Goal: Information Seeking & Learning: Compare options

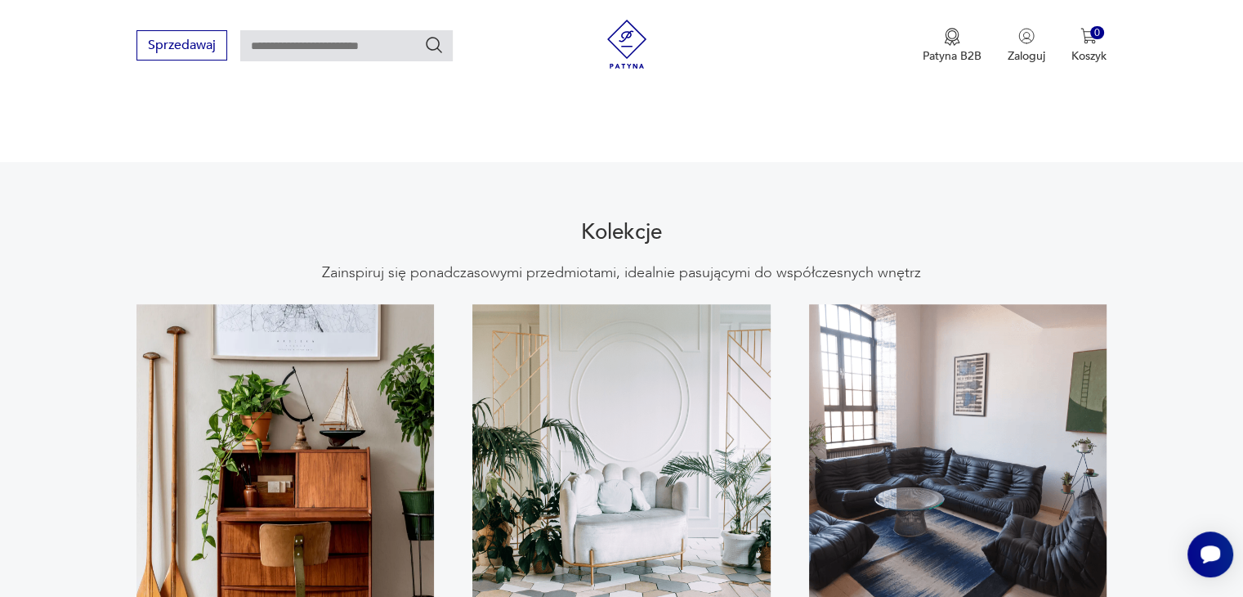
scroll to position [1471, 0]
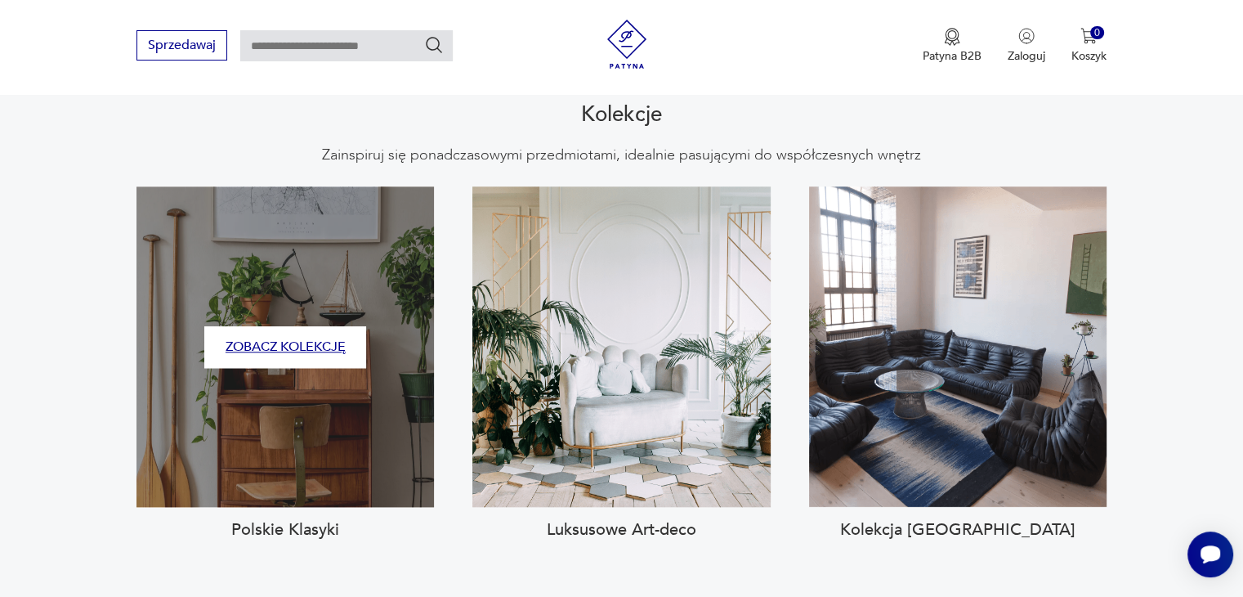
click at [324, 333] on button "Zobacz kolekcję" at bounding box center [285, 347] width 162 height 42
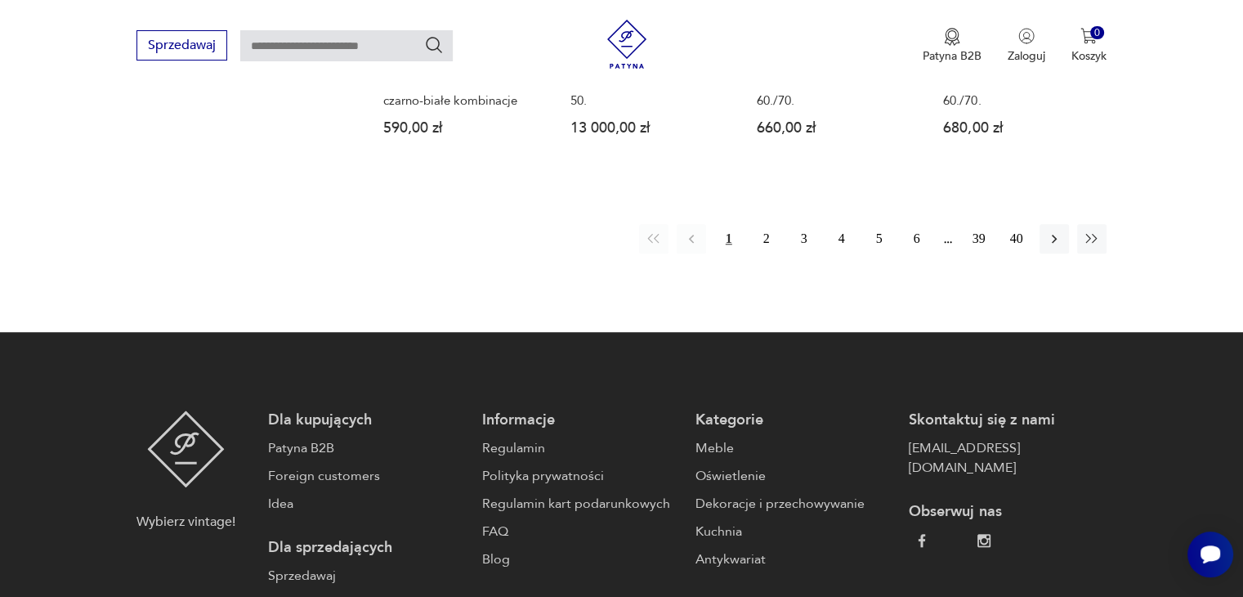
scroll to position [1451, 0]
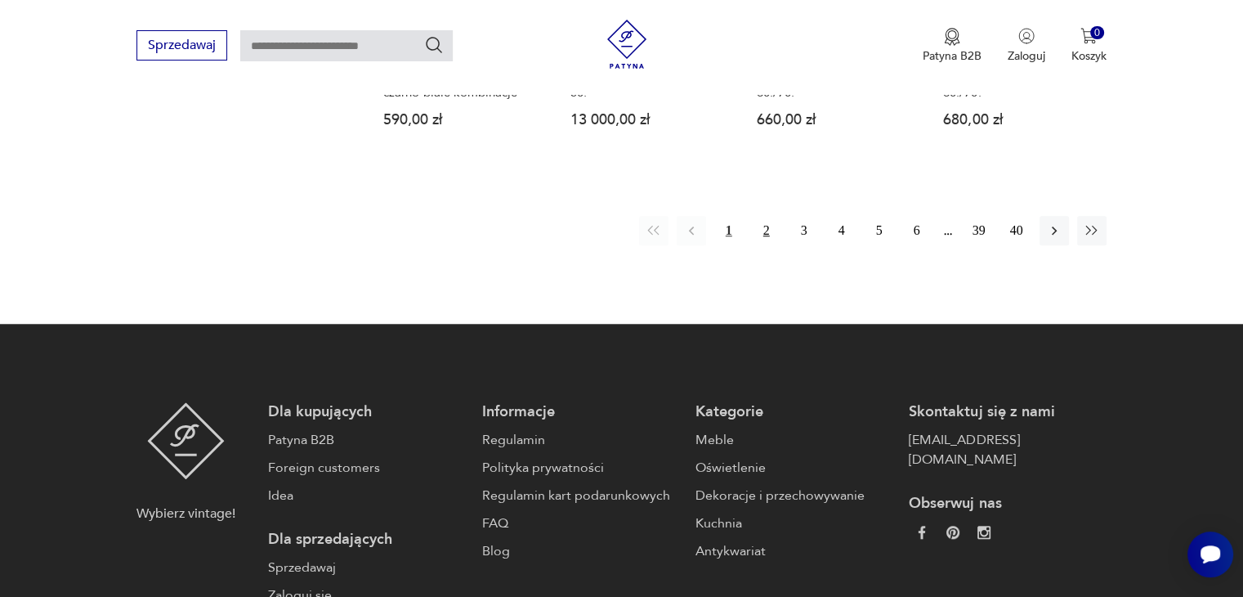
click at [766, 219] on button "2" at bounding box center [766, 230] width 29 height 29
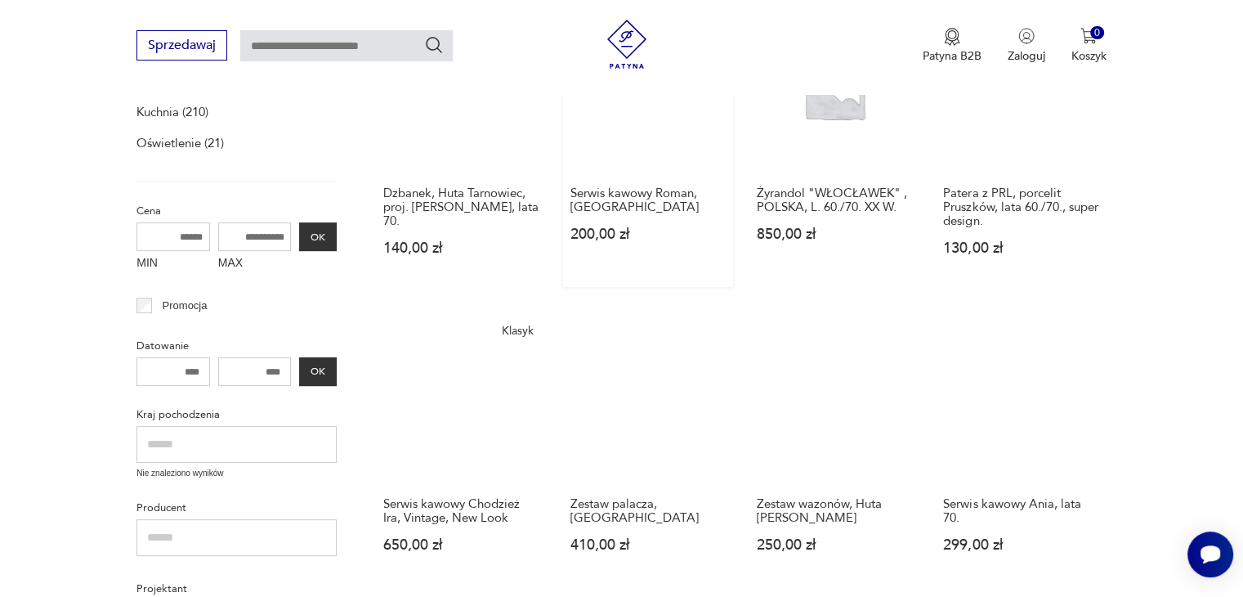
scroll to position [470, 0]
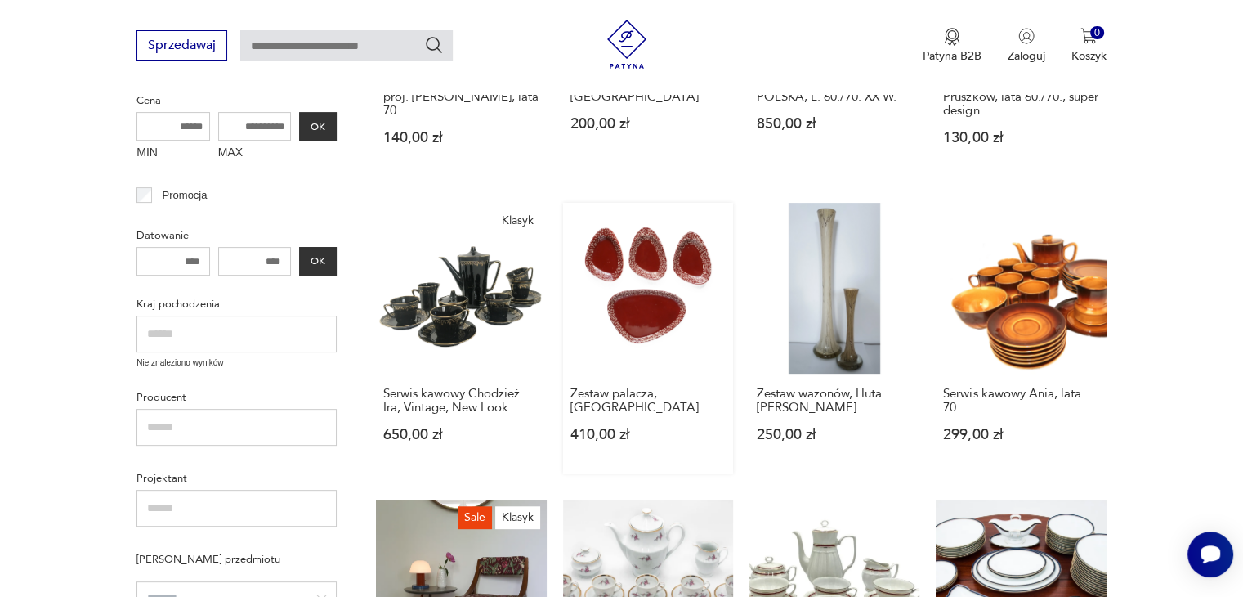
click at [670, 315] on link "Zestaw palacza, [GEOGRAPHIC_DATA] 410,00 zł" at bounding box center [648, 338] width 170 height 270
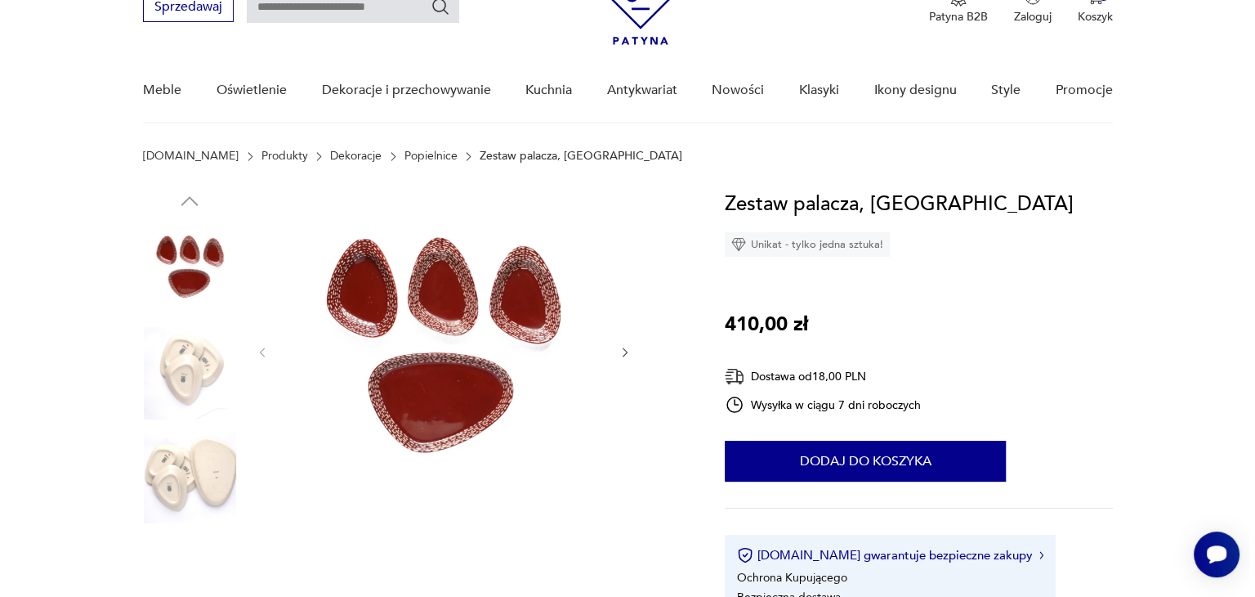
scroll to position [82, 0]
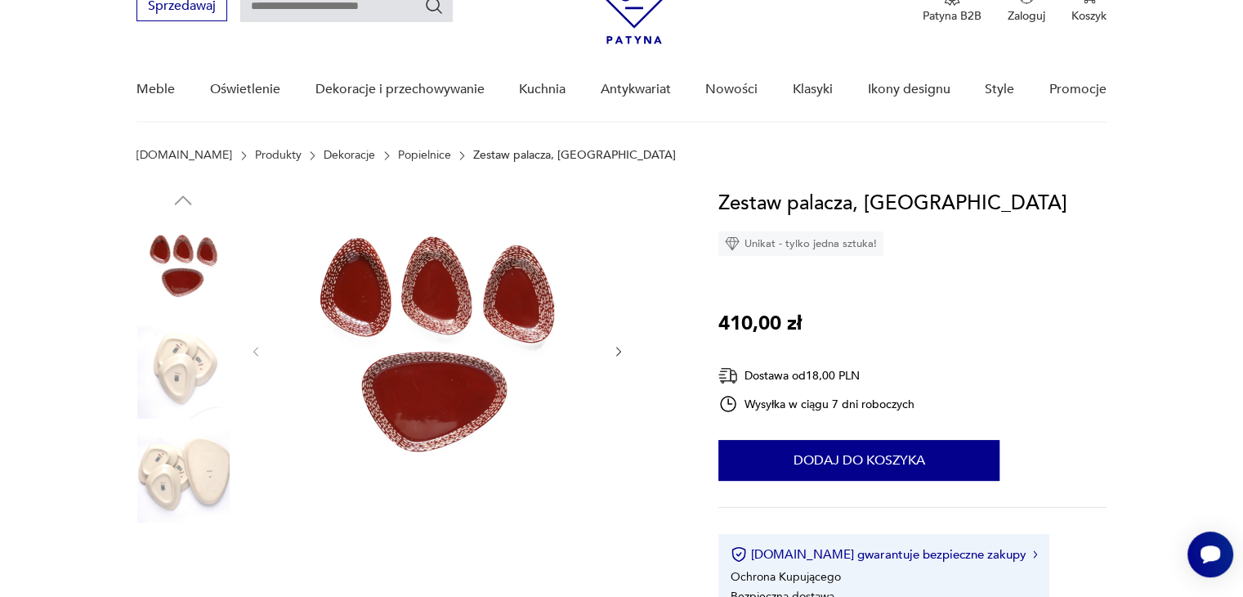
click at [481, 328] on img at bounding box center [436, 350] width 315 height 324
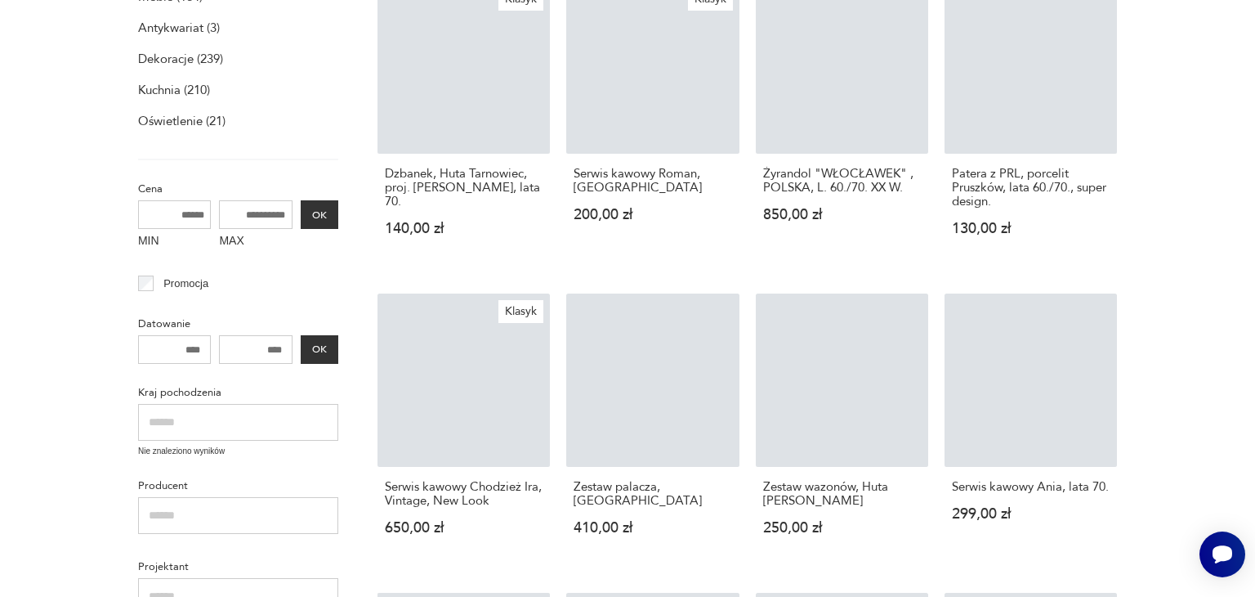
scroll to position [470, 0]
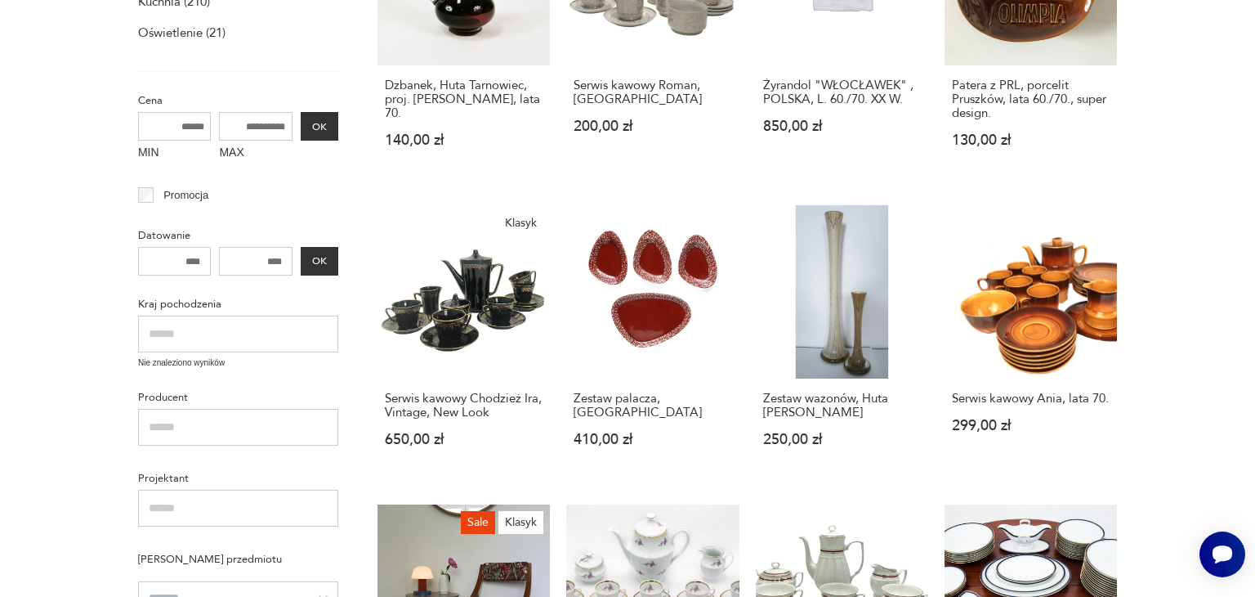
click at [1197, 298] on section "Filtruj produkty Meble (164) Antykwariat (3) Dekoracje (239) Kuchnia (210) Oświ…" at bounding box center [627, 573] width 1255 height 1472
click at [381, 439] on div "Serwis kawowy Chodzież Ira, Vintage, New Look 650,00 zł" at bounding box center [464, 428] width 172 height 100
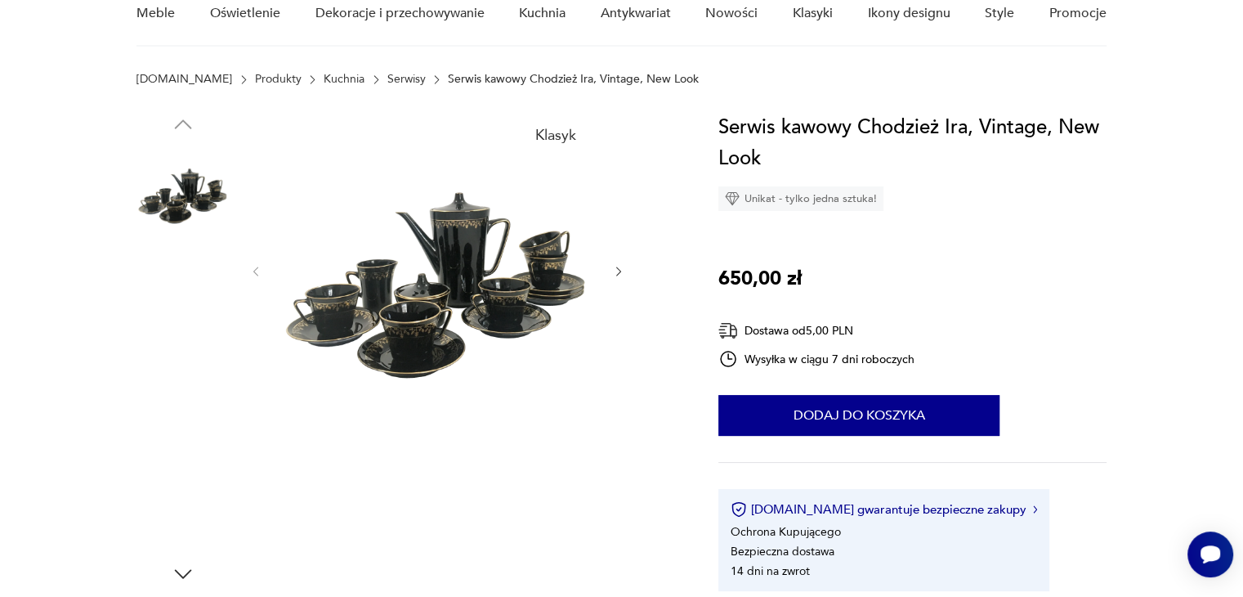
scroll to position [163, 0]
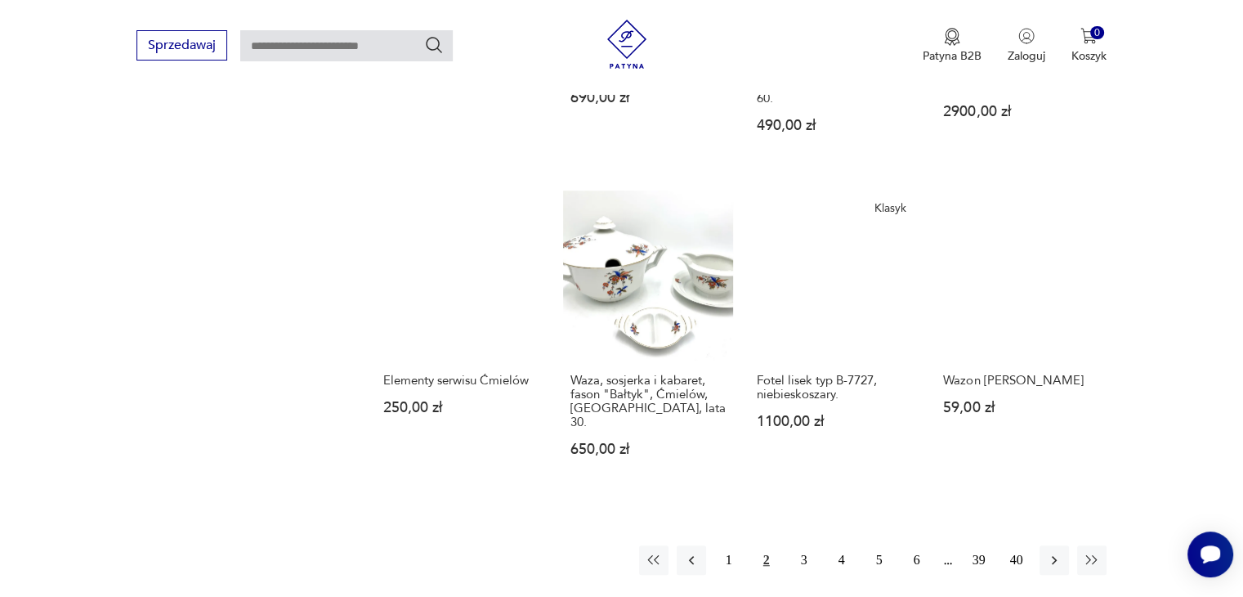
scroll to position [1287, 0]
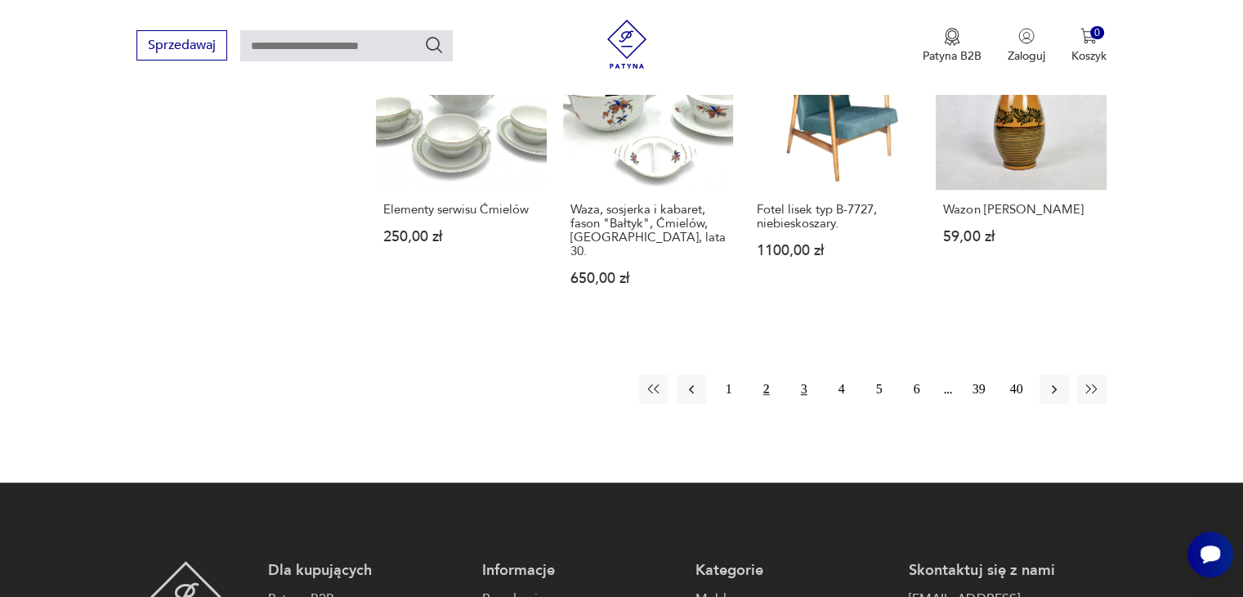
click at [805, 374] on button "3" at bounding box center [803, 388] width 29 height 29
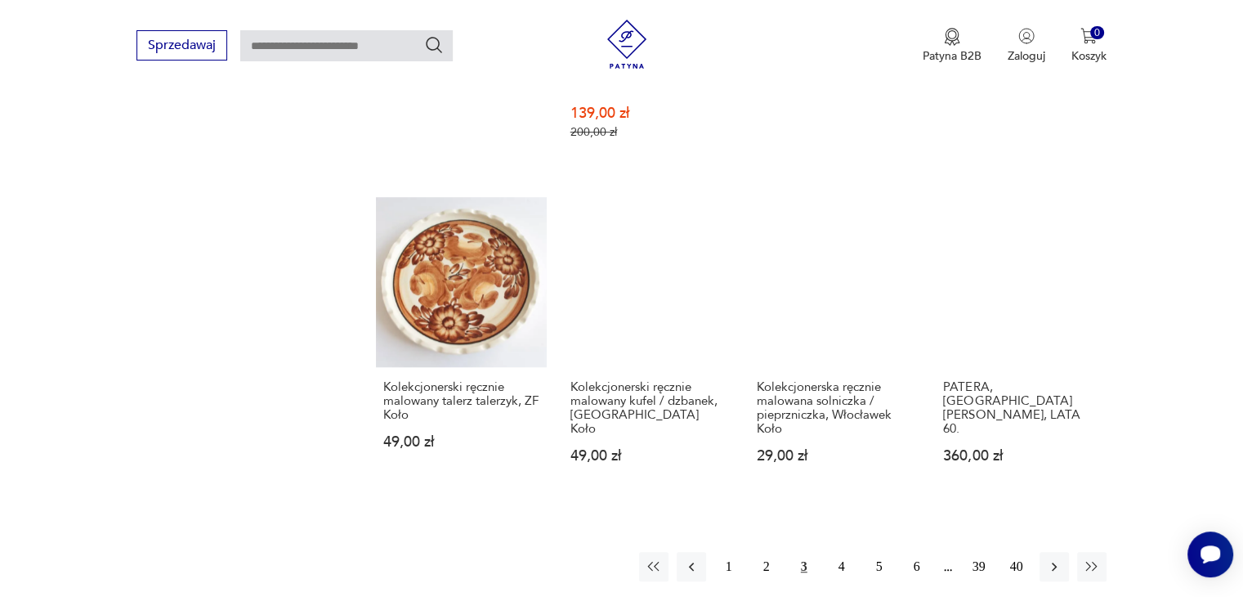
scroll to position [1205, 0]
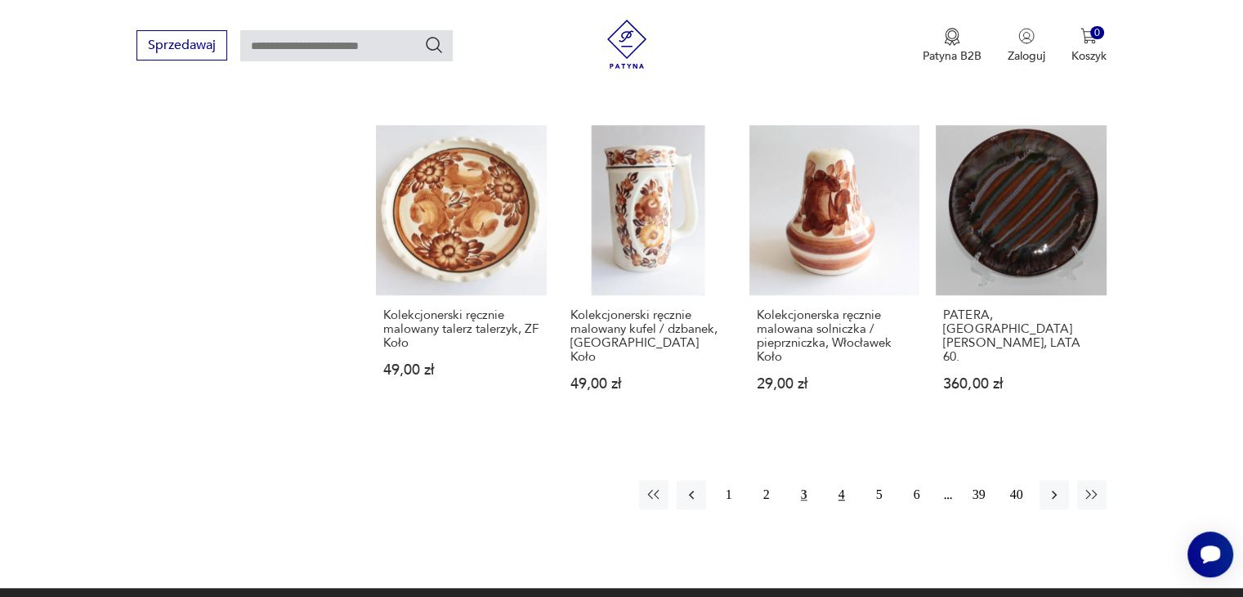
click at [843, 480] on button "4" at bounding box center [841, 494] width 29 height 29
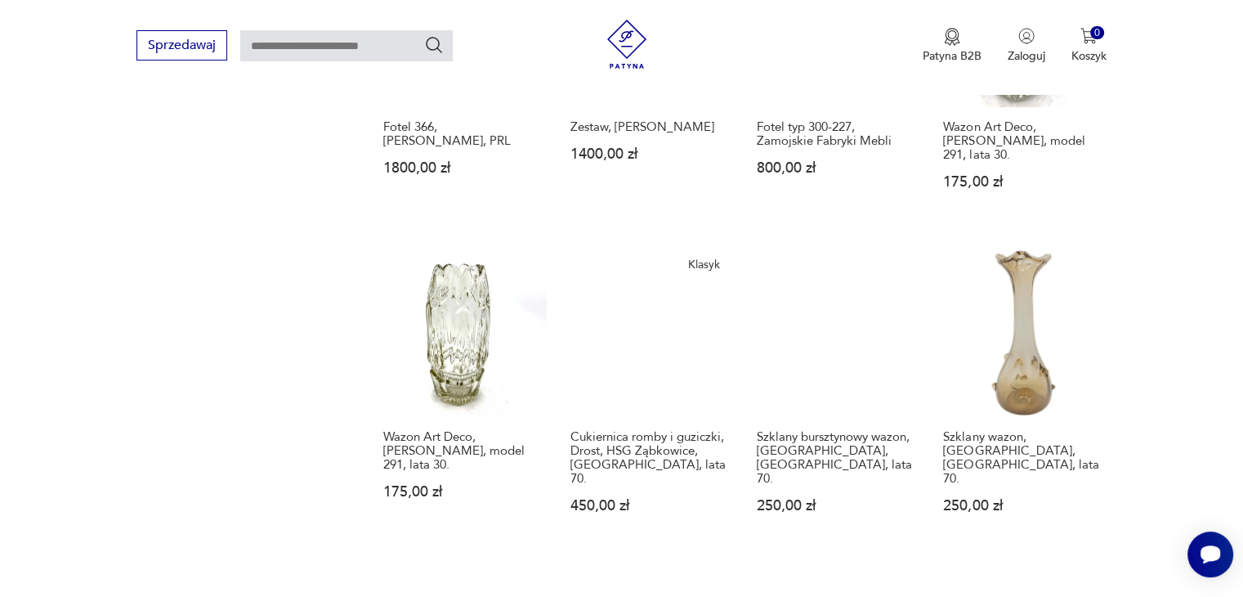
scroll to position [1124, 0]
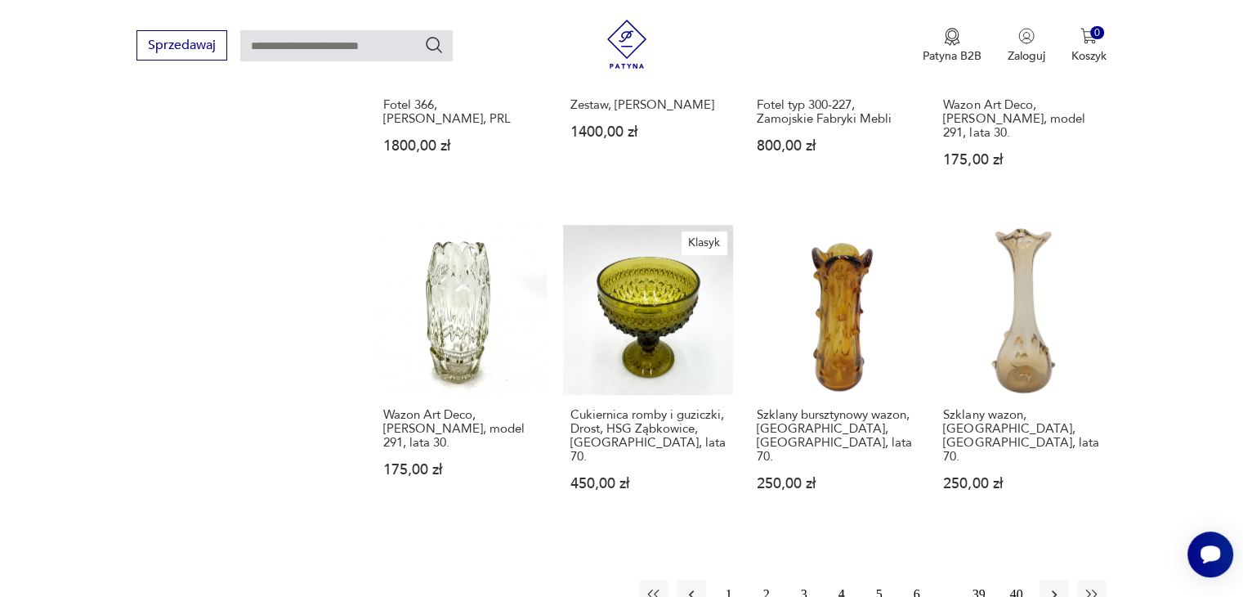
click at [879, 579] on button "5" at bounding box center [879, 593] width 29 height 29
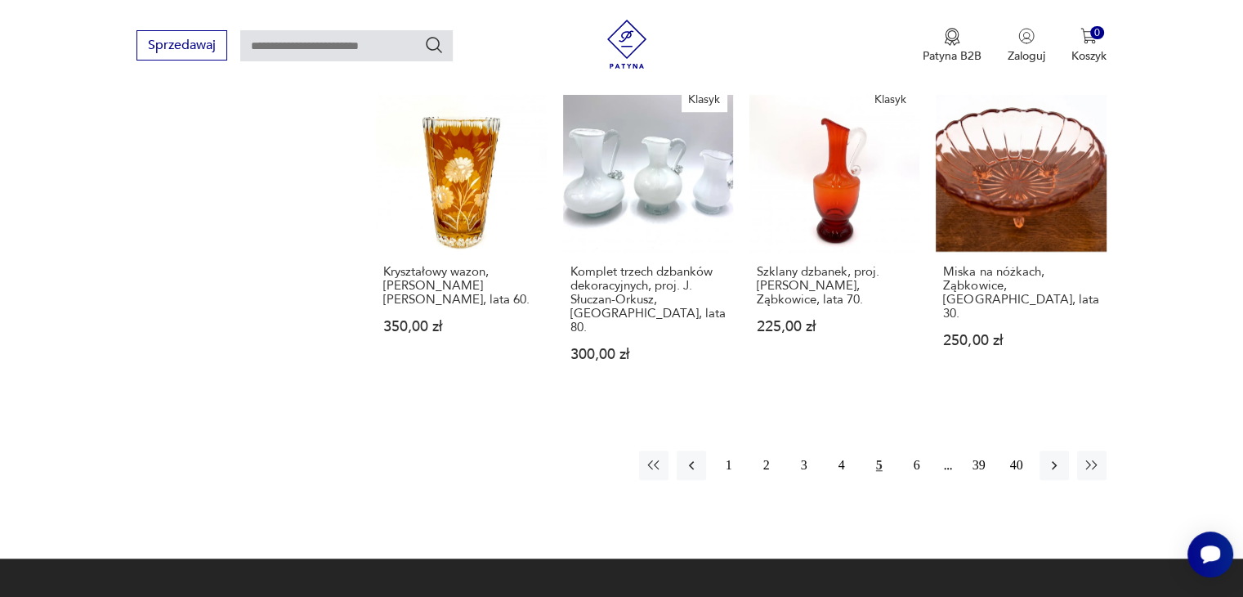
scroll to position [1287, 0]
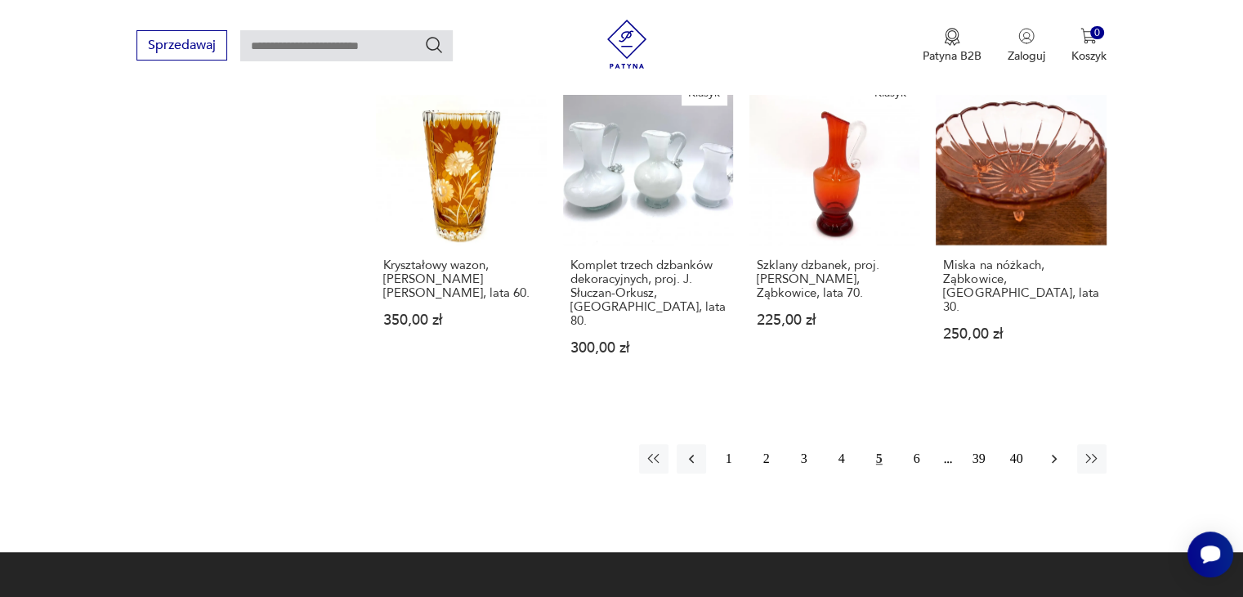
click at [1048, 450] on icon "button" at bounding box center [1054, 458] width 16 height 16
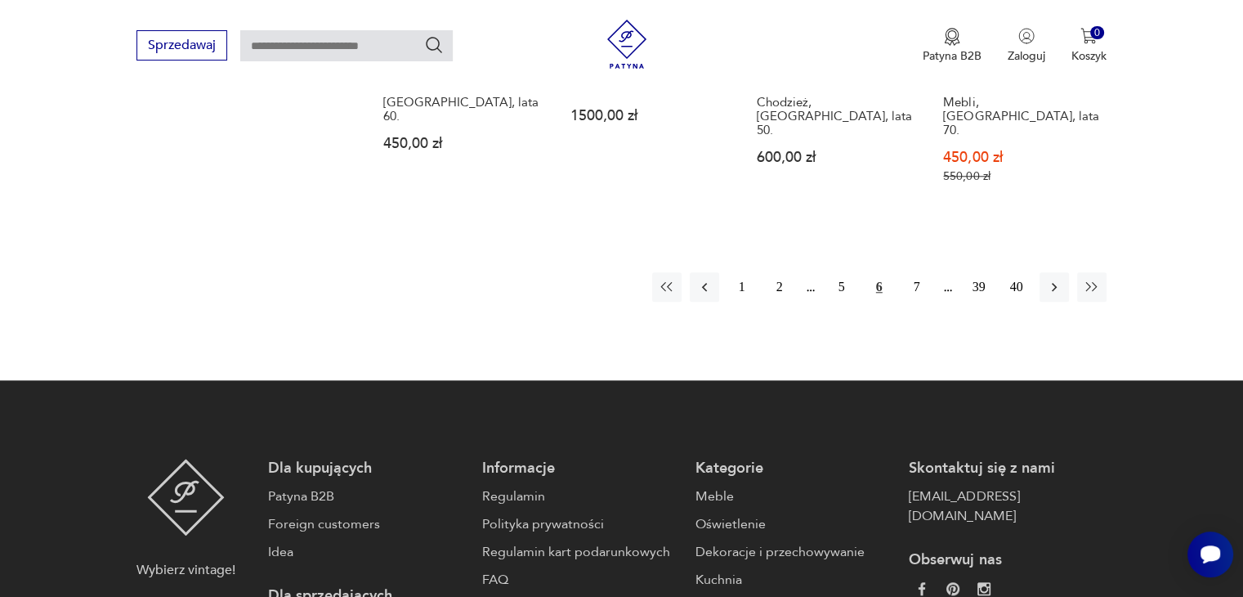
scroll to position [1451, 0]
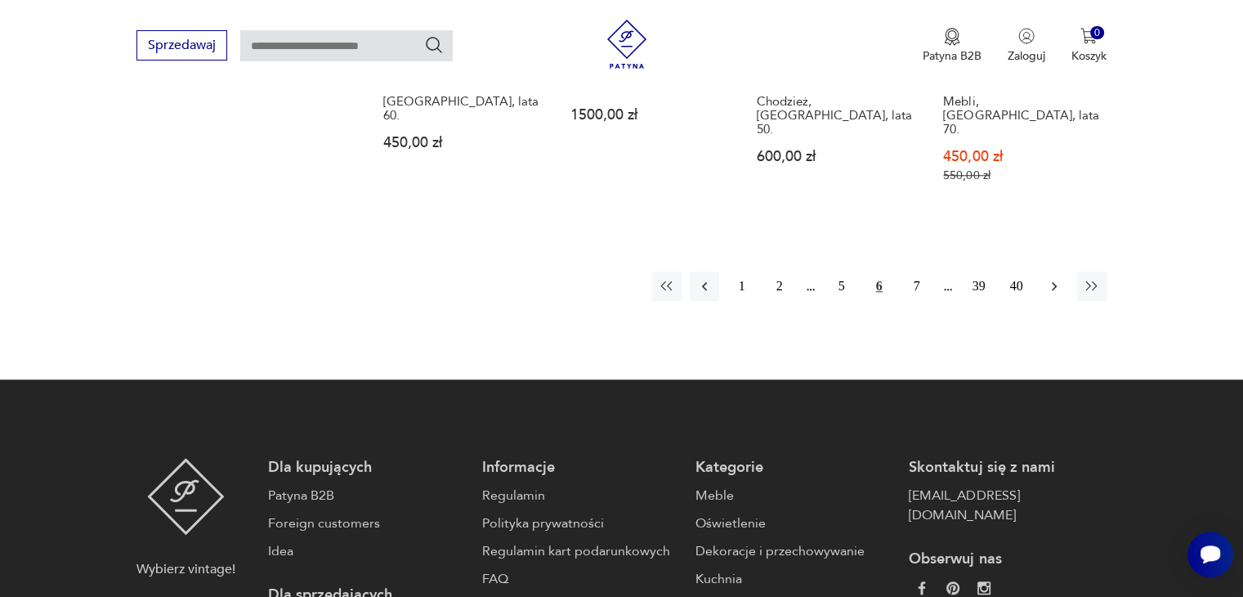
click at [1053, 282] on icon "button" at bounding box center [1054, 286] width 5 height 9
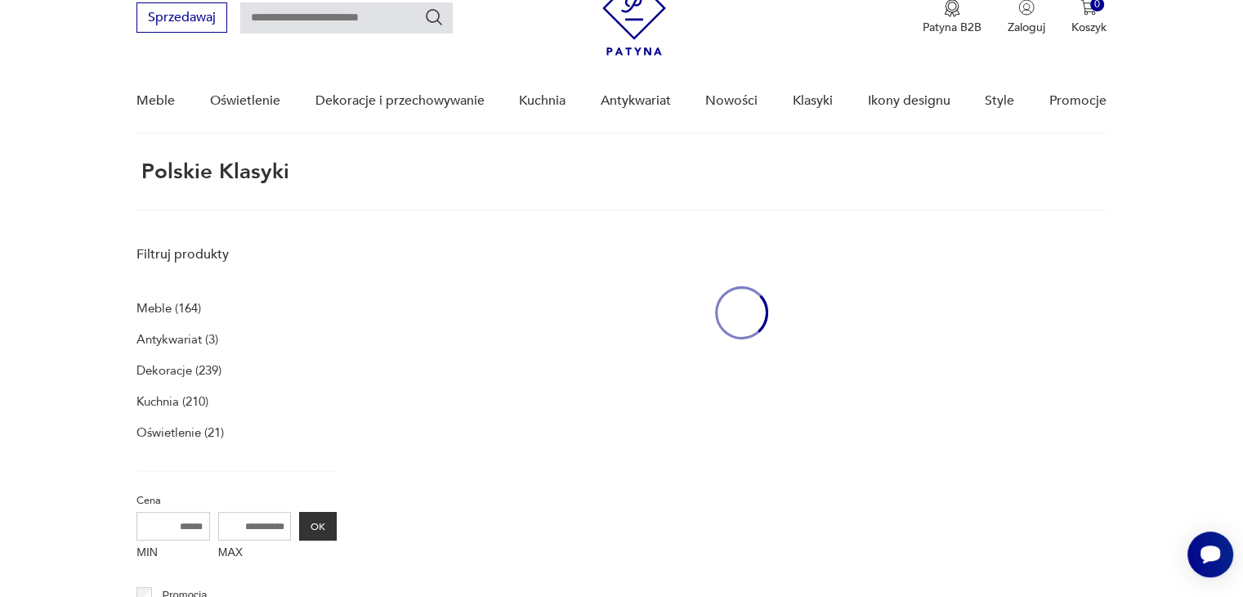
scroll to position [61, 0]
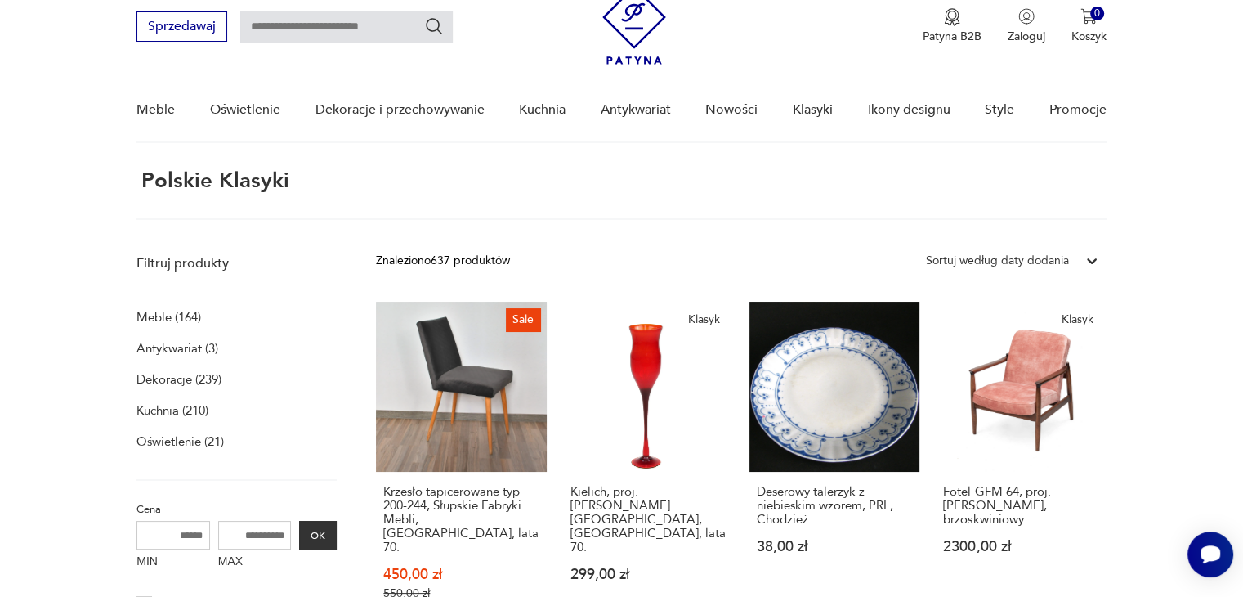
click at [183, 444] on p "Oświetlenie (21)" at bounding box center [179, 441] width 87 height 23
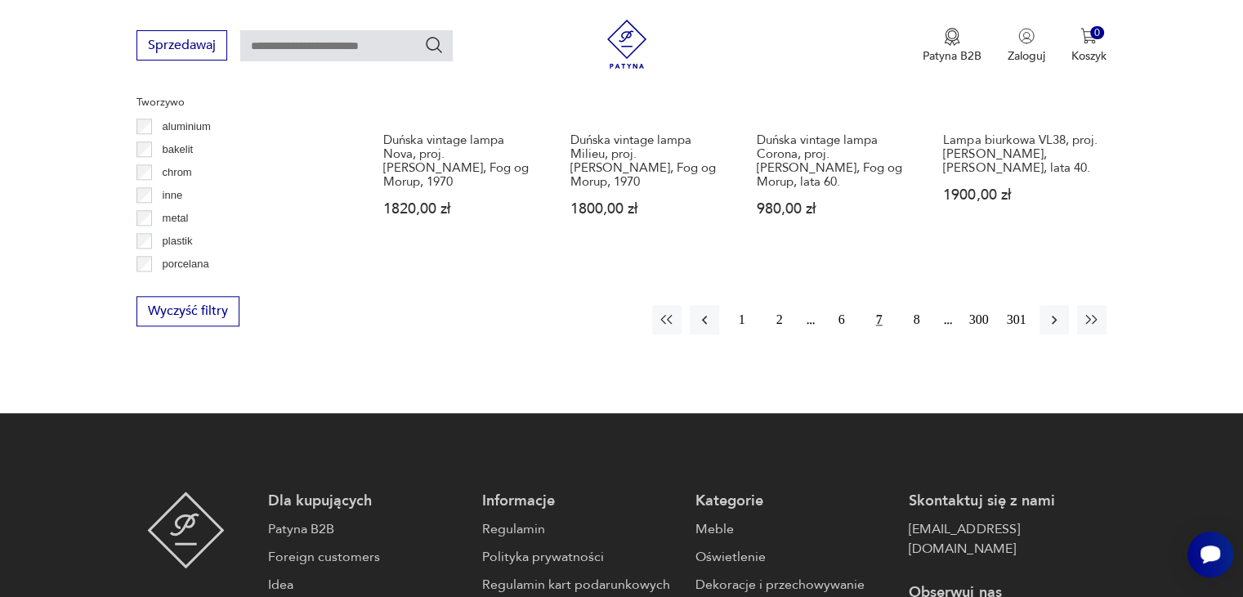
scroll to position [1716, 0]
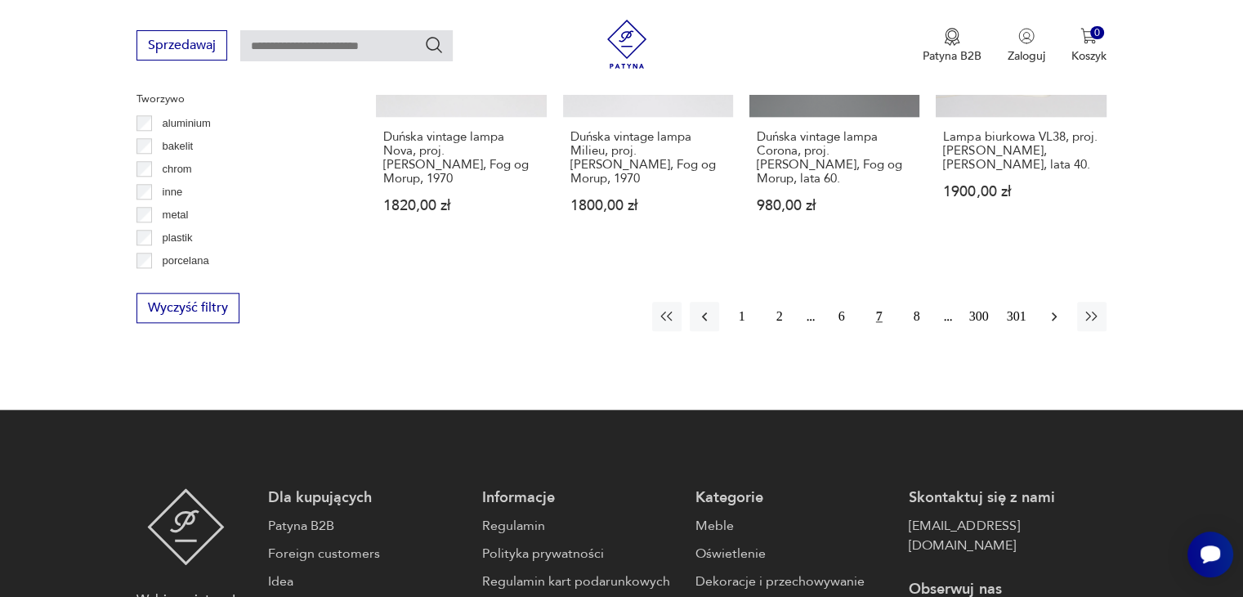
click at [1054, 308] on icon "button" at bounding box center [1054, 316] width 16 height 16
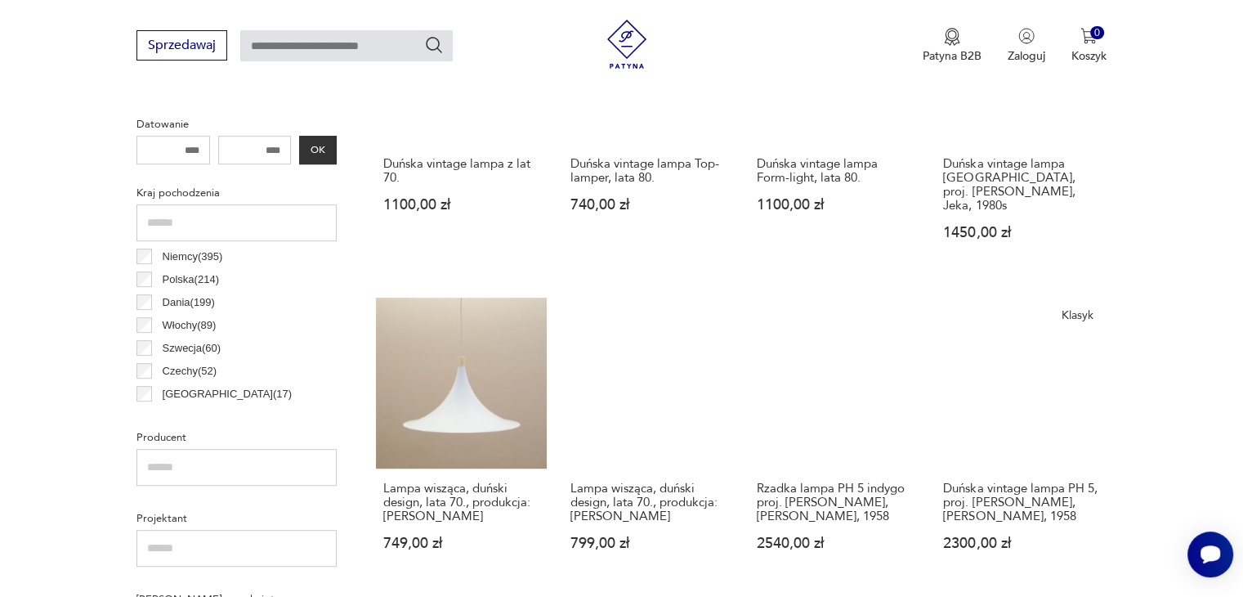
scroll to position [711, 0]
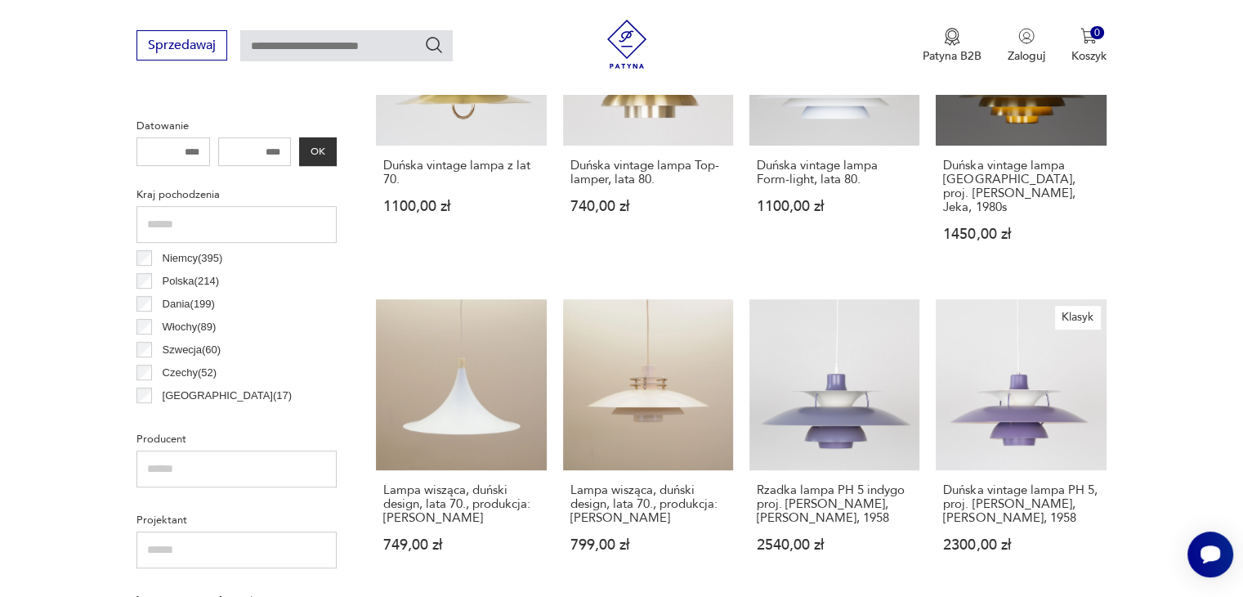
click at [177, 282] on p "Polska ( 214 )" at bounding box center [191, 281] width 56 height 18
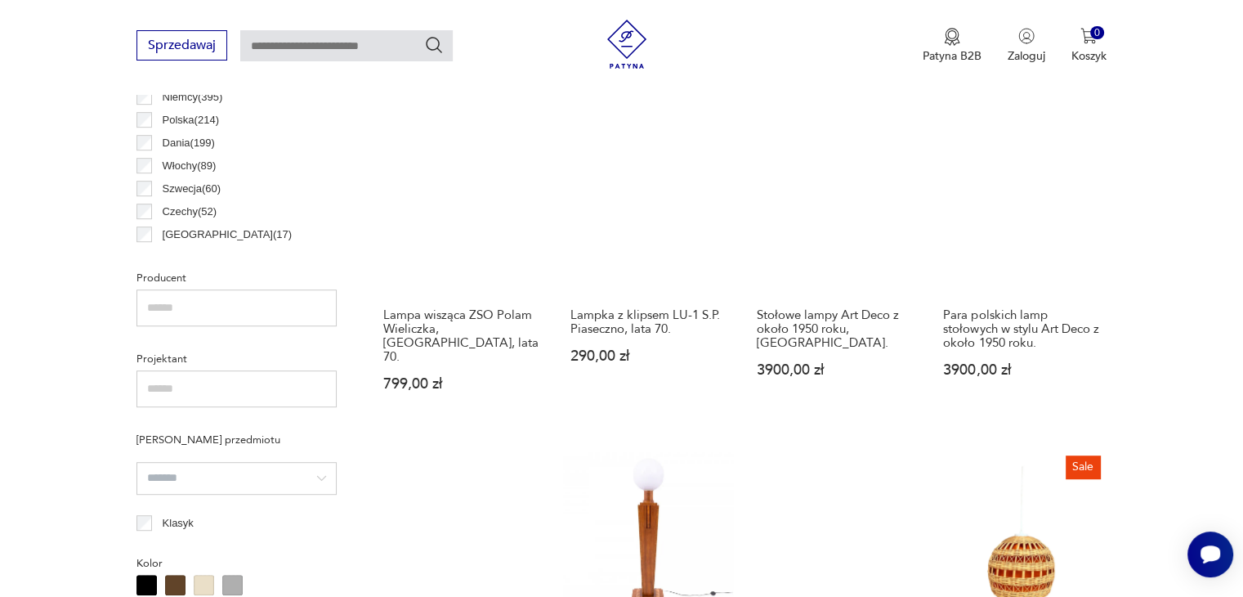
scroll to position [875, 0]
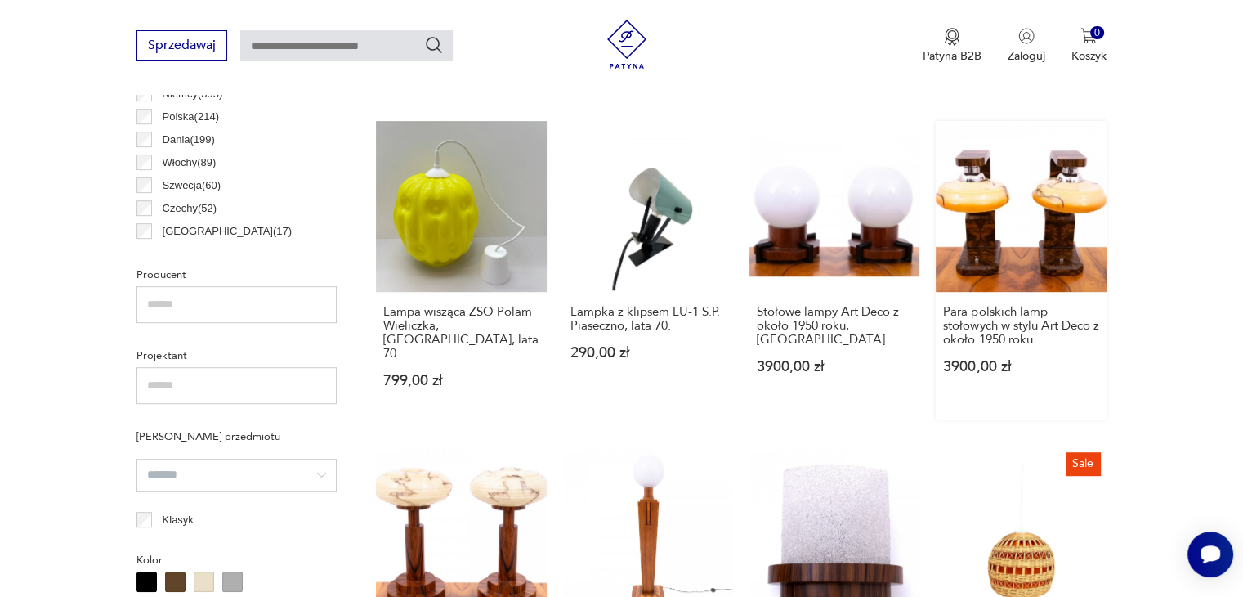
click at [994, 263] on link "Para polskich lamp stołowych w stylu Art Deco z około 1950 roku. 3900,00 zł" at bounding box center [1021, 269] width 170 height 297
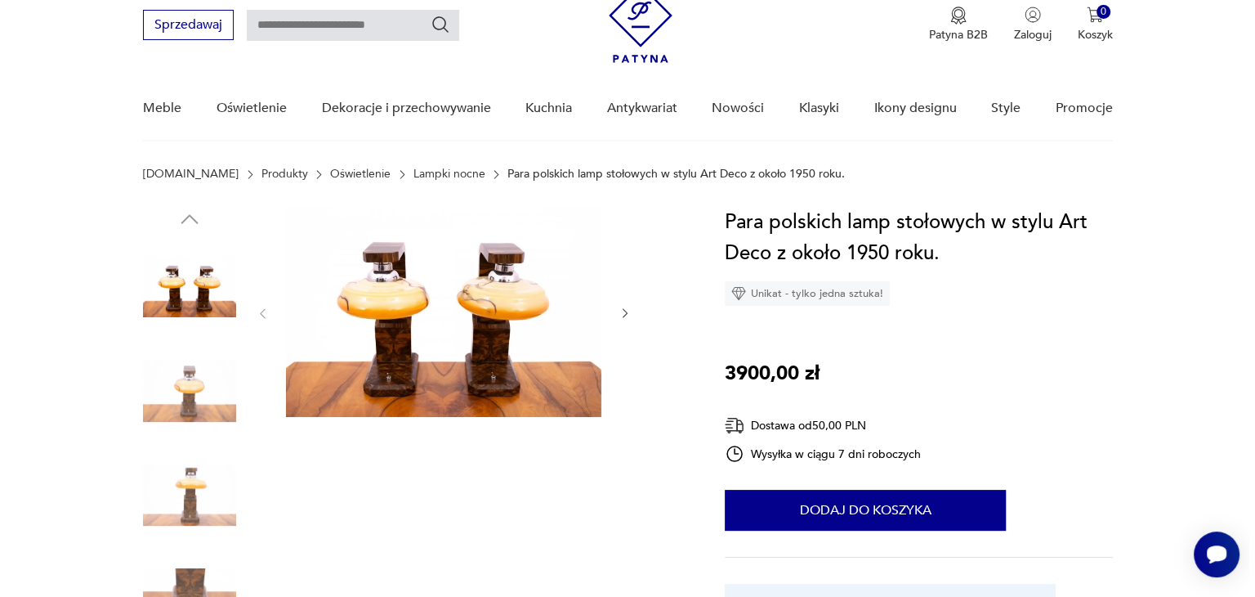
scroll to position [163, 0]
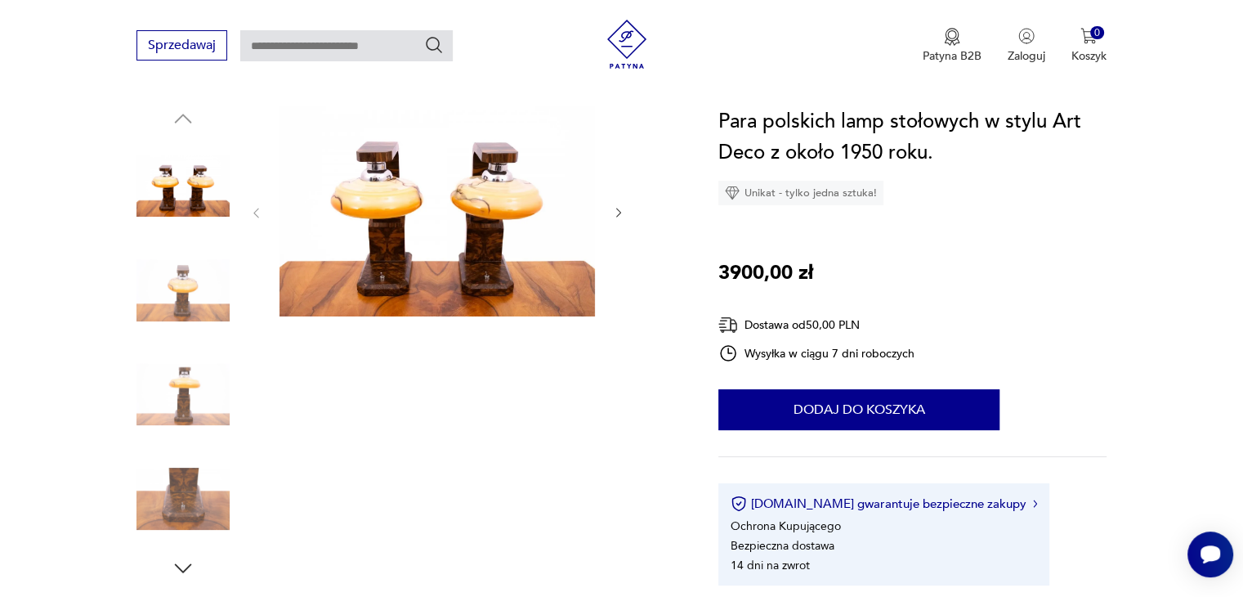
click at [490, 273] on img at bounding box center [436, 211] width 315 height 210
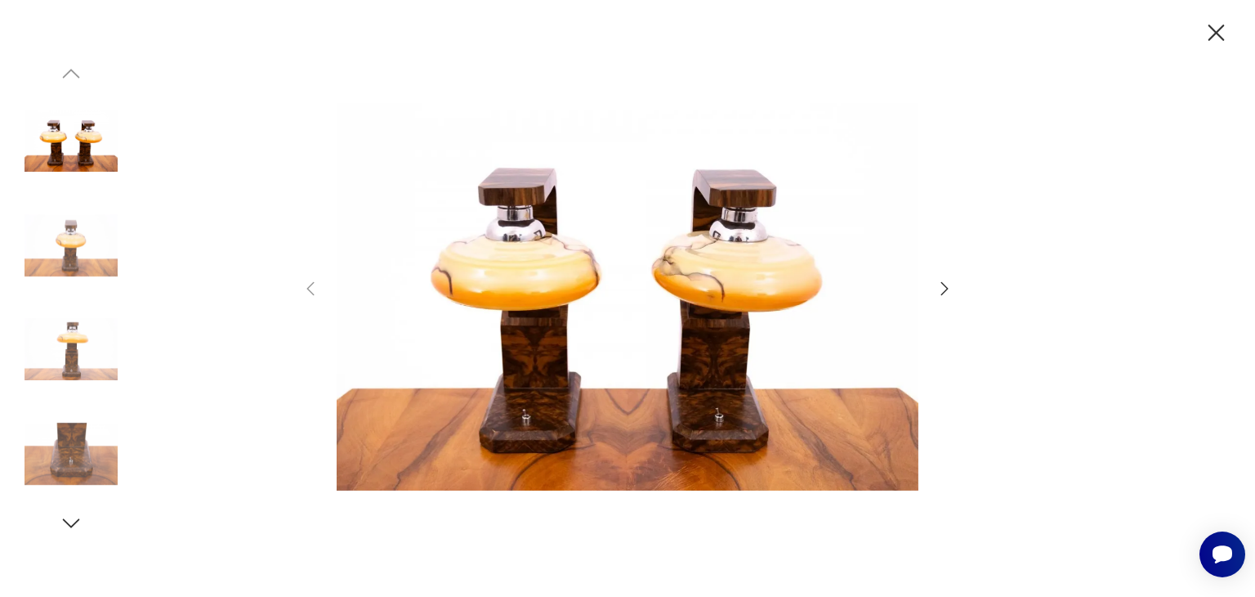
click at [947, 288] on icon "button" at bounding box center [944, 288] width 7 height 13
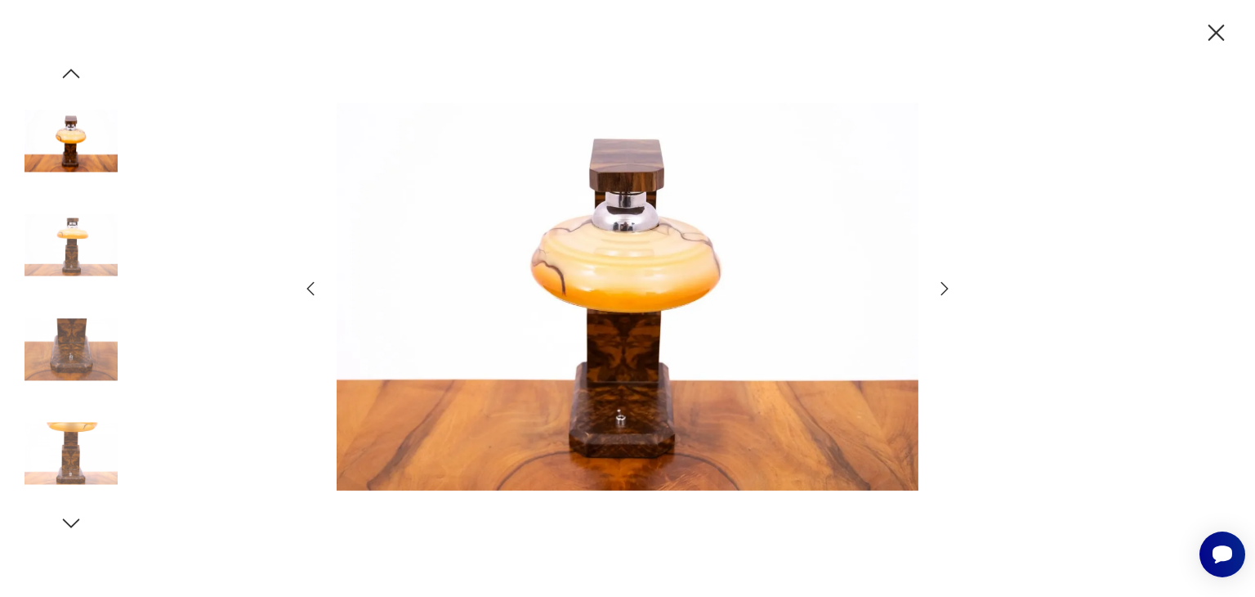
click at [947, 288] on icon "button" at bounding box center [944, 288] width 7 height 13
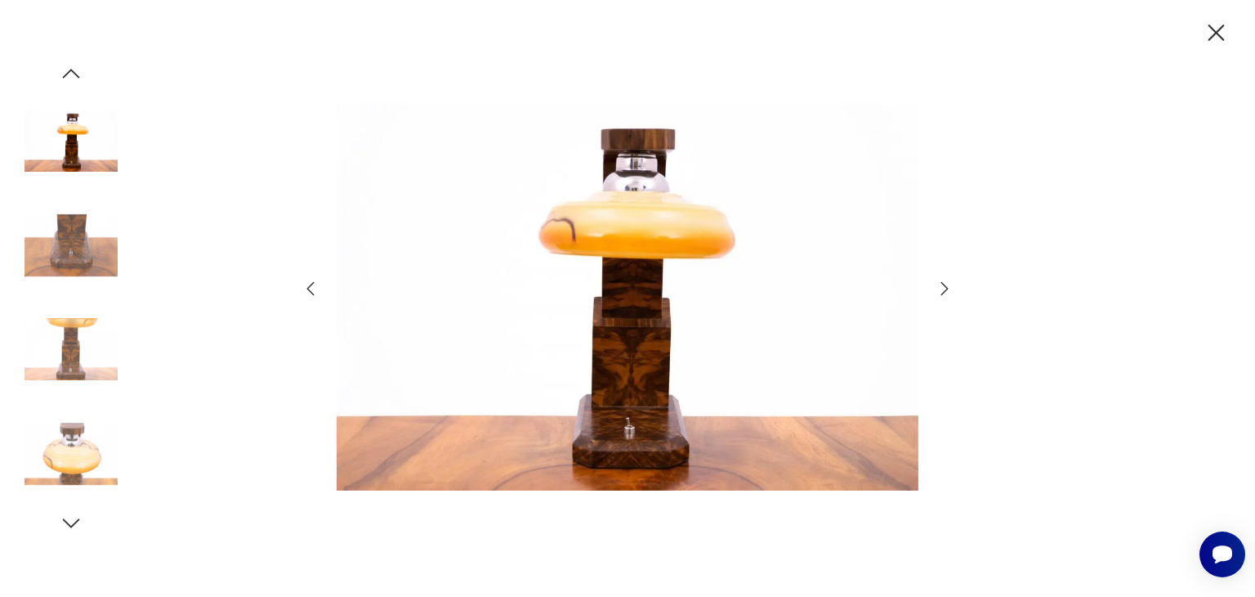
click at [947, 288] on icon "button" at bounding box center [944, 288] width 7 height 13
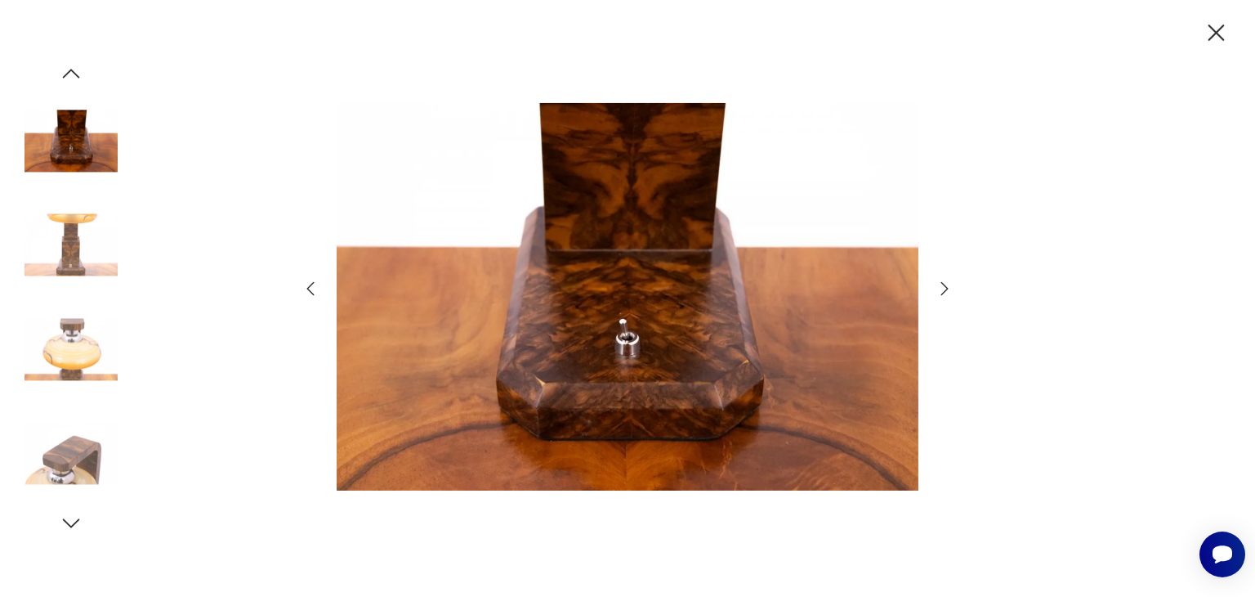
click at [947, 288] on icon "button" at bounding box center [944, 288] width 7 height 13
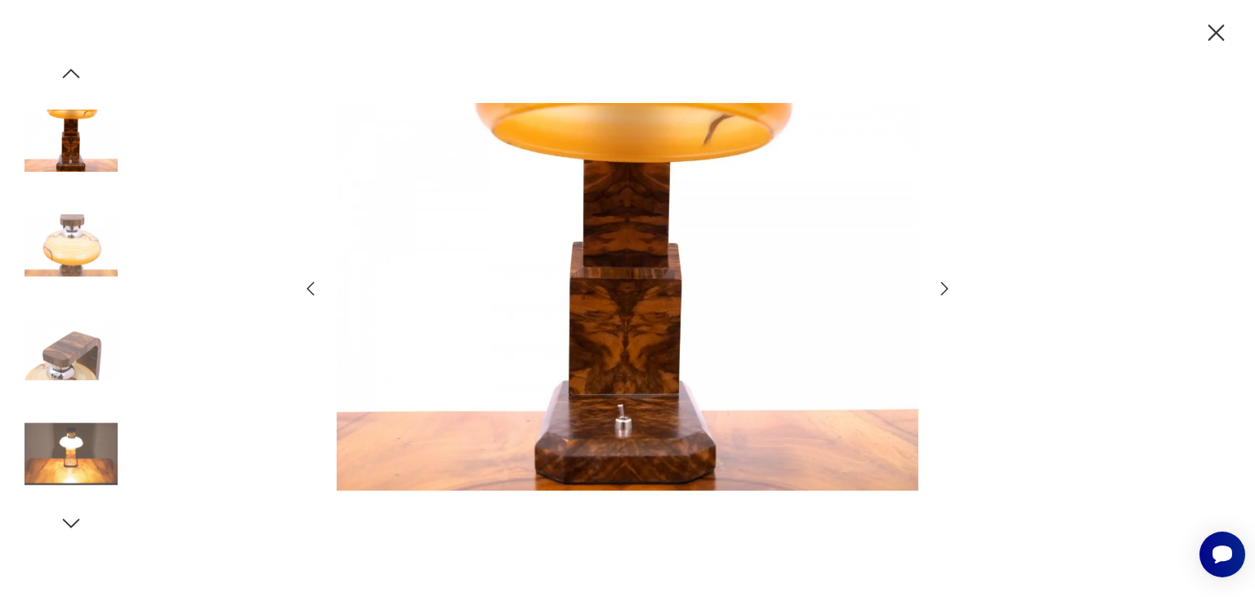
click at [947, 288] on icon "button" at bounding box center [944, 288] width 7 height 13
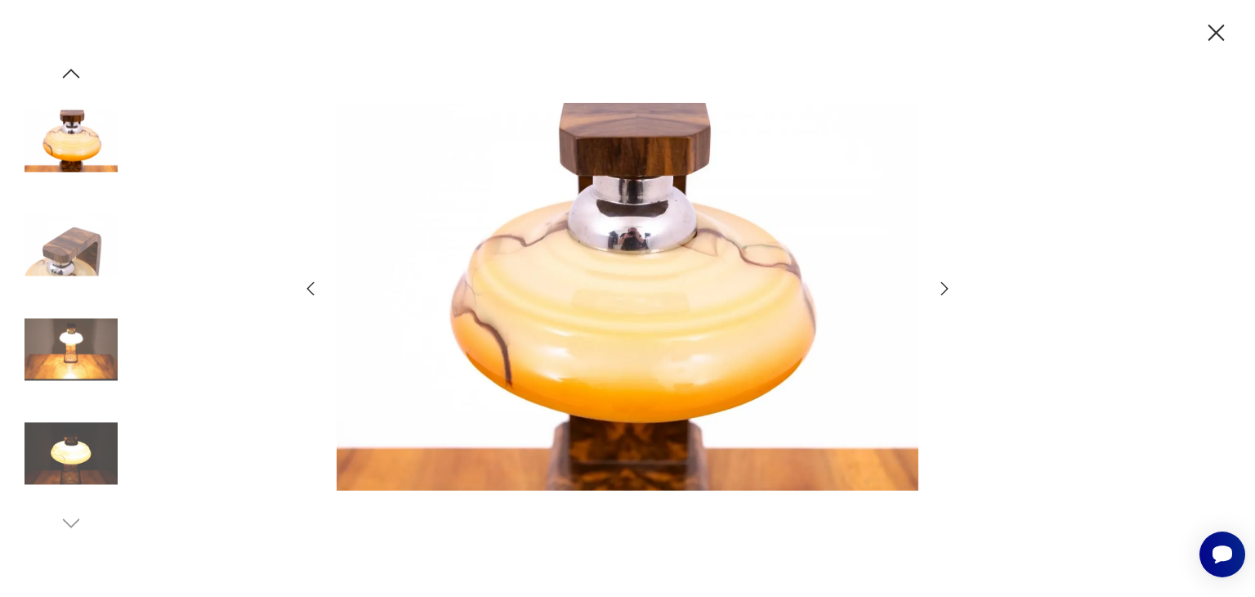
click at [947, 288] on icon "button" at bounding box center [944, 288] width 7 height 13
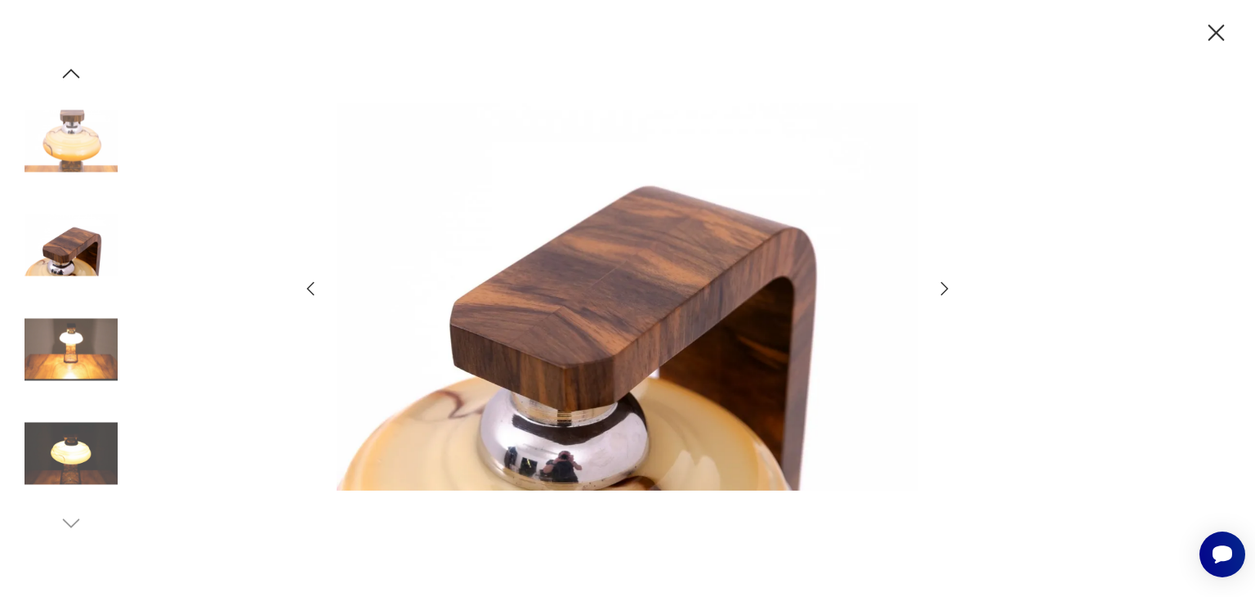
click at [947, 288] on icon "button" at bounding box center [944, 288] width 7 height 13
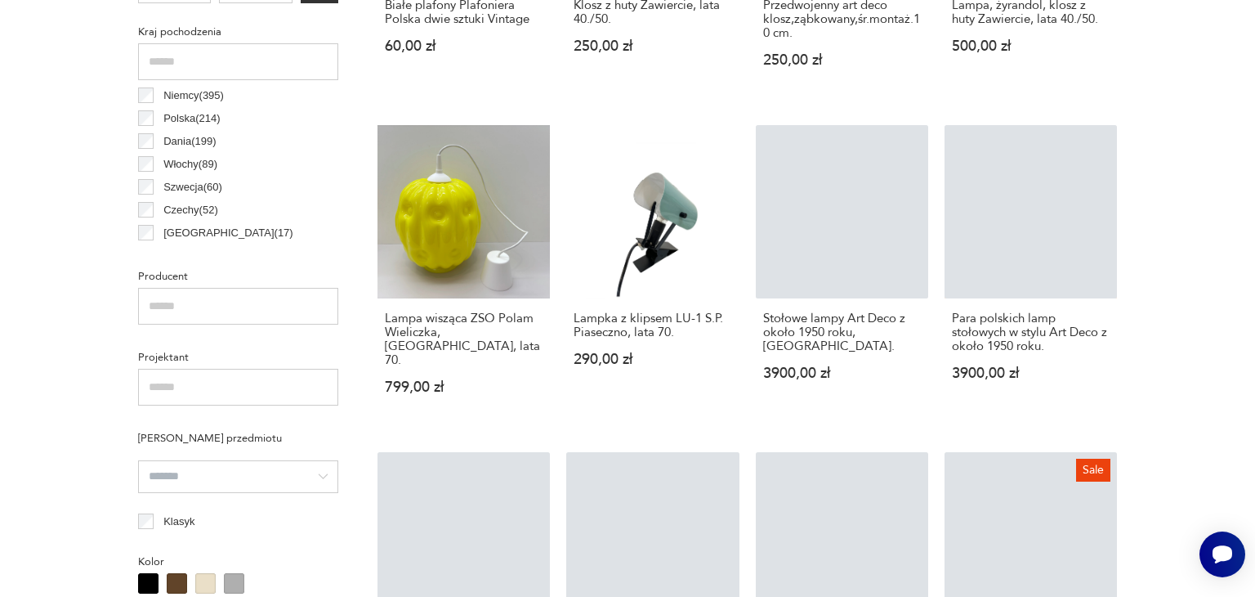
scroll to position [875, 0]
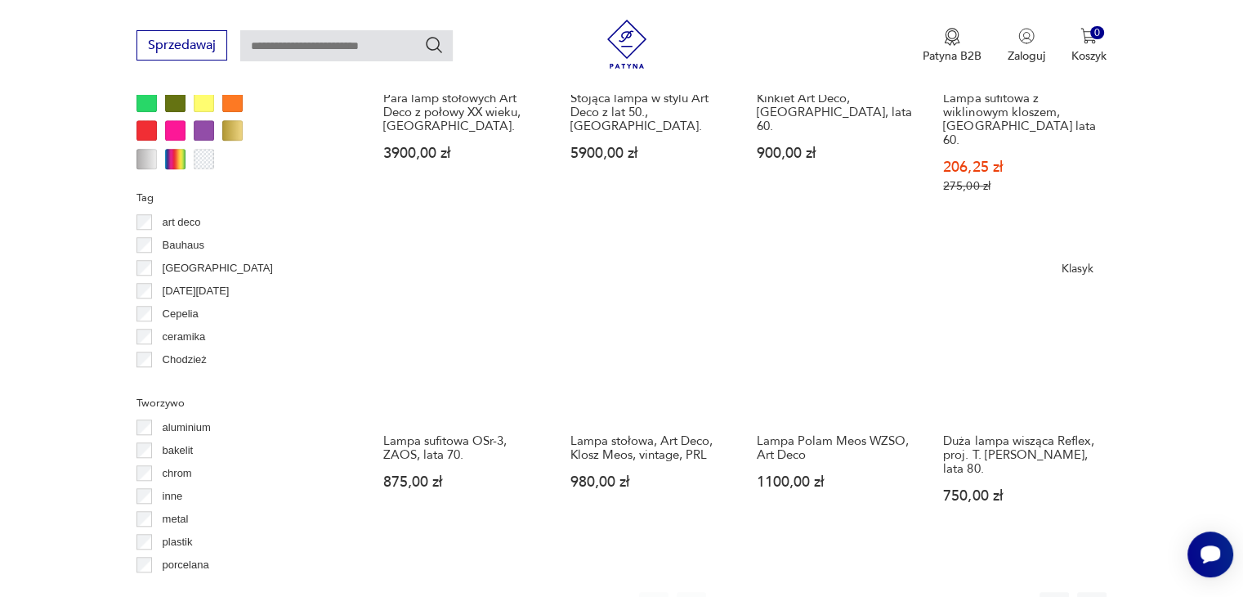
scroll to position [1447, 0]
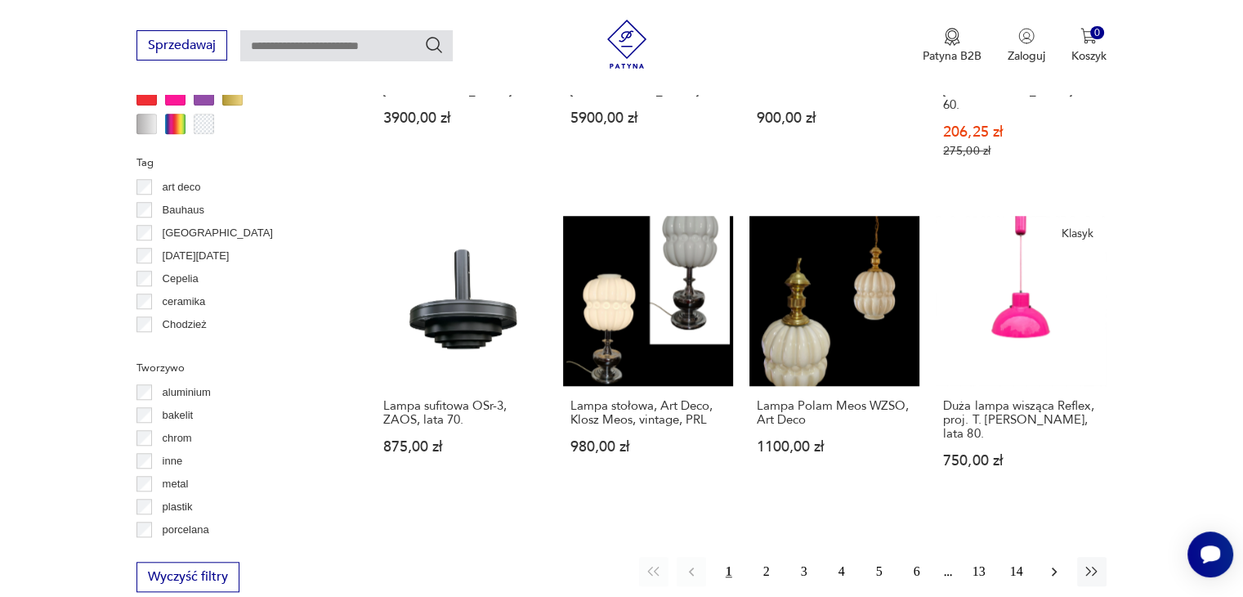
click at [1052, 563] on icon "button" at bounding box center [1054, 571] width 16 height 16
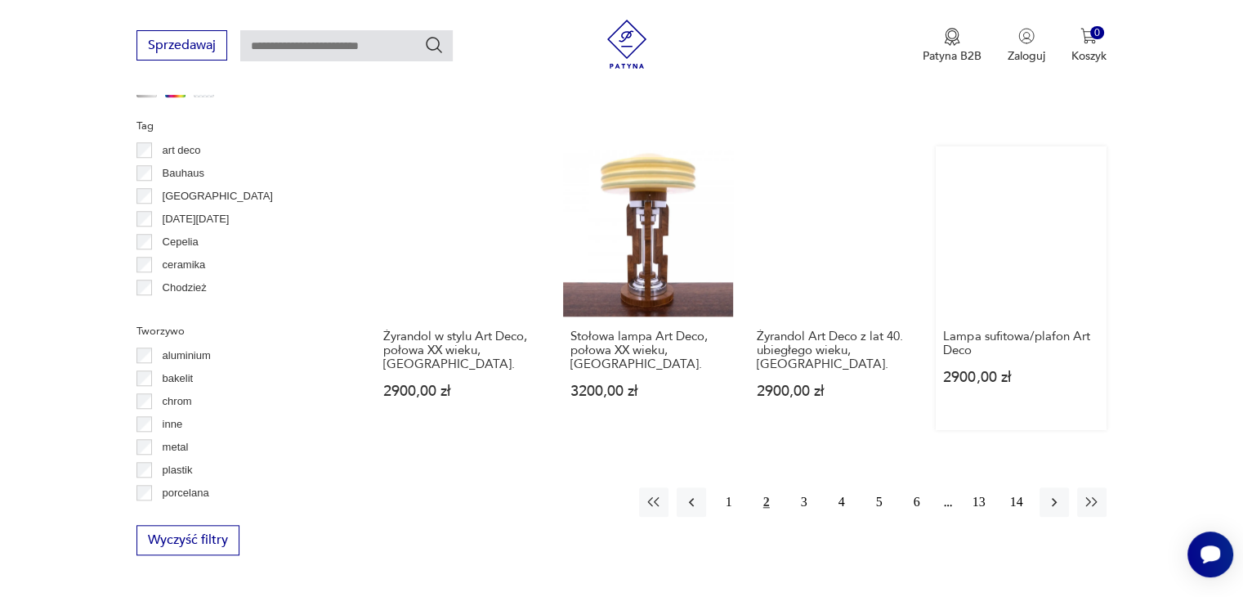
scroll to position [1528, 0]
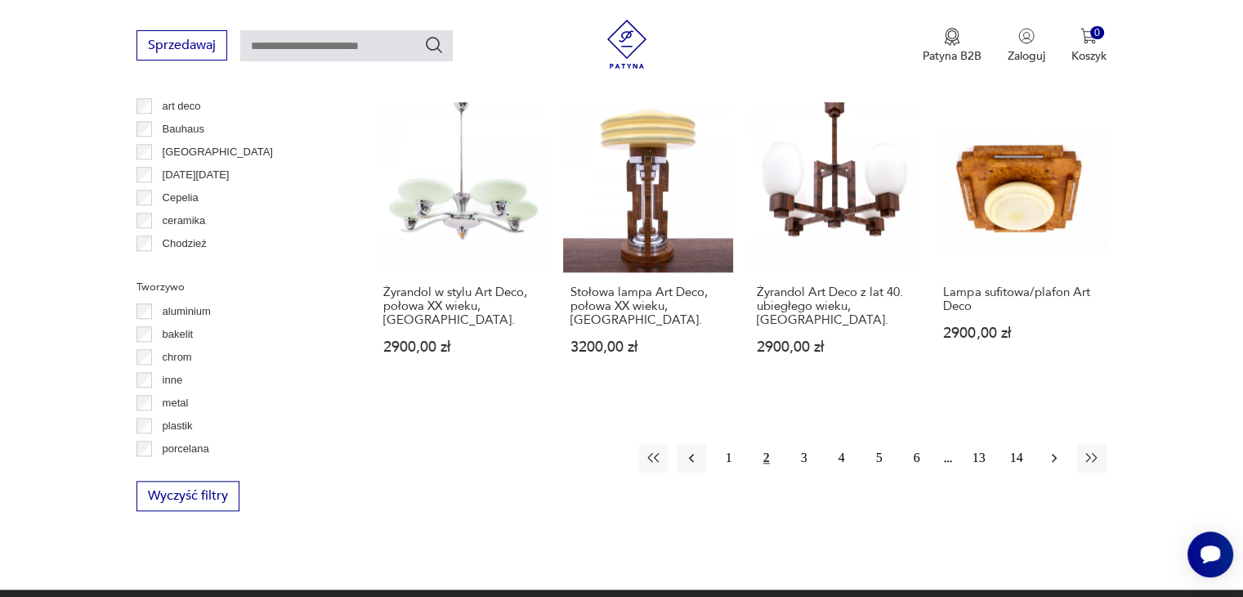
click at [1050, 449] on icon "button" at bounding box center [1054, 457] width 16 height 16
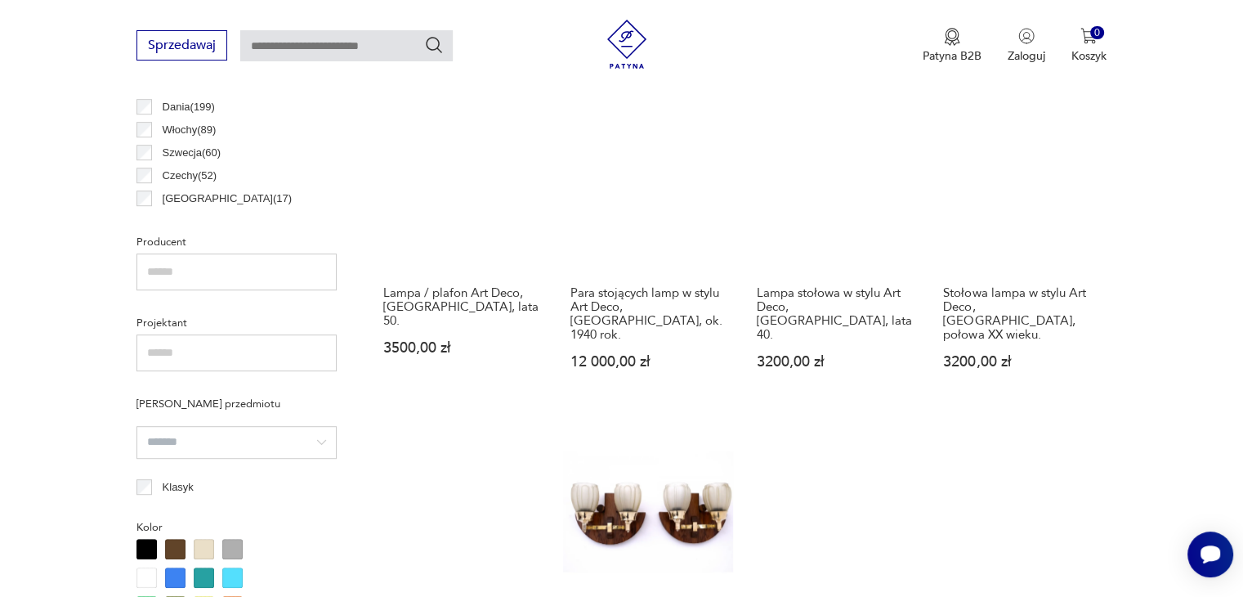
scroll to position [712, 0]
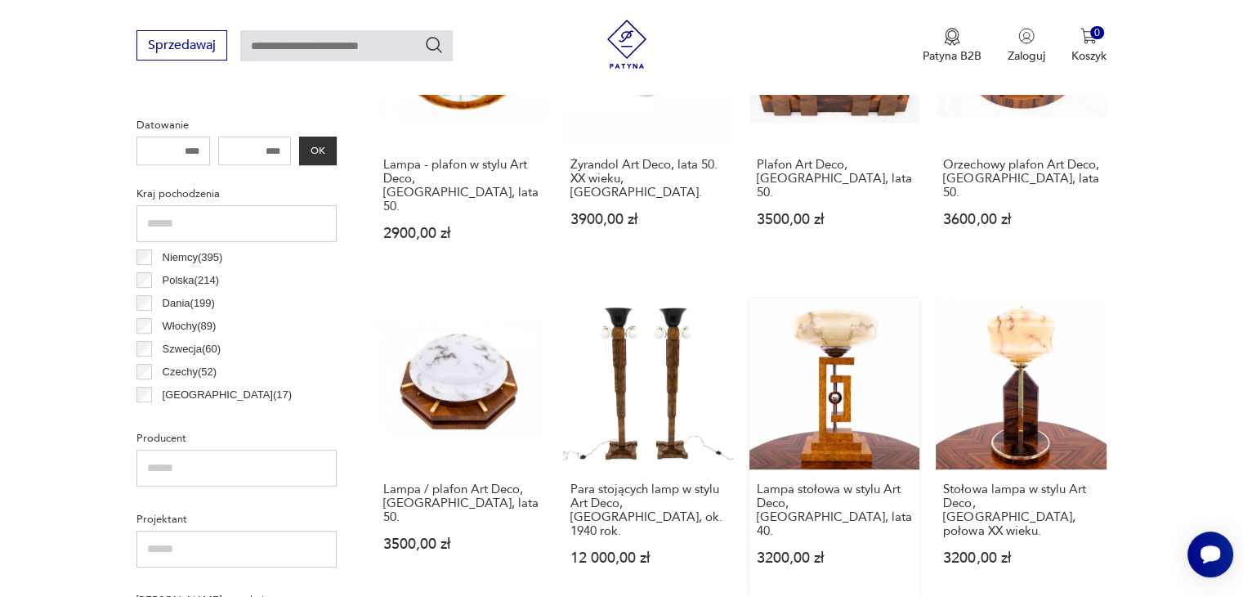
click at [848, 357] on link "Lampa stołowa w stylu Art Deco, [GEOGRAPHIC_DATA], lata 40. 3200,00 zł" at bounding box center [834, 446] width 170 height 297
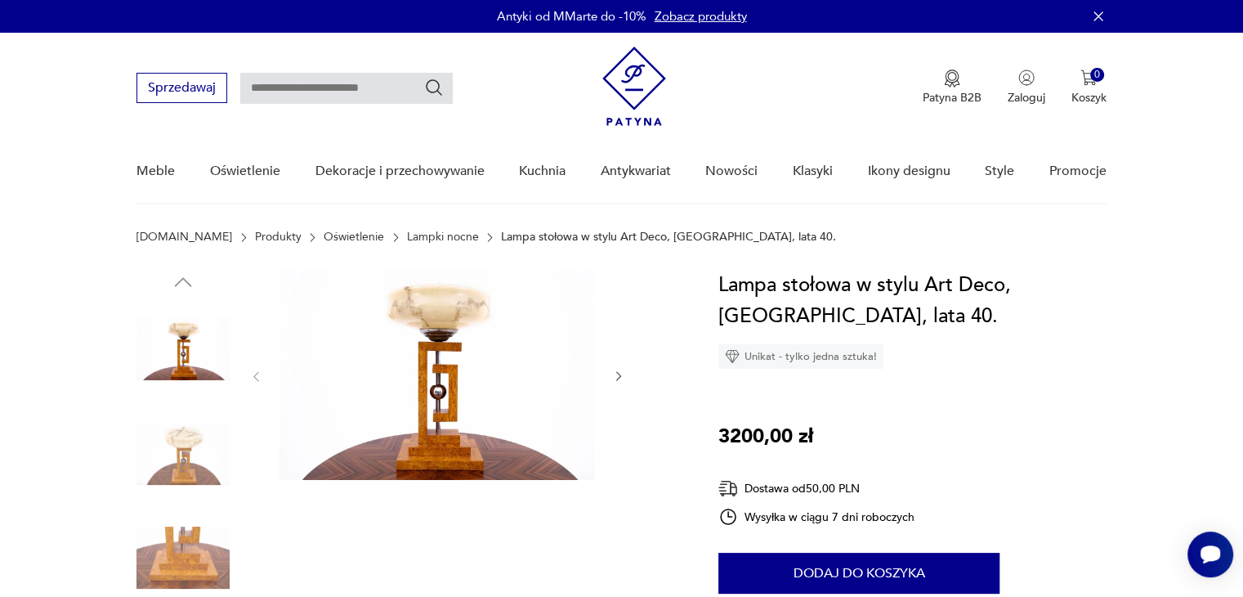
click at [457, 391] on img at bounding box center [436, 375] width 315 height 210
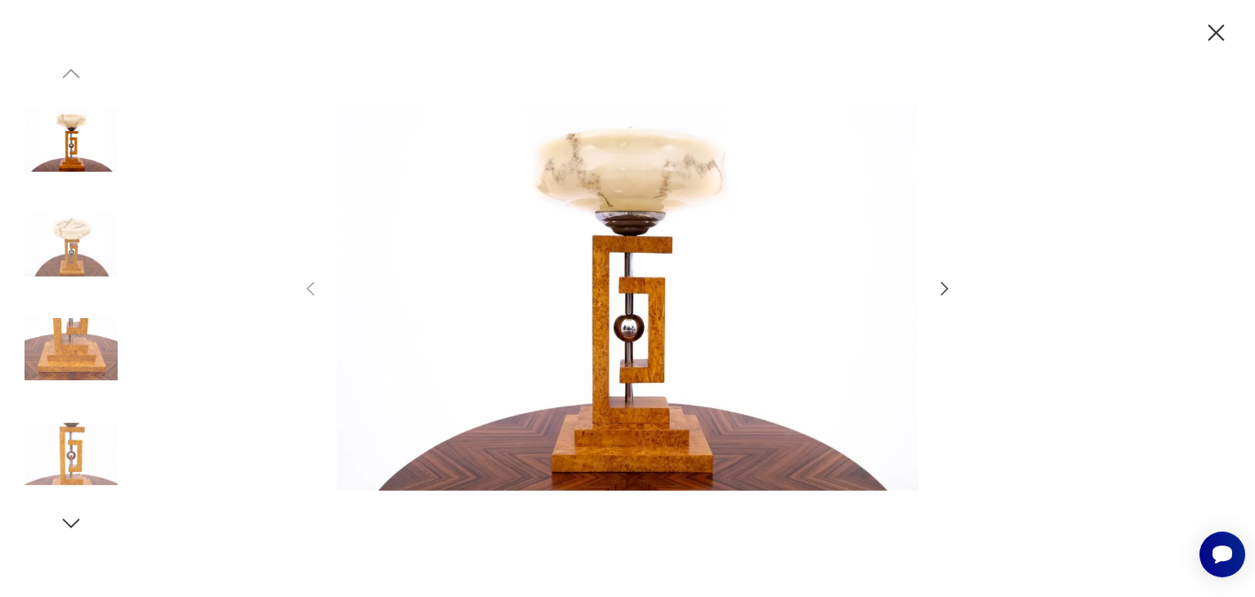
click at [944, 287] on icon "button" at bounding box center [945, 289] width 20 height 20
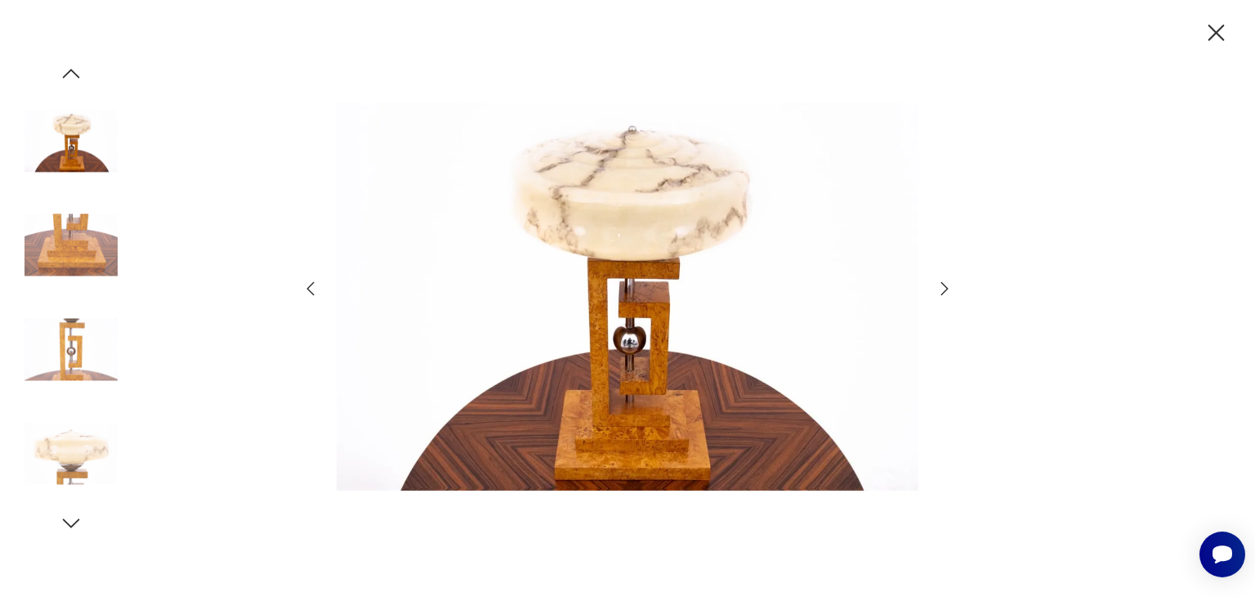
click at [944, 287] on icon "button" at bounding box center [945, 289] width 20 height 20
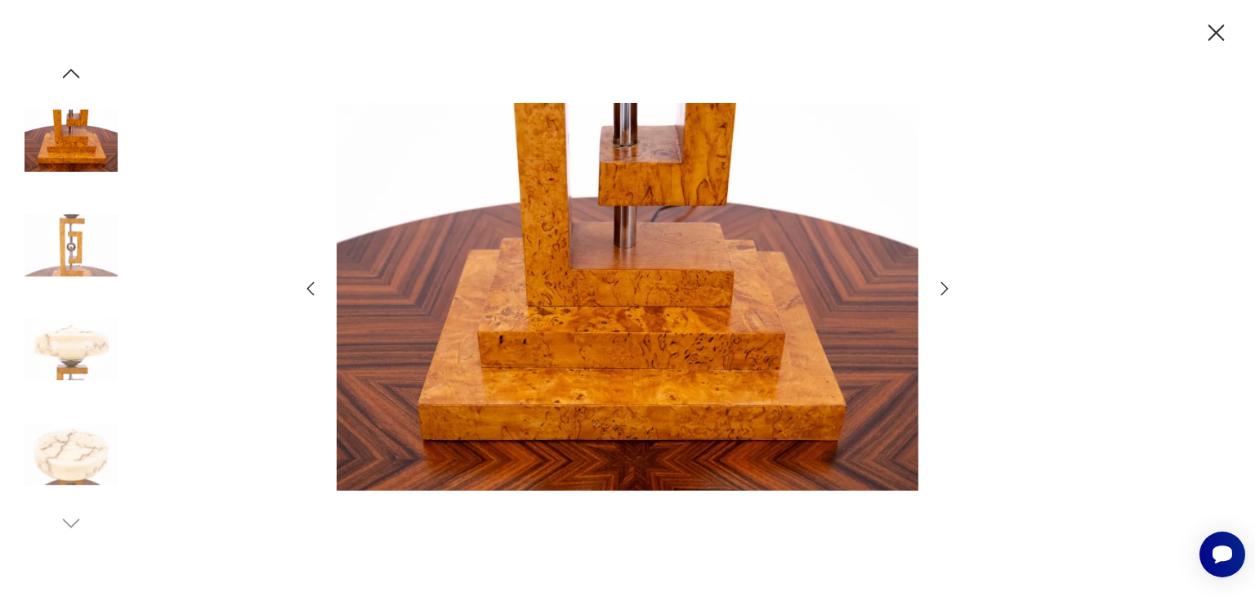
click at [944, 287] on icon "button" at bounding box center [945, 289] width 20 height 20
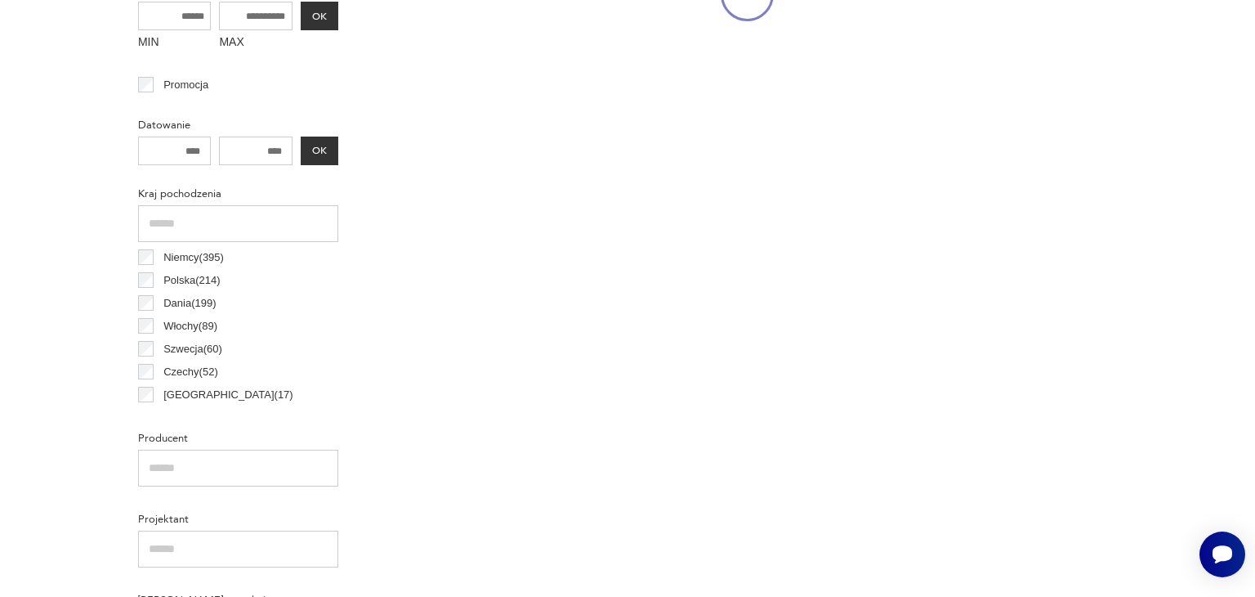
scroll to position [712, 0]
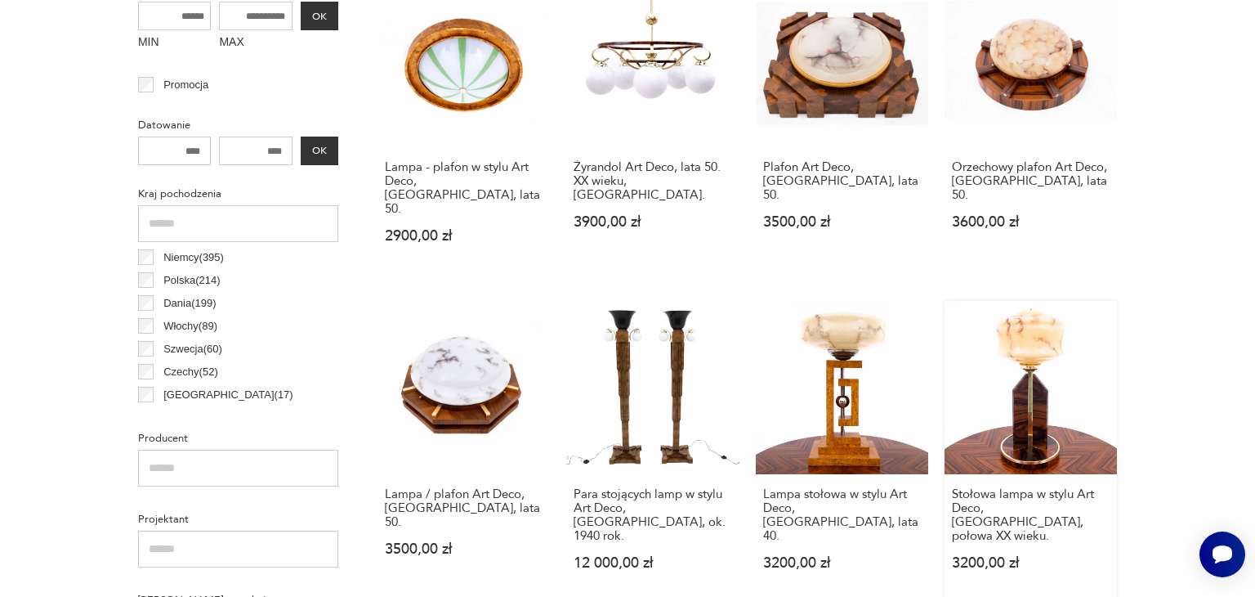
click at [1026, 418] on link "Stołowa lampa w stylu Art Deco, [GEOGRAPHIC_DATA], połowa XX wieku. 3200,00 zł" at bounding box center [1031, 451] width 172 height 300
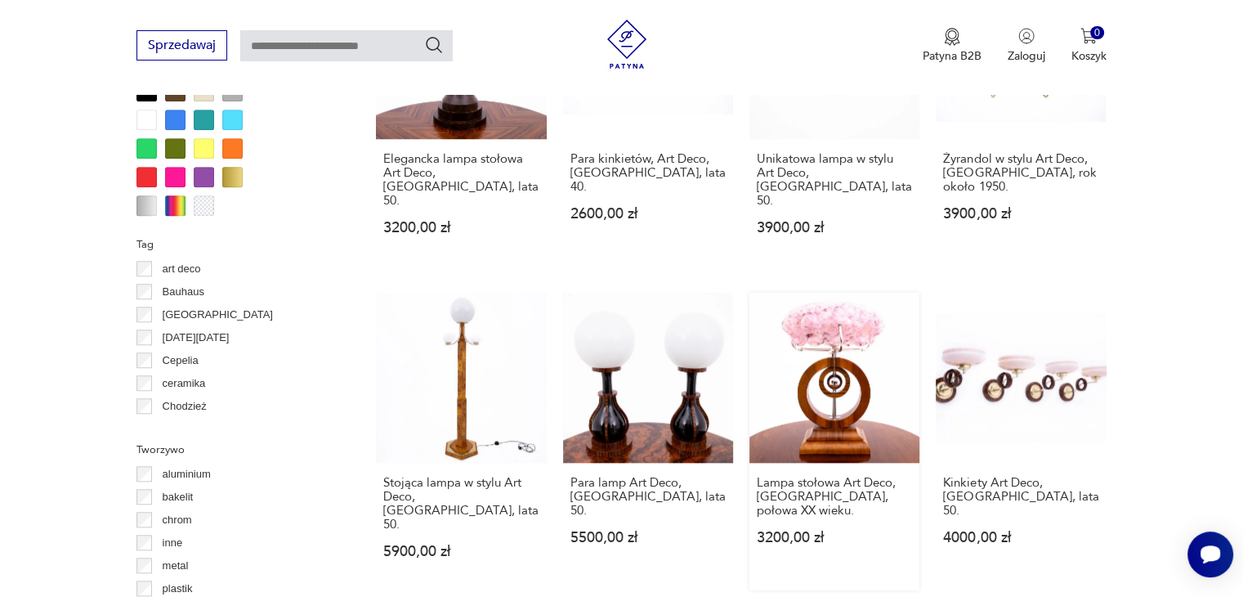
scroll to position [1692, 0]
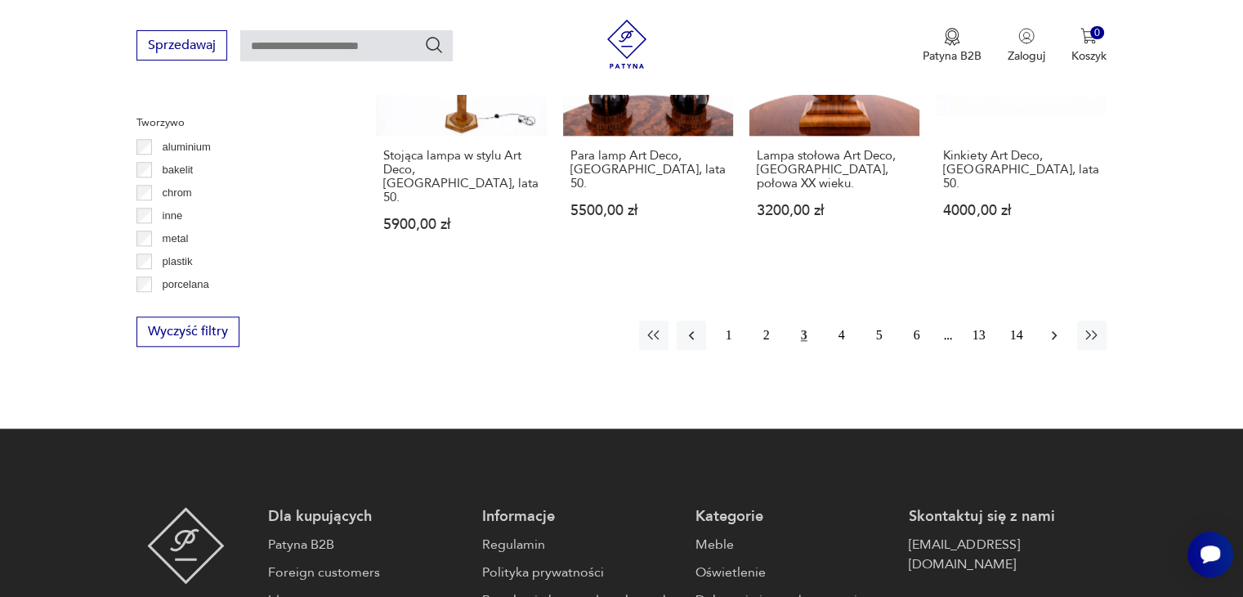
click at [1051, 327] on icon "button" at bounding box center [1054, 335] width 16 height 16
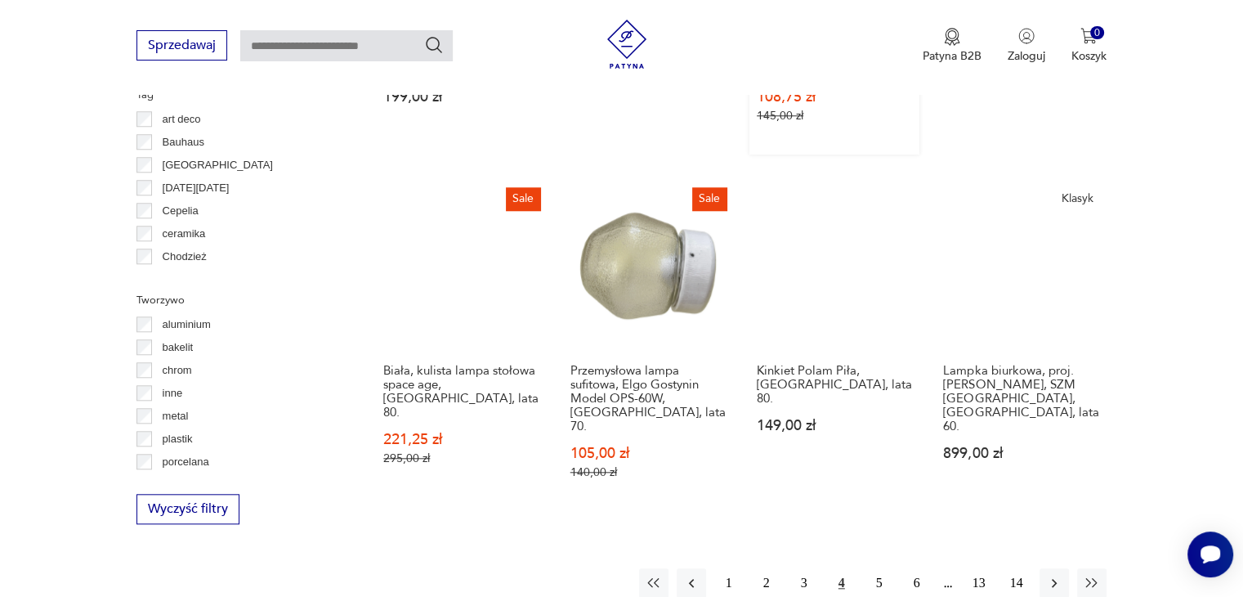
scroll to position [1773, 0]
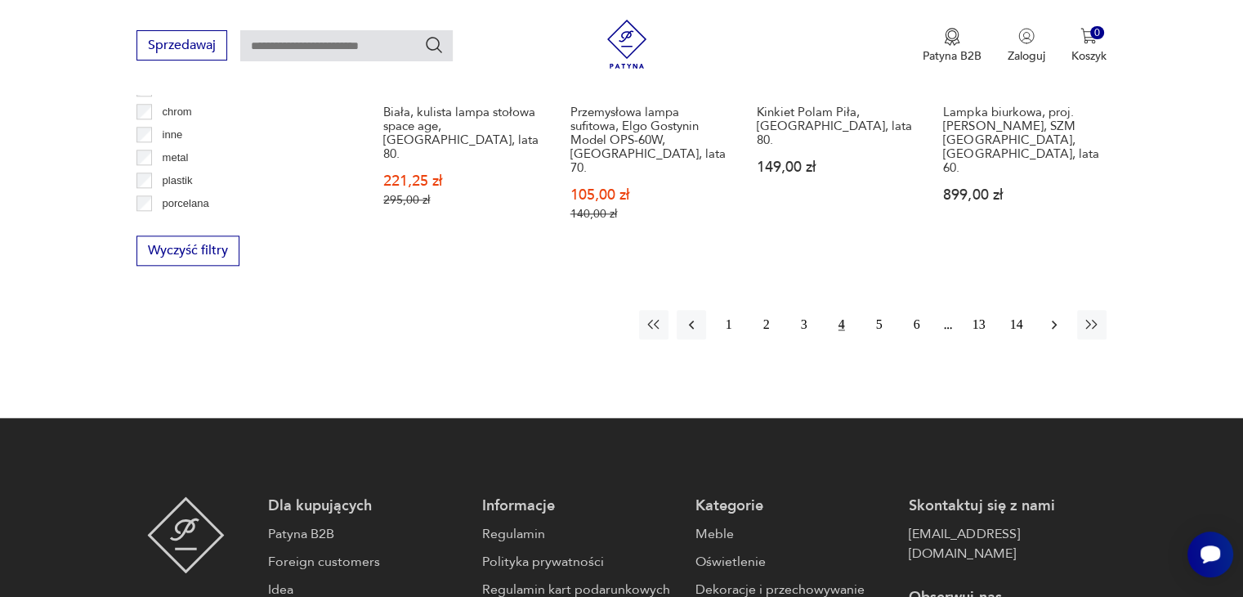
click at [1053, 316] on icon "button" at bounding box center [1054, 324] width 16 height 16
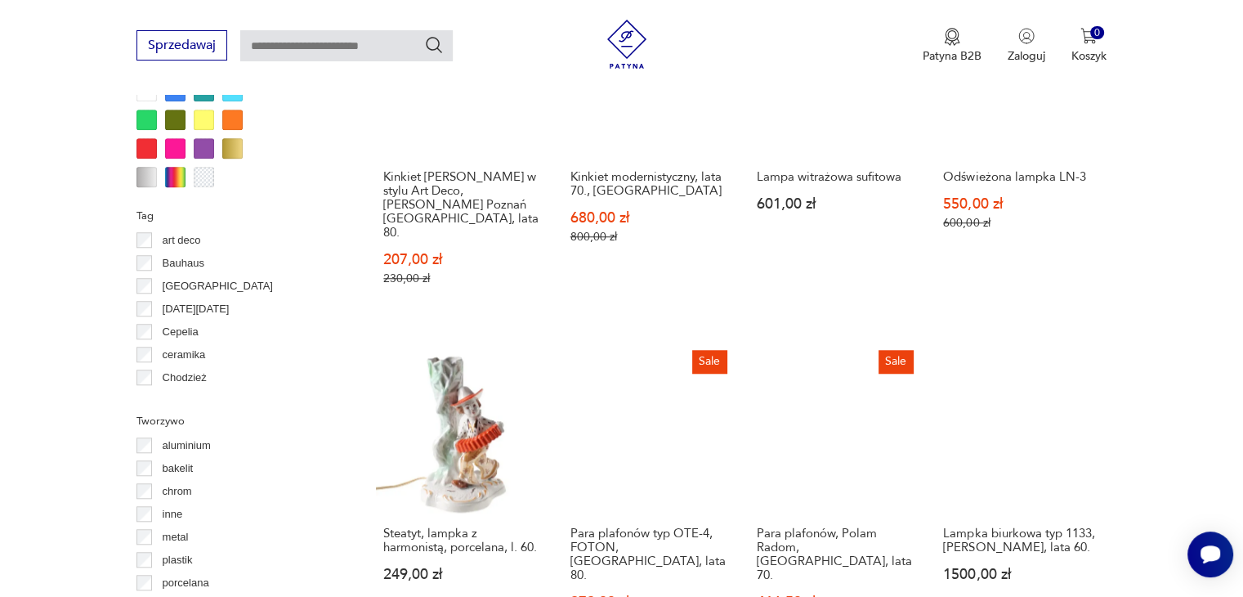
scroll to position [1528, 0]
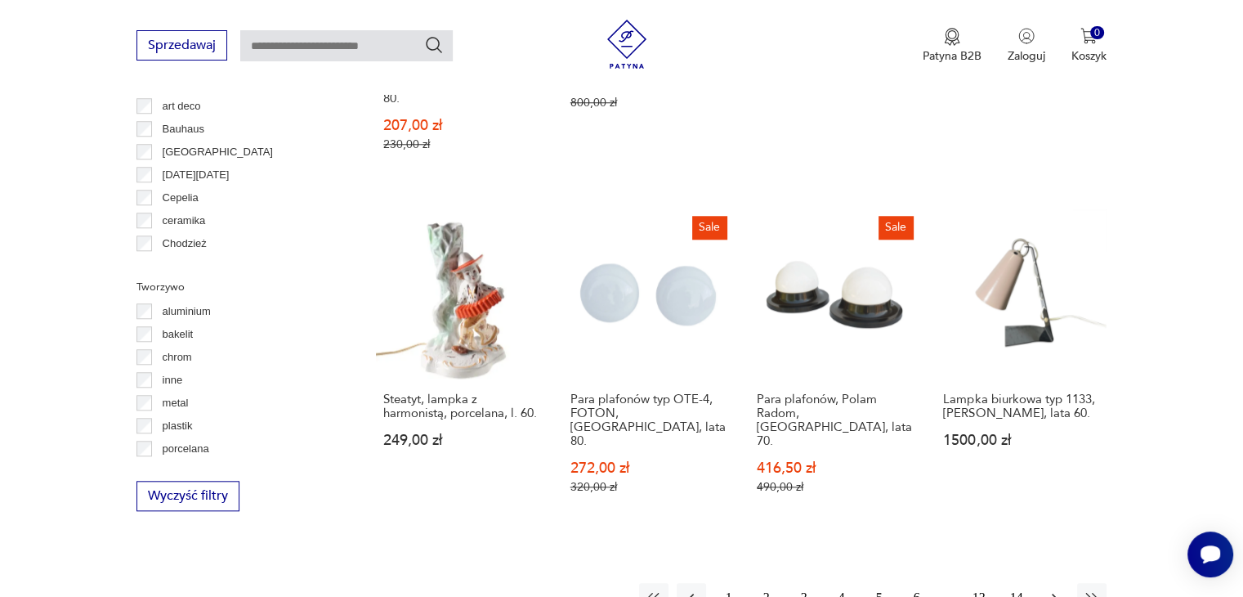
click at [1055, 593] on icon "button" at bounding box center [1054, 597] width 5 height 9
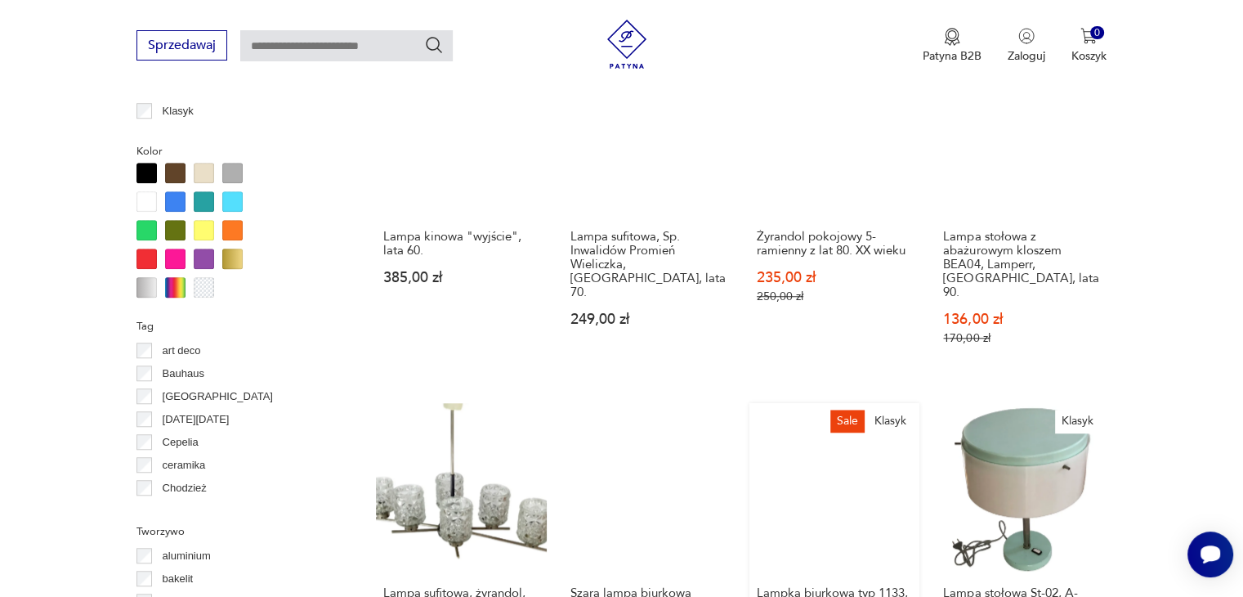
scroll to position [1611, 0]
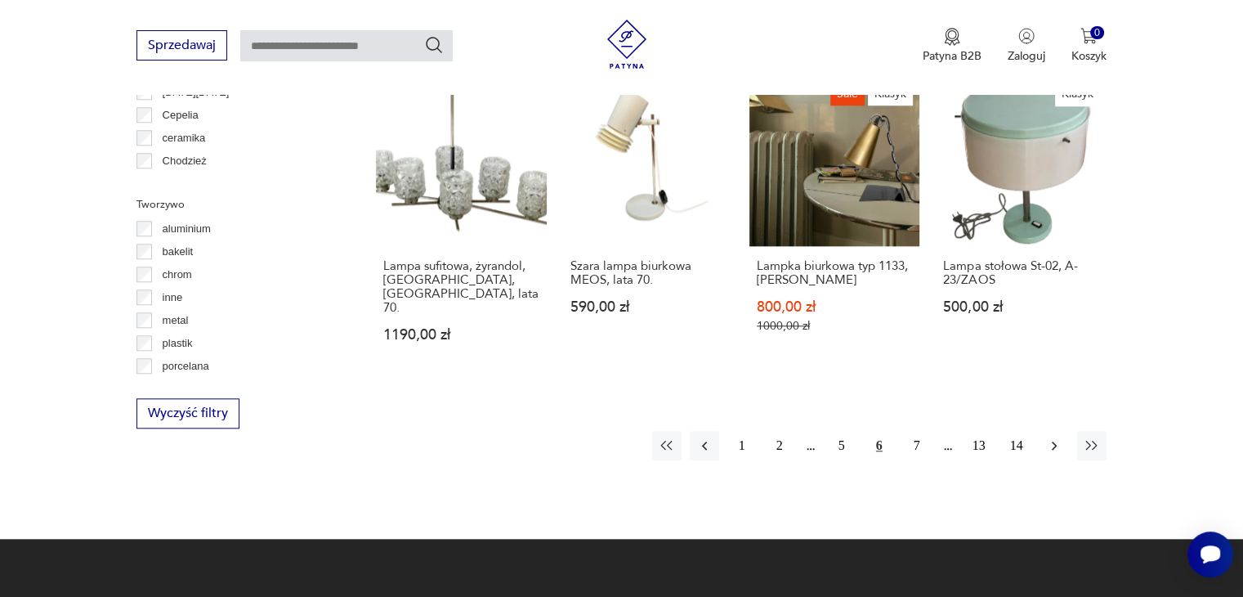
click at [1055, 437] on icon "button" at bounding box center [1054, 445] width 16 height 16
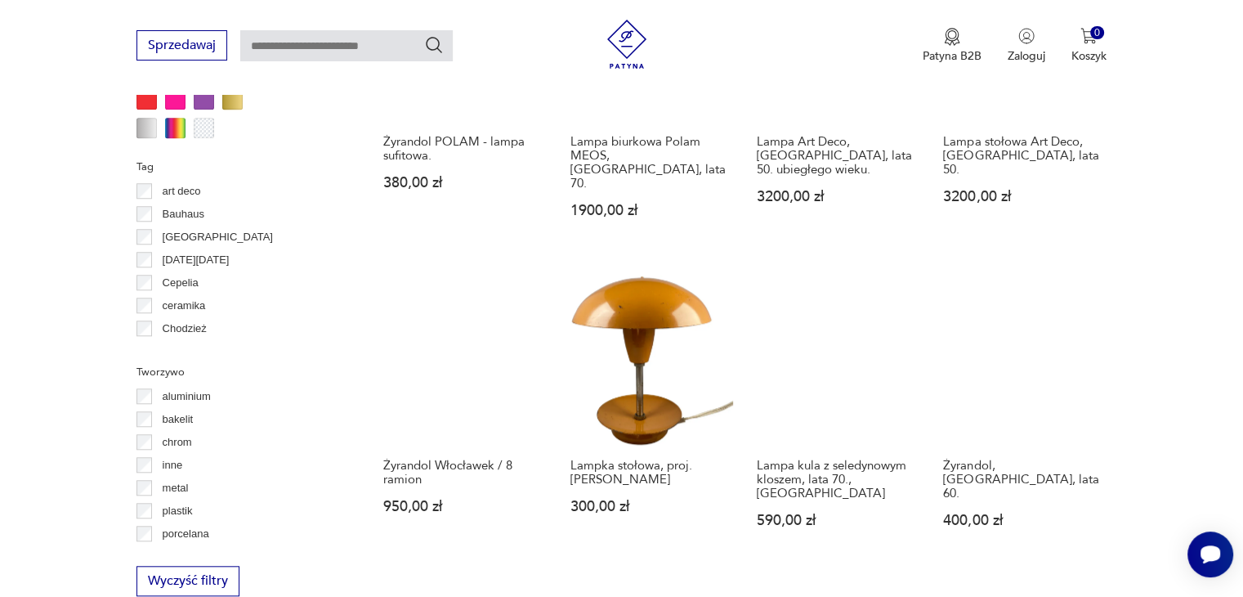
scroll to position [1610, 0]
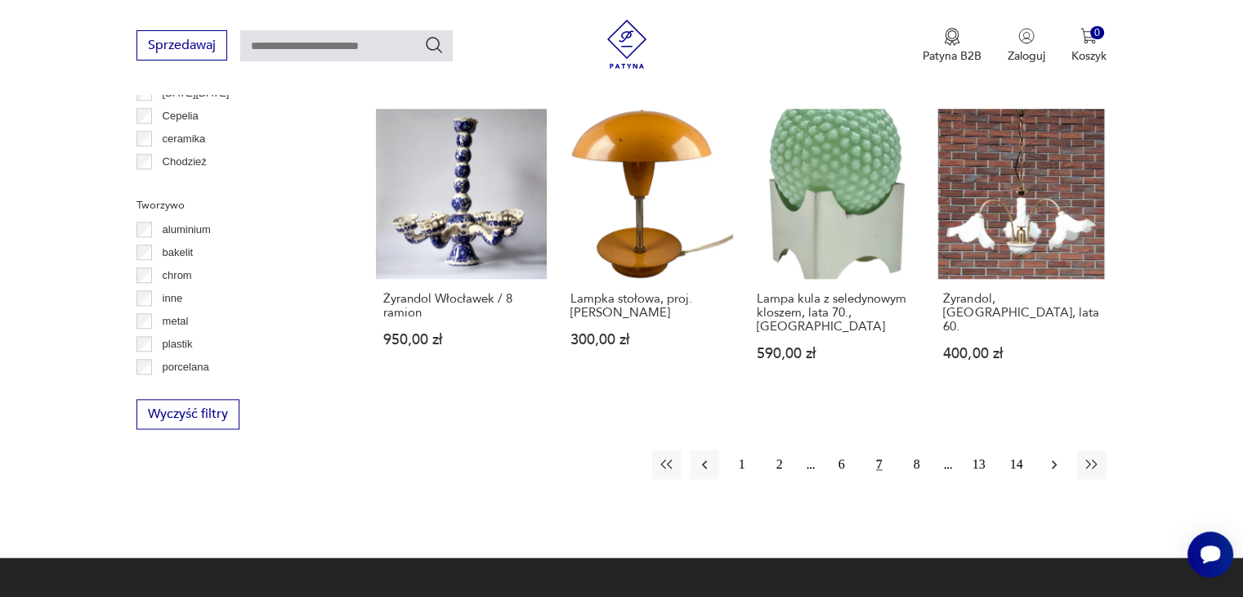
click at [1055, 456] on icon "button" at bounding box center [1054, 464] width 16 height 16
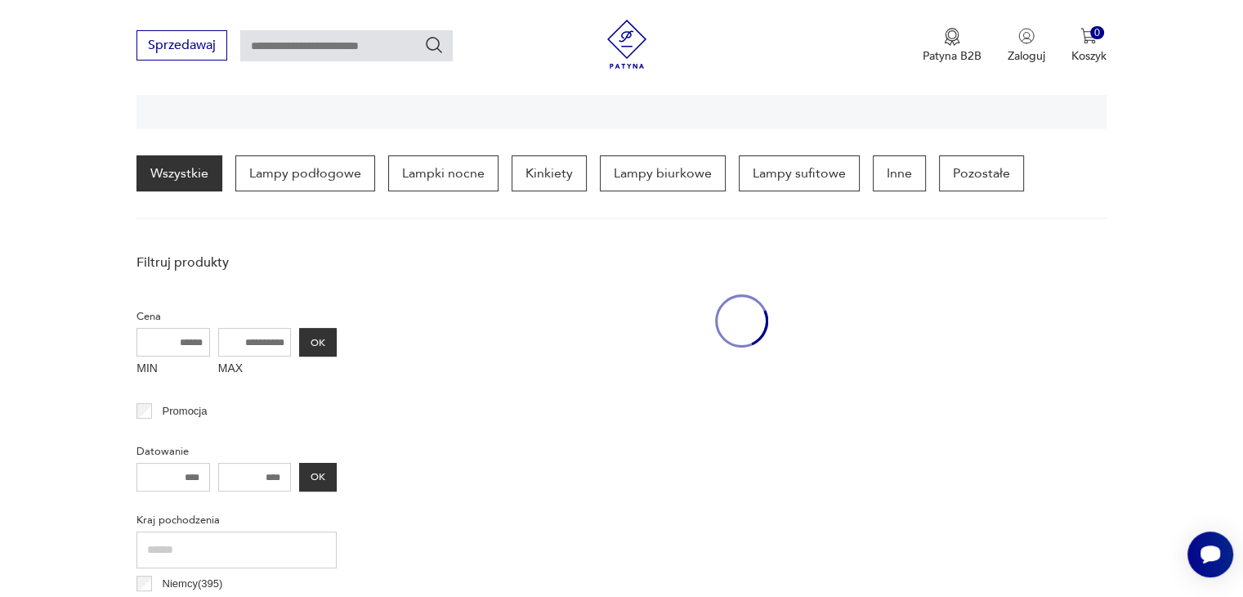
scroll to position [385, 0]
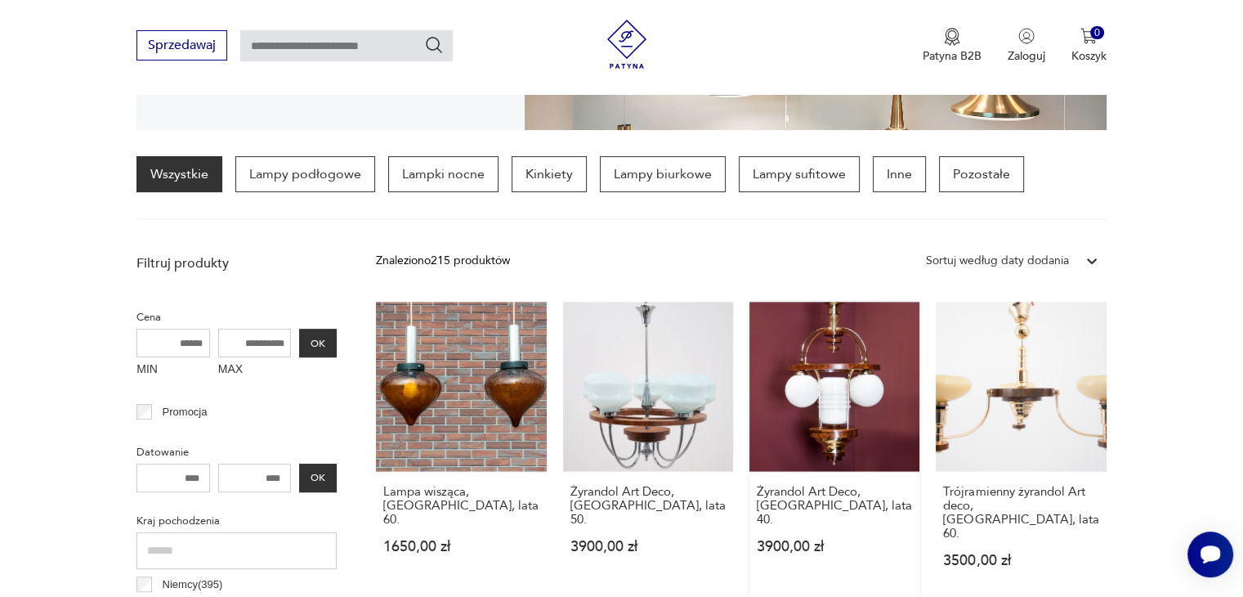
click at [860, 411] on link "Żyrandol Art Deco, [GEOGRAPHIC_DATA], lata 40. 3900,00 zł" at bounding box center [834, 450] width 170 height 297
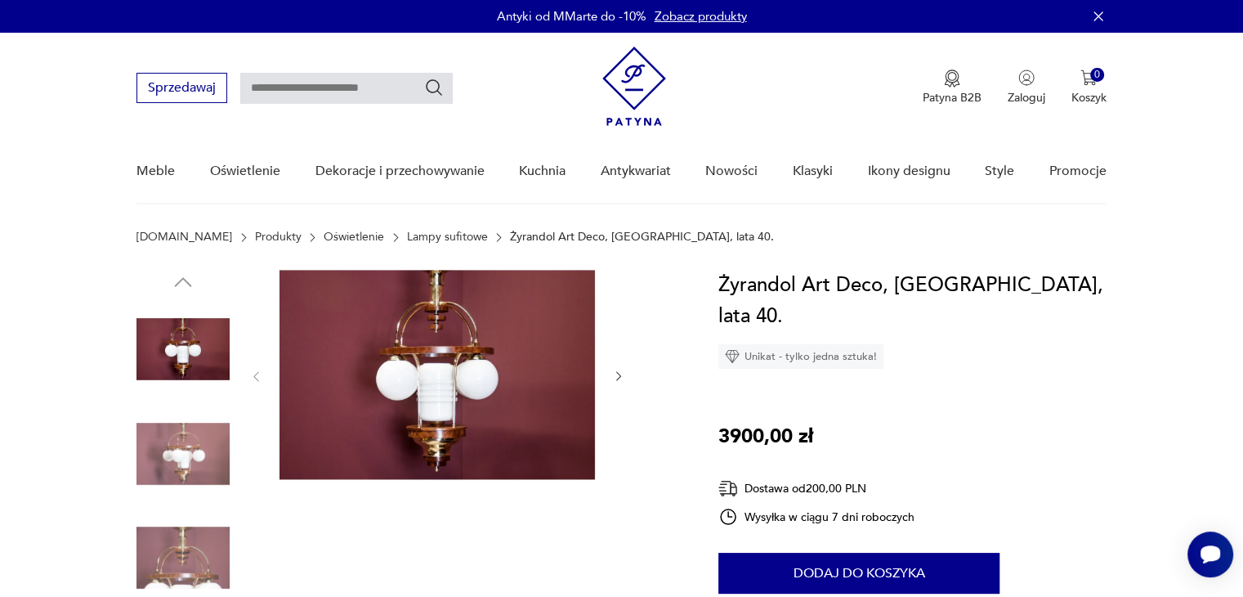
click at [479, 392] on img at bounding box center [436, 375] width 315 height 210
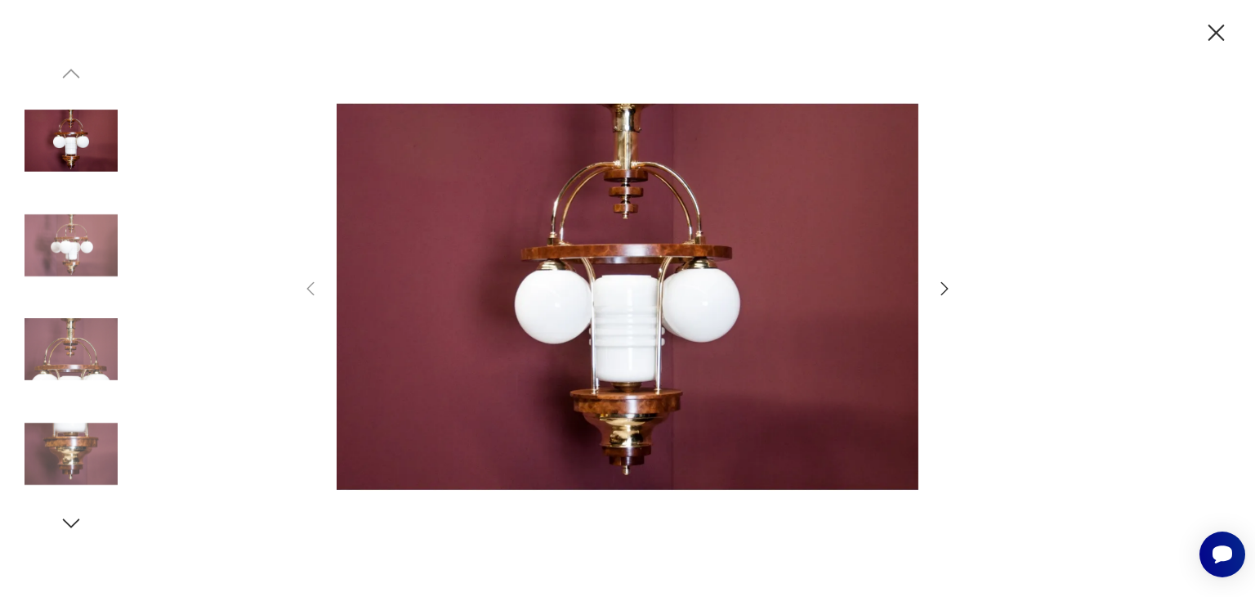
click at [945, 285] on icon "button" at bounding box center [944, 288] width 7 height 13
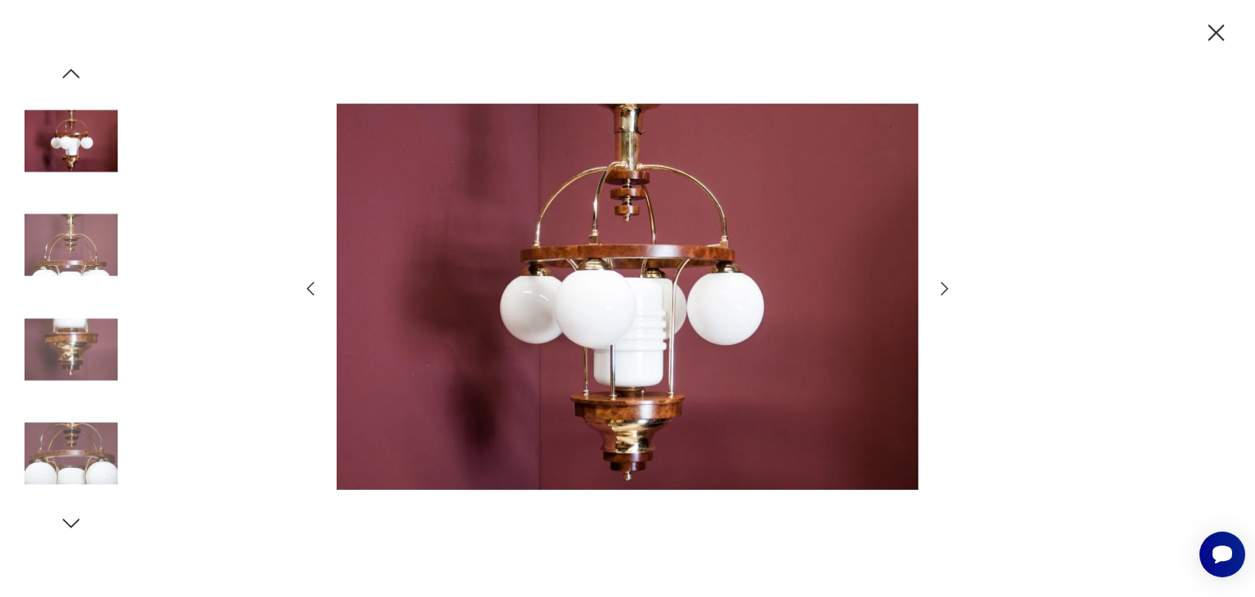
click at [933, 282] on div at bounding box center [628, 298] width 654 height 481
click at [945, 285] on icon "button" at bounding box center [944, 288] width 7 height 13
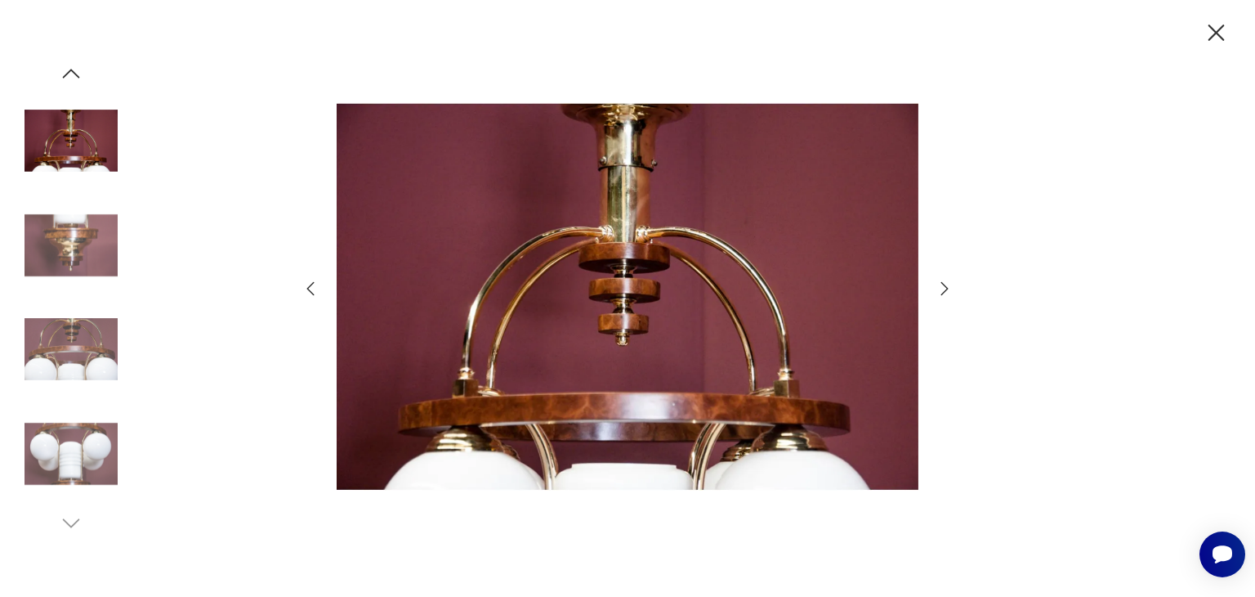
click at [945, 285] on icon "button" at bounding box center [944, 288] width 7 height 13
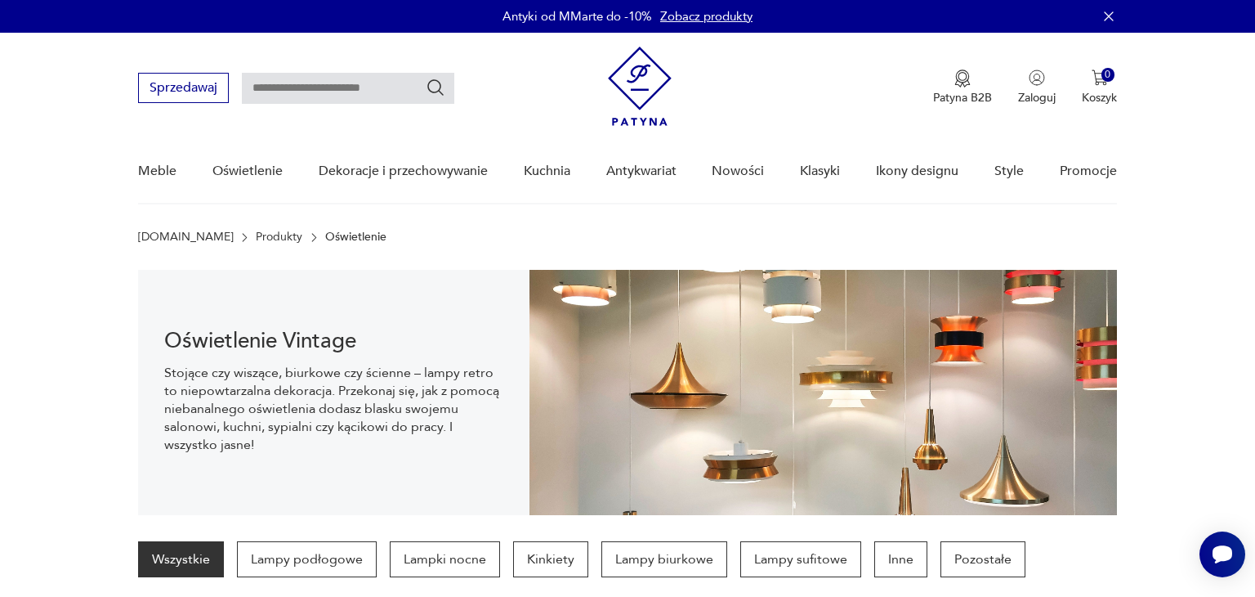
scroll to position [385, 0]
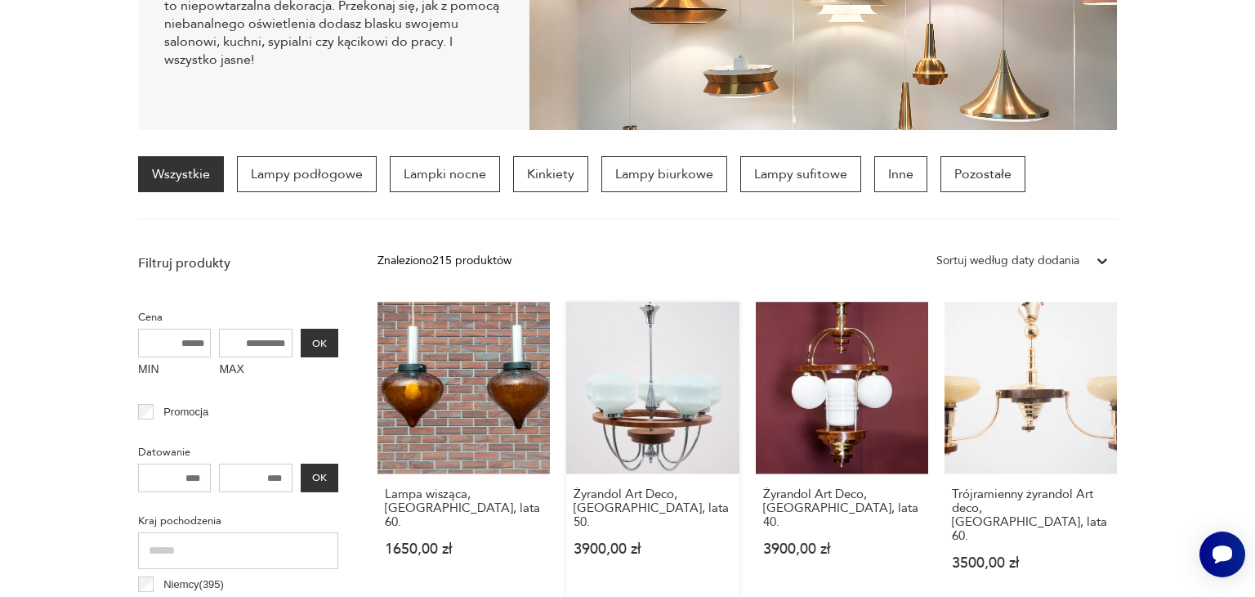
click at [649, 411] on link "Żyrandol Art Deco, [GEOGRAPHIC_DATA], lata 50. 3900,00 zł" at bounding box center [652, 452] width 172 height 300
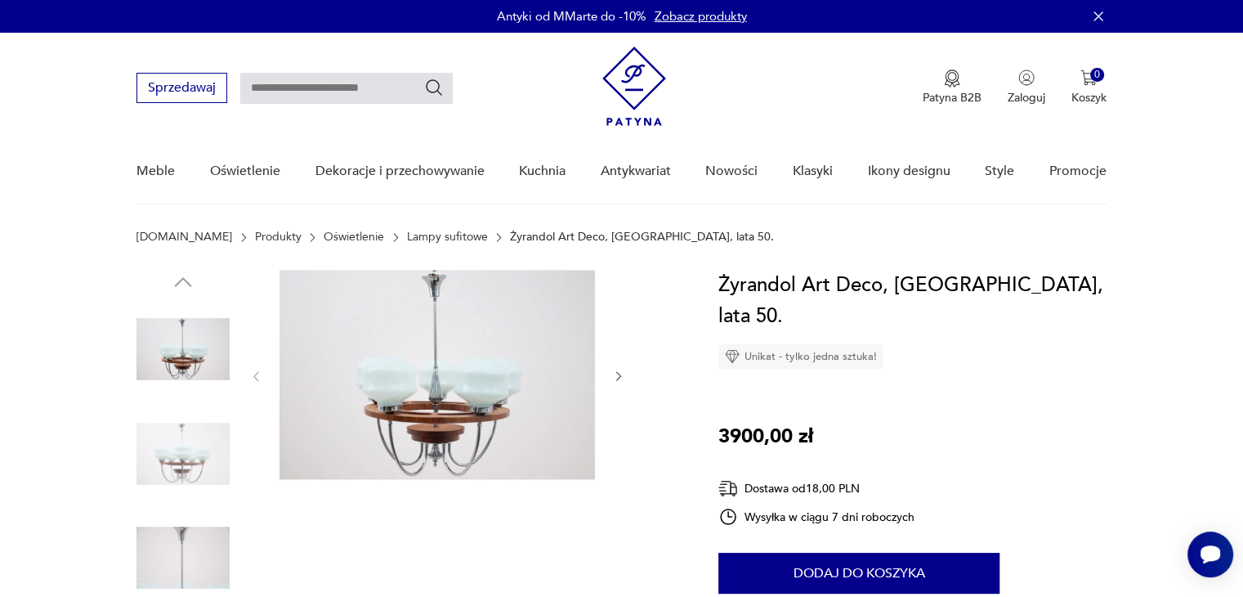
click at [455, 388] on img at bounding box center [436, 375] width 315 height 210
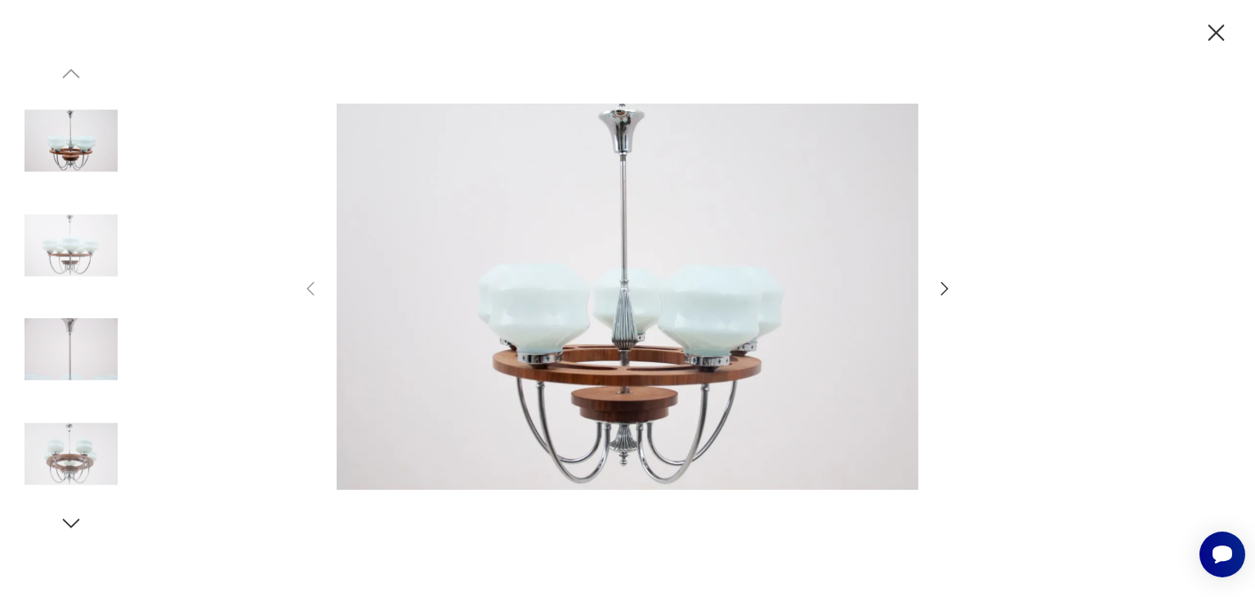
click at [940, 287] on icon "button" at bounding box center [945, 289] width 20 height 20
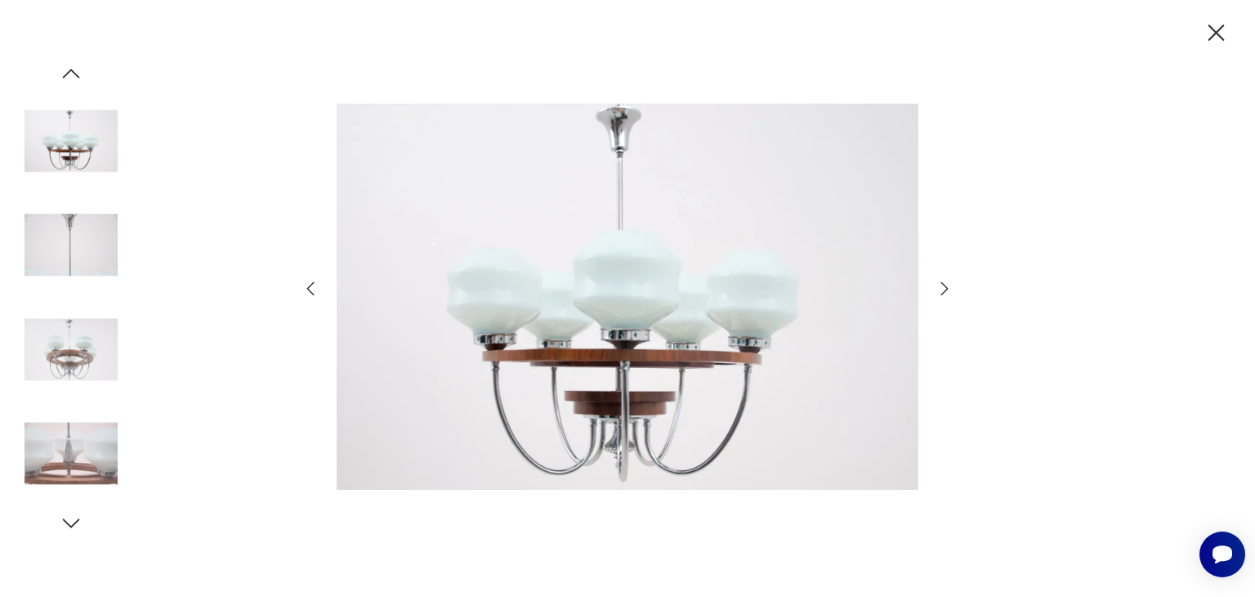
click at [940, 287] on icon "button" at bounding box center [945, 289] width 20 height 20
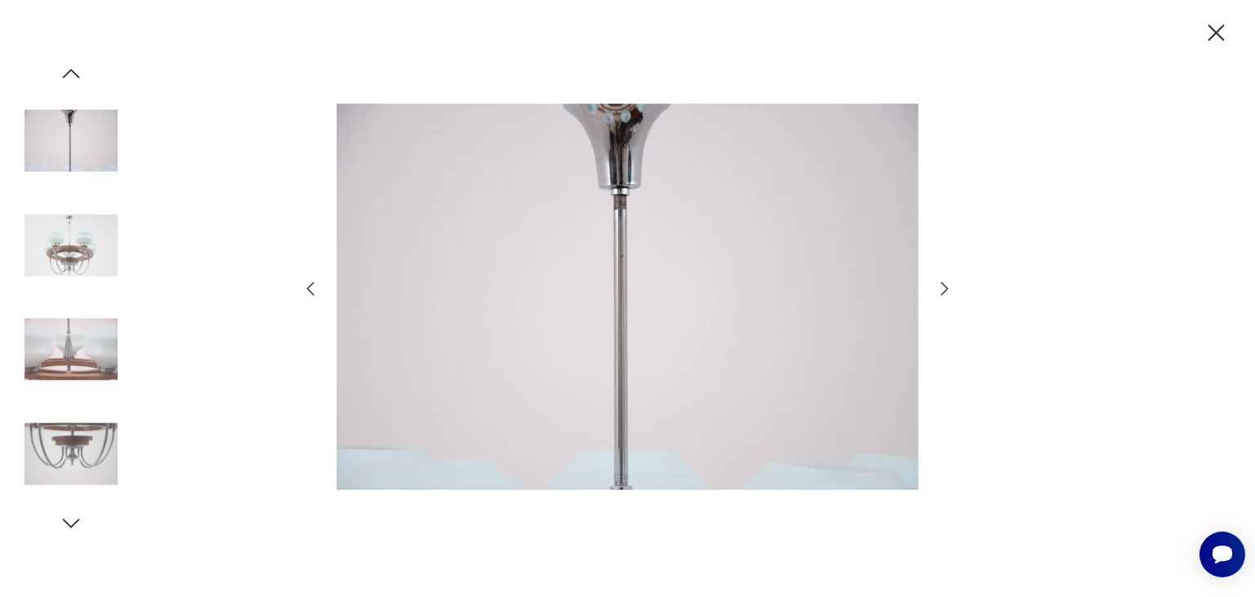
click at [940, 287] on icon "button" at bounding box center [945, 289] width 20 height 20
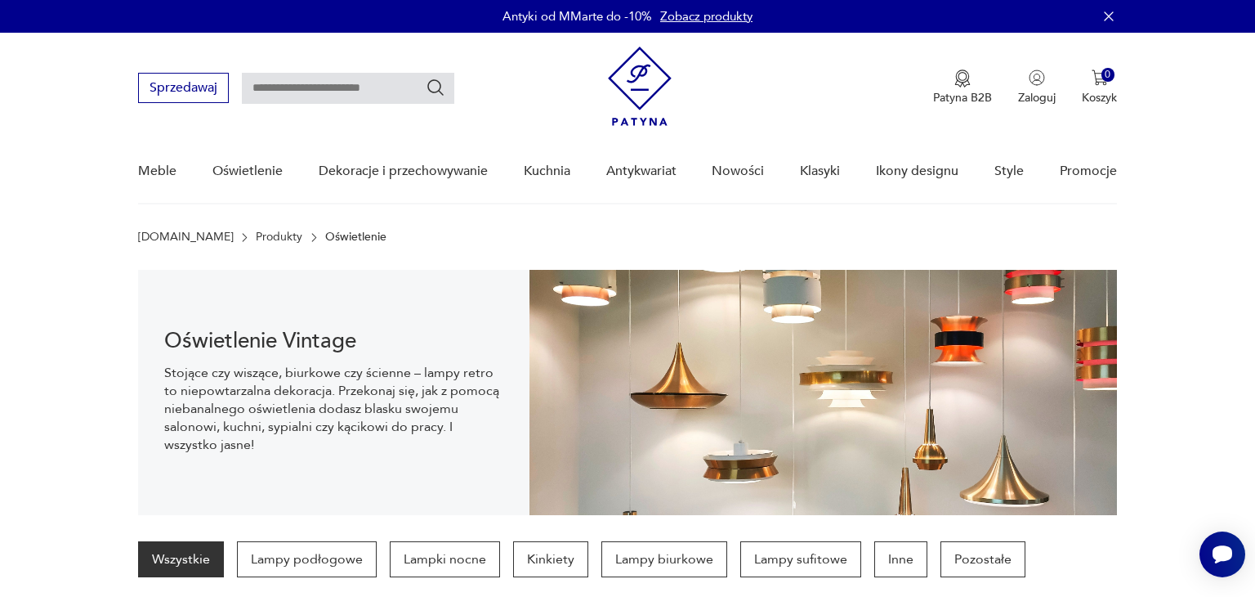
scroll to position [385, 0]
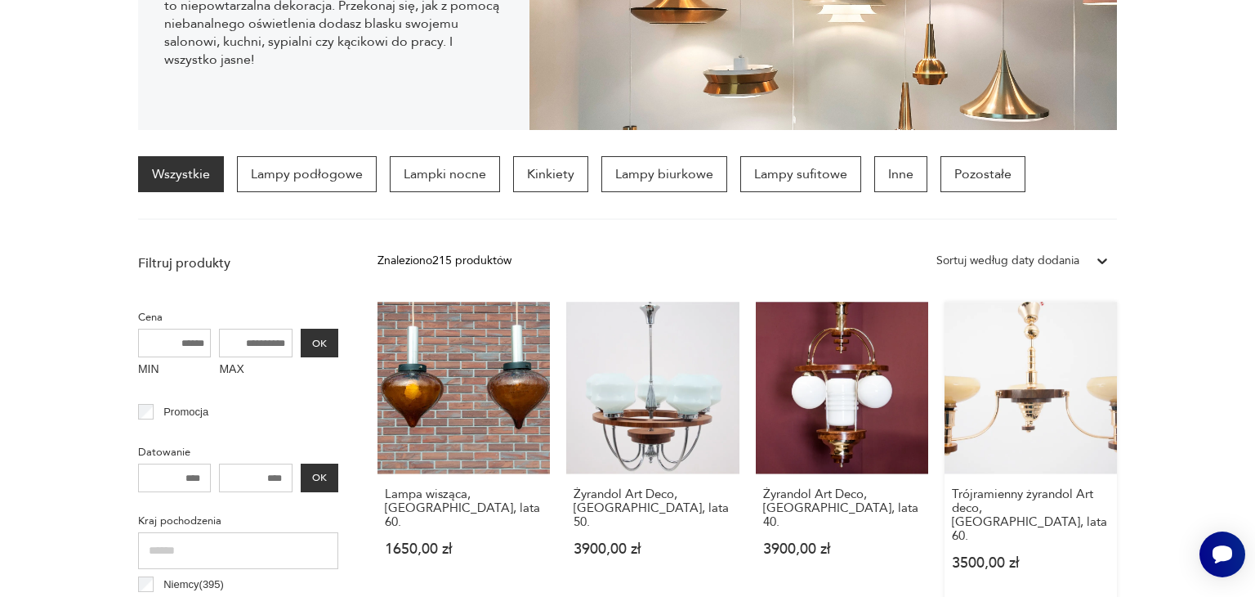
click at [1037, 419] on link "Trójramienny żyrandol Art deco, [GEOGRAPHIC_DATA], lata 60. 3500,00 zł" at bounding box center [1031, 452] width 172 height 300
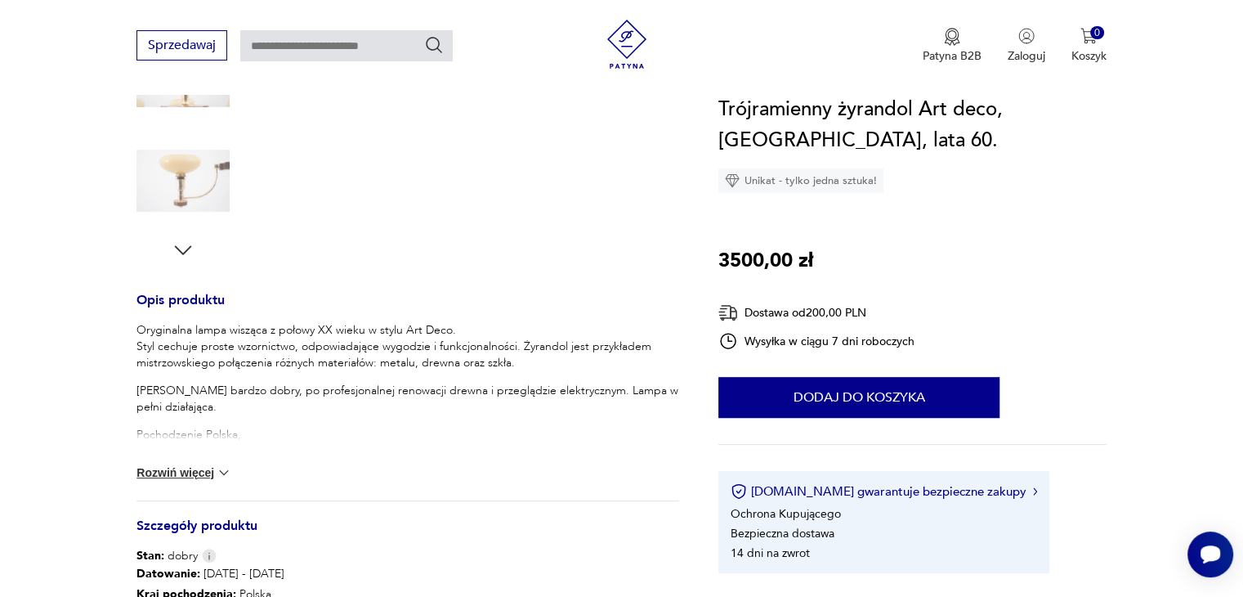
scroll to position [490, 0]
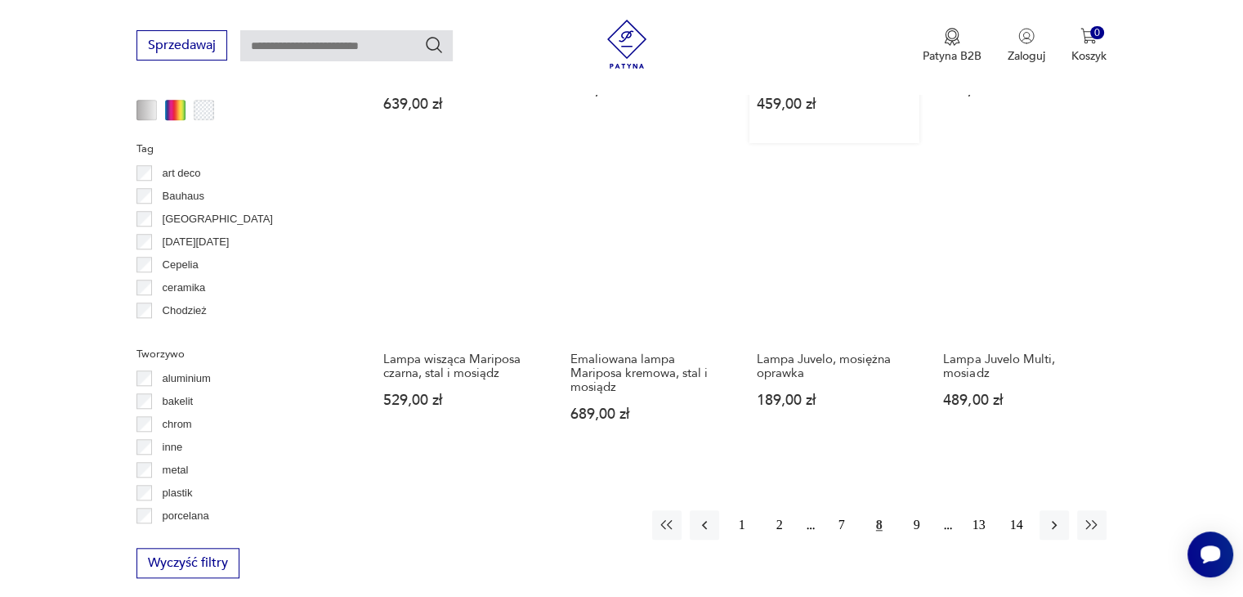
scroll to position [1611, 0]
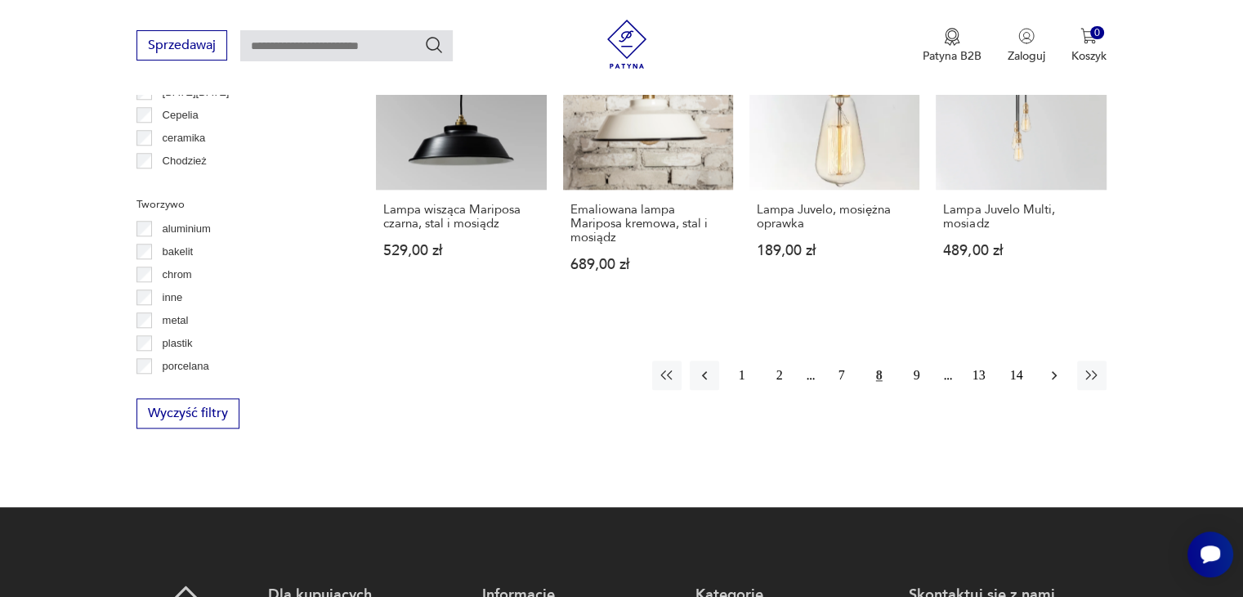
click at [1053, 371] on icon "button" at bounding box center [1054, 375] width 5 height 9
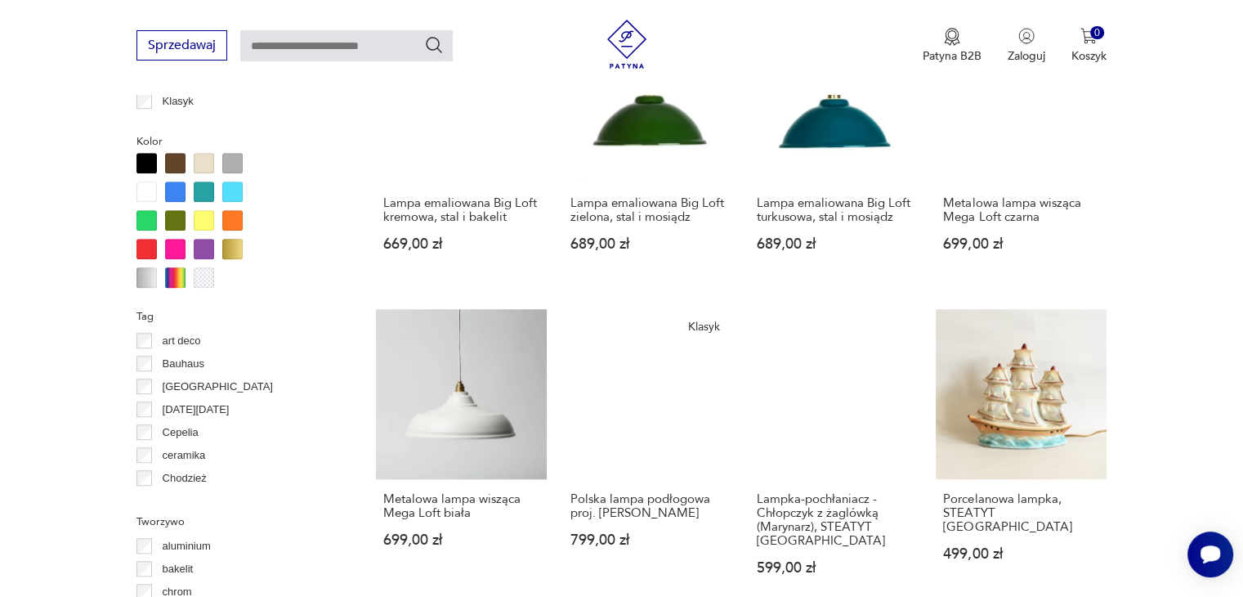
scroll to position [1446, 0]
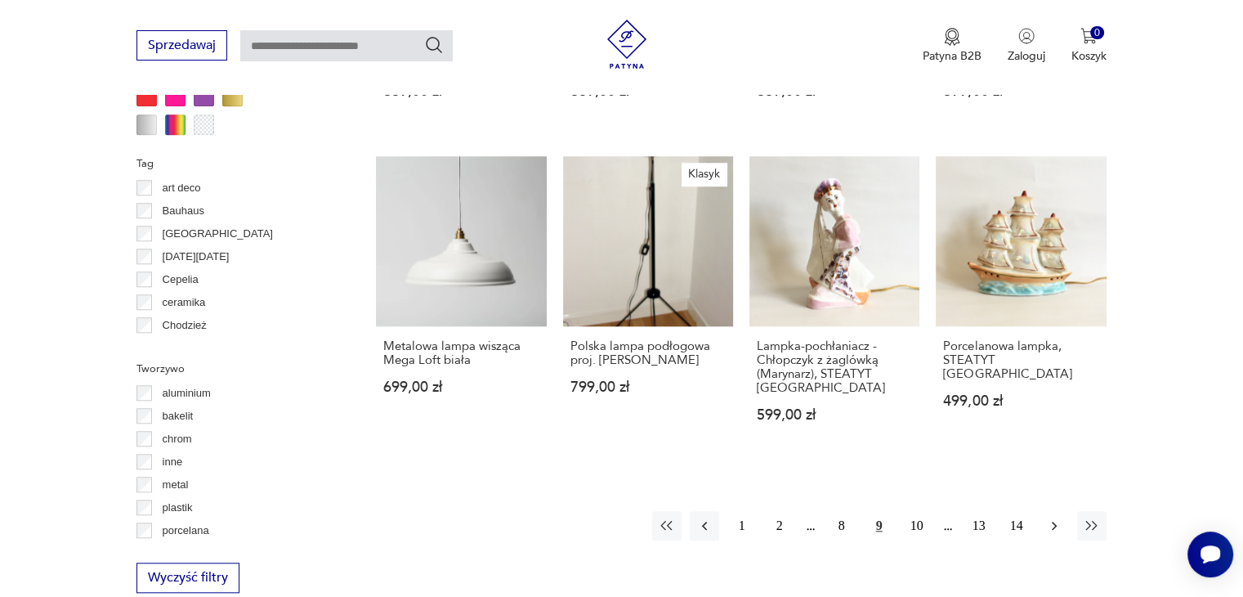
click at [1056, 521] on icon "button" at bounding box center [1054, 525] width 16 height 16
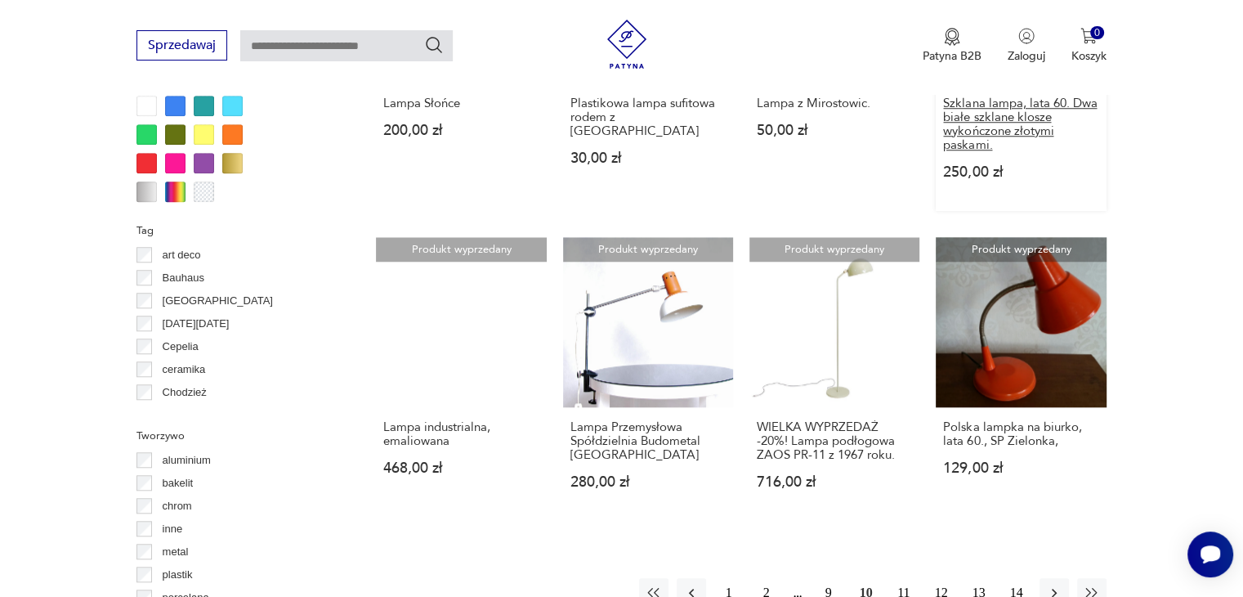
scroll to position [1447, 0]
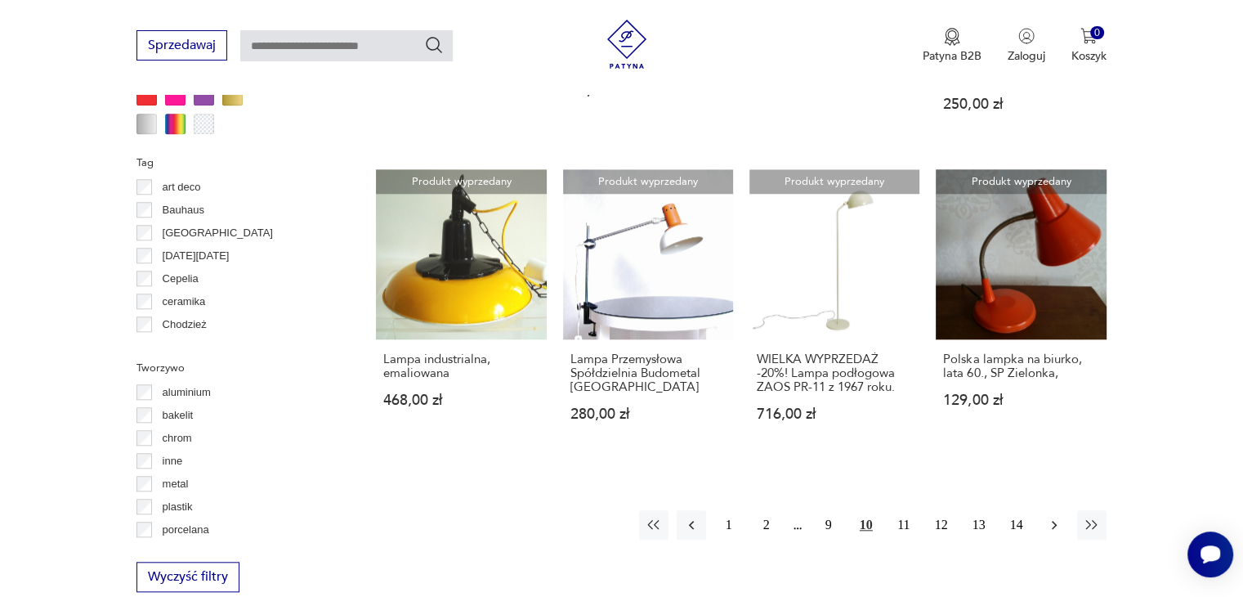
click at [1054, 528] on icon "button" at bounding box center [1054, 524] width 16 height 16
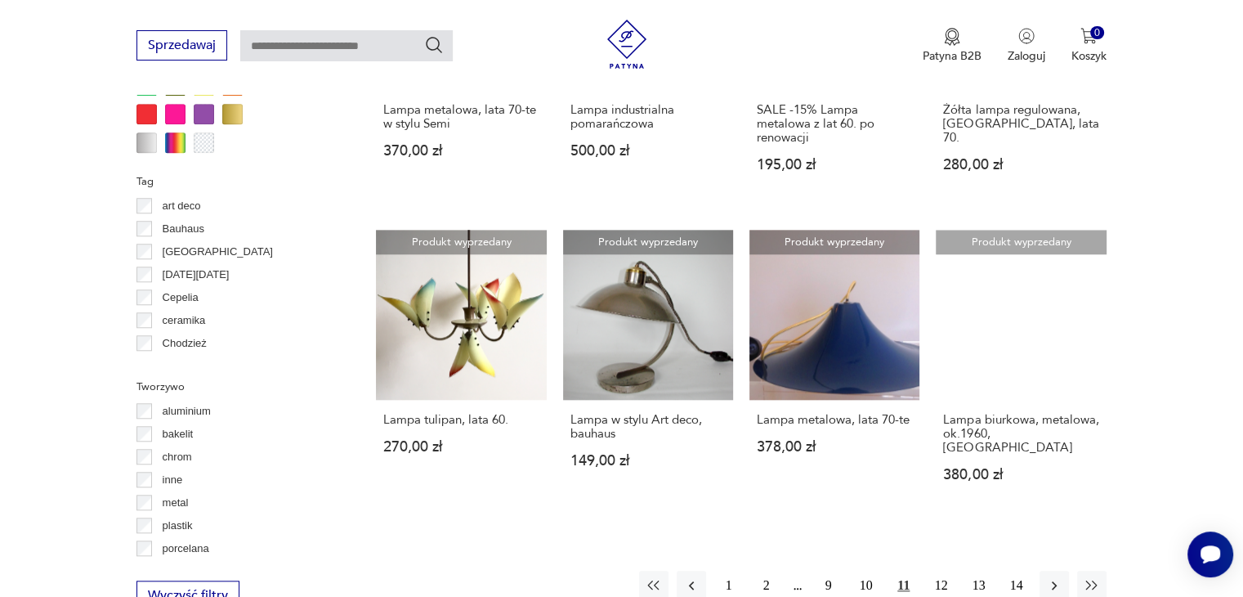
scroll to position [1610, 0]
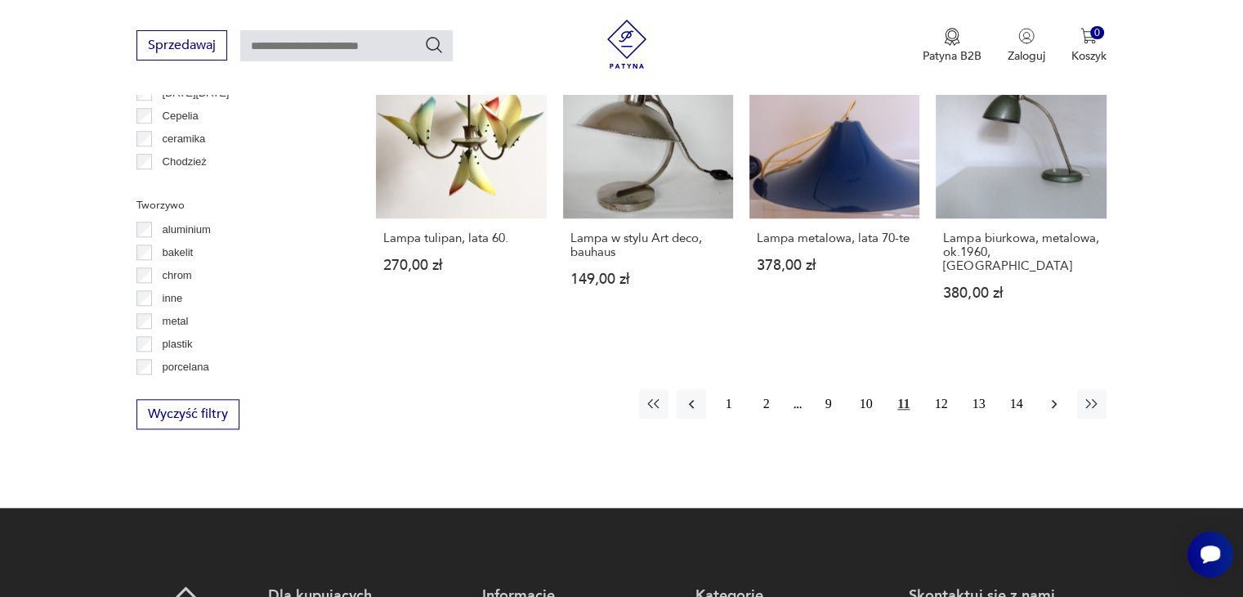
click at [1056, 396] on icon "button" at bounding box center [1054, 404] width 16 height 16
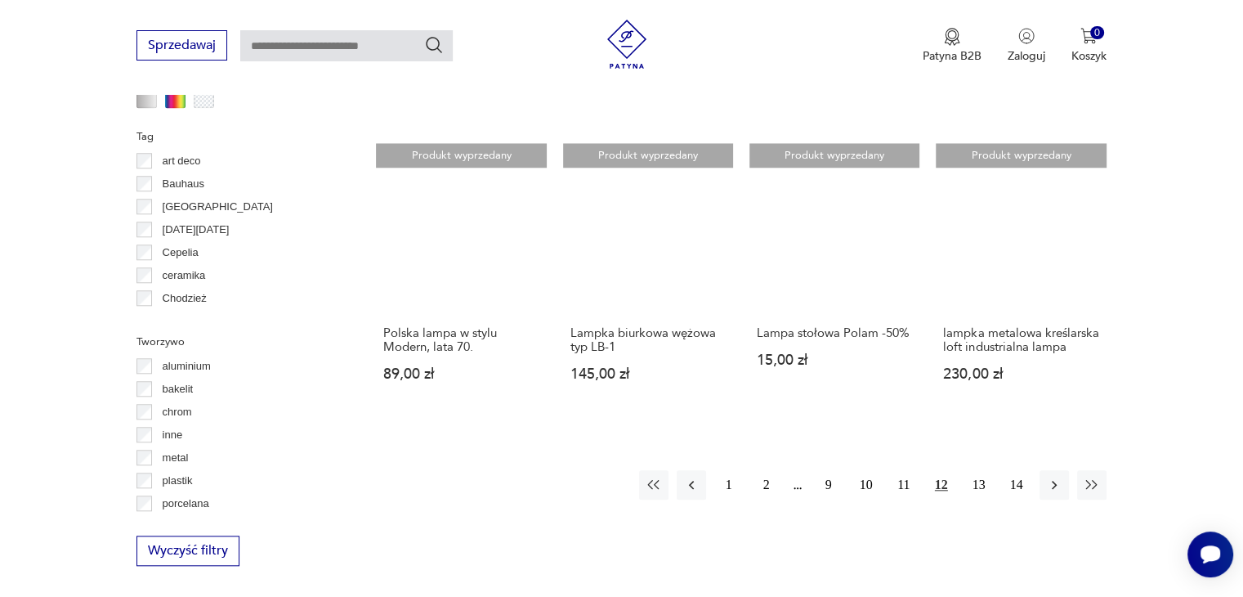
scroll to position [1529, 0]
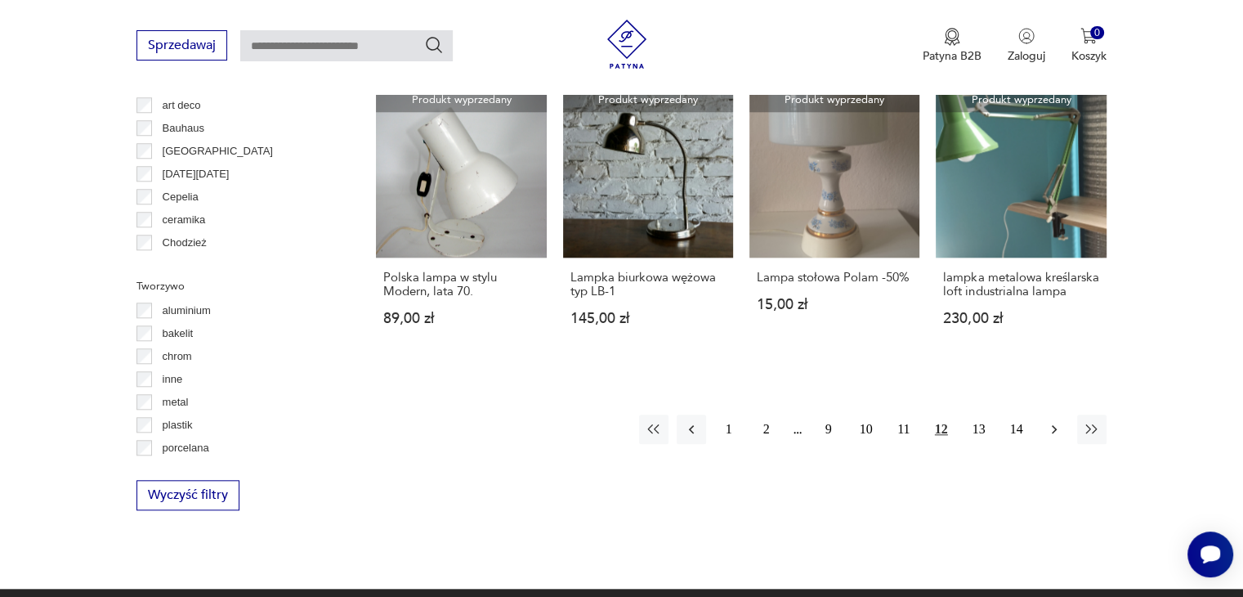
click at [1056, 421] on icon "button" at bounding box center [1054, 429] width 16 height 16
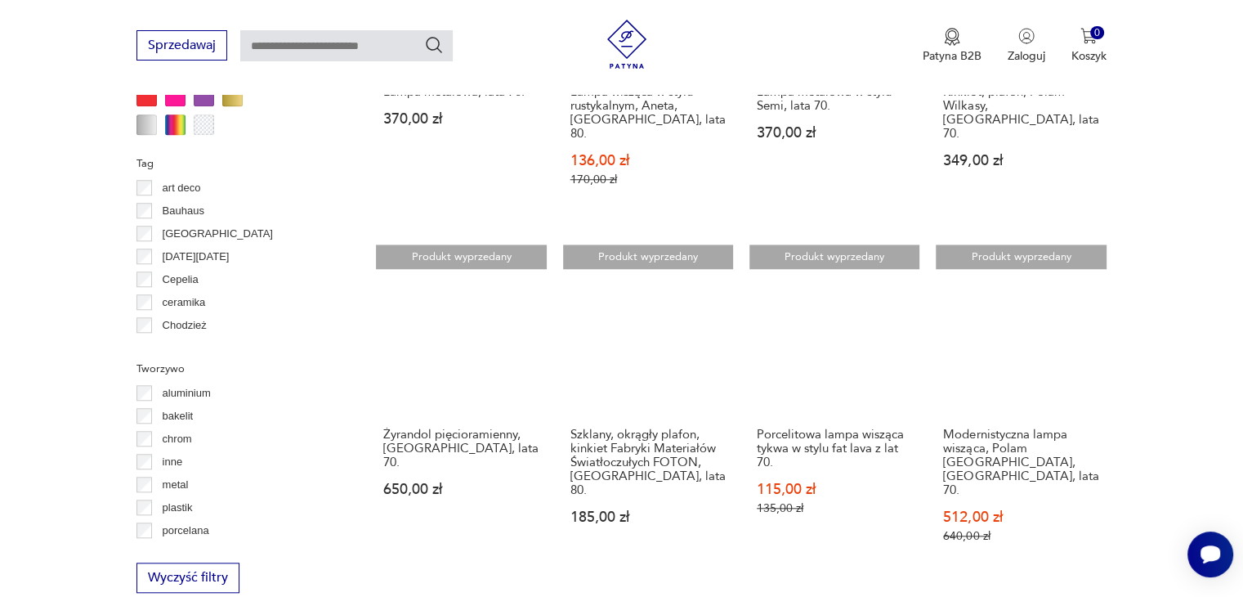
scroll to position [1692, 0]
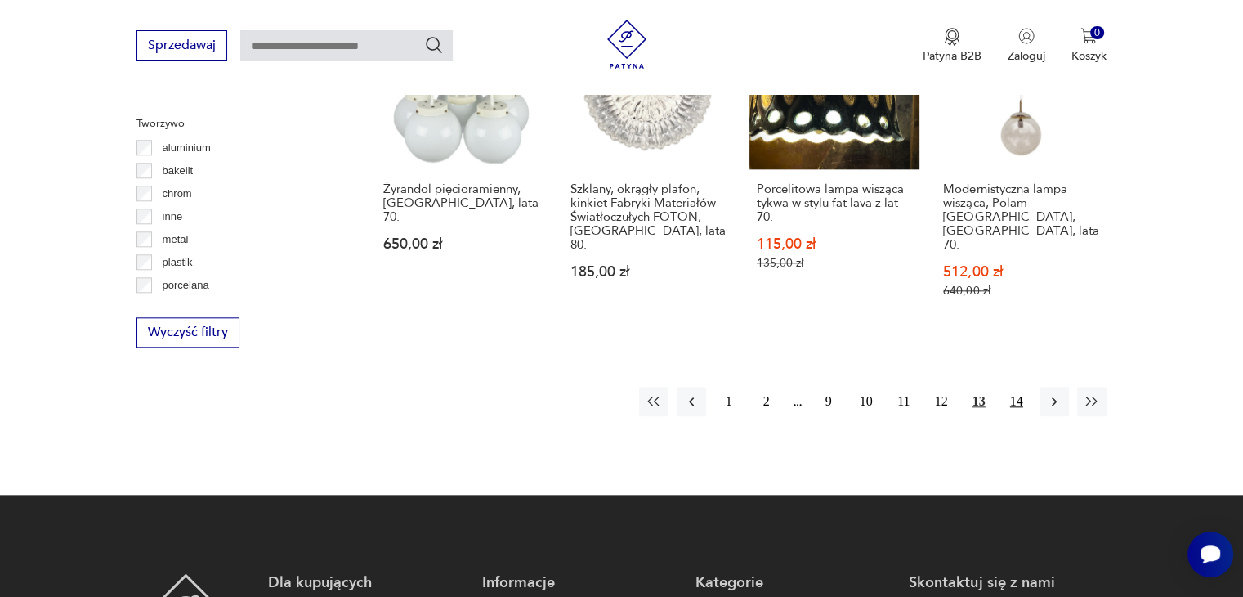
click at [1017, 387] on button "14" at bounding box center [1016, 401] width 29 height 29
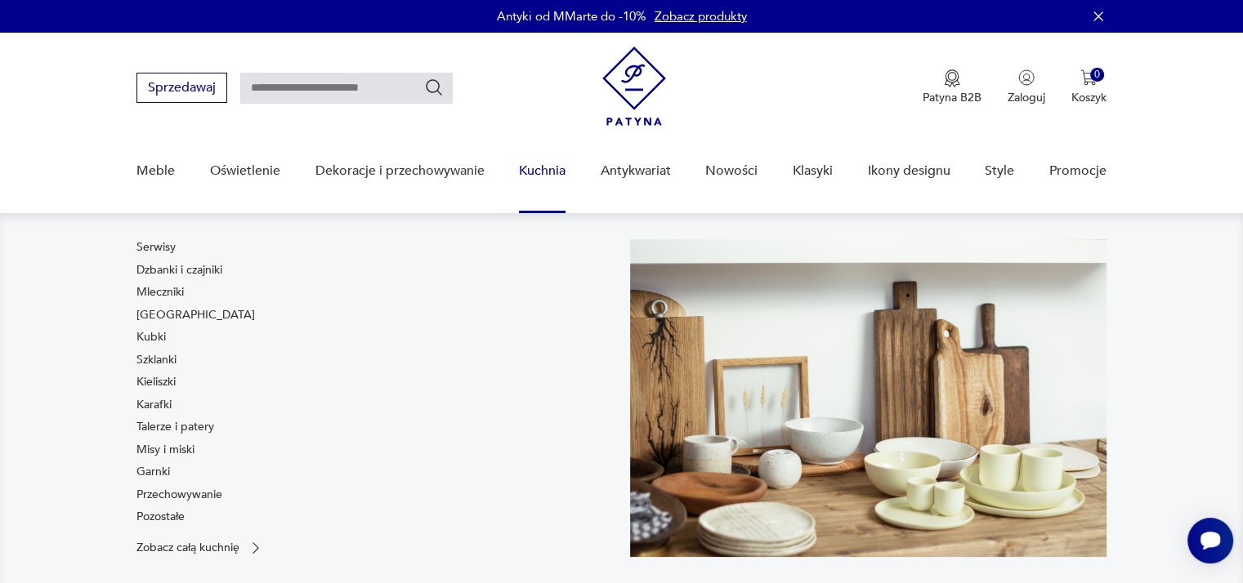
click at [548, 171] on link "Kuchnia" at bounding box center [542, 171] width 47 height 63
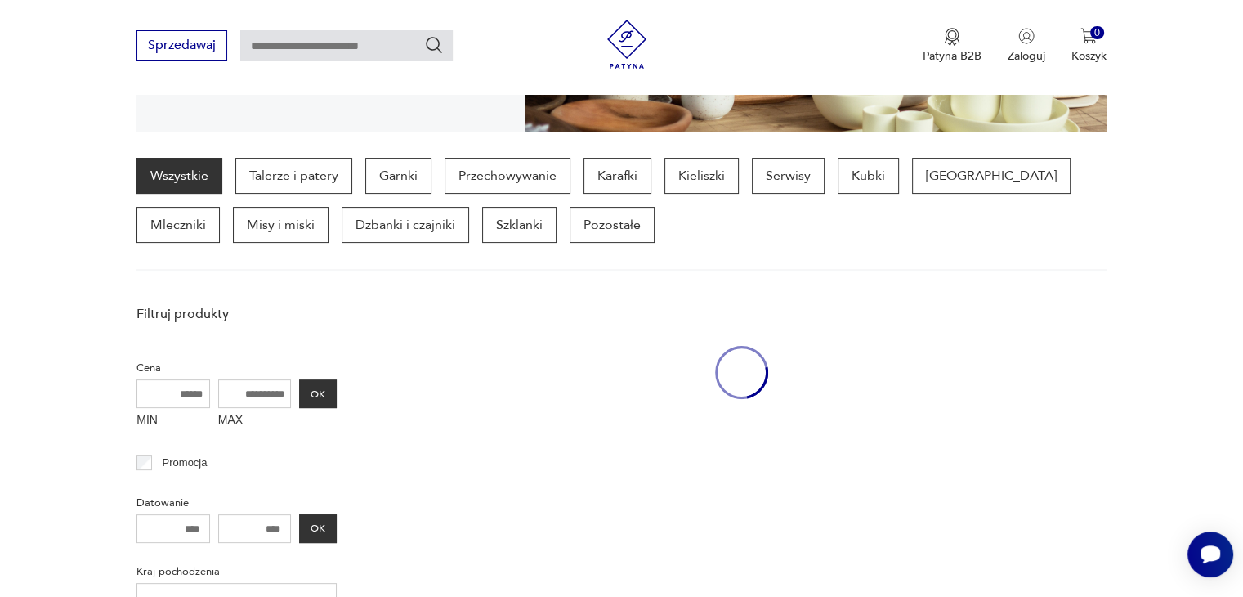
scroll to position [385, 0]
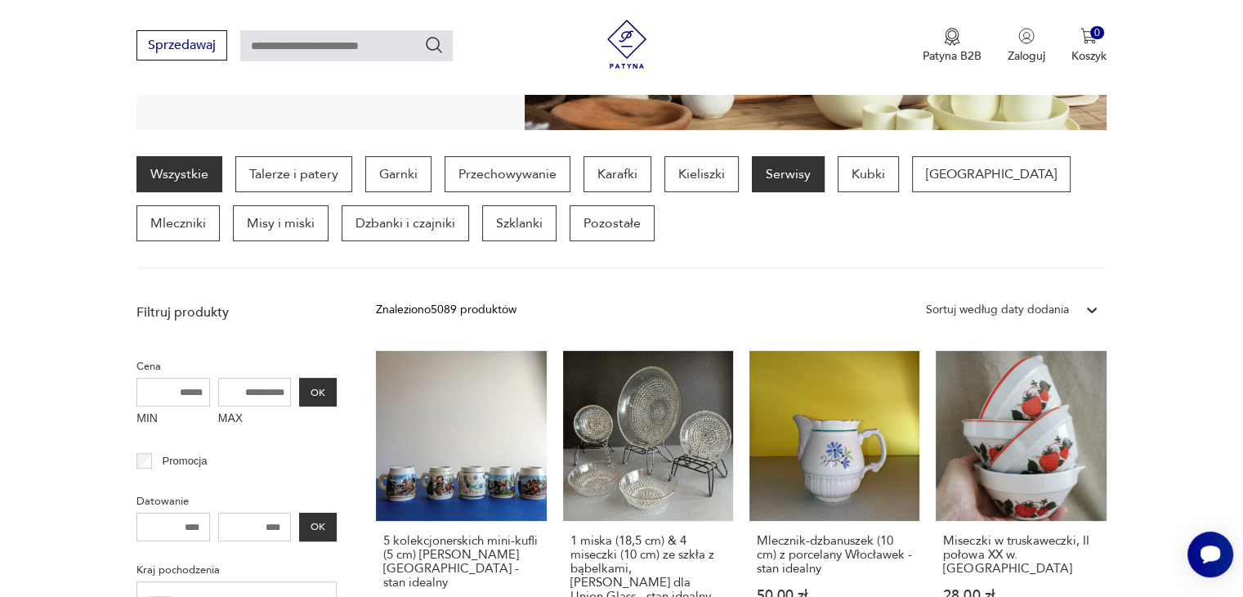
click at [785, 174] on p "Serwisy" at bounding box center [788, 174] width 73 height 36
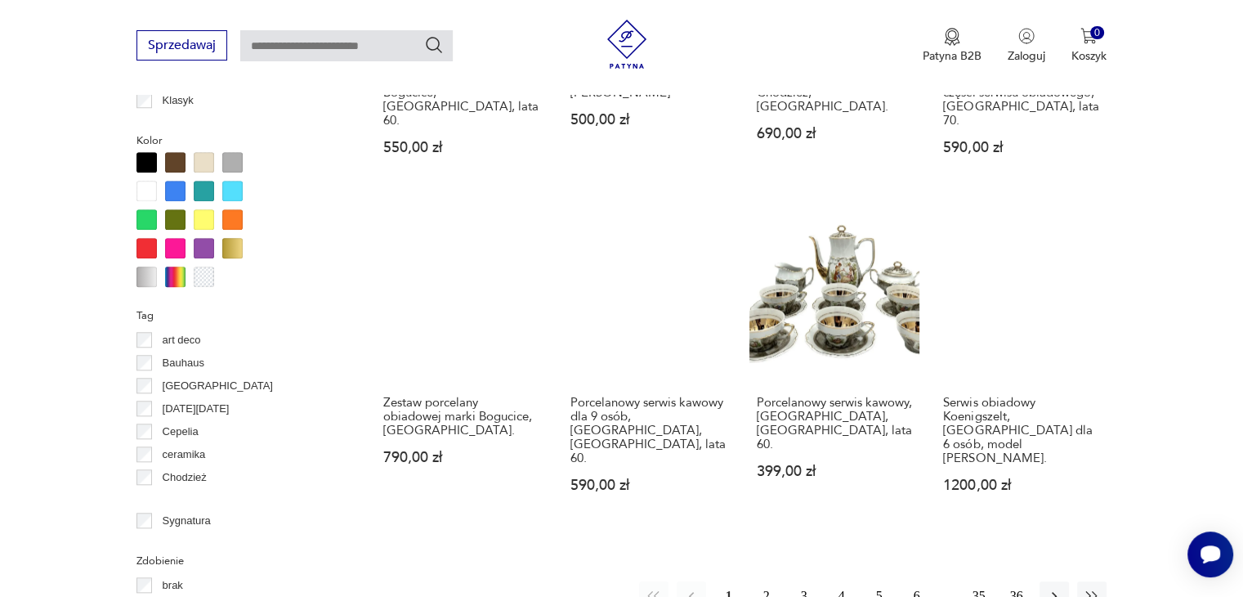
scroll to position [1741, 0]
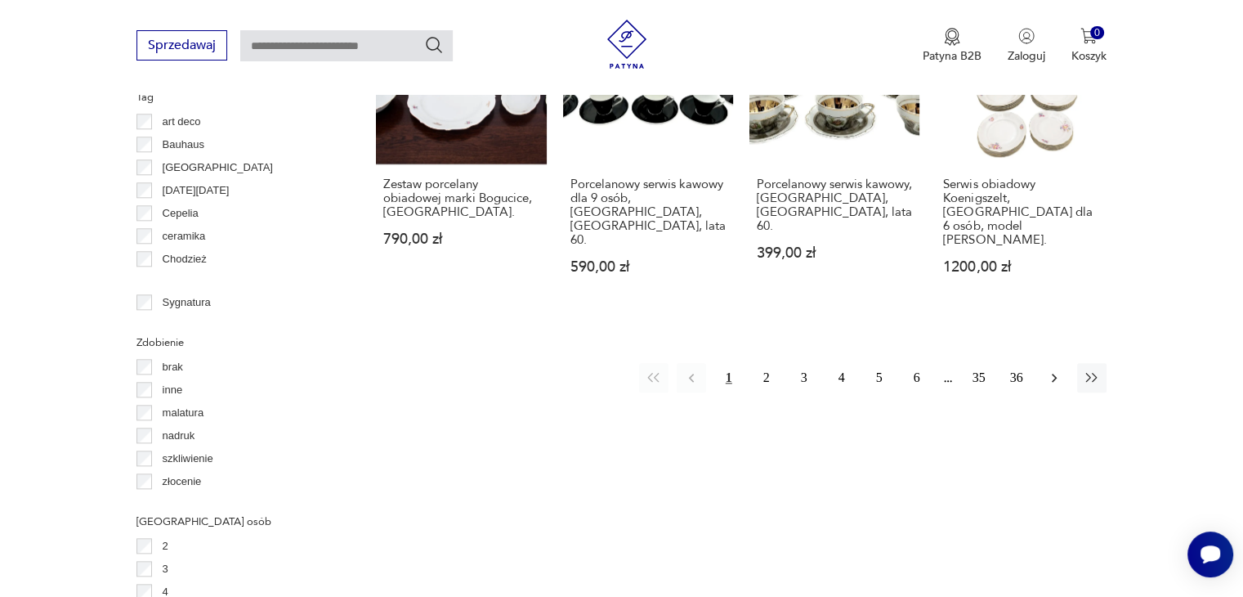
click at [1058, 369] on icon "button" at bounding box center [1054, 377] width 16 height 16
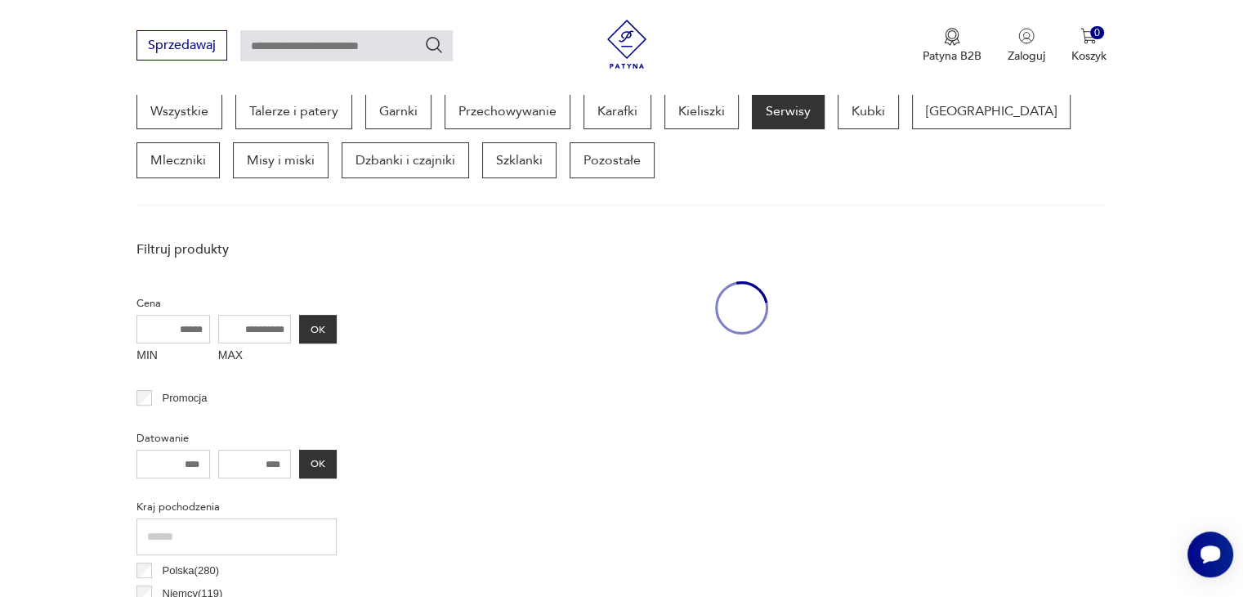
scroll to position [433, 0]
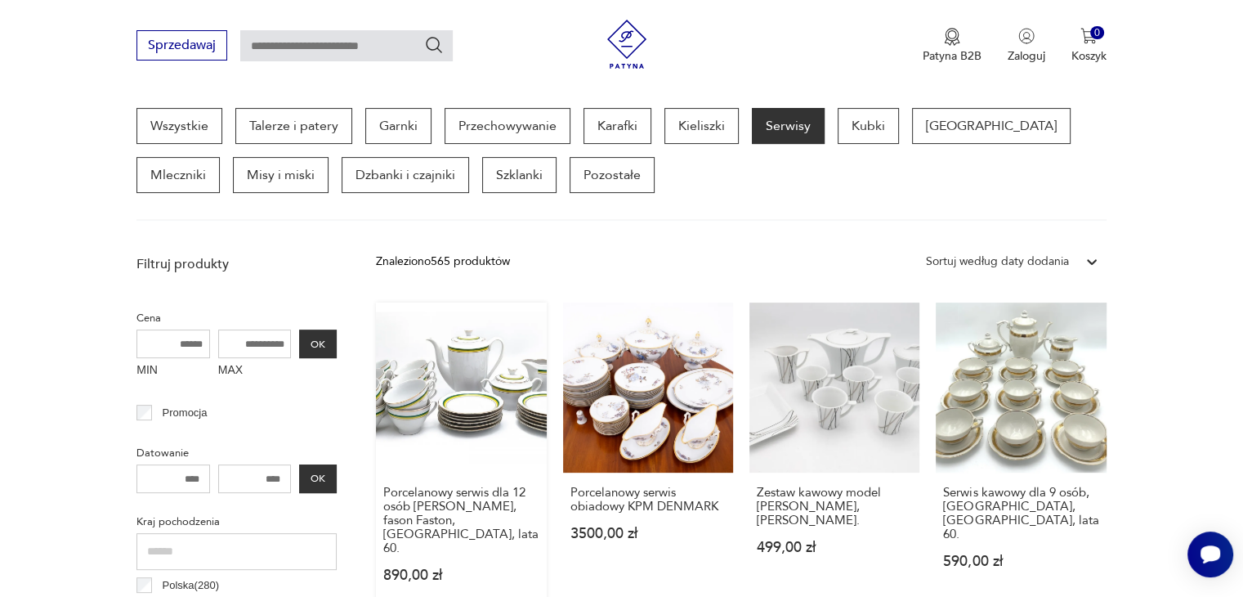
click at [447, 388] on link "Porcelanowy serwis dla 12 osób [PERSON_NAME], fason Faston, [GEOGRAPHIC_DATA], …" at bounding box center [461, 457] width 170 height 311
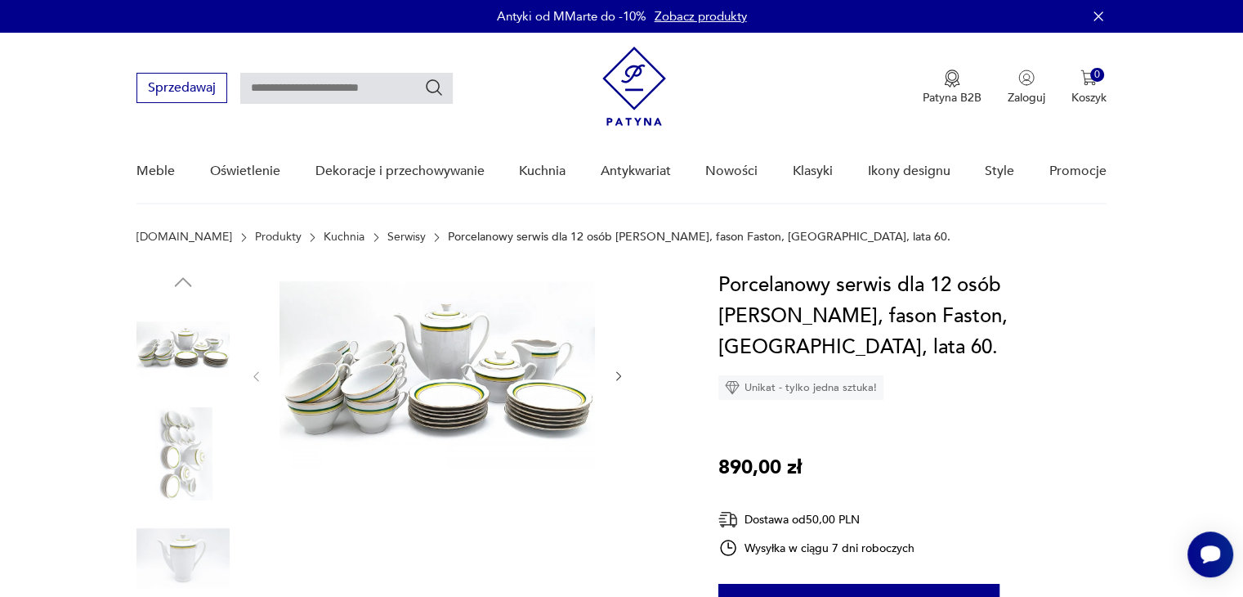
click at [463, 376] on img at bounding box center [436, 375] width 315 height 210
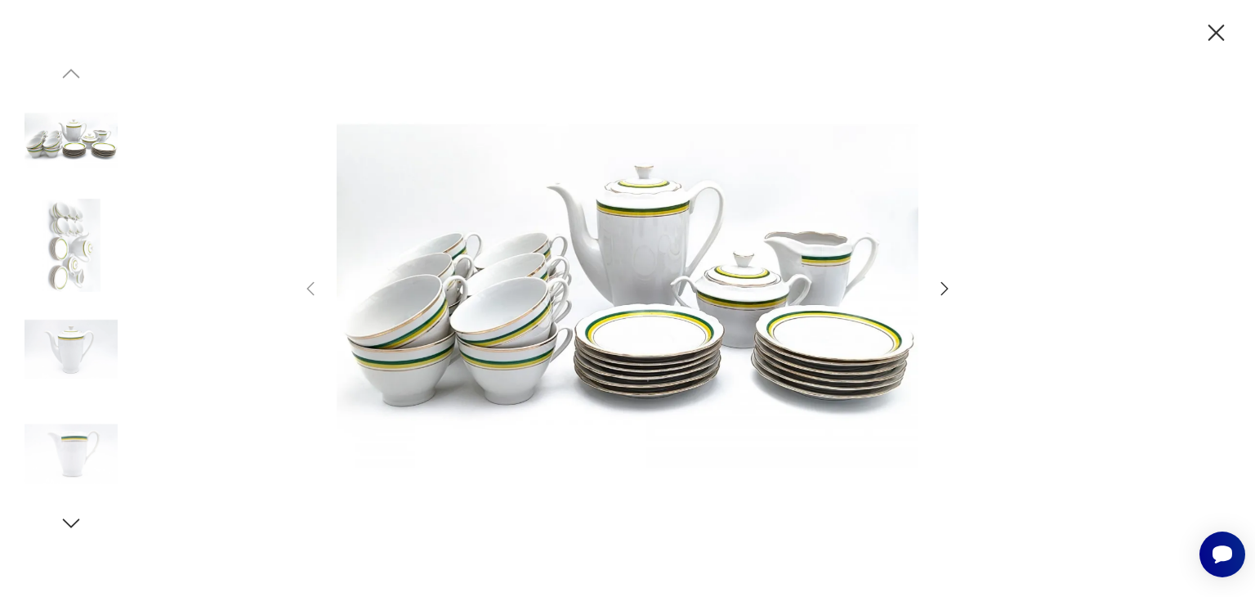
scroll to position [433, 0]
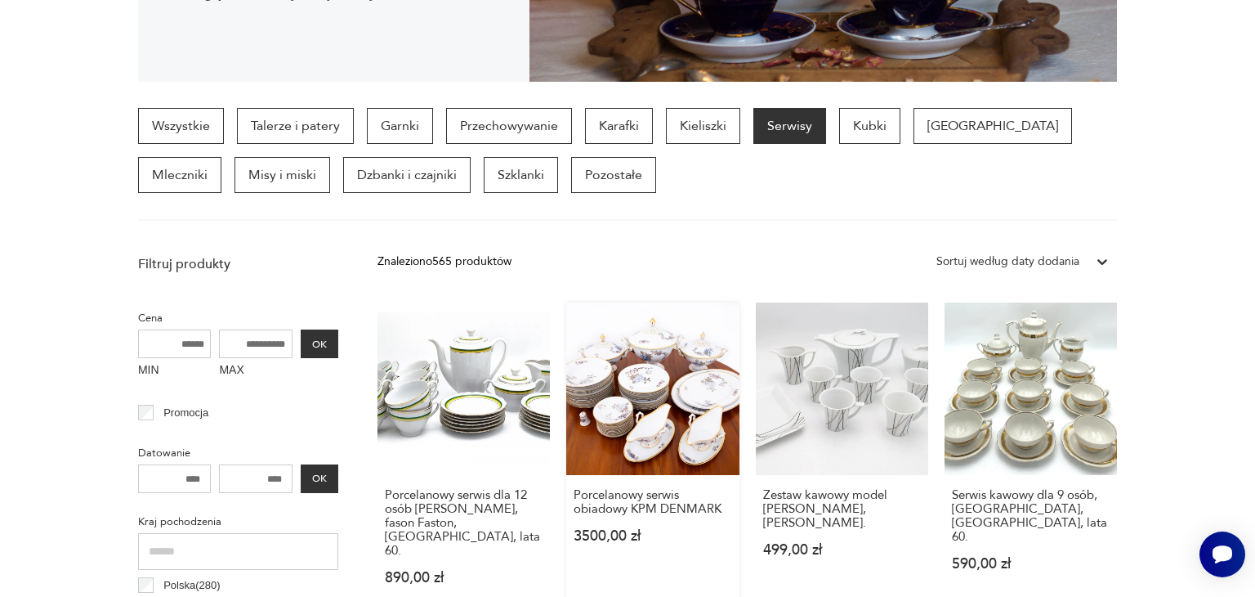
click at [712, 380] on link "Porcelanowy serwis obiadowy KPM DENMARK 3500,00 zł" at bounding box center [652, 459] width 172 height 314
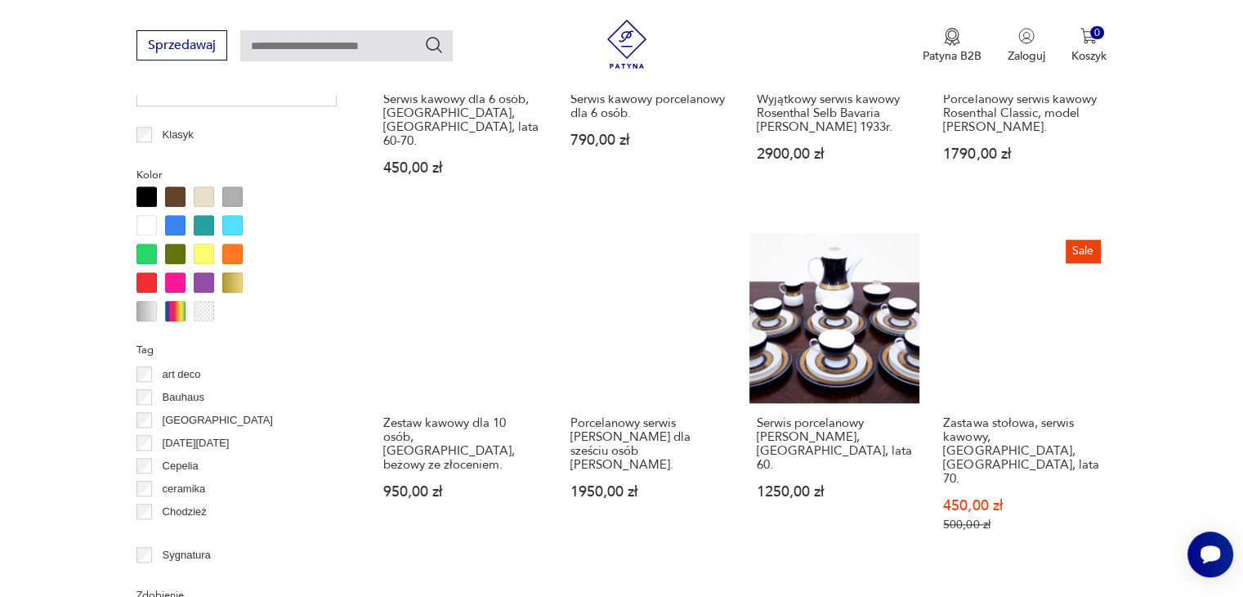
scroll to position [1495, 0]
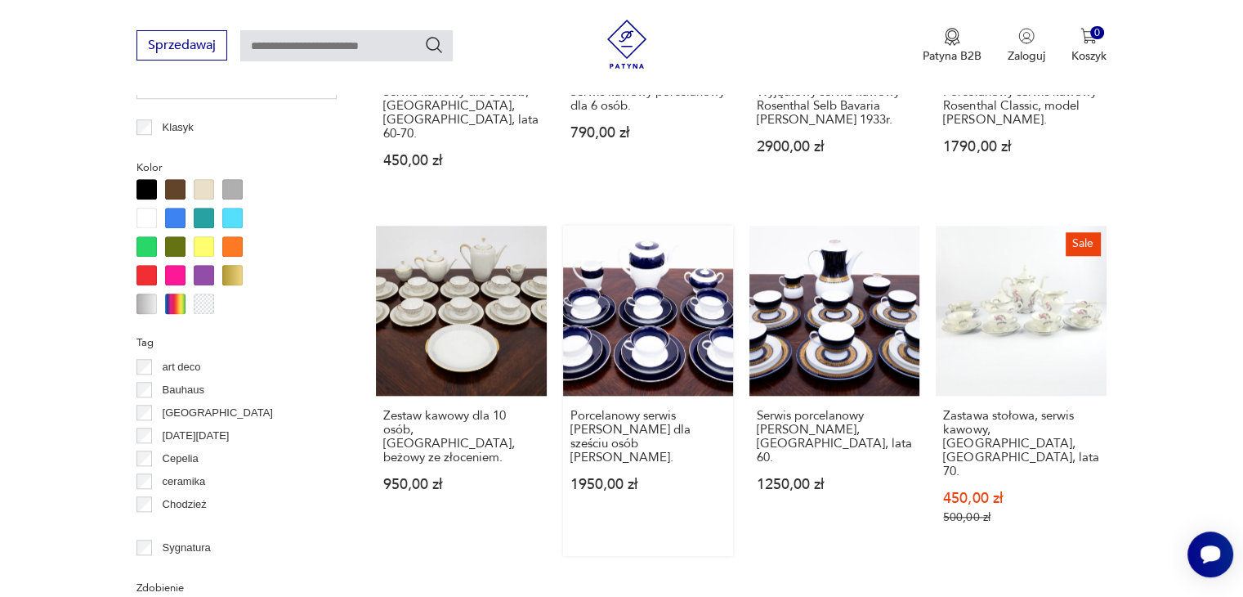
click at [634, 253] on link "Porcelanowy serwis [PERSON_NAME] dla sześciu osób [PERSON_NAME]. 1950,00 zł" at bounding box center [648, 391] width 170 height 330
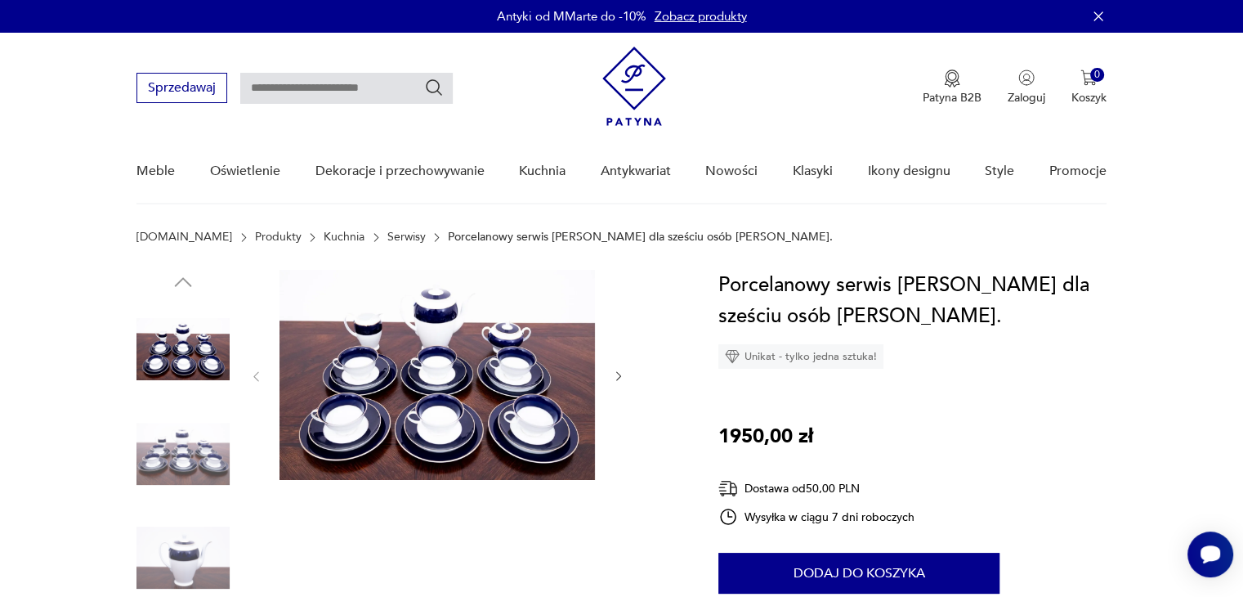
click at [458, 402] on img at bounding box center [436, 375] width 315 height 210
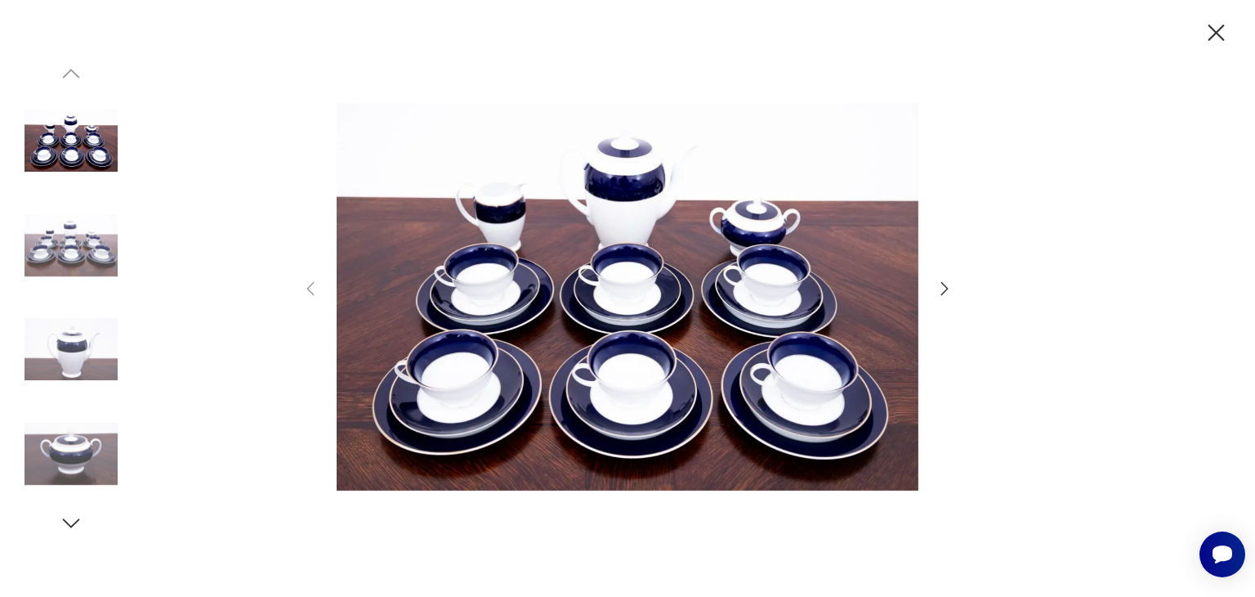
click at [942, 292] on icon "button" at bounding box center [945, 289] width 20 height 20
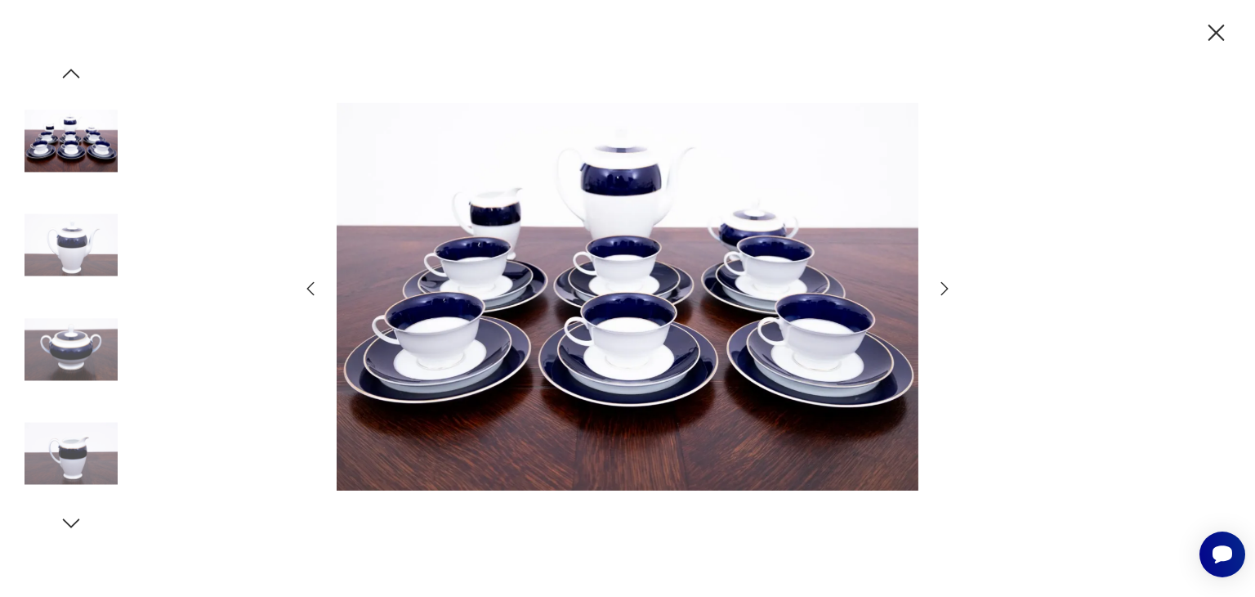
click at [942, 292] on icon "button" at bounding box center [945, 289] width 20 height 20
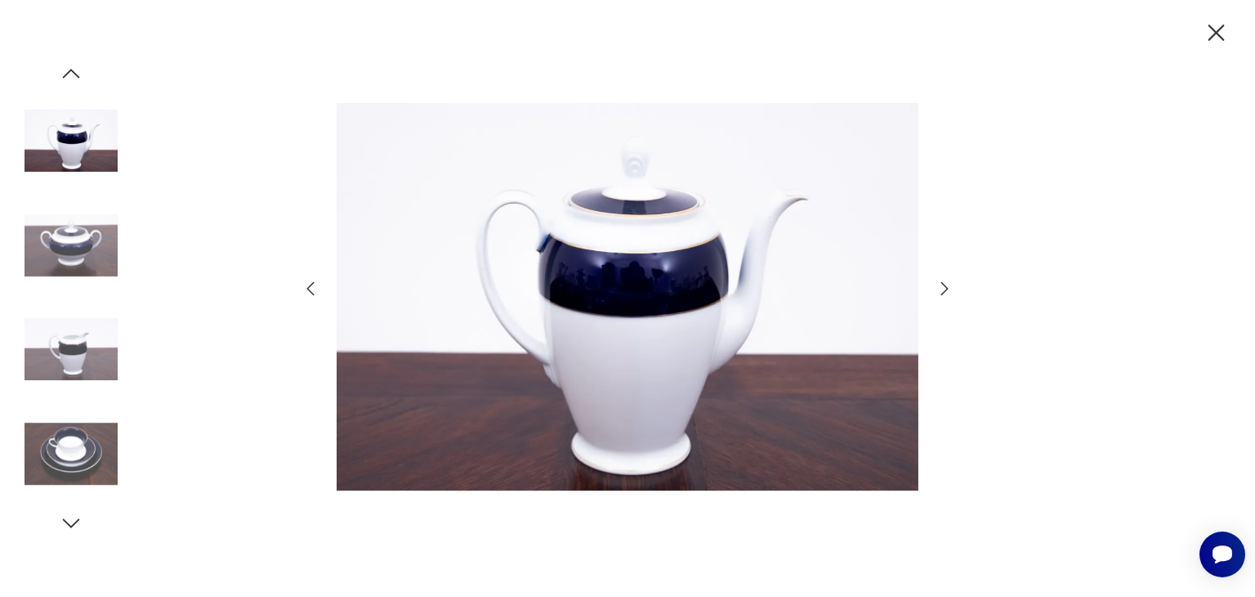
click at [942, 292] on icon "button" at bounding box center [945, 289] width 20 height 20
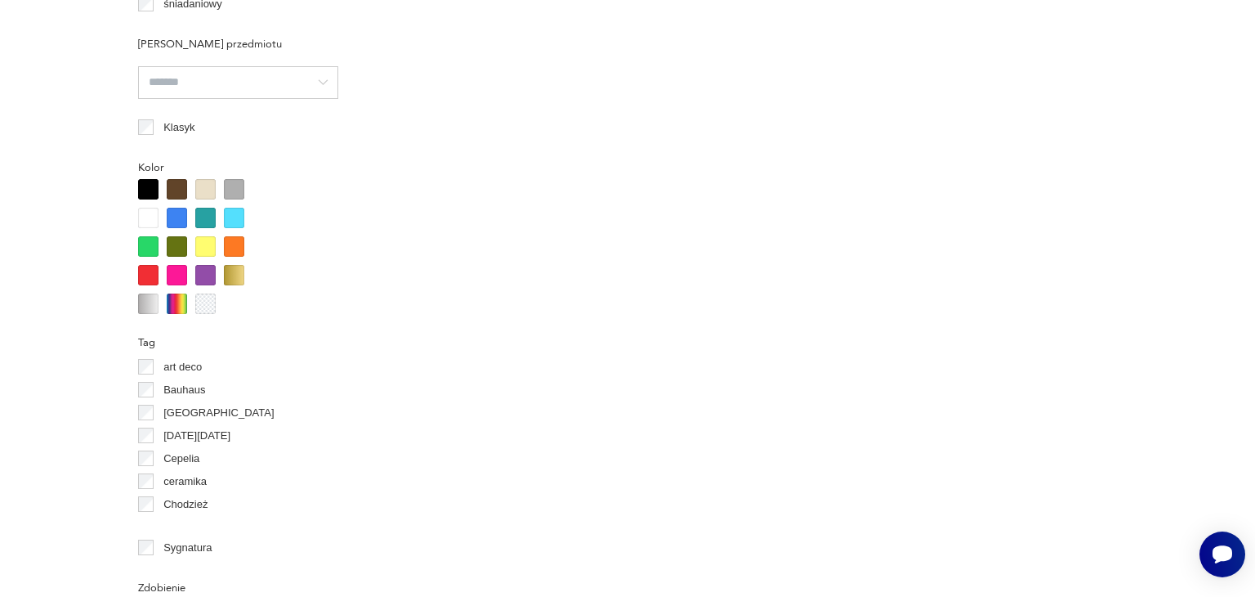
scroll to position [1647, 0]
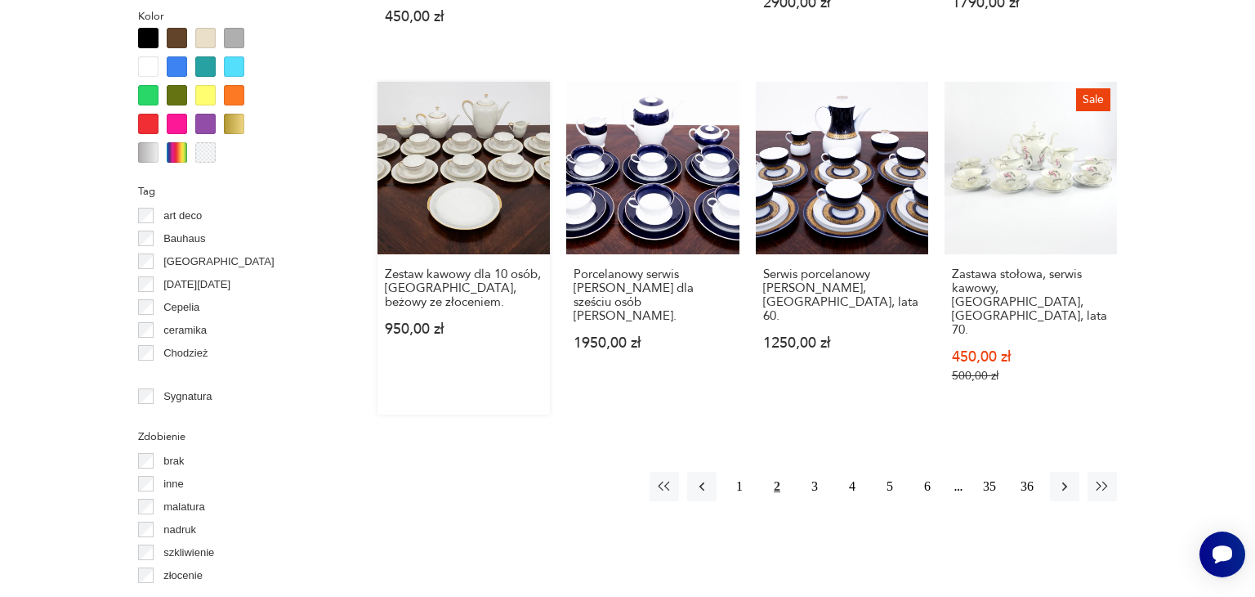
click at [494, 137] on link "Zestaw kawowy dla 10 osób, [GEOGRAPHIC_DATA], beżowy ze złoceniem. 950,00 zł" at bounding box center [464, 248] width 172 height 333
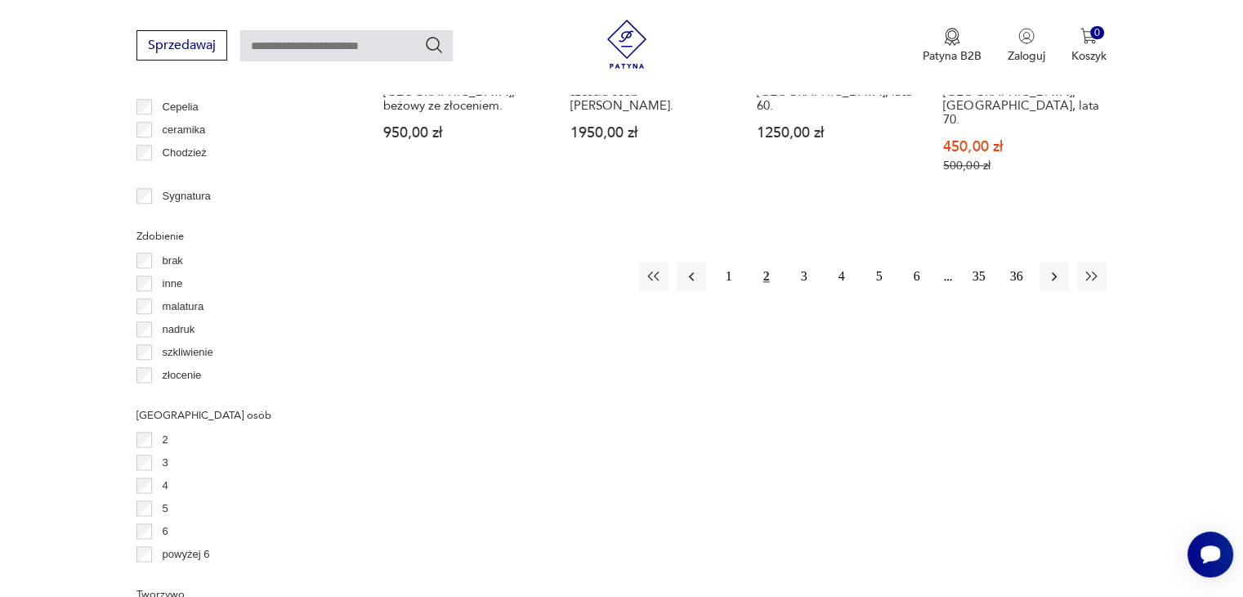
scroll to position [1716, 0]
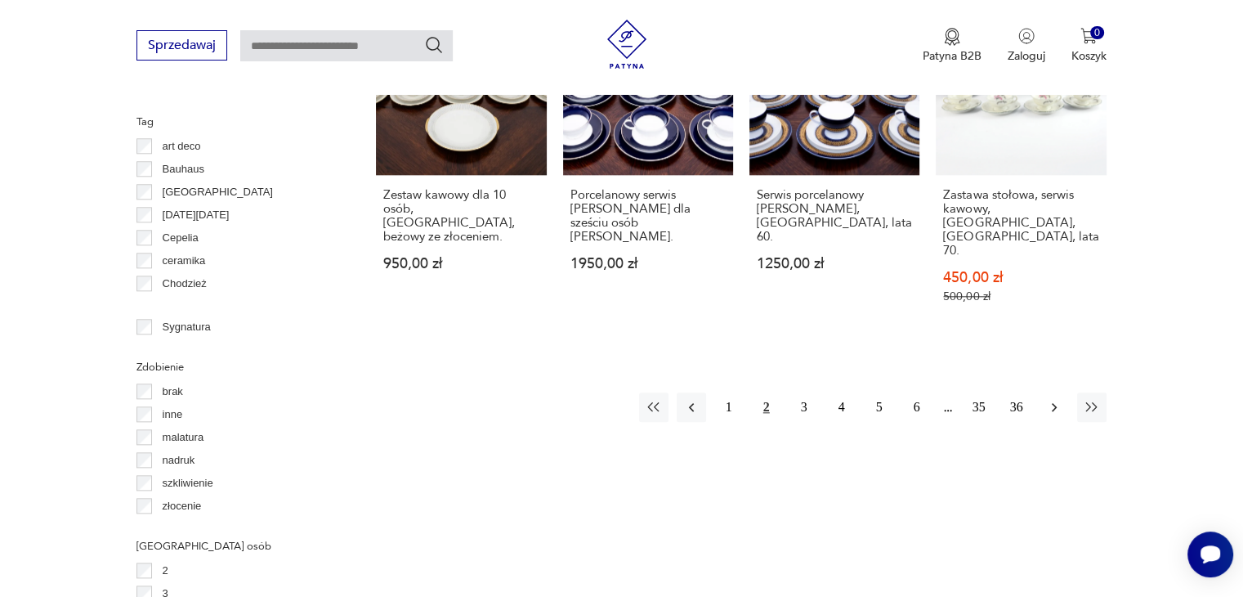
click at [1053, 399] on icon "button" at bounding box center [1054, 407] width 16 height 16
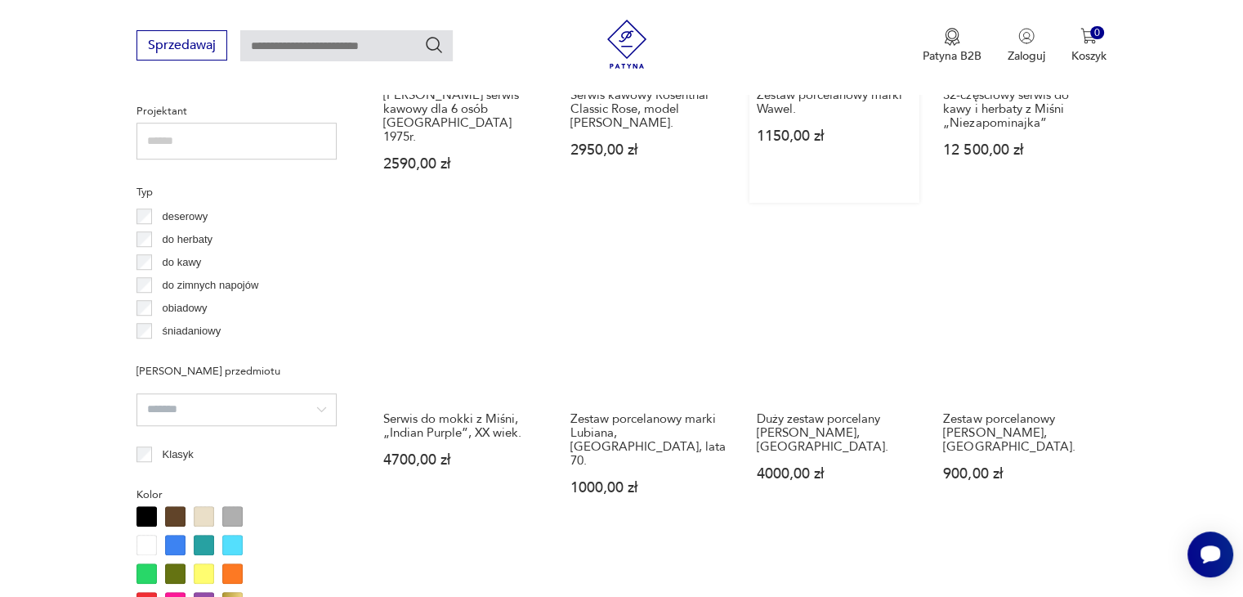
scroll to position [1495, 0]
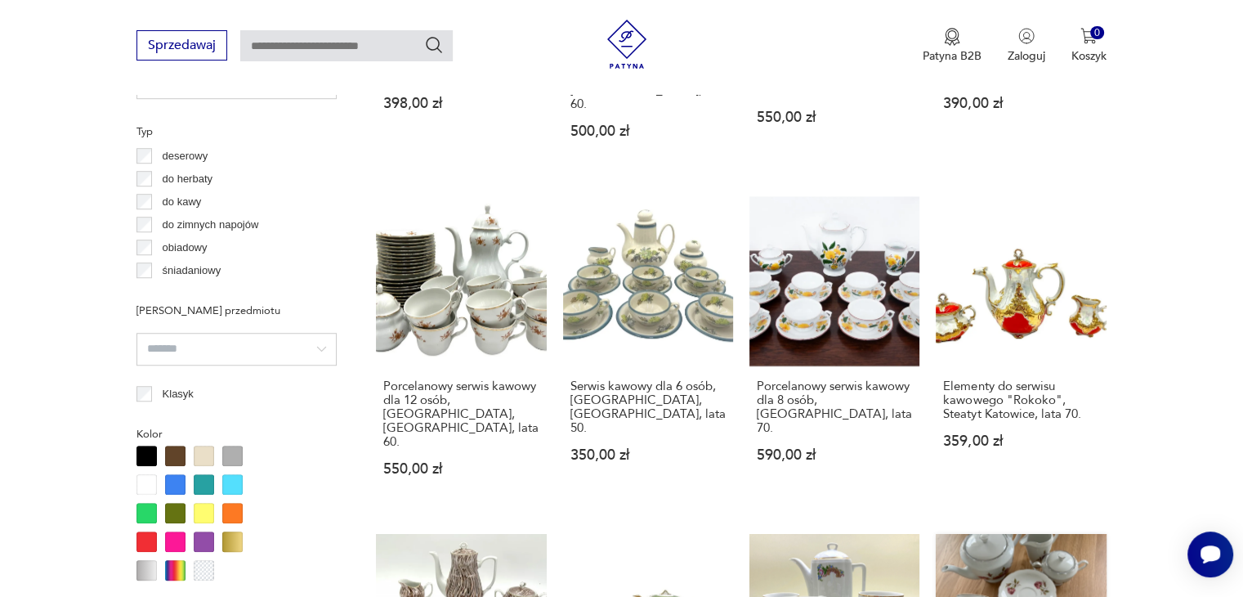
scroll to position [1218, 0]
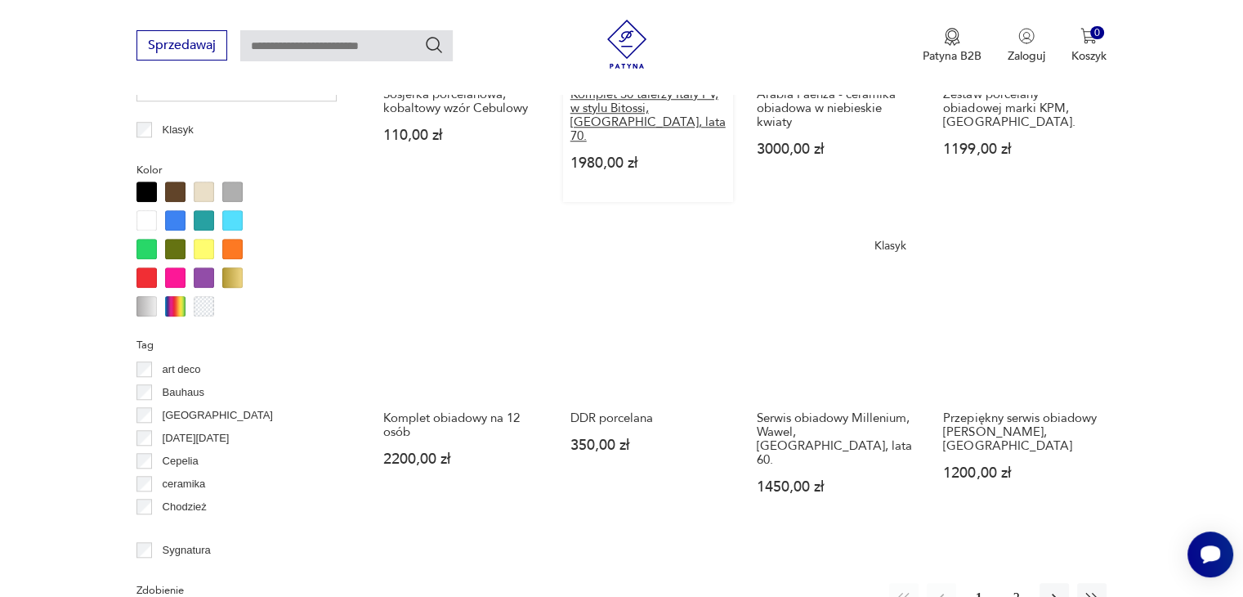
scroll to position [1495, 0]
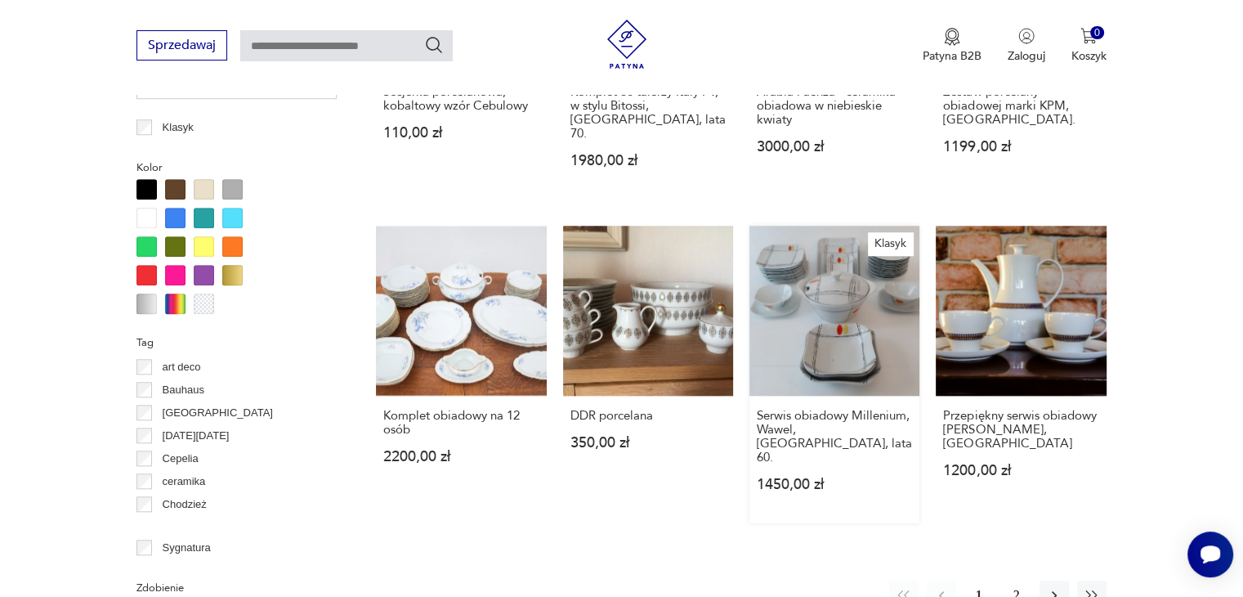
click at [827, 253] on link "Klasyk Serwis obiadowy Millenium, [GEOGRAPHIC_DATA], [GEOGRAPHIC_DATA], lata 60…" at bounding box center [834, 374] width 170 height 297
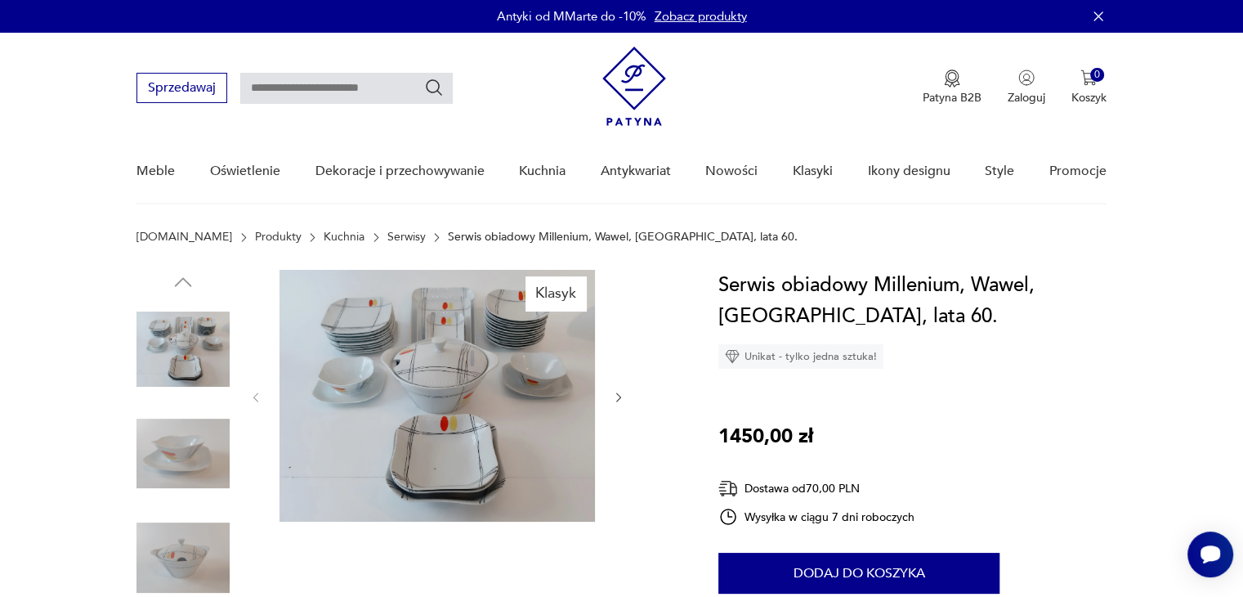
click at [440, 353] on img at bounding box center [436, 396] width 315 height 252
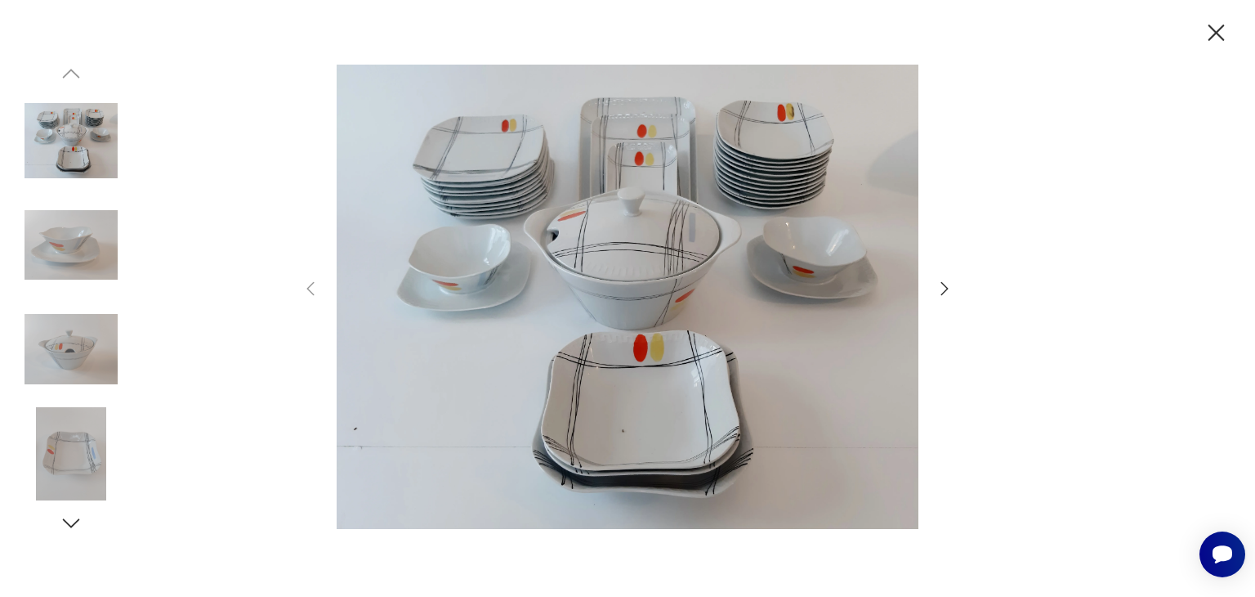
click at [950, 285] on icon "button" at bounding box center [945, 289] width 20 height 20
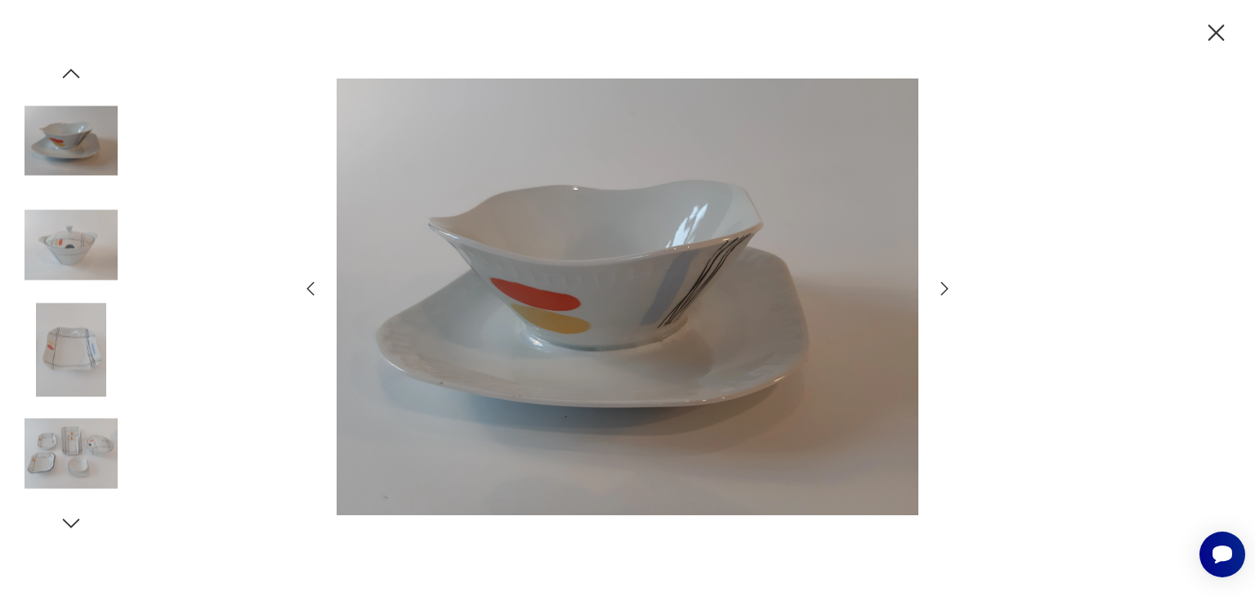
click at [947, 285] on icon "button" at bounding box center [945, 289] width 20 height 20
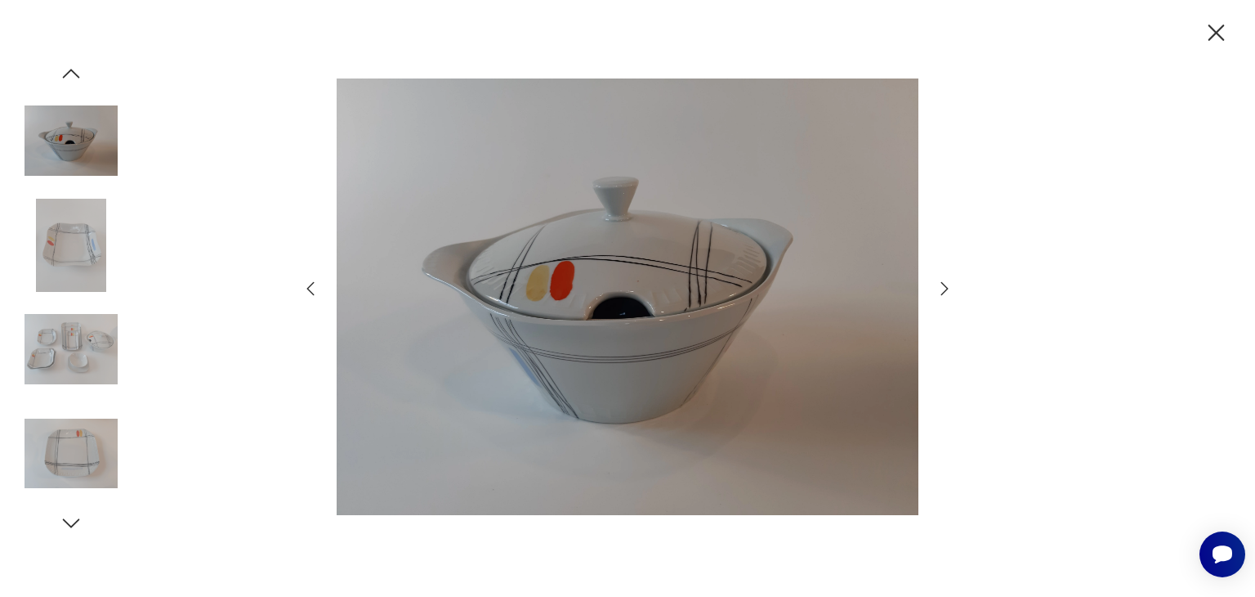
click at [947, 285] on icon "button" at bounding box center [945, 289] width 20 height 20
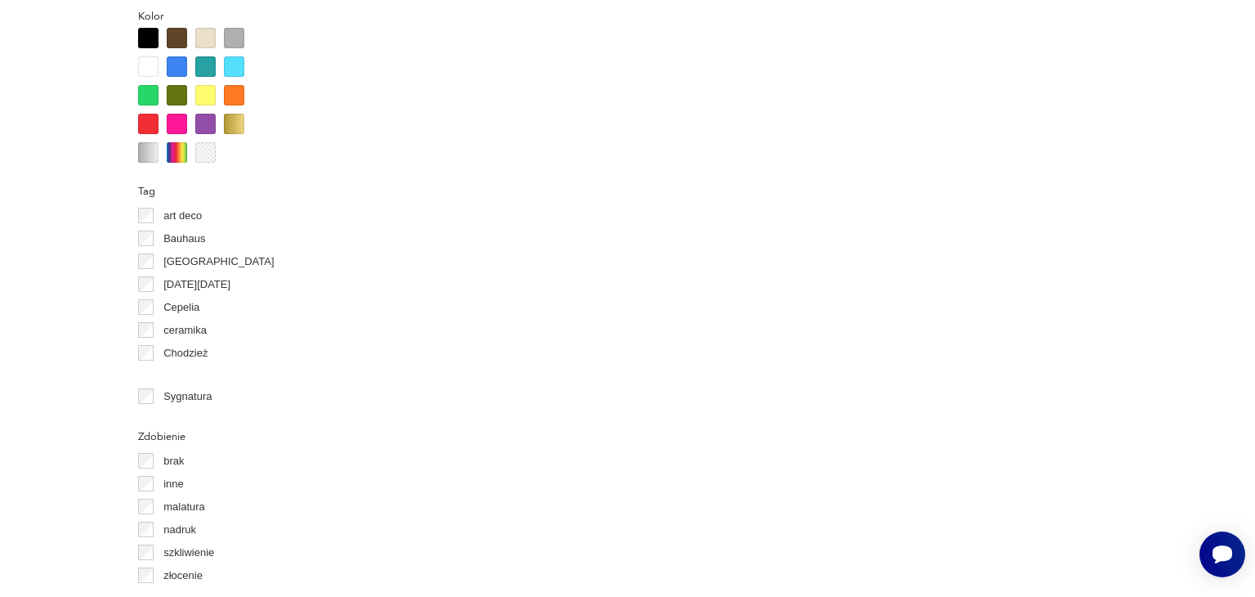
scroll to position [1647, 0]
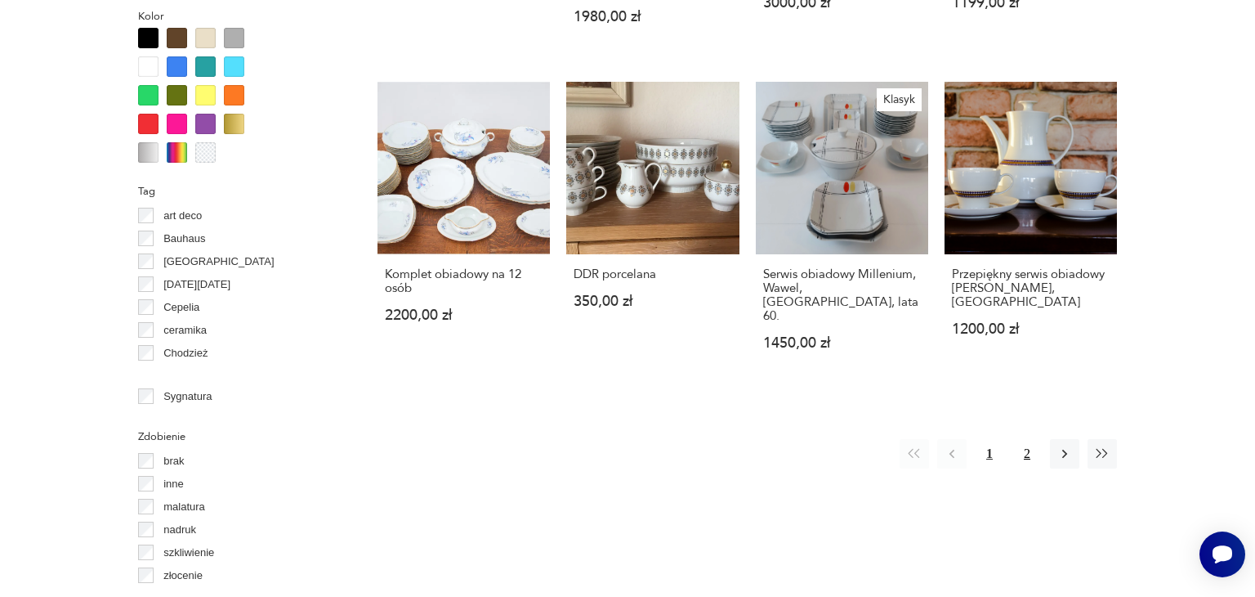
click at [1024, 439] on button "2" at bounding box center [1027, 453] width 29 height 29
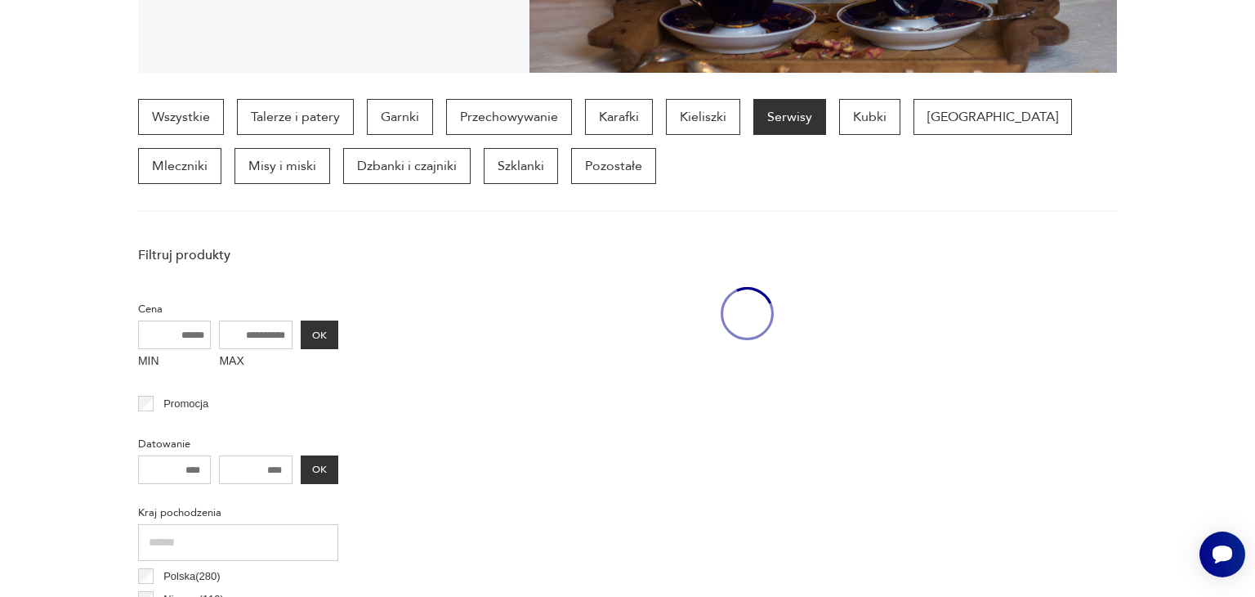
scroll to position [433, 0]
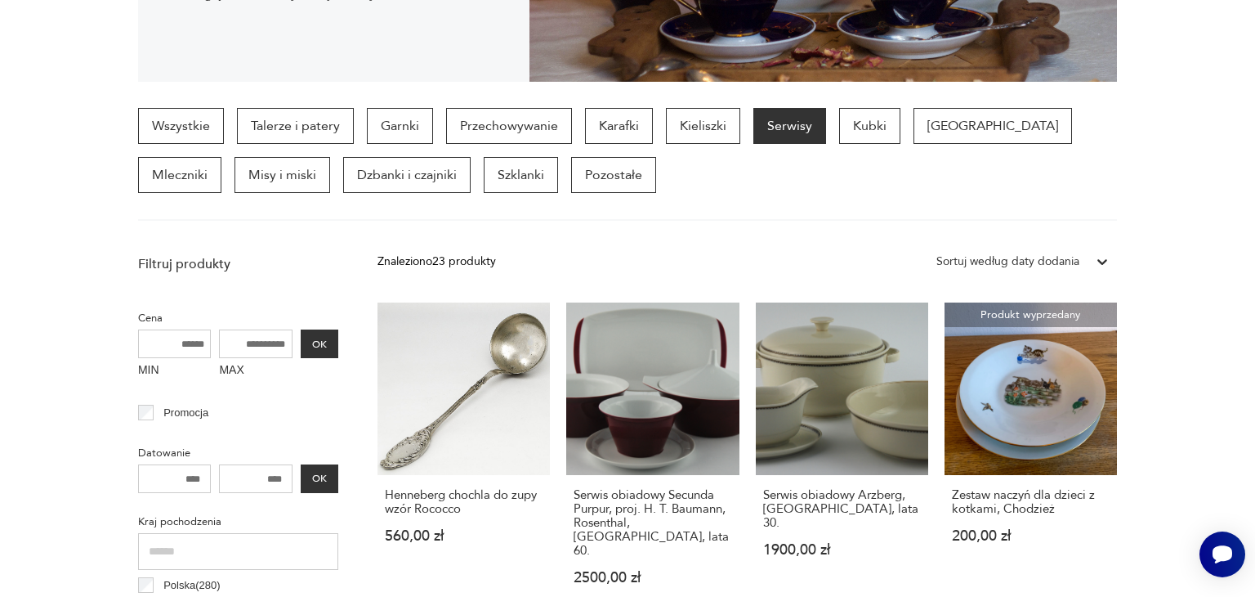
scroll to position [1647, 0]
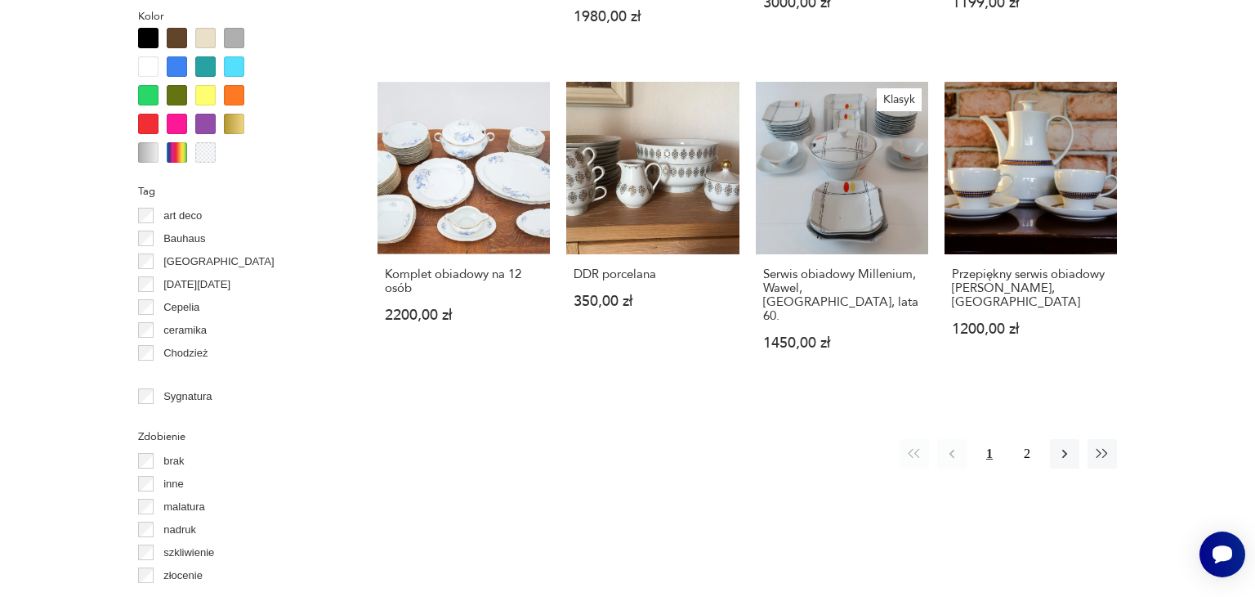
click at [981, 439] on button "1" at bounding box center [989, 453] width 29 height 29
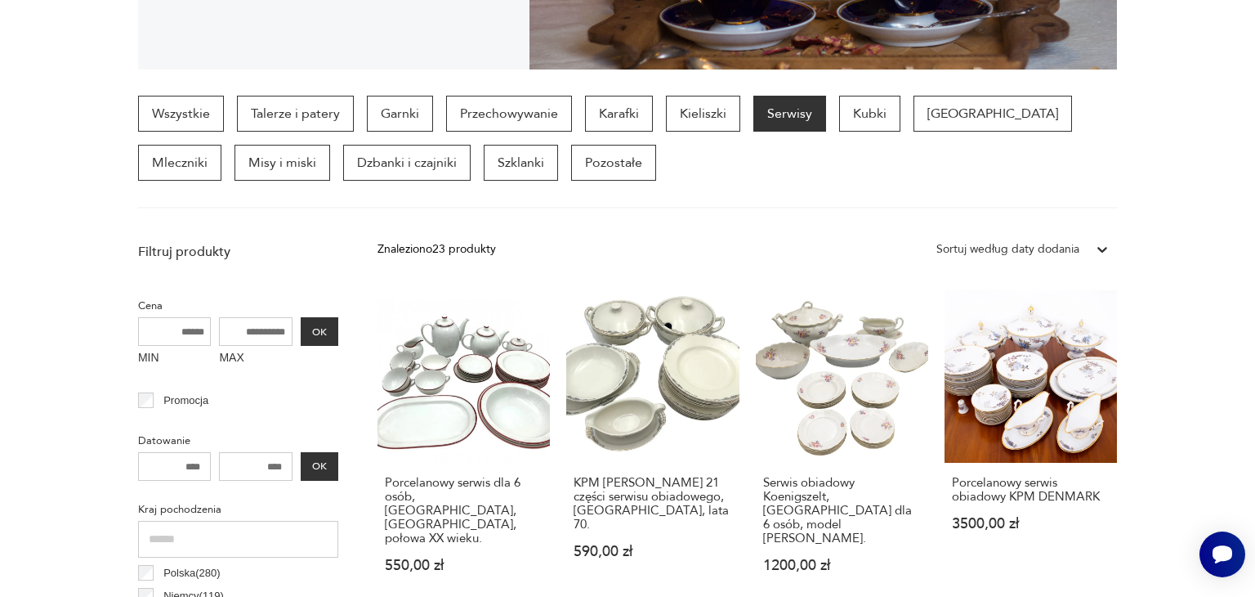
scroll to position [433, 0]
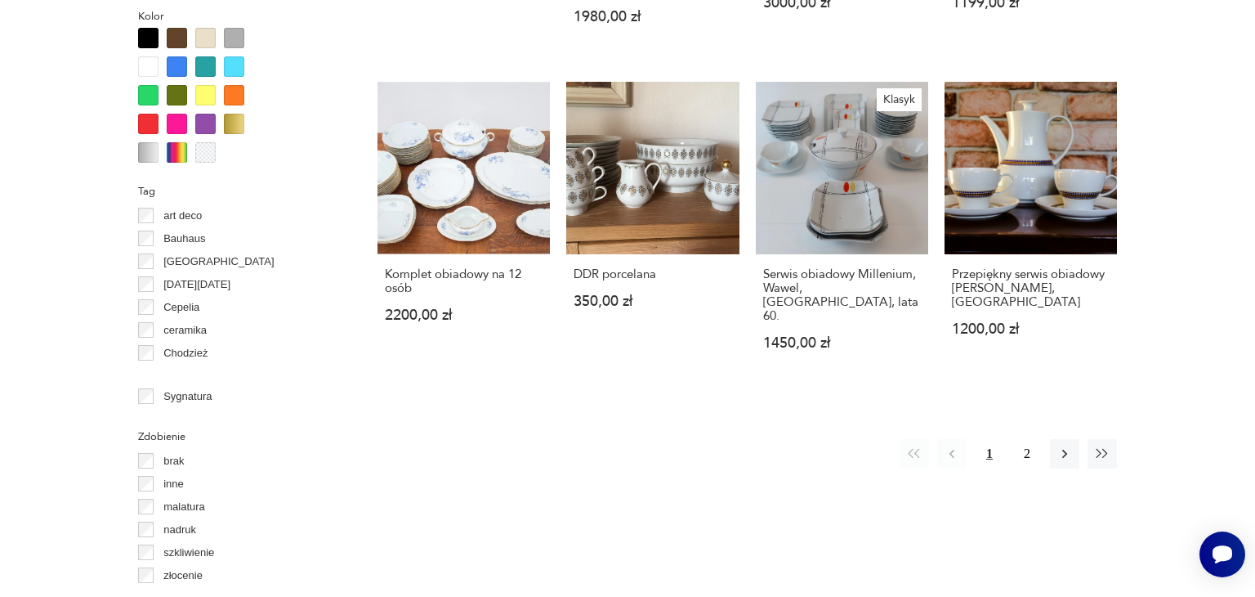
scroll to position [1218, 0]
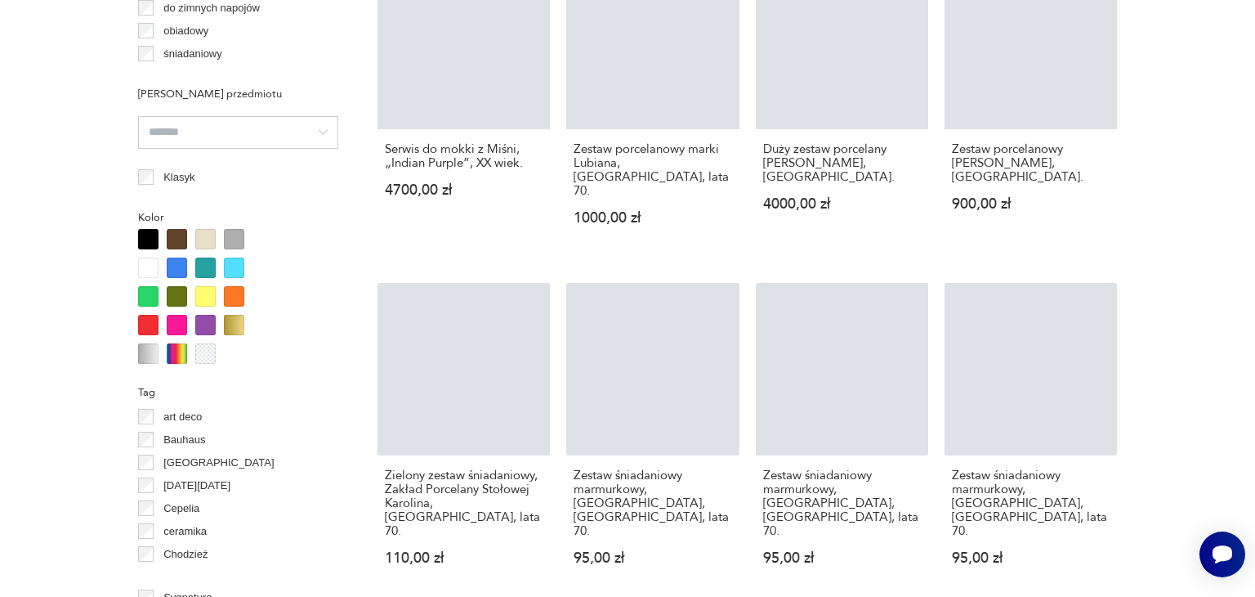
scroll to position [1495, 0]
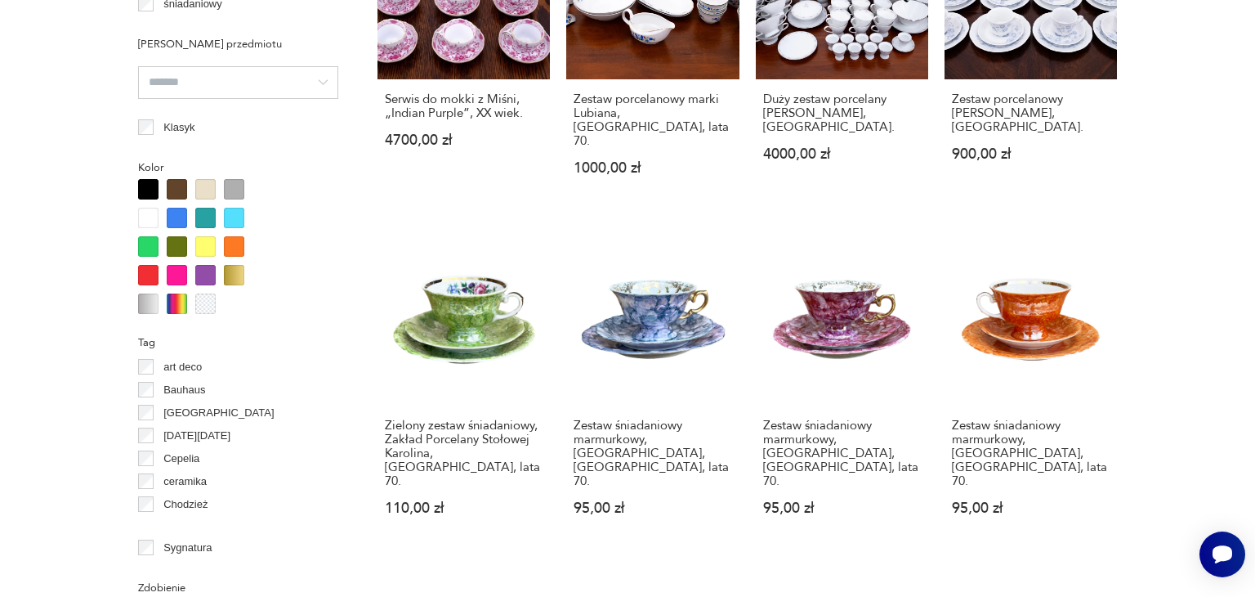
drag, startPoint x: 1254, startPoint y: 456, endPoint x: 1200, endPoint y: 190, distance: 271.2
click at [1242, 436] on section "Filtruj produkty Cena MIN MAX OK Promocja Datowanie OK Kraj pochodzenia Polska …" at bounding box center [627, 215] width 1255 height 2063
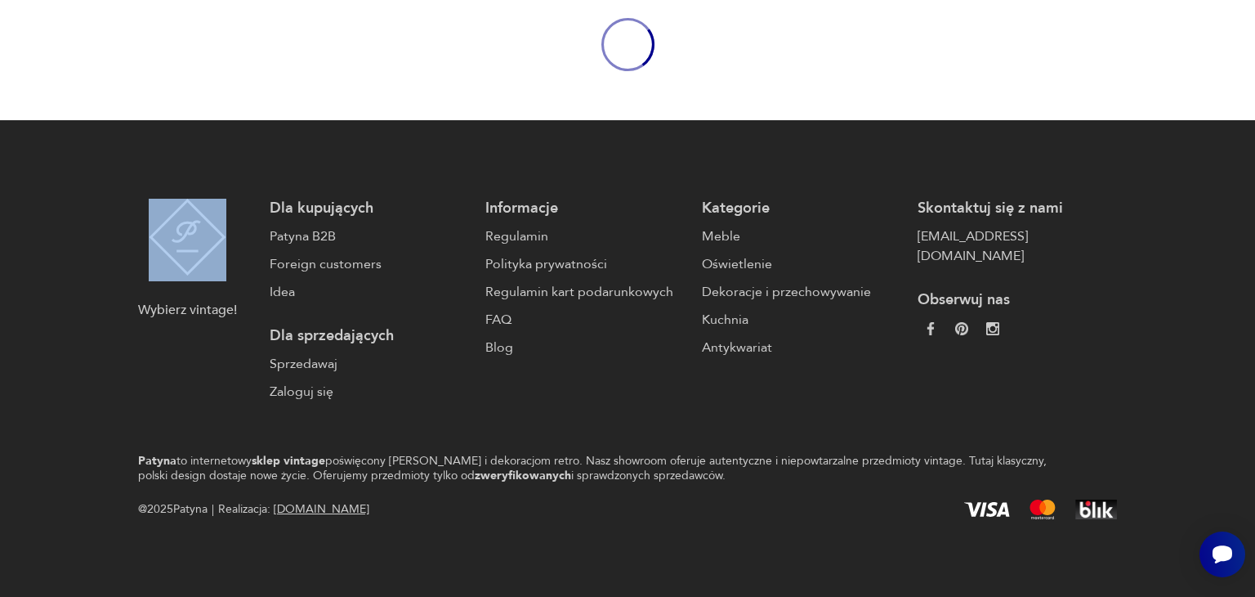
scroll to position [1716, 0]
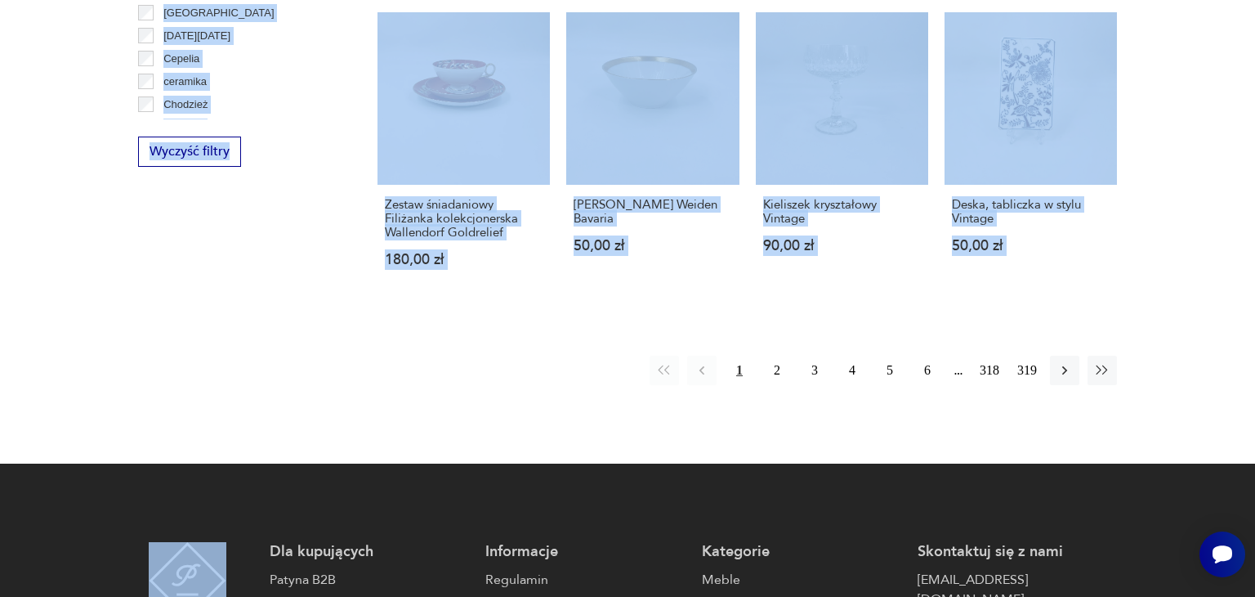
drag, startPoint x: 1019, startPoint y: 417, endPoint x: 1011, endPoint y: 368, distance: 49.7
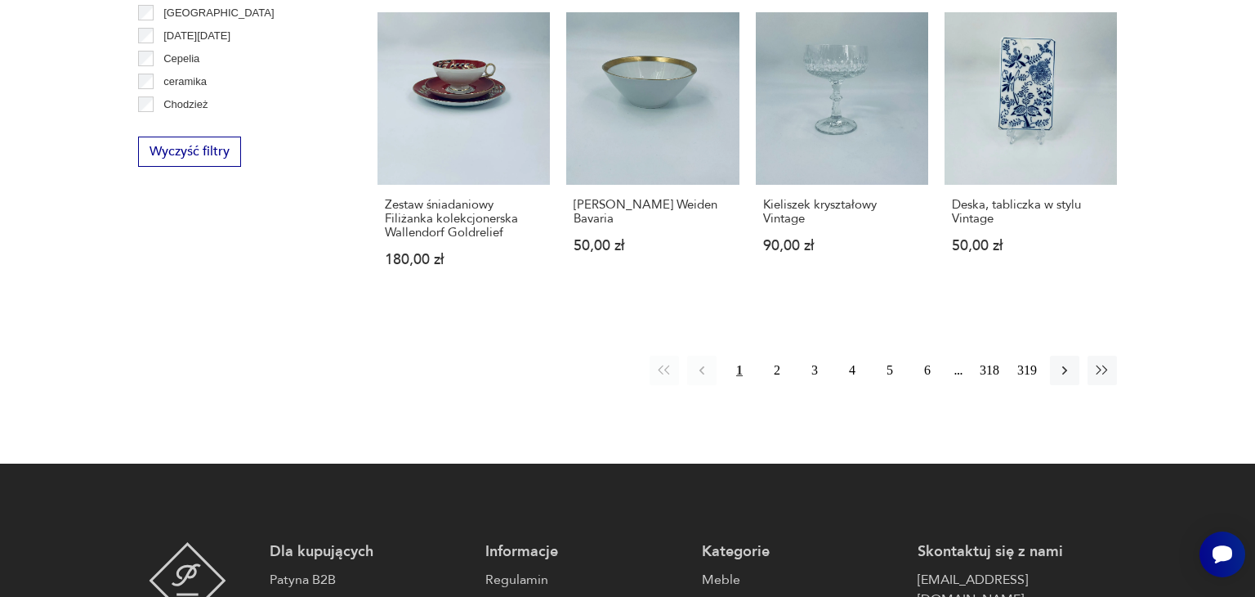
drag, startPoint x: 1254, startPoint y: 559, endPoint x: 1243, endPoint y: 503, distance: 56.7
click at [772, 355] on button "2" at bounding box center [776, 369] width 29 height 29
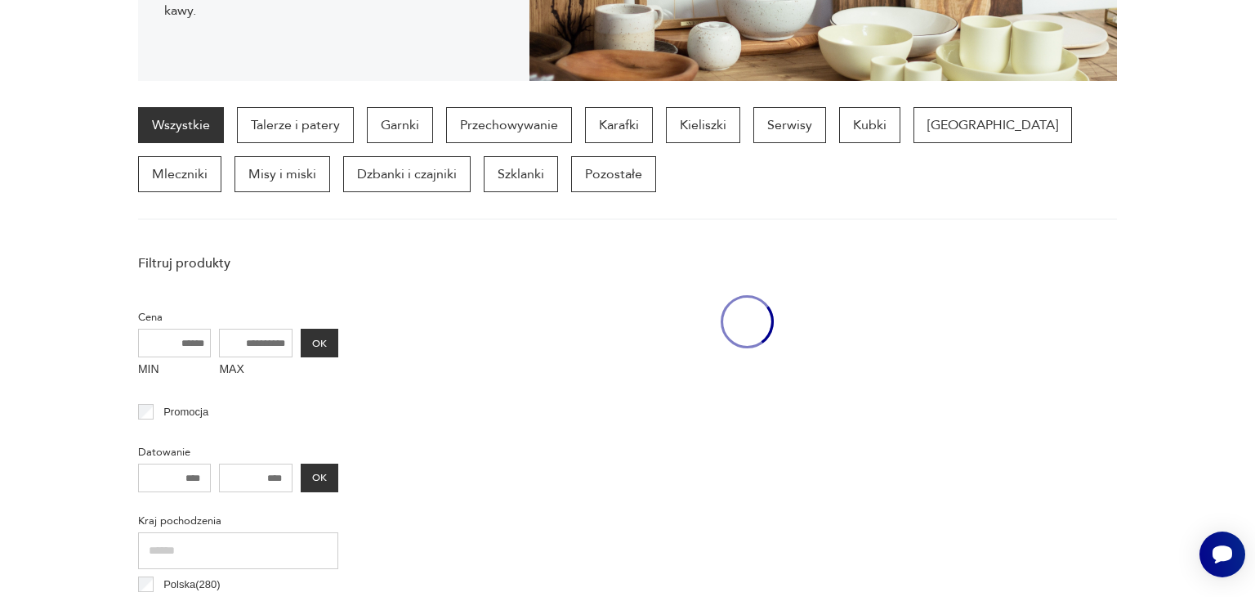
scroll to position [433, 0]
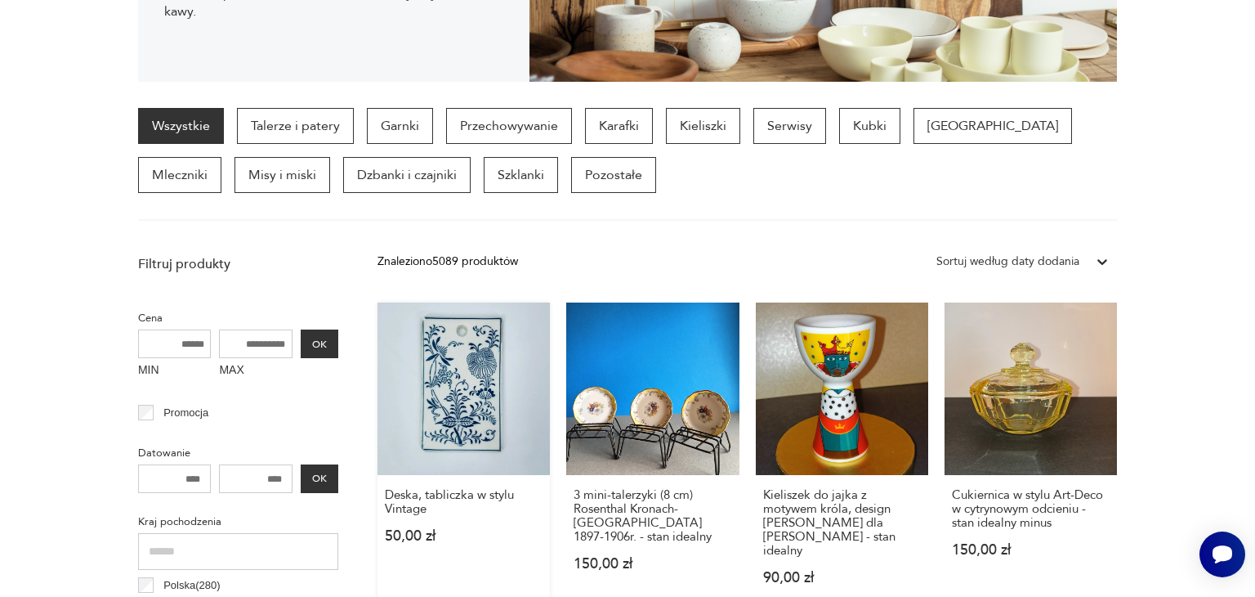
click at [454, 338] on link "Deska, tabliczka w stylu Vintage 50,00 zł" at bounding box center [464, 459] width 172 height 314
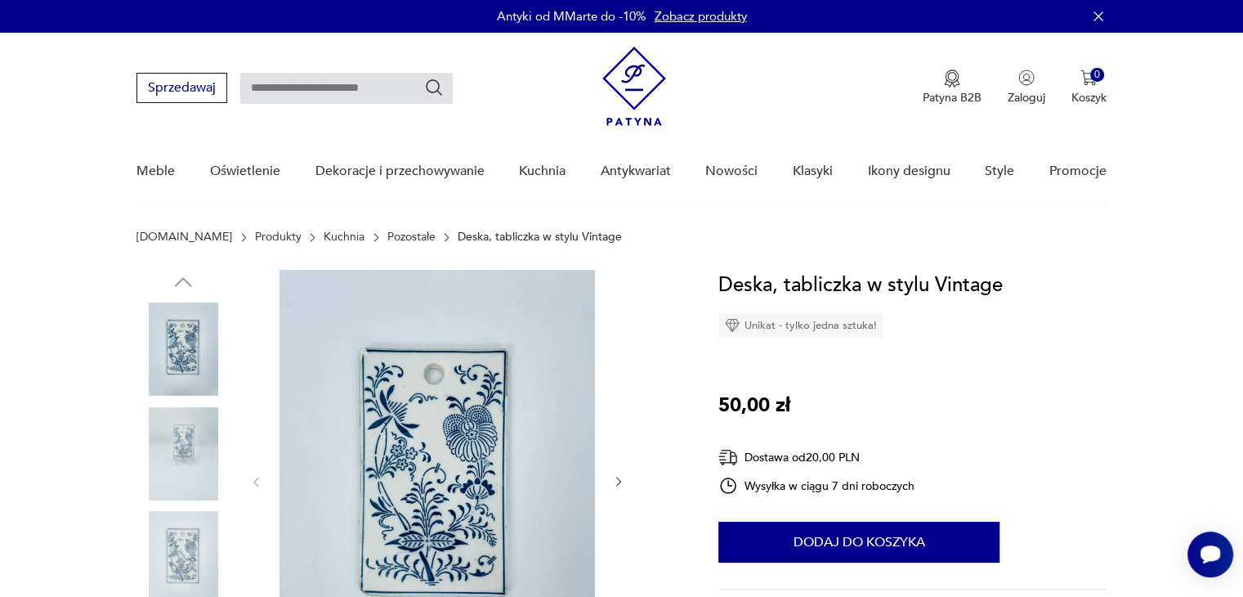
click at [471, 395] on img at bounding box center [436, 480] width 315 height 421
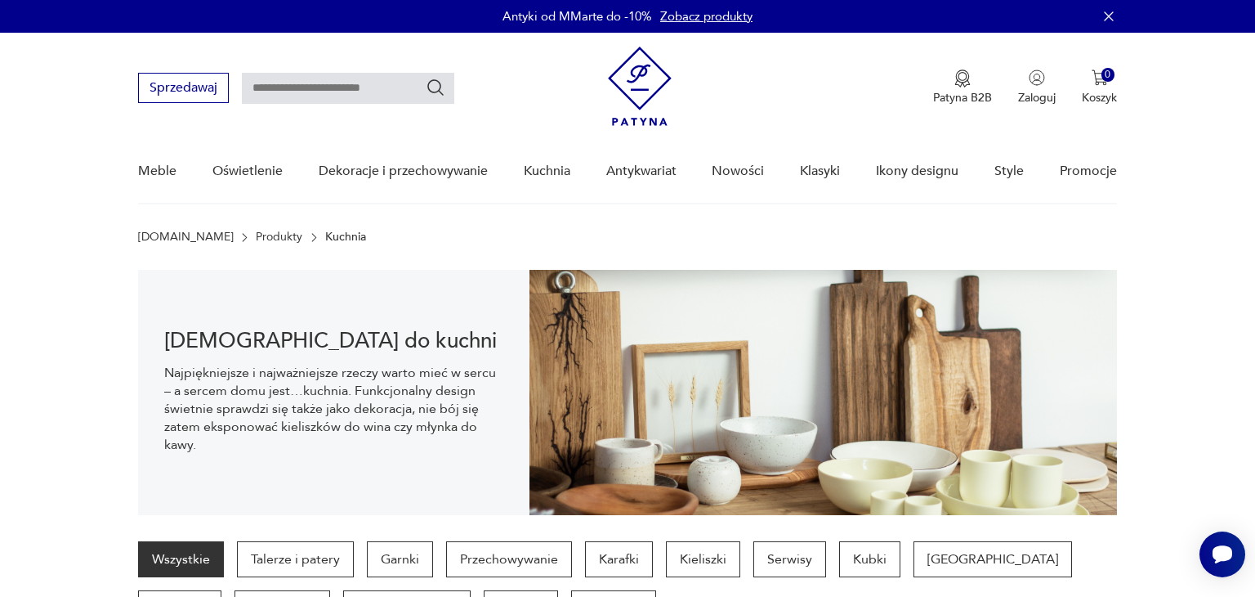
scroll to position [433, 0]
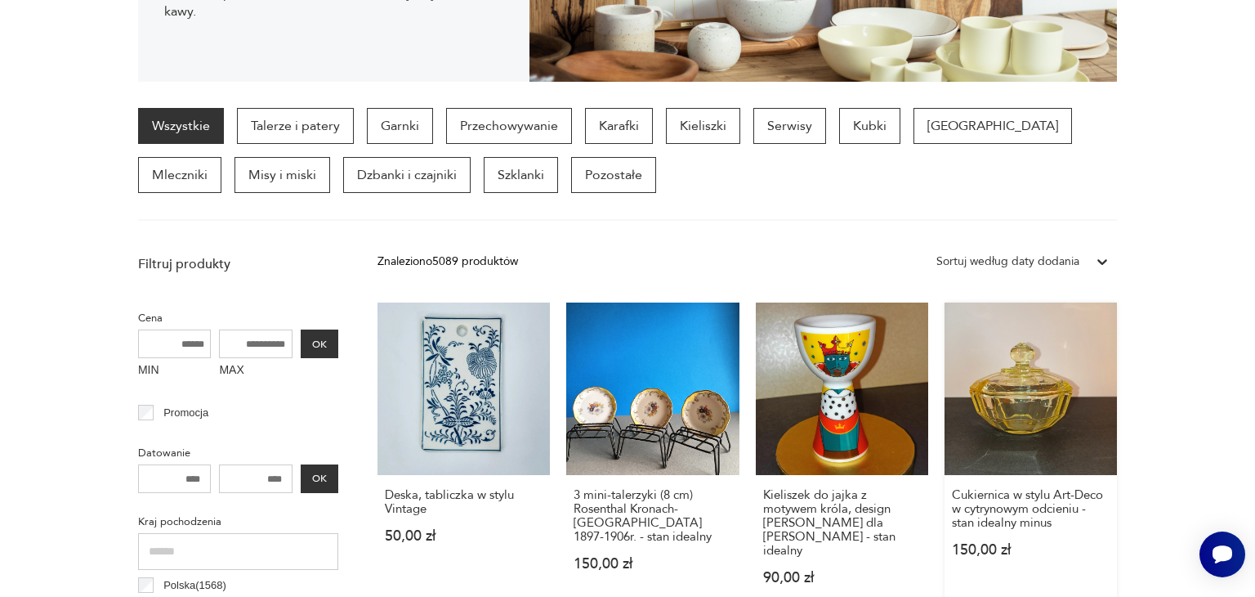
click at [1038, 391] on link "Cukiernica w stylu Art-Deco w cytrynowym odcieniu - stan idealny minus 150,00 zł" at bounding box center [1031, 459] width 172 height 314
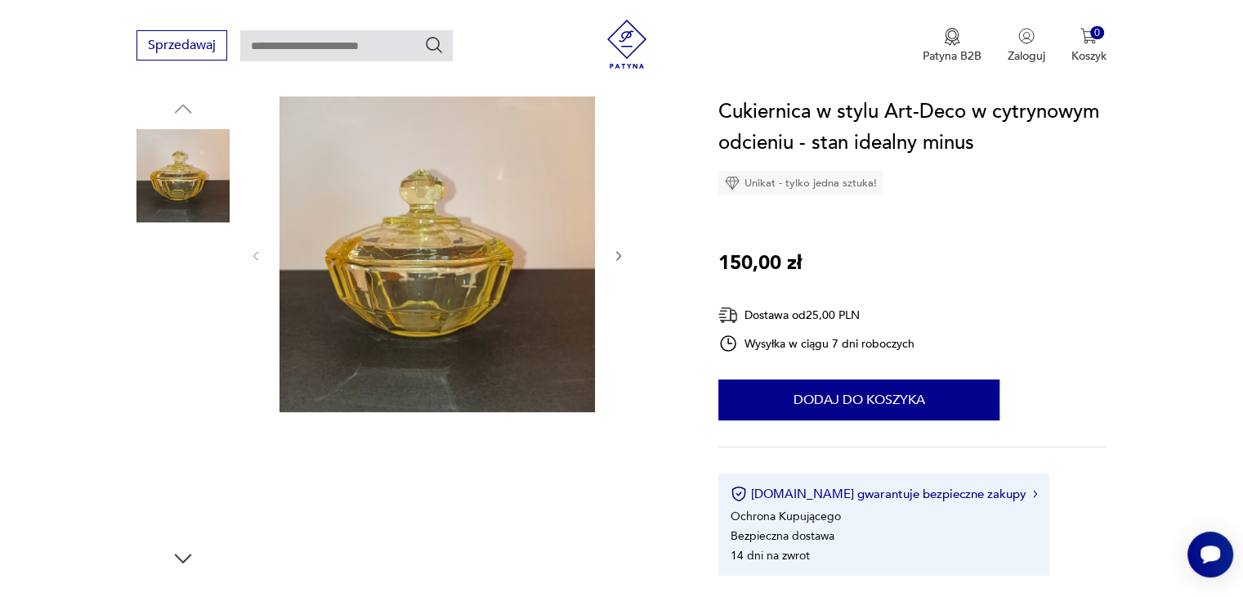
scroll to position [163, 0]
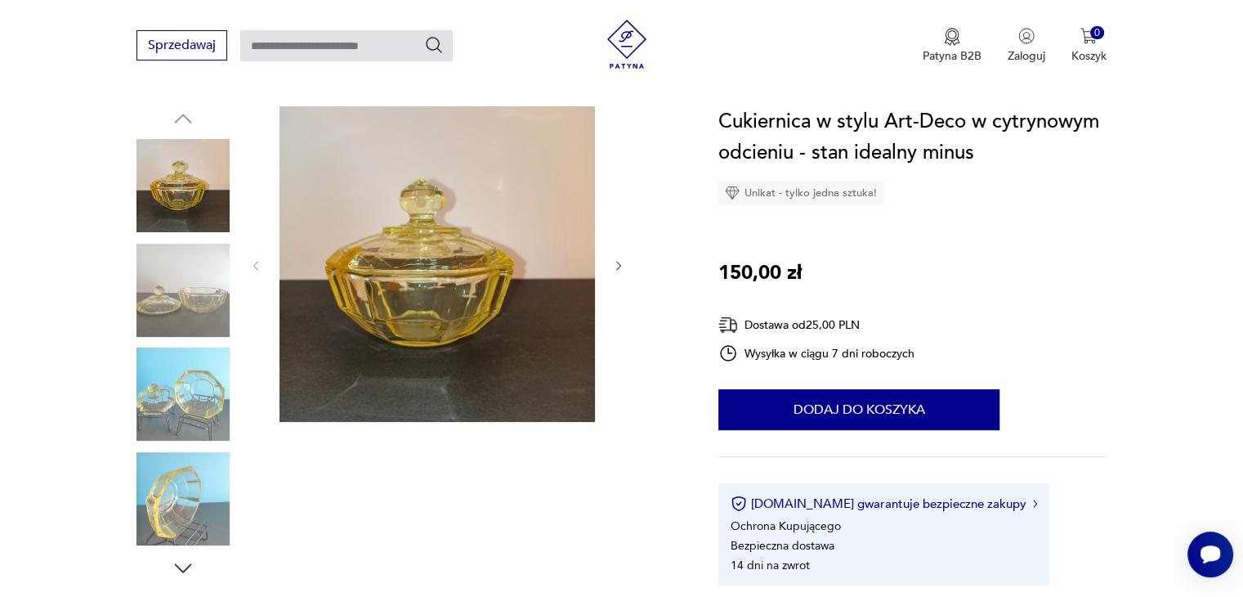
click at [618, 263] on icon "button" at bounding box center [618, 266] width 5 height 10
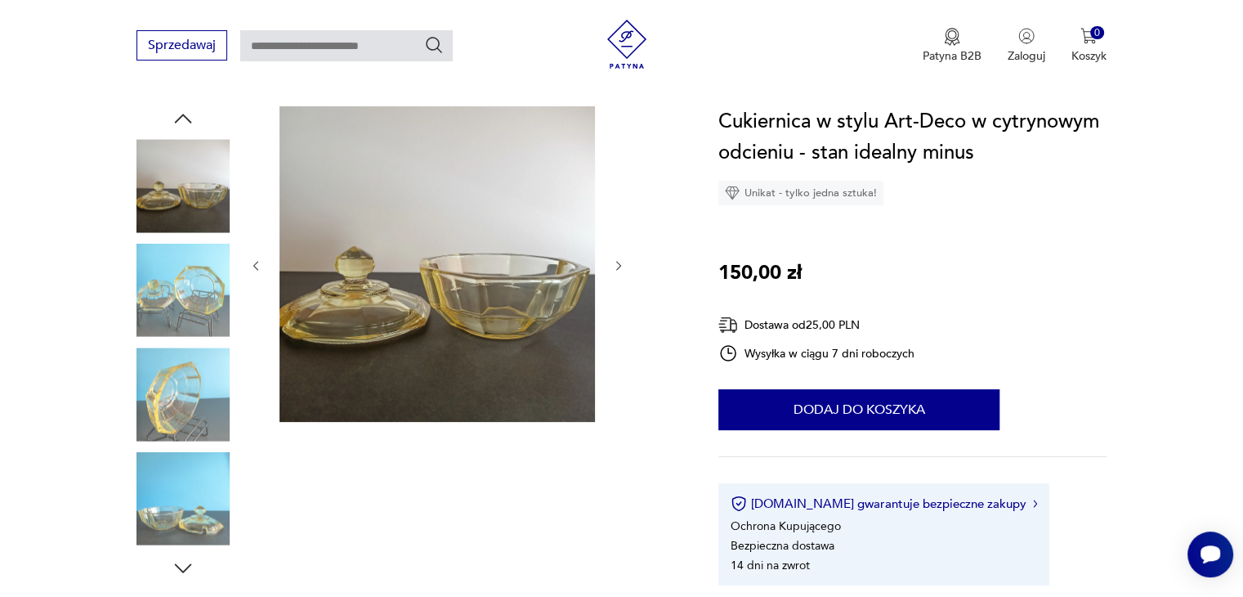
click at [618, 263] on icon "button" at bounding box center [618, 266] width 5 height 10
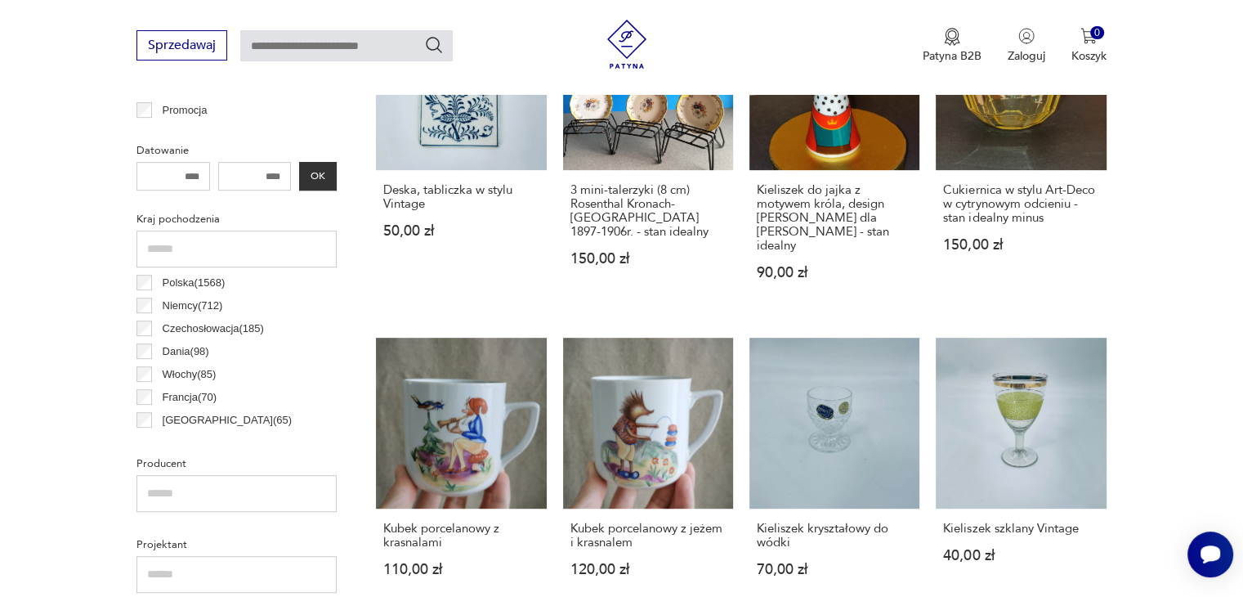
scroll to position [1144, 0]
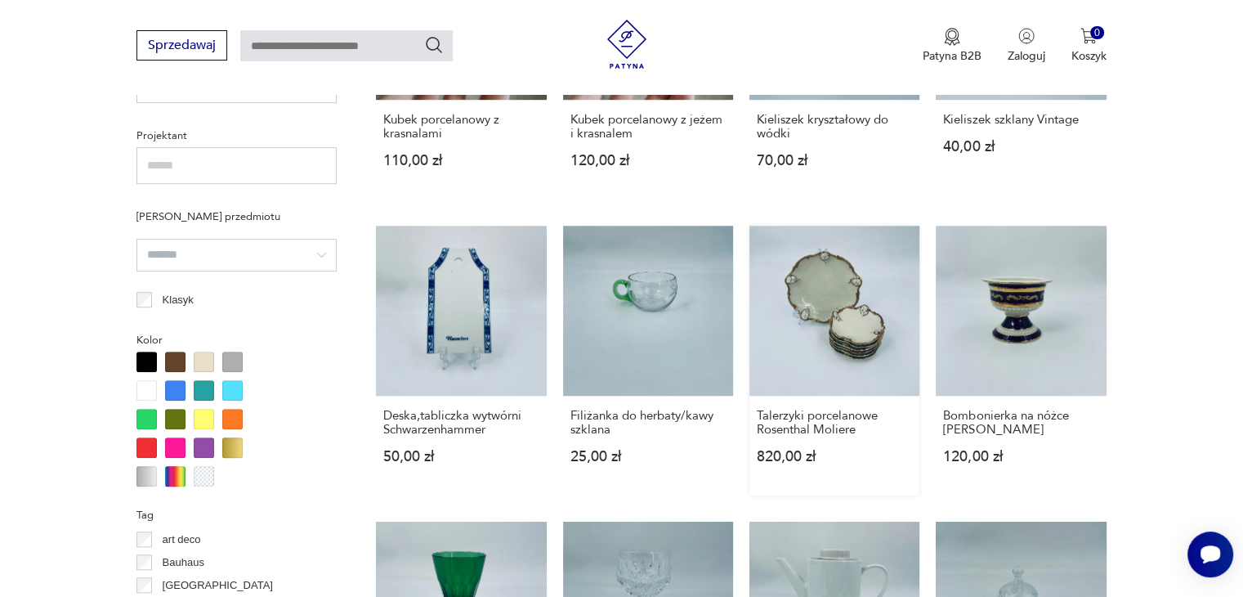
click at [834, 312] on link "Talerzyki porcelanowe Rosenthal Moliere 820,00 zł" at bounding box center [834, 361] width 170 height 270
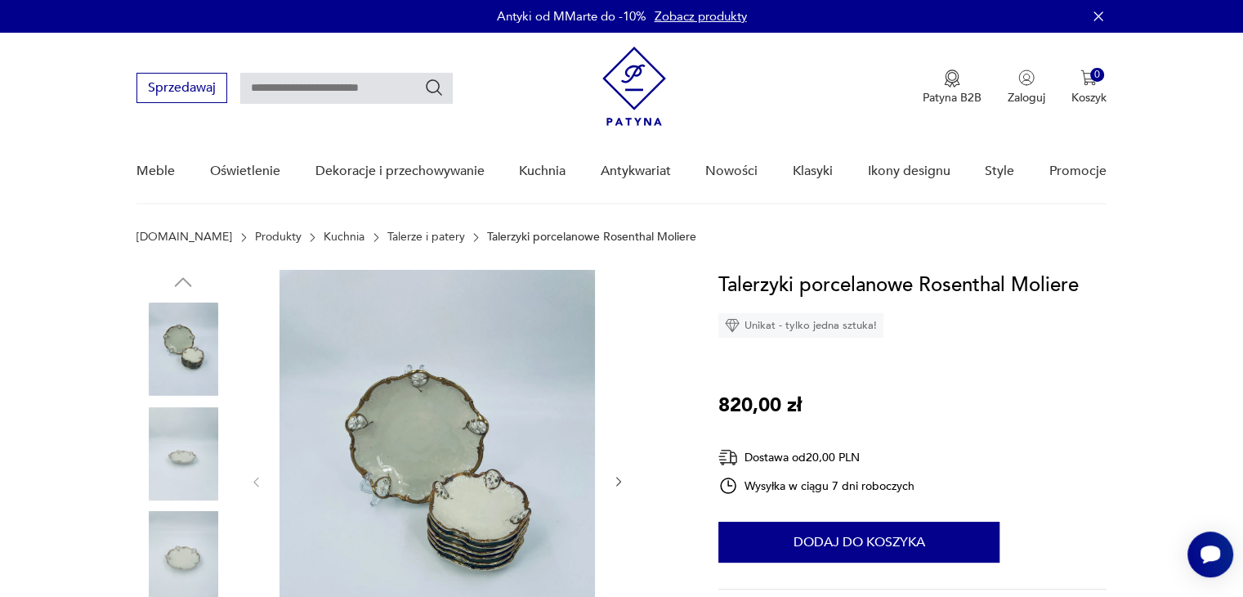
click at [463, 438] on img at bounding box center [436, 480] width 315 height 421
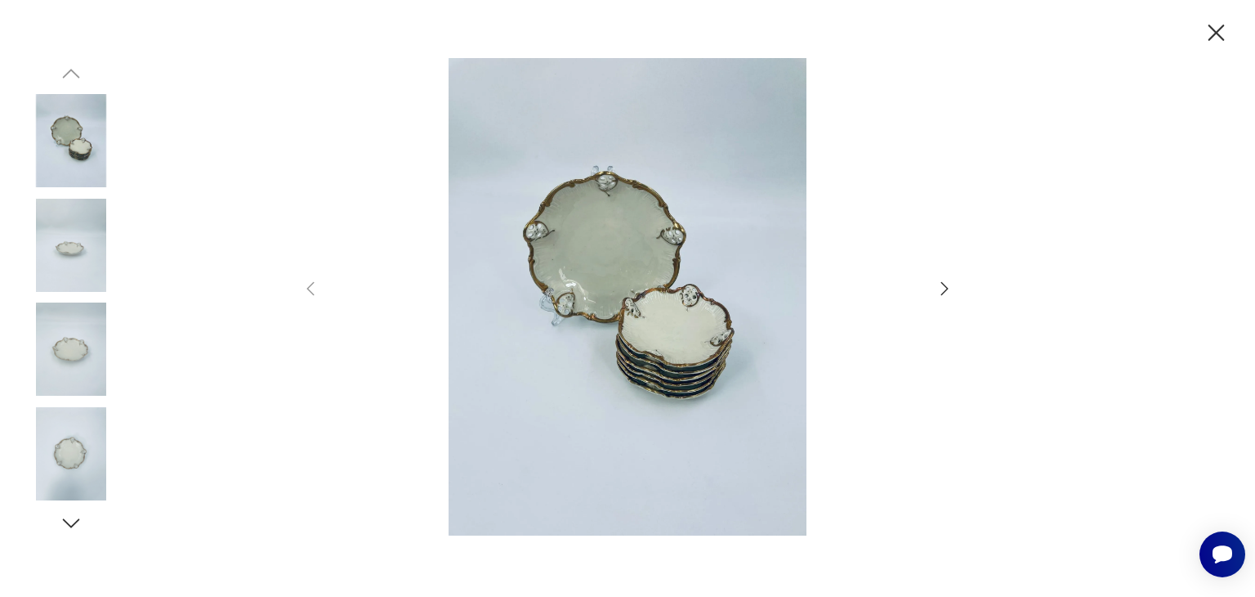
click at [948, 288] on icon "button" at bounding box center [944, 288] width 7 height 13
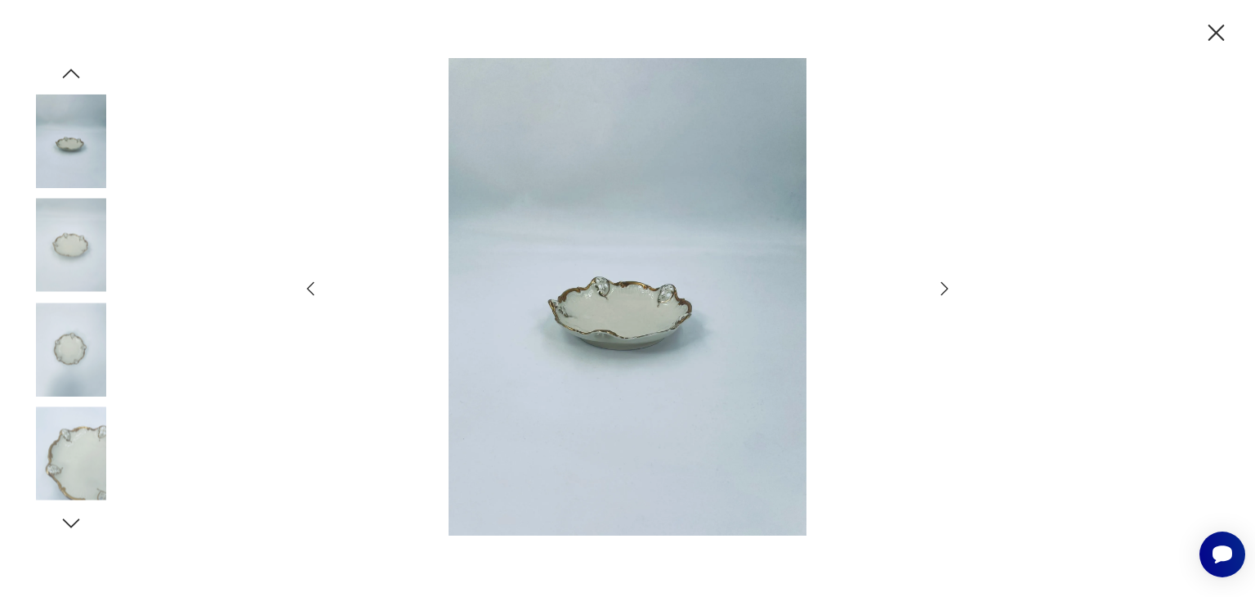
click at [948, 288] on icon "button" at bounding box center [944, 288] width 7 height 13
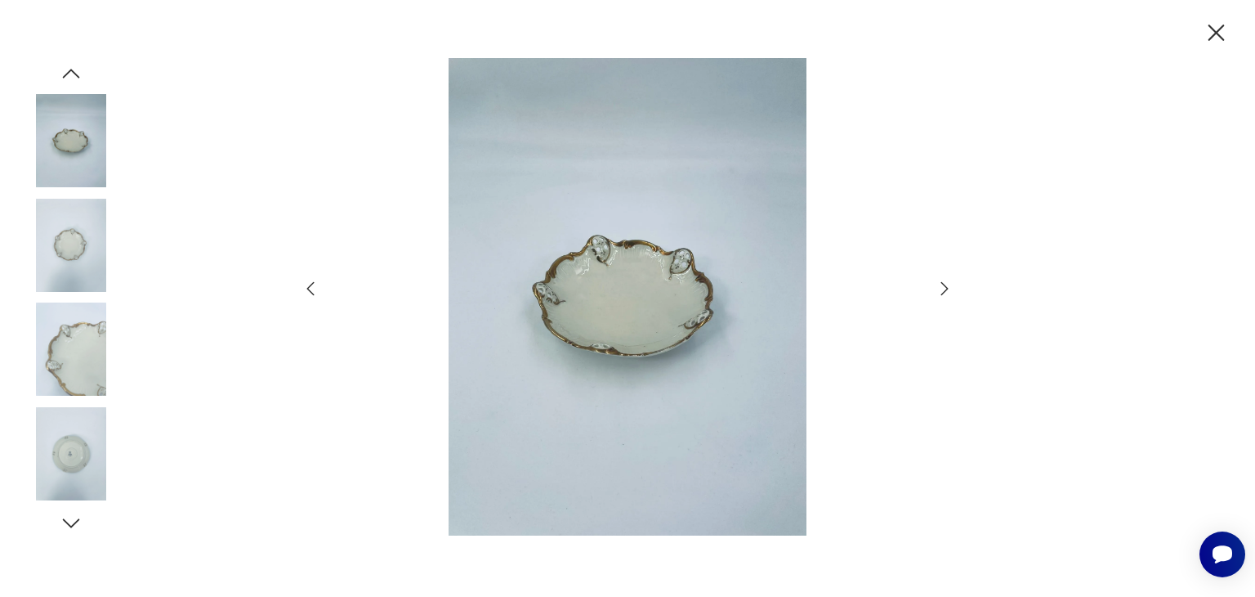
click at [948, 288] on icon "button" at bounding box center [944, 288] width 7 height 13
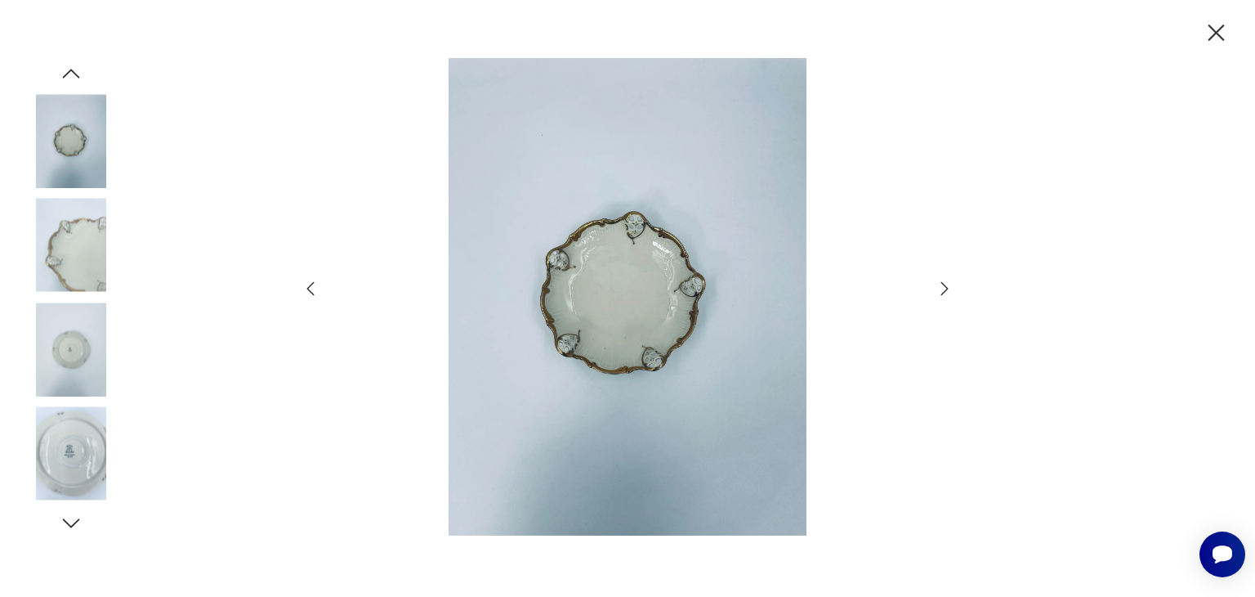
click at [948, 288] on icon "button" at bounding box center [944, 288] width 7 height 13
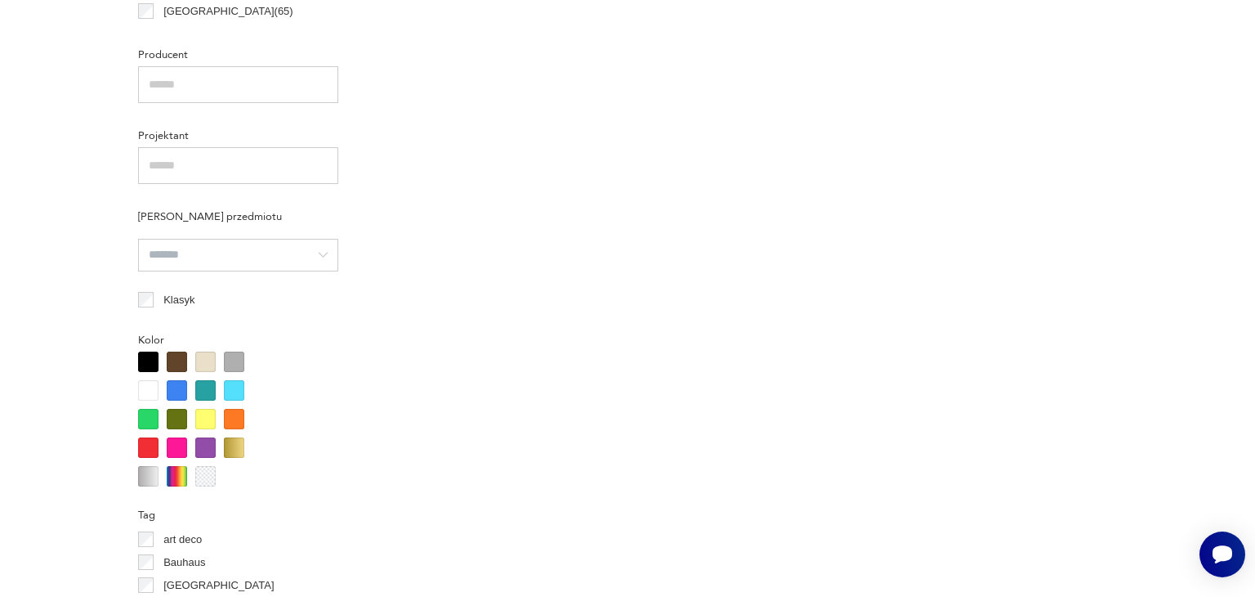
scroll to position [1294, 0]
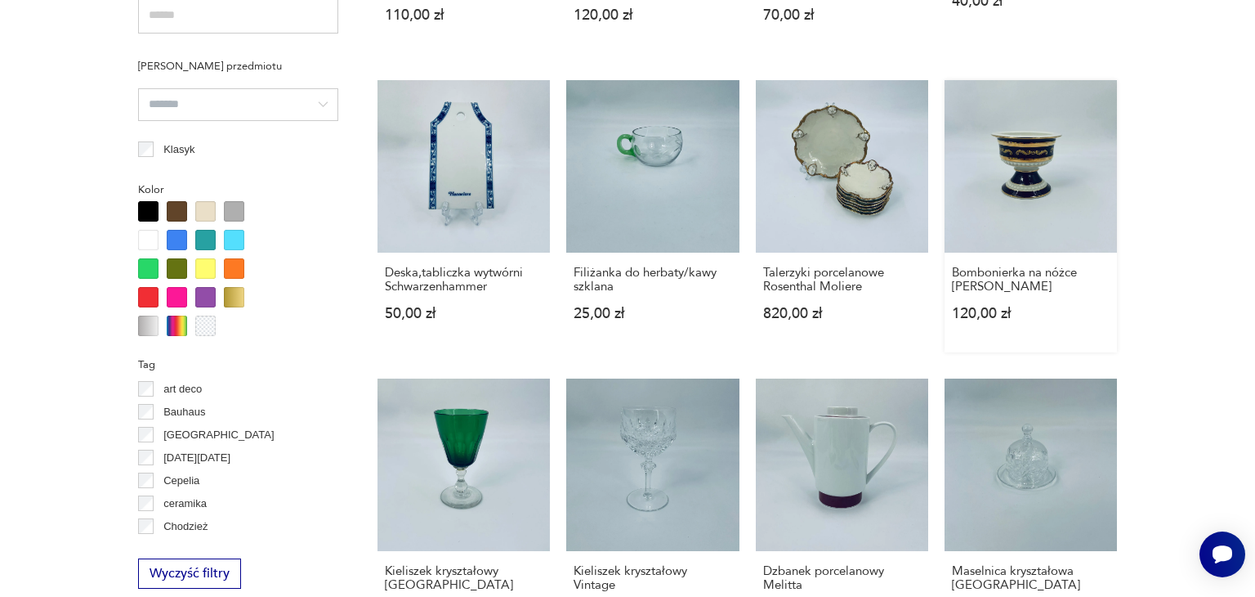
click at [1008, 161] on link "Bombonierka na nóżce [PERSON_NAME] Kups 120,00 zł" at bounding box center [1031, 216] width 172 height 272
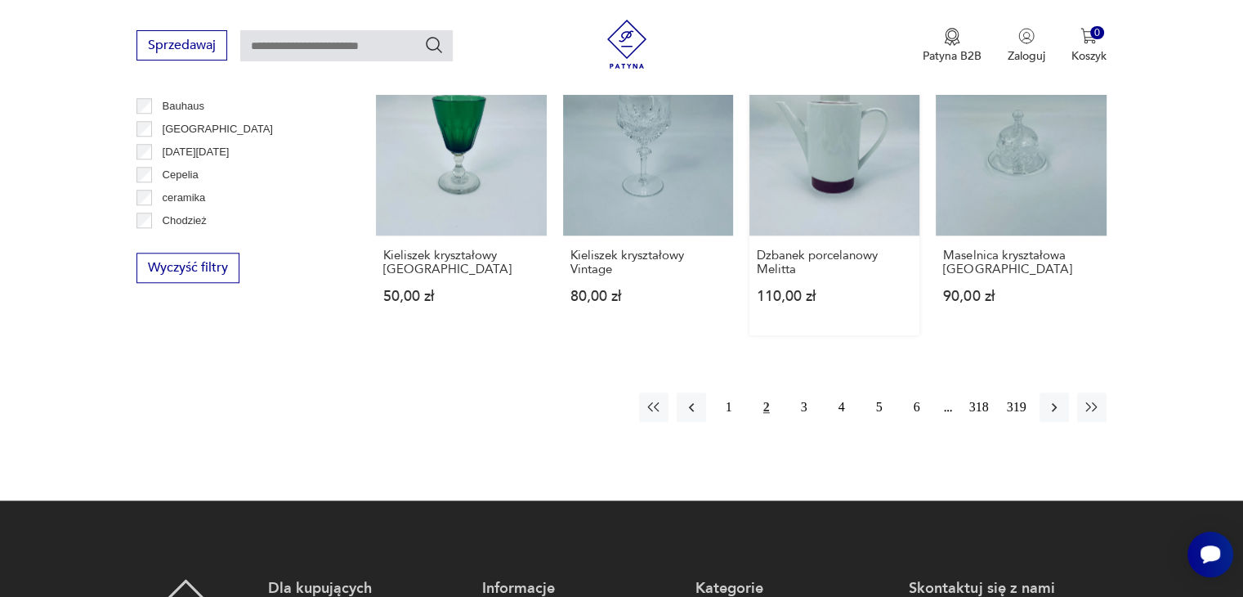
scroll to position [1608, 0]
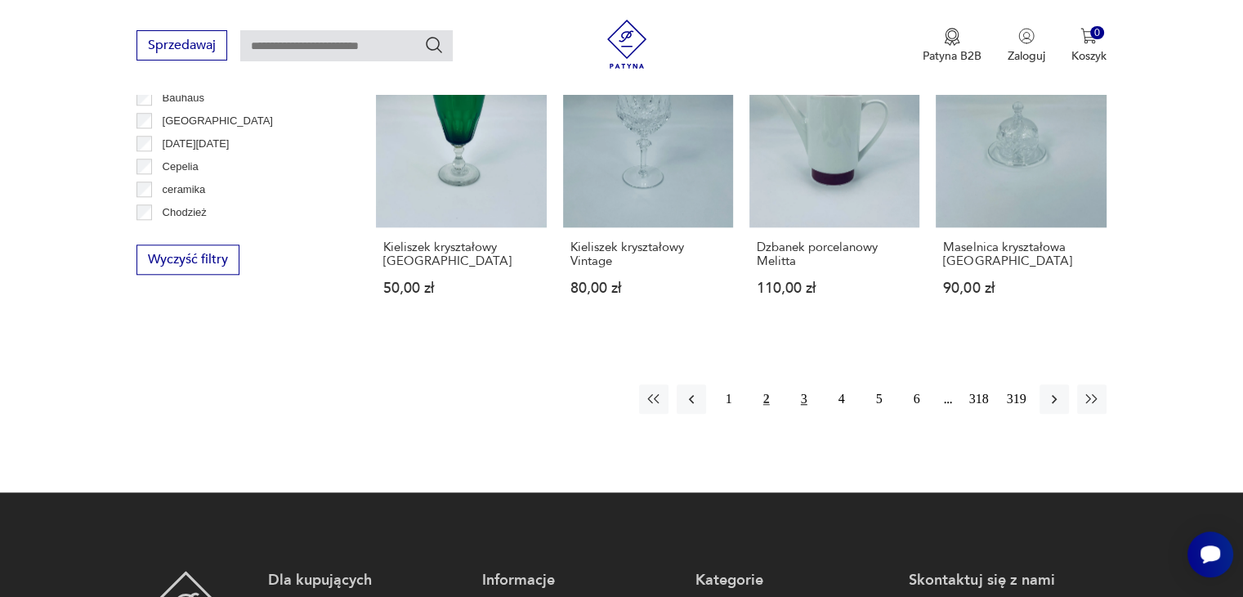
click at [798, 384] on button "3" at bounding box center [803, 398] width 29 height 29
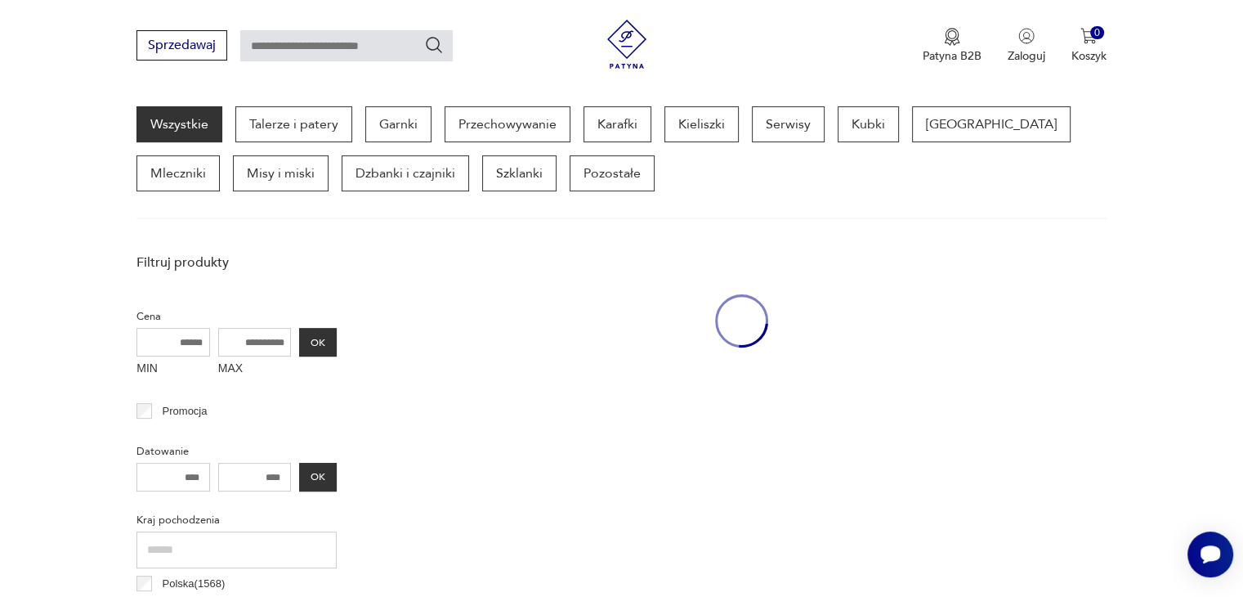
scroll to position [433, 0]
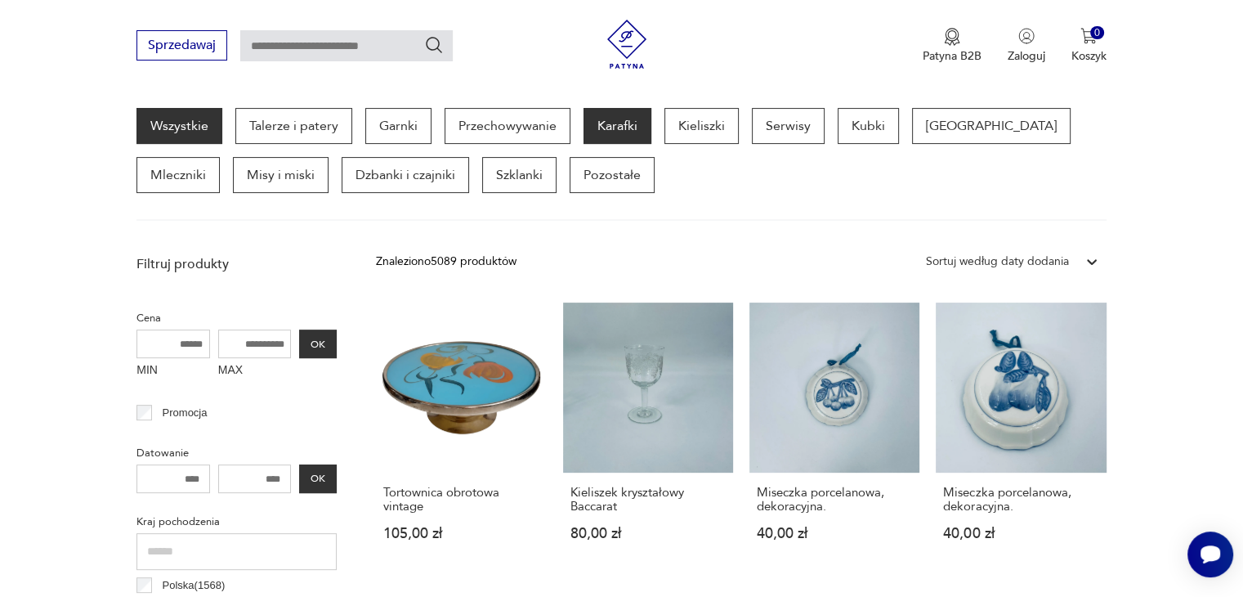
click at [628, 127] on p "Karafki" at bounding box center [617, 126] width 68 height 36
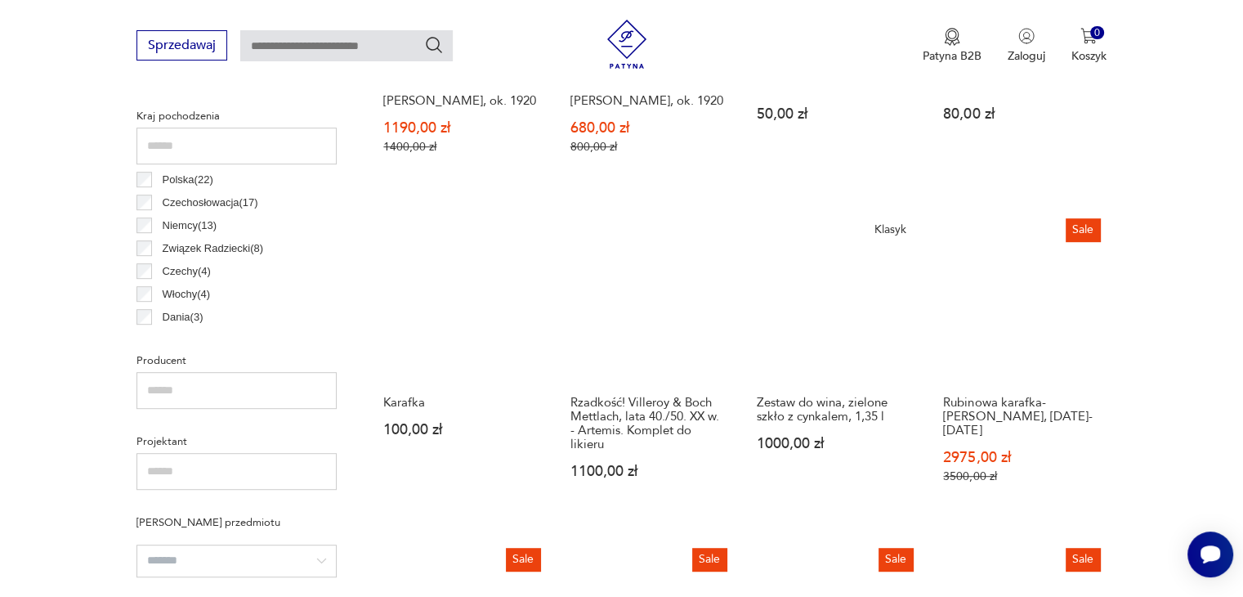
scroll to position [842, 0]
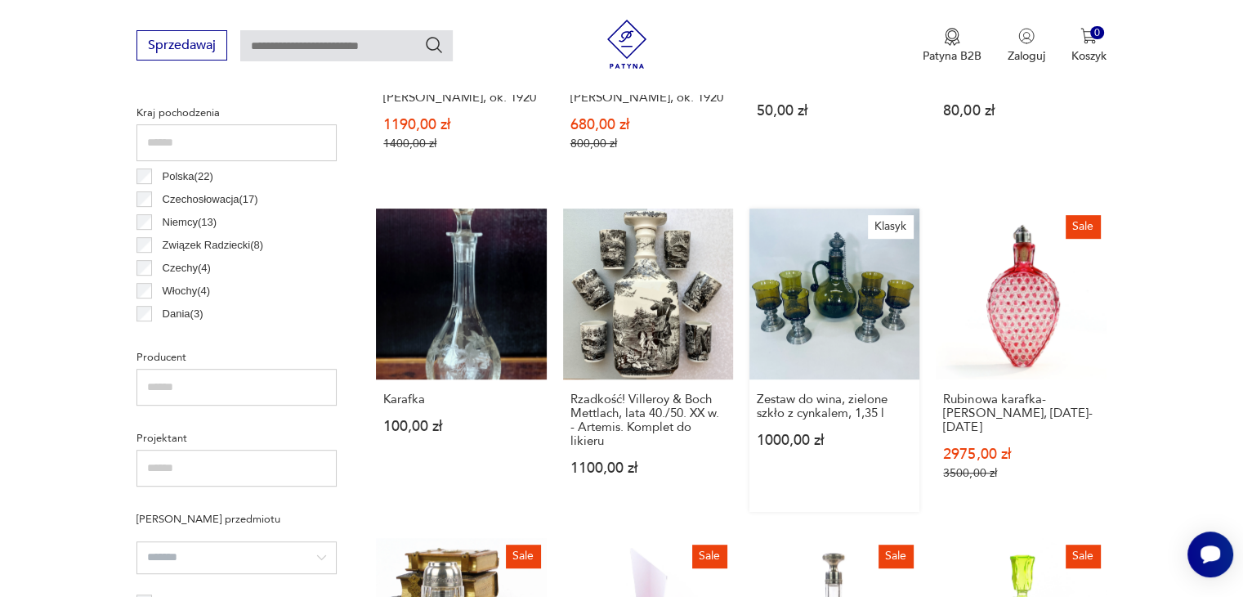
click at [824, 304] on link "Klasyk Zestaw do wina, zielone szkło z cynkalem, 1,35 l 1000,00 zł" at bounding box center [834, 359] width 170 height 302
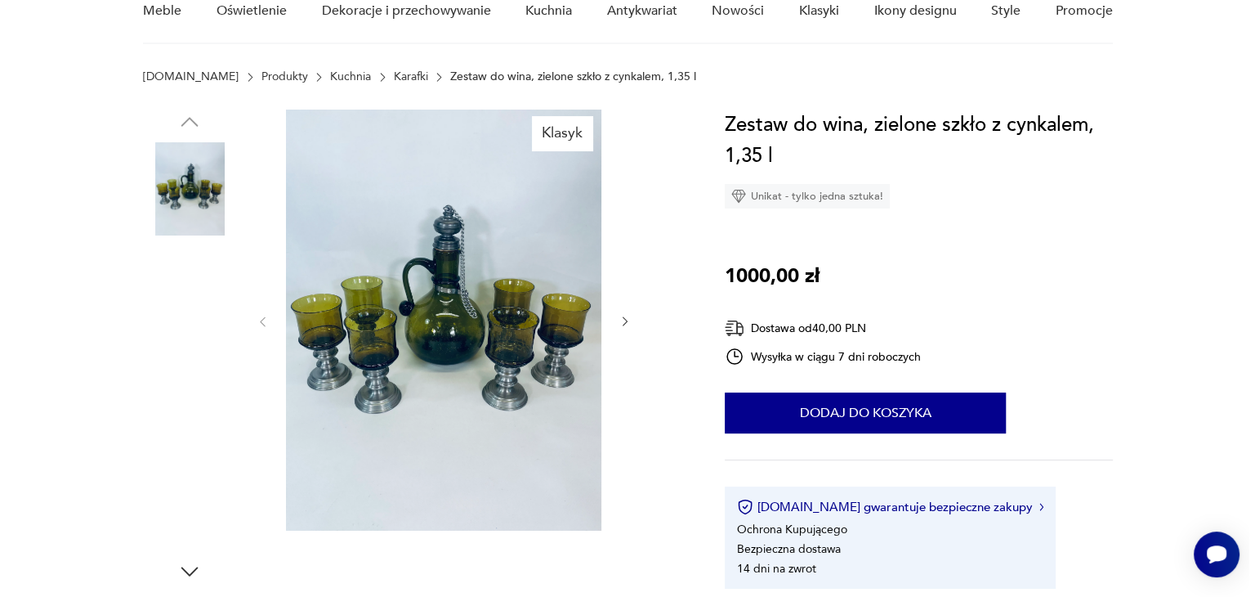
scroll to position [163, 0]
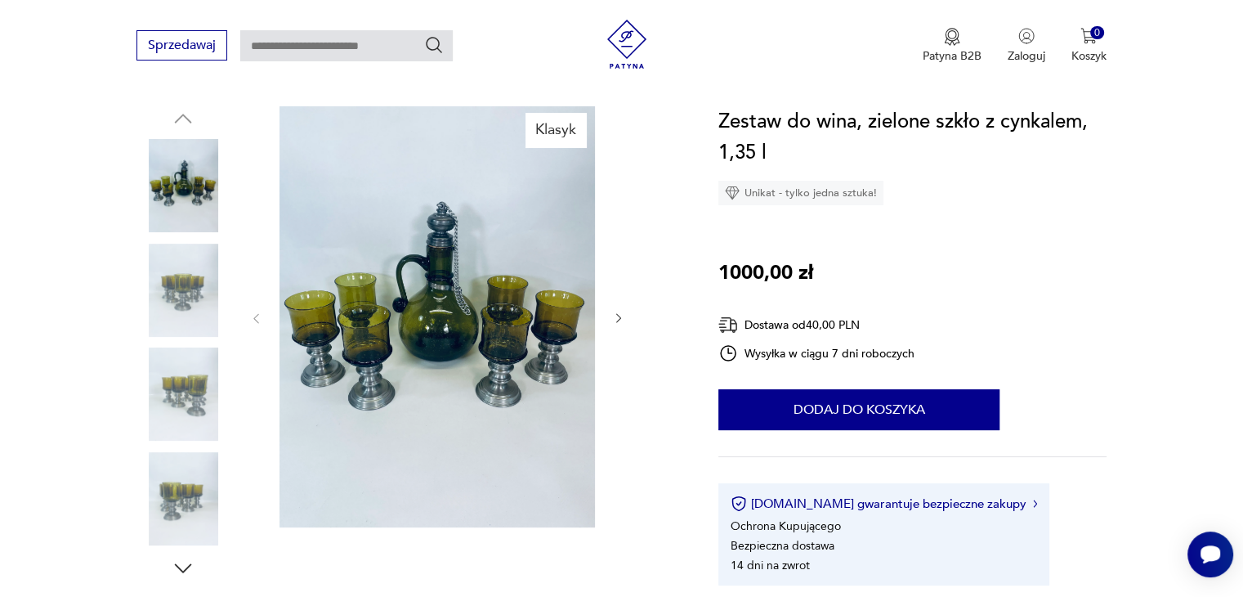
click at [422, 305] on img at bounding box center [436, 316] width 315 height 421
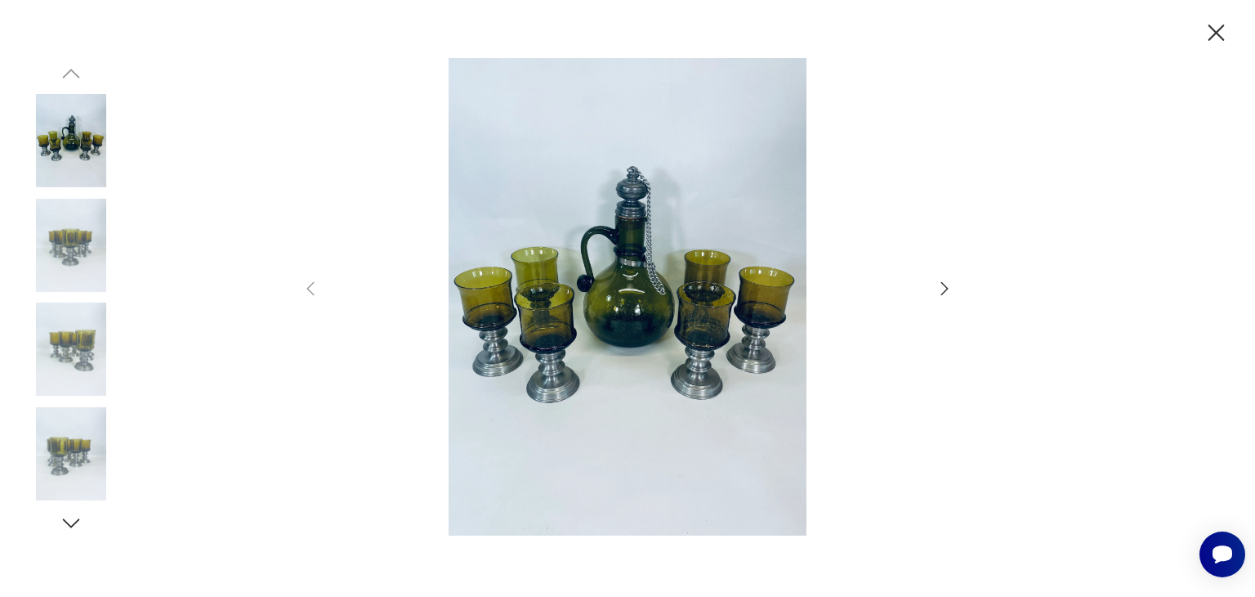
click at [949, 282] on icon "button" at bounding box center [945, 289] width 20 height 20
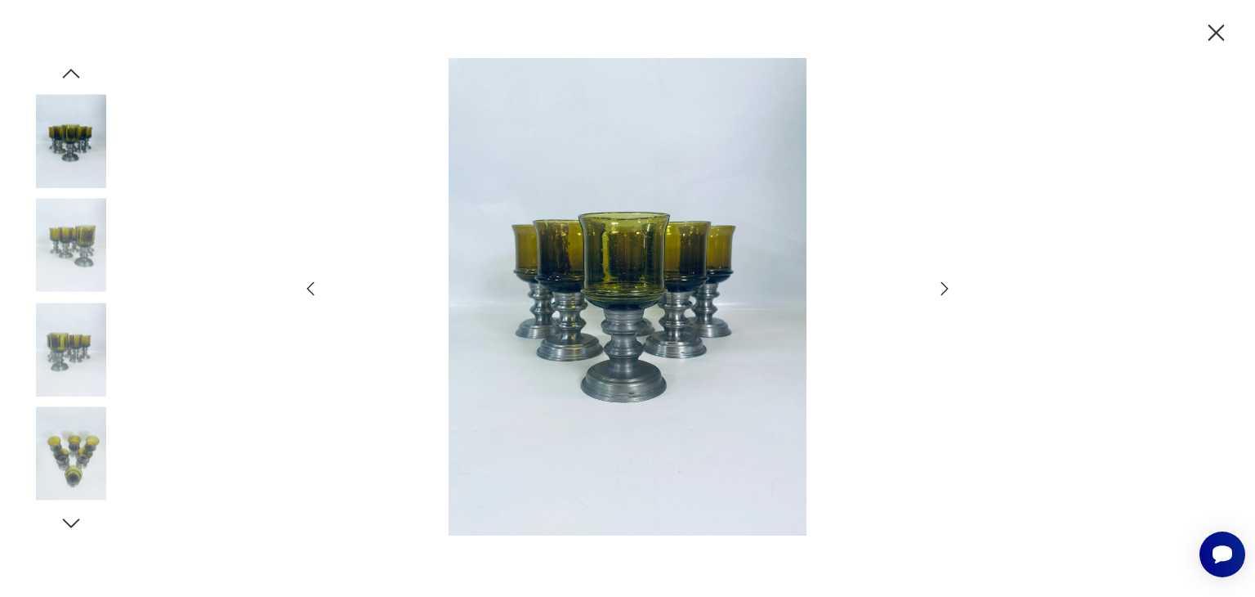
click at [949, 285] on icon "button" at bounding box center [945, 289] width 20 height 20
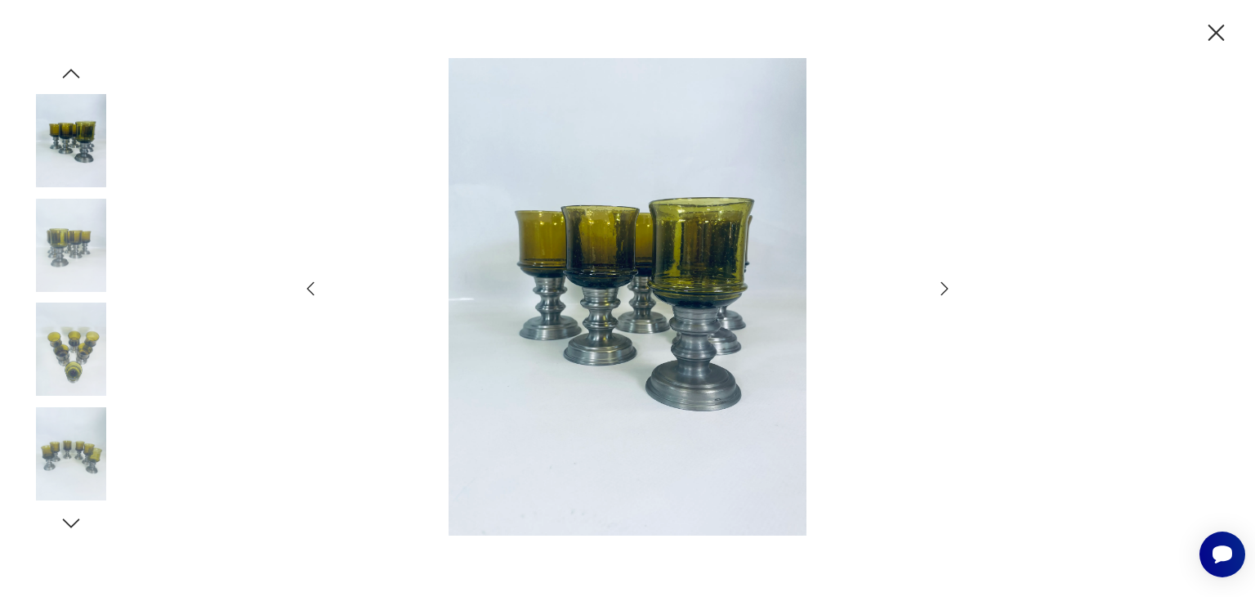
click at [949, 285] on icon "button" at bounding box center [945, 289] width 20 height 20
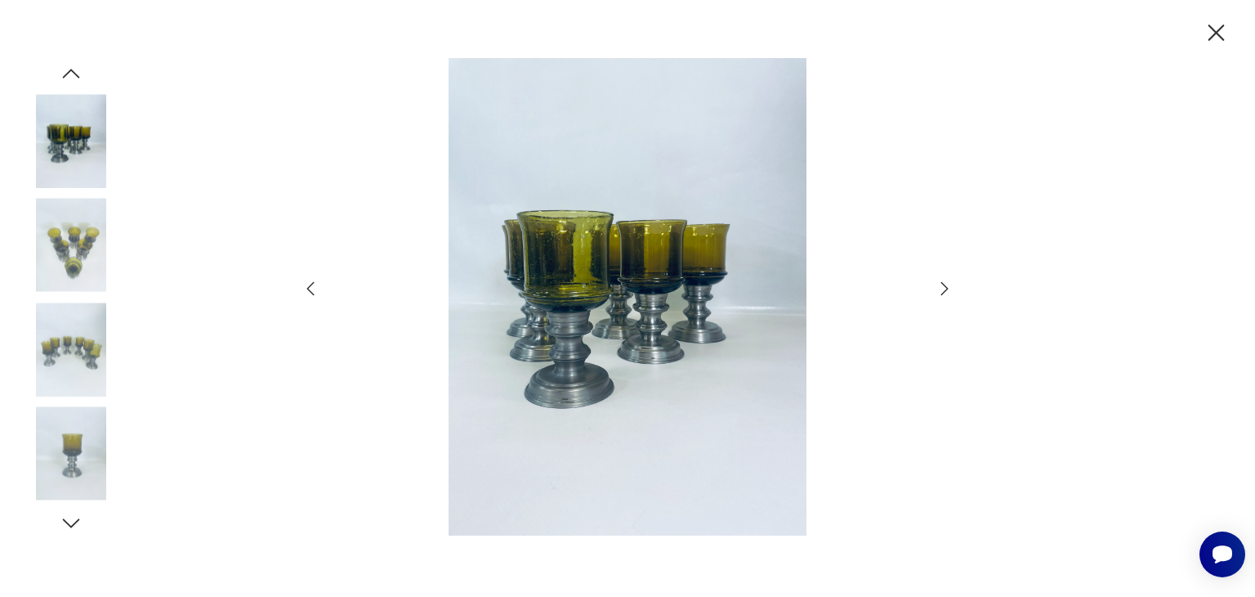
click at [949, 285] on icon "button" at bounding box center [945, 289] width 20 height 20
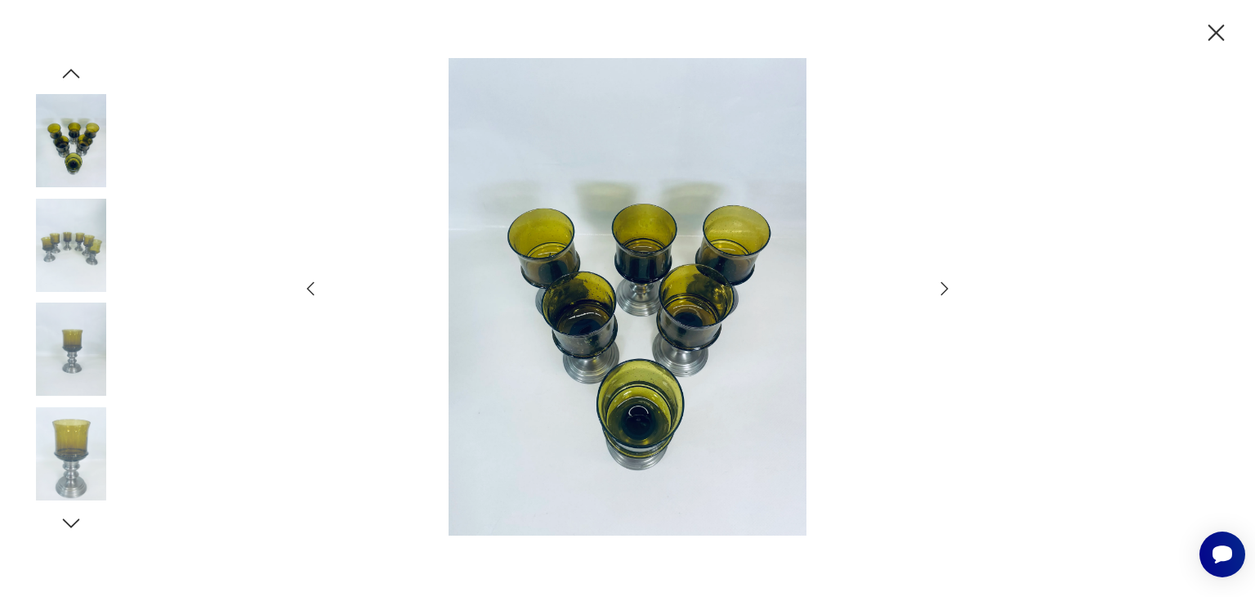
click at [949, 285] on icon "button" at bounding box center [945, 289] width 20 height 20
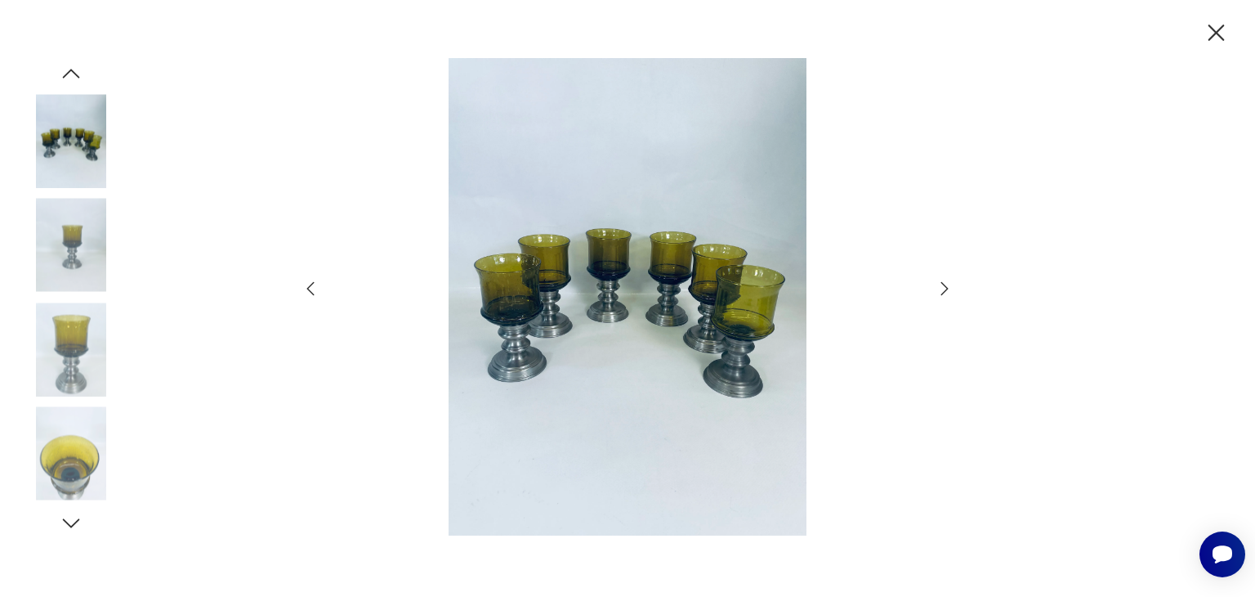
click at [949, 285] on icon "button" at bounding box center [945, 289] width 20 height 20
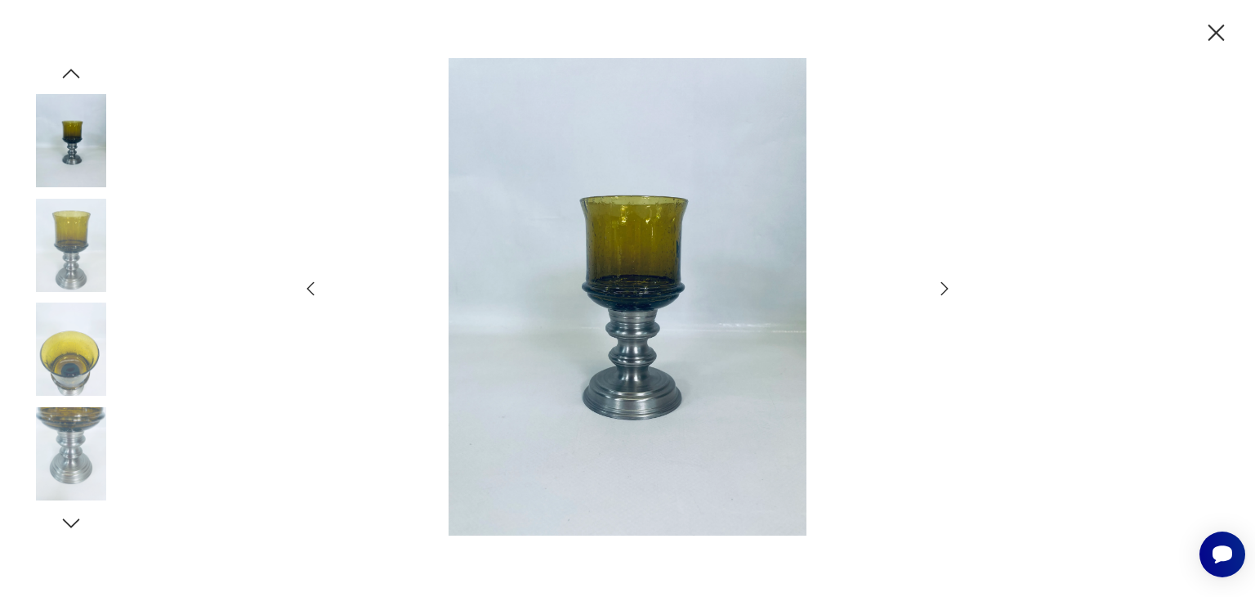
click at [949, 285] on icon "button" at bounding box center [945, 289] width 20 height 20
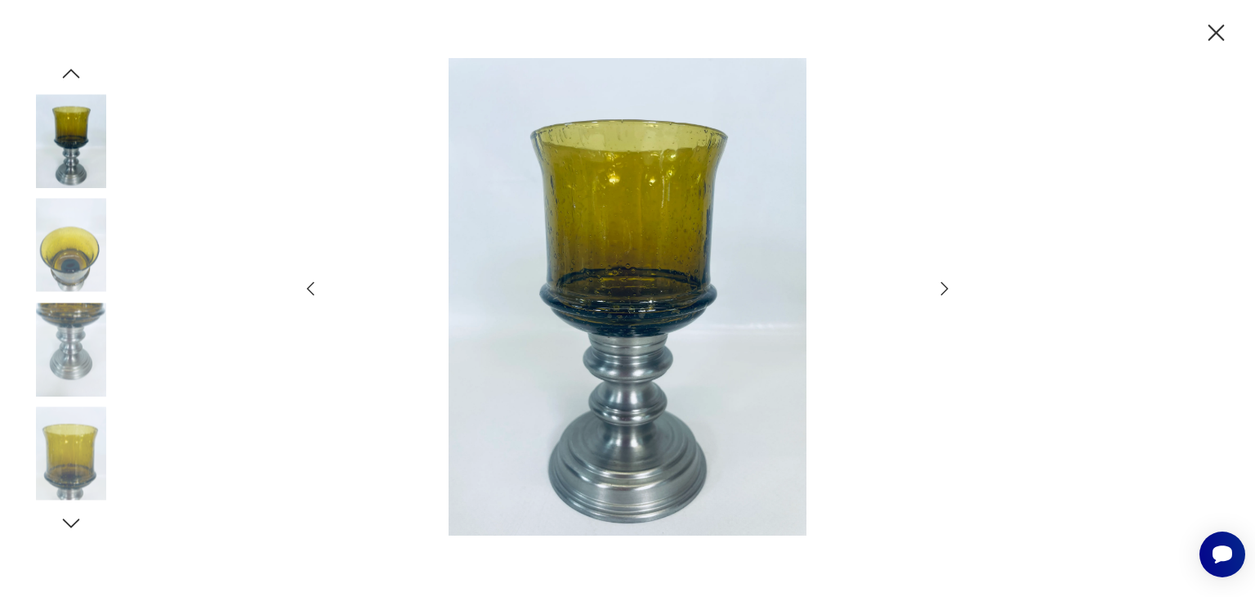
click at [949, 285] on icon "button" at bounding box center [945, 289] width 20 height 20
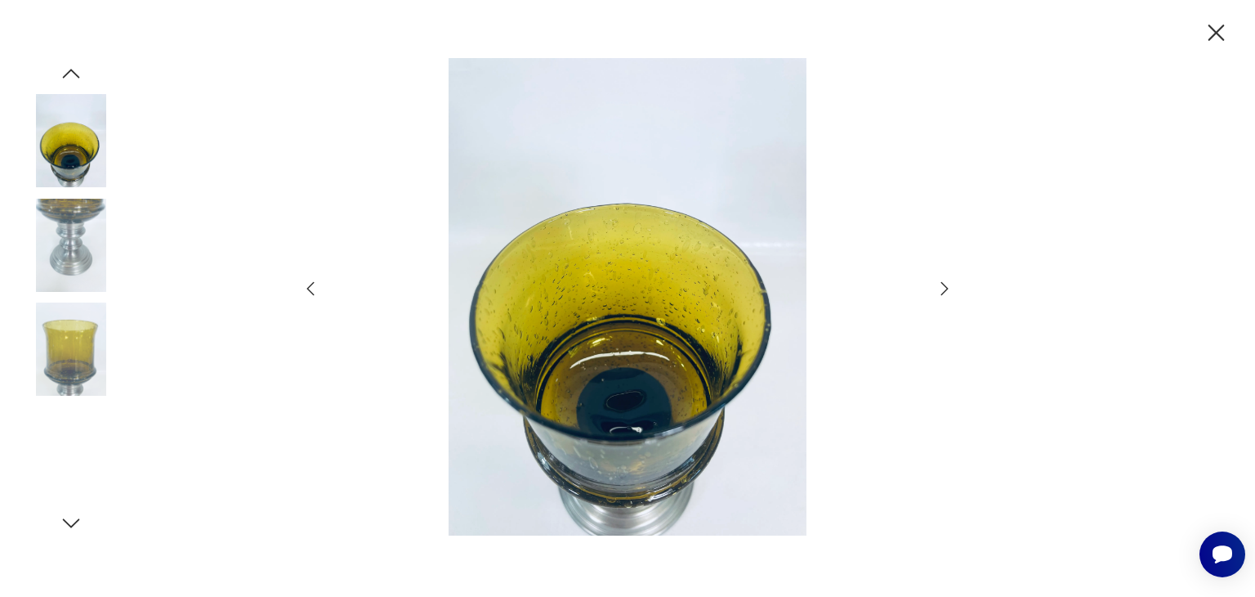
click at [949, 285] on icon "button" at bounding box center [945, 289] width 20 height 20
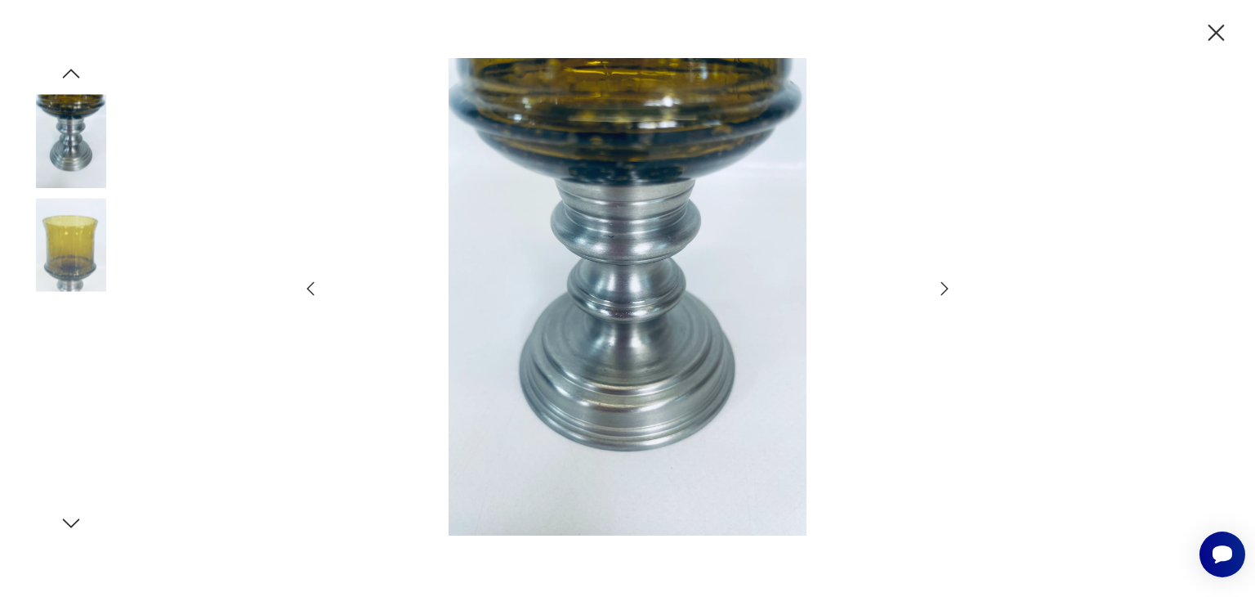
click at [949, 285] on icon "button" at bounding box center [945, 289] width 20 height 20
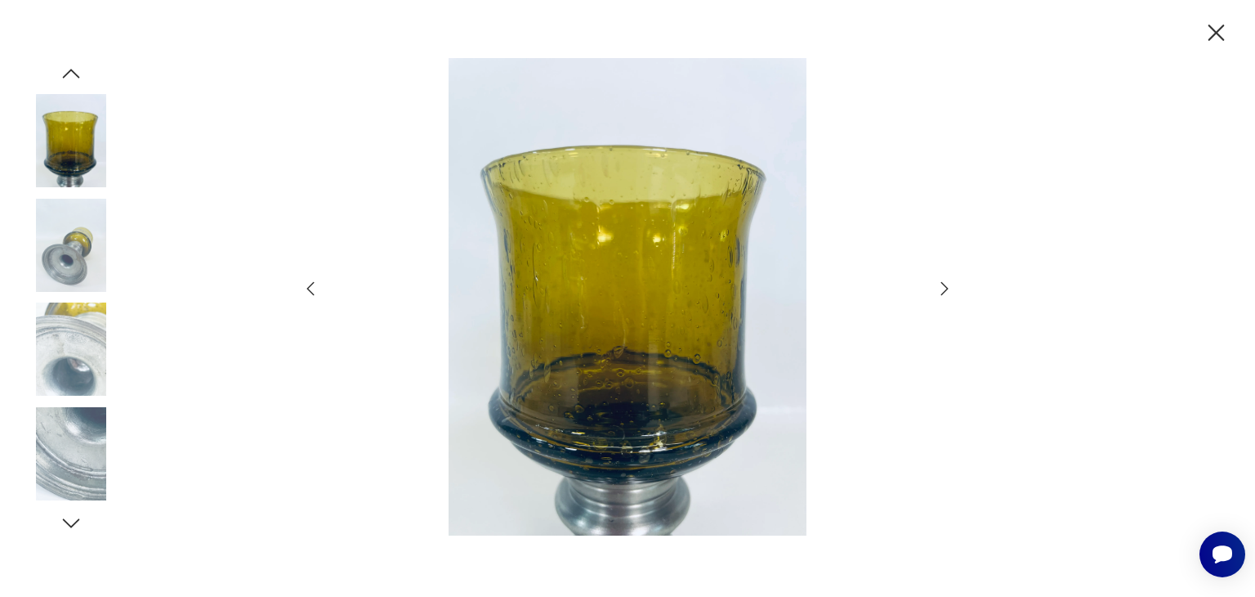
click at [949, 285] on icon "button" at bounding box center [945, 289] width 20 height 20
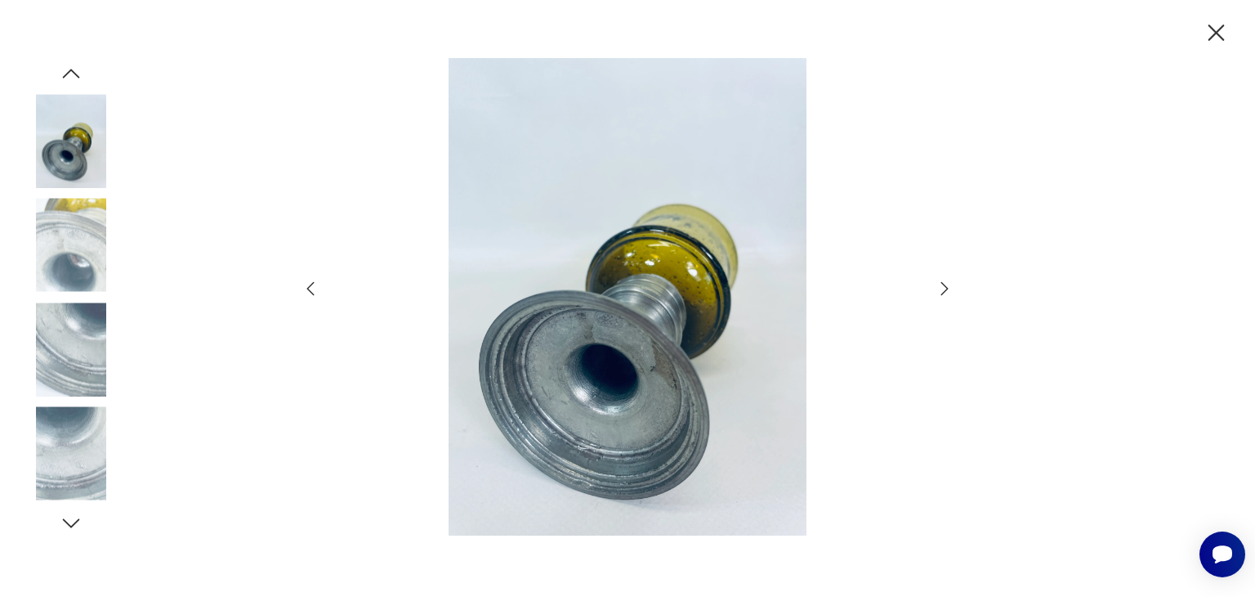
click at [949, 285] on icon "button" at bounding box center [945, 289] width 20 height 20
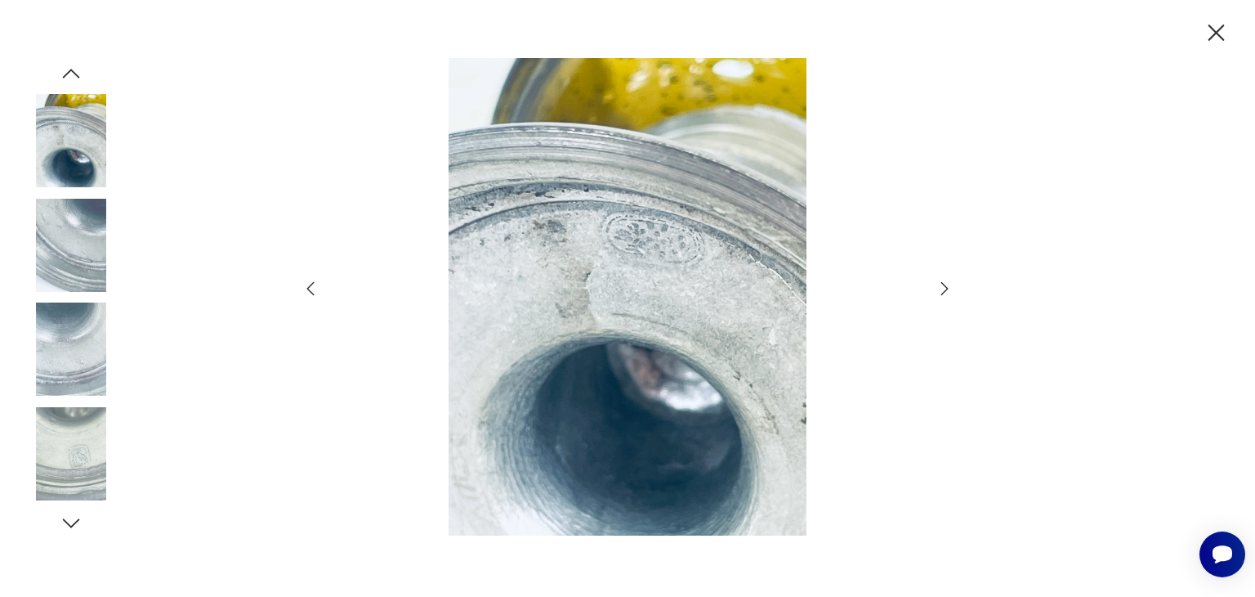
click at [949, 285] on icon "button" at bounding box center [945, 289] width 20 height 20
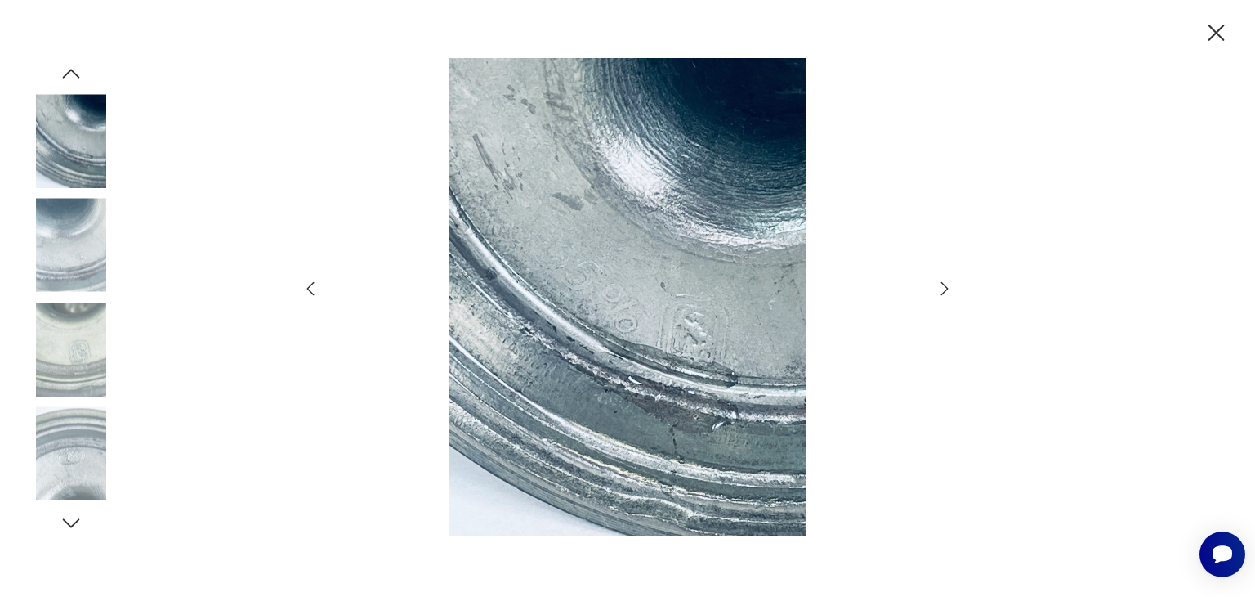
click at [949, 285] on icon "button" at bounding box center [945, 289] width 20 height 20
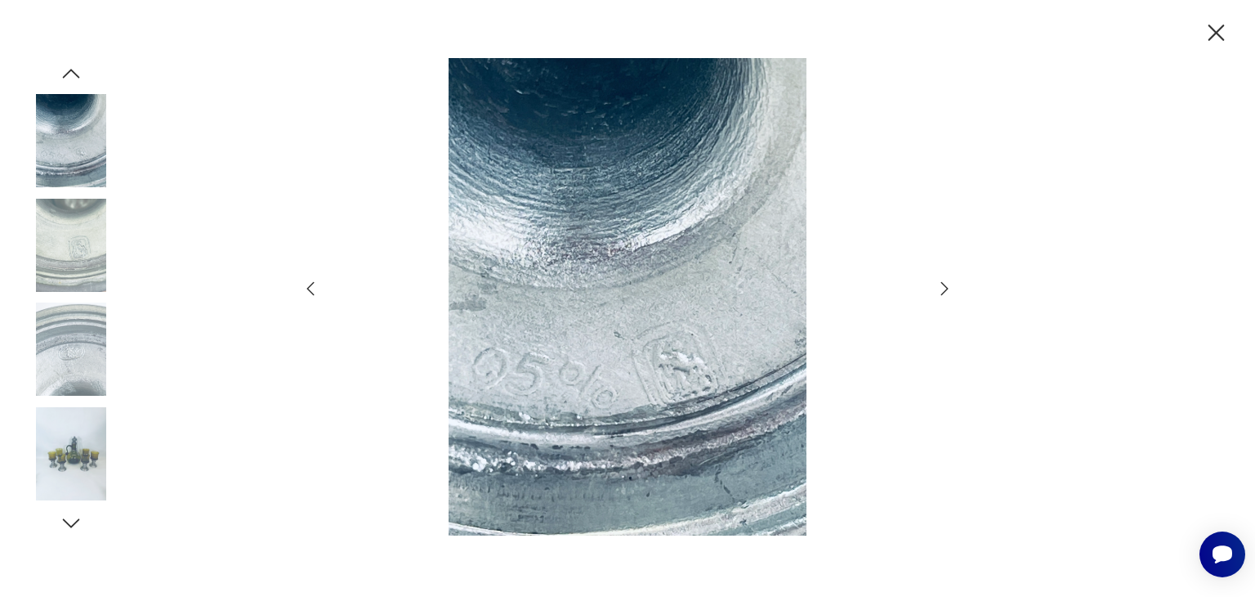
click at [949, 285] on icon "button" at bounding box center [945, 289] width 20 height 20
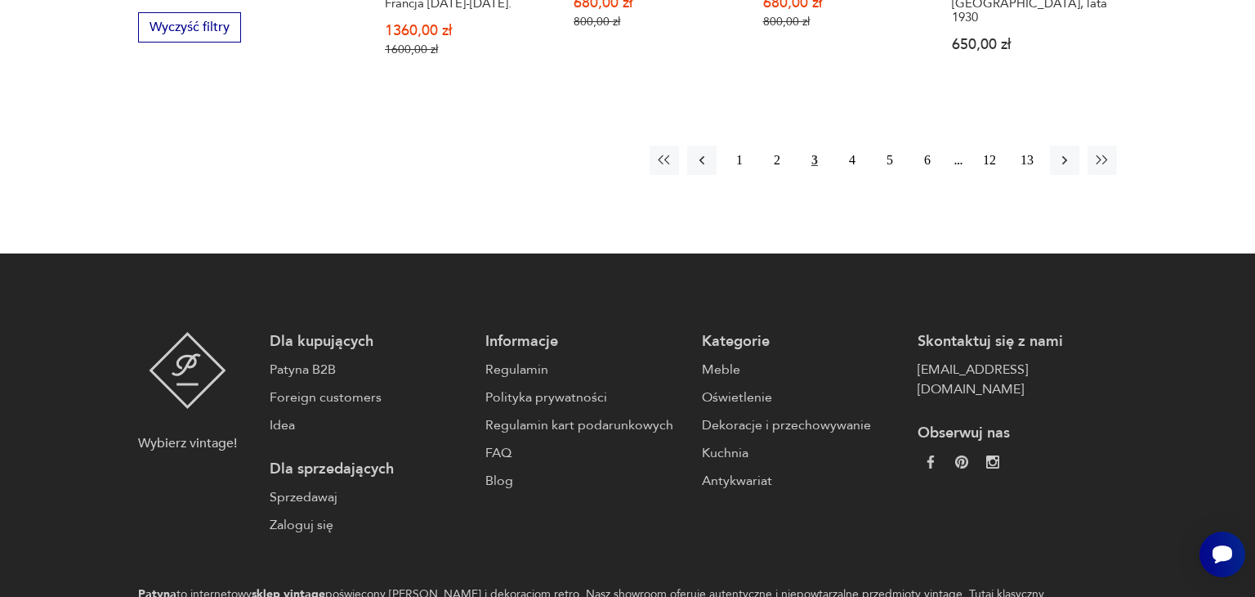
scroll to position [2065, 0]
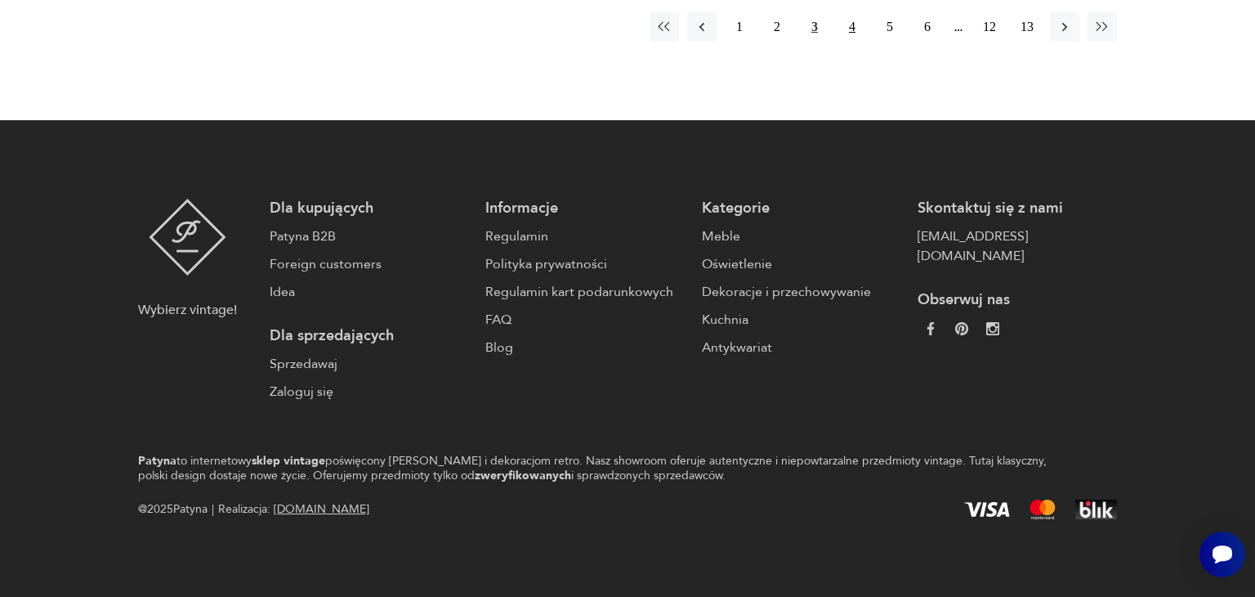
click at [856, 29] on button "4" at bounding box center [852, 26] width 29 height 29
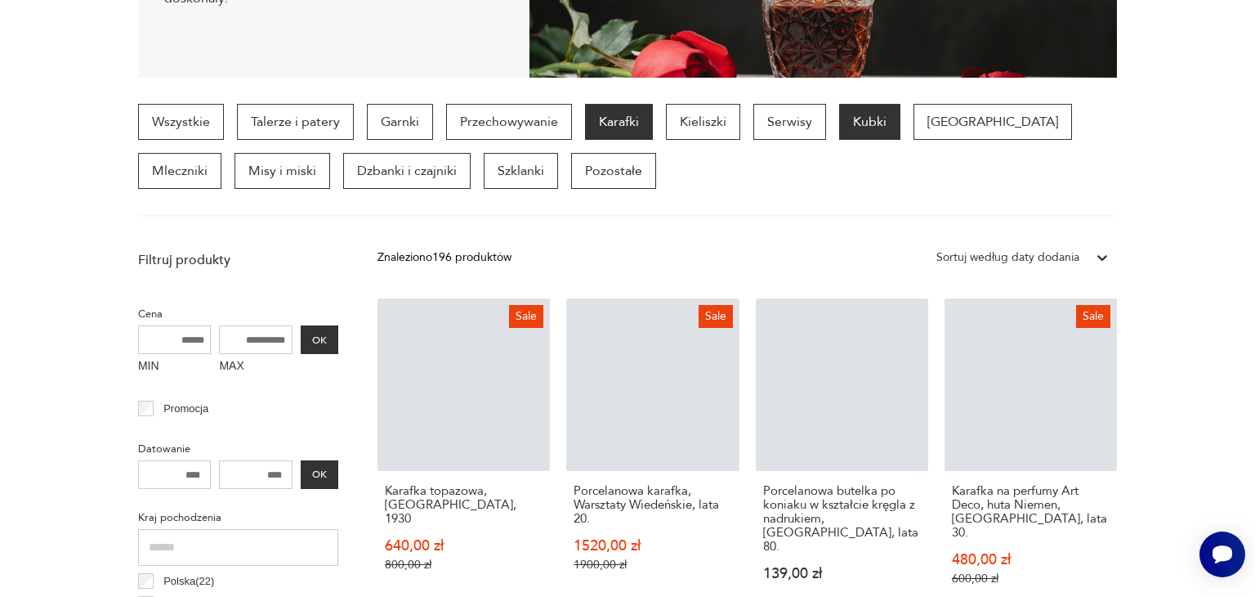
scroll to position [433, 0]
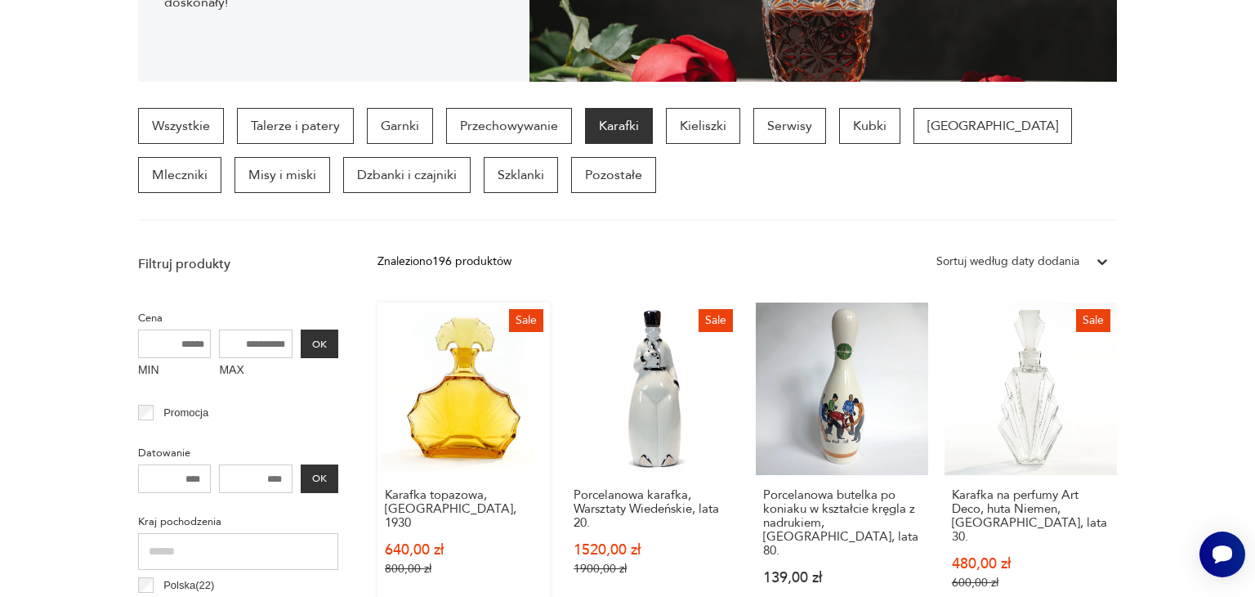
click at [463, 396] on link "Sale Karafka topazowa, [GEOGRAPHIC_DATA], 1930 640,00 zł 800,00 zł" at bounding box center [464, 461] width 172 height 319
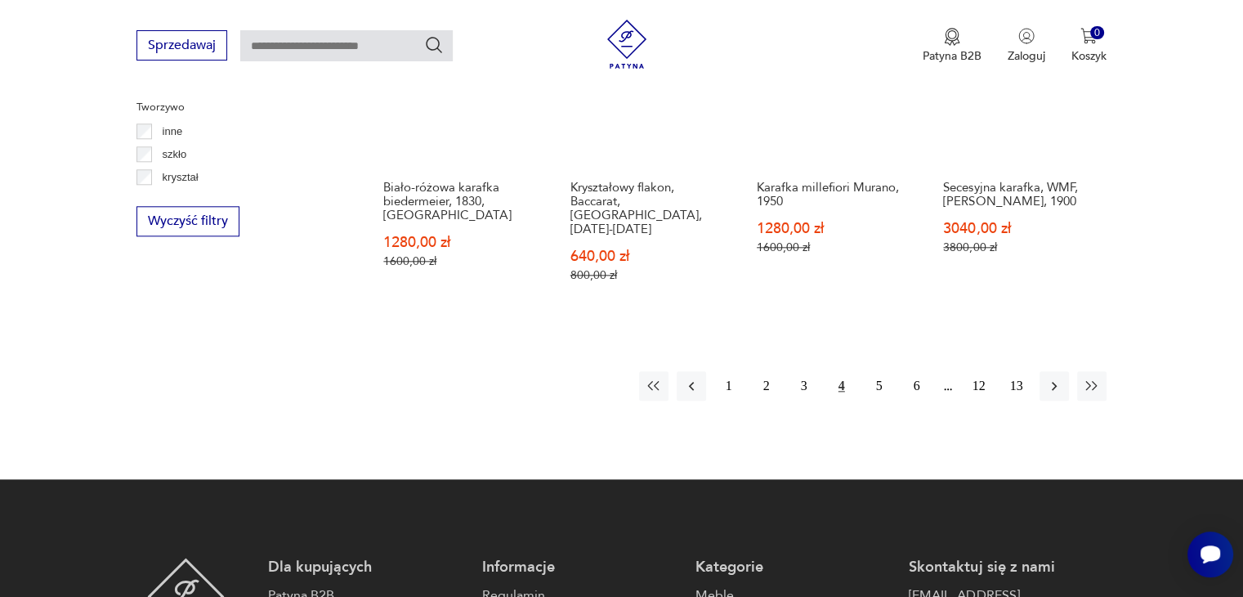
scroll to position [1741, 0]
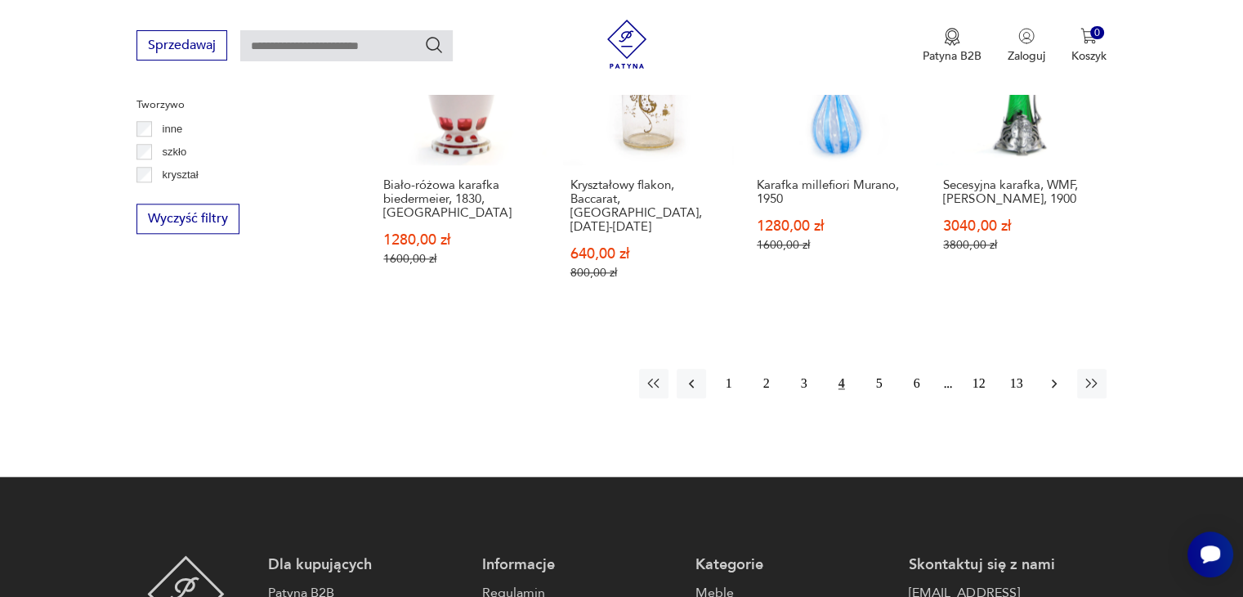
click at [1054, 379] on icon "button" at bounding box center [1054, 383] width 5 height 9
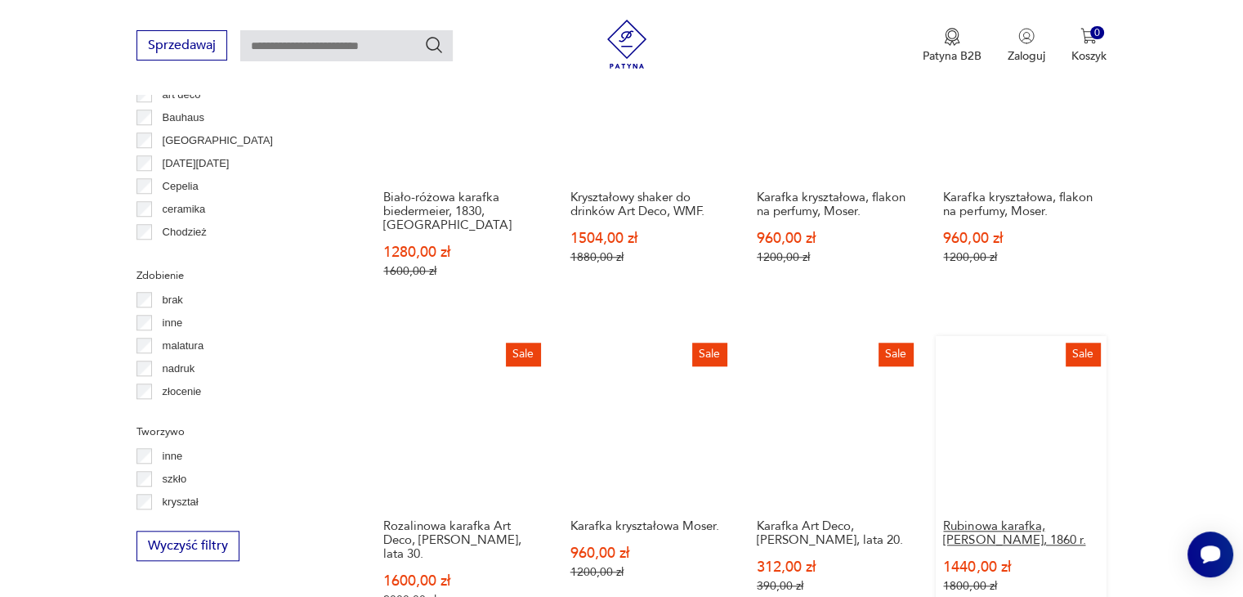
scroll to position [1741, 0]
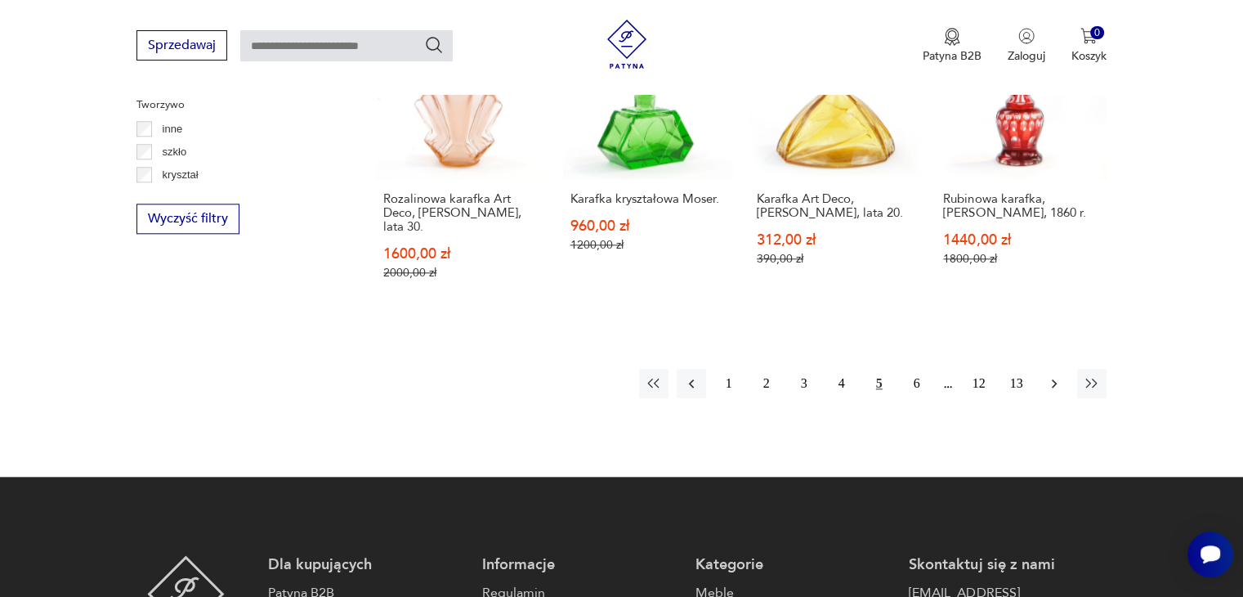
click at [1058, 375] on icon "button" at bounding box center [1054, 383] width 16 height 16
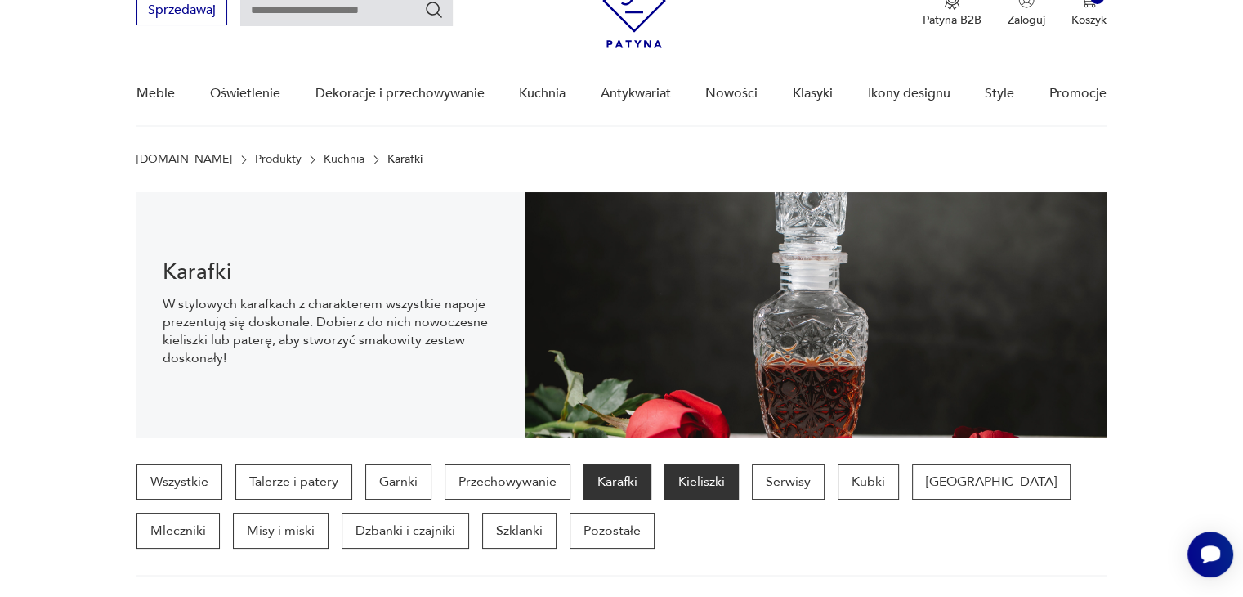
scroll to position [75, 0]
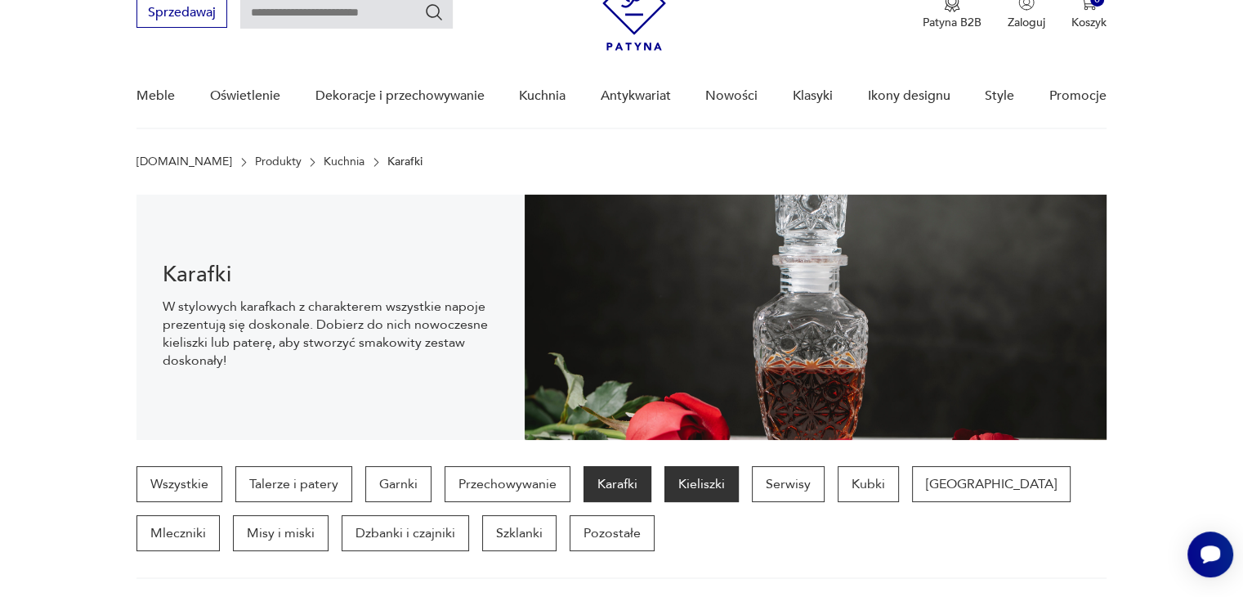
click at [694, 489] on p "Kieliszki" at bounding box center [701, 484] width 74 height 36
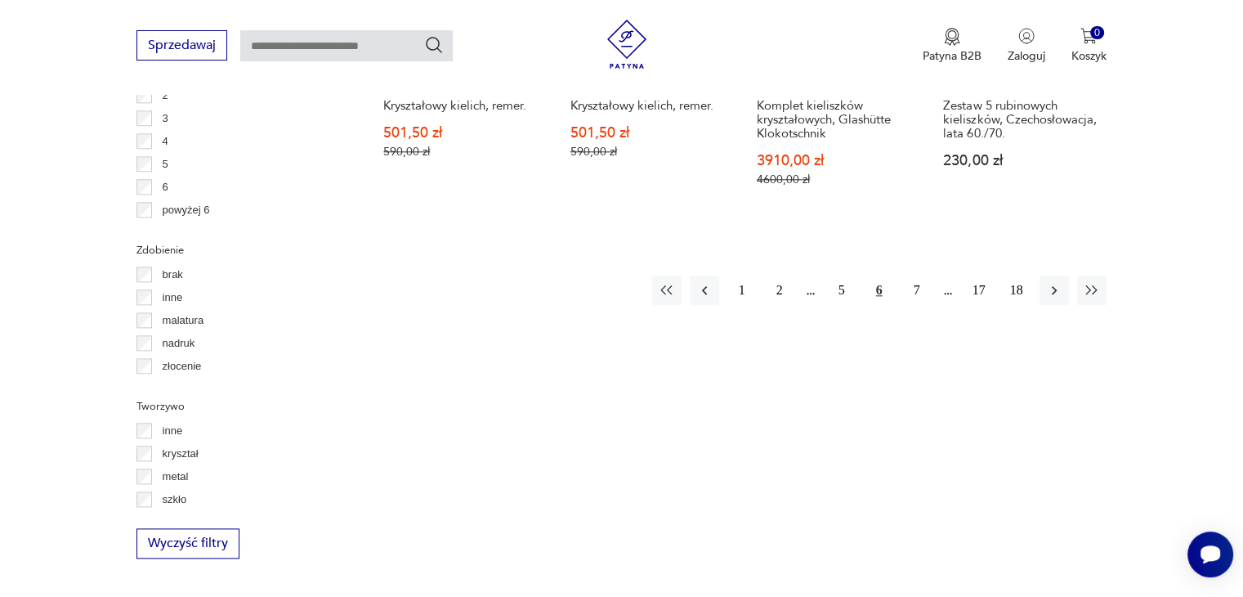
scroll to position [1822, 0]
click at [783, 273] on button "2" at bounding box center [779, 287] width 29 height 29
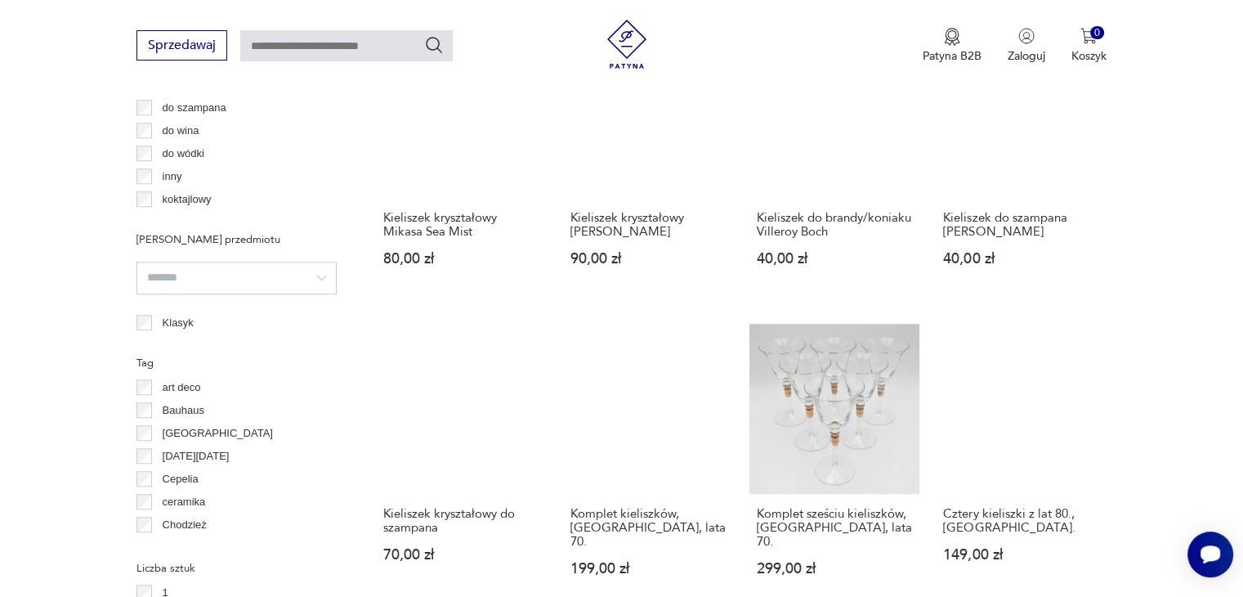
scroll to position [1741, 0]
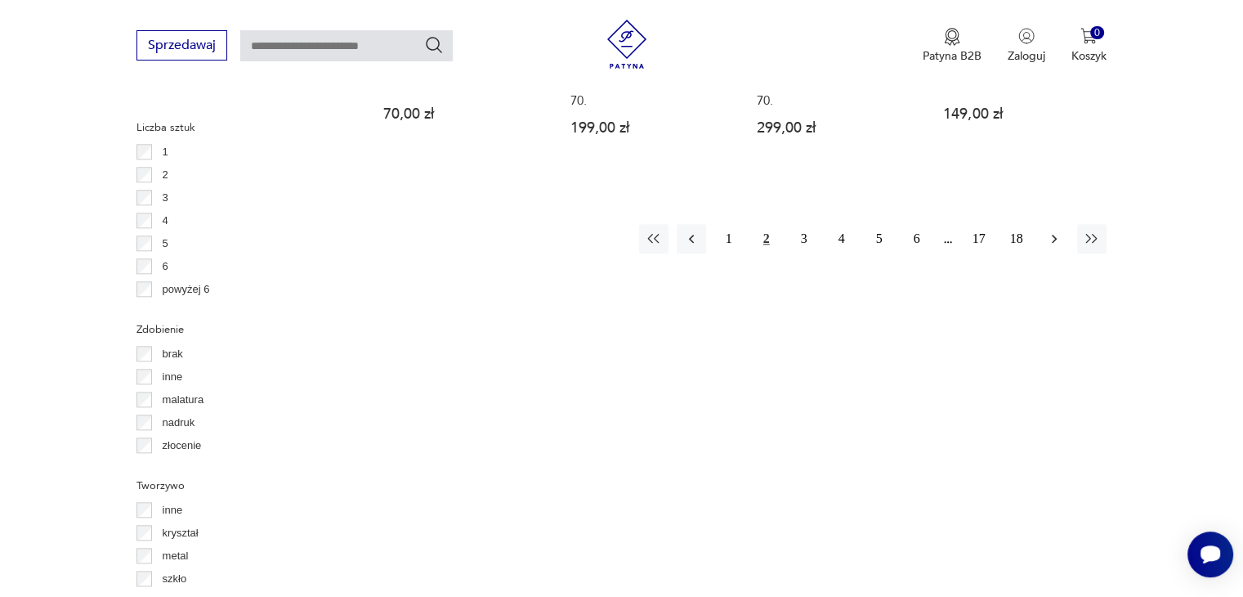
click at [1058, 230] on icon "button" at bounding box center [1054, 238] width 16 height 16
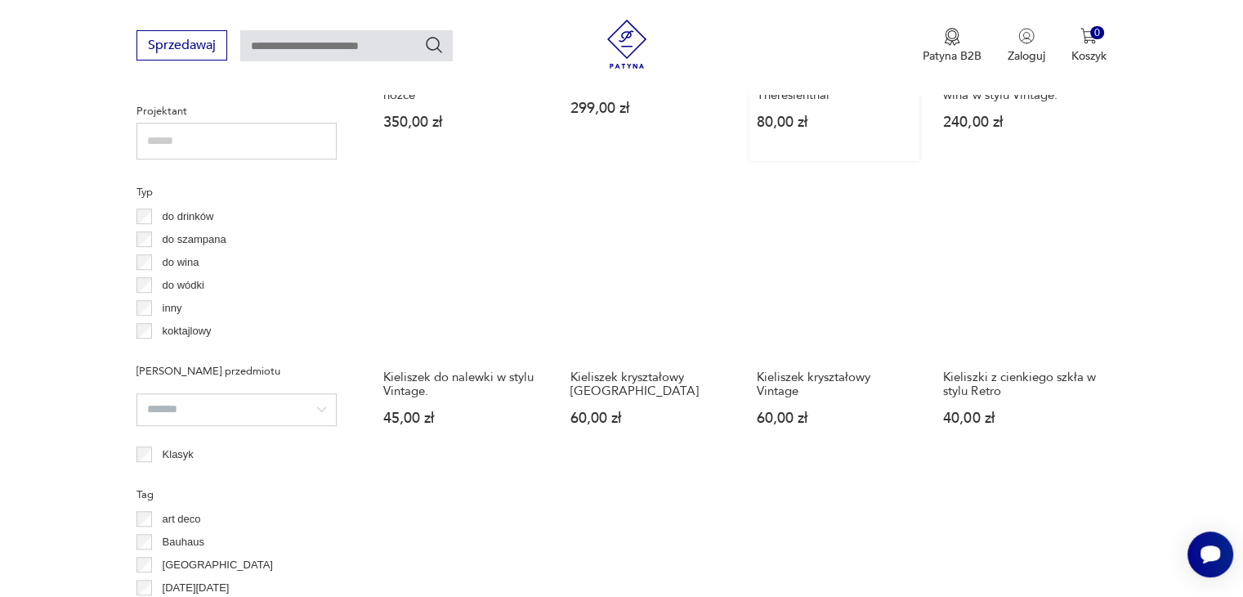
scroll to position [1495, 0]
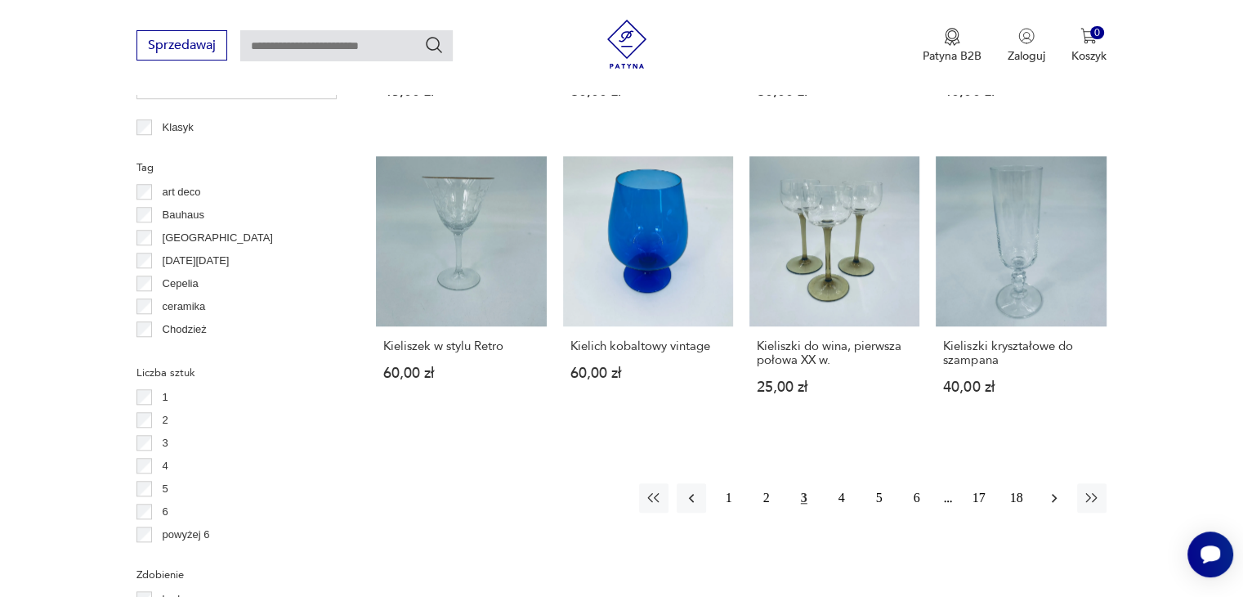
click at [1056, 490] on icon "button" at bounding box center [1054, 498] width 16 height 16
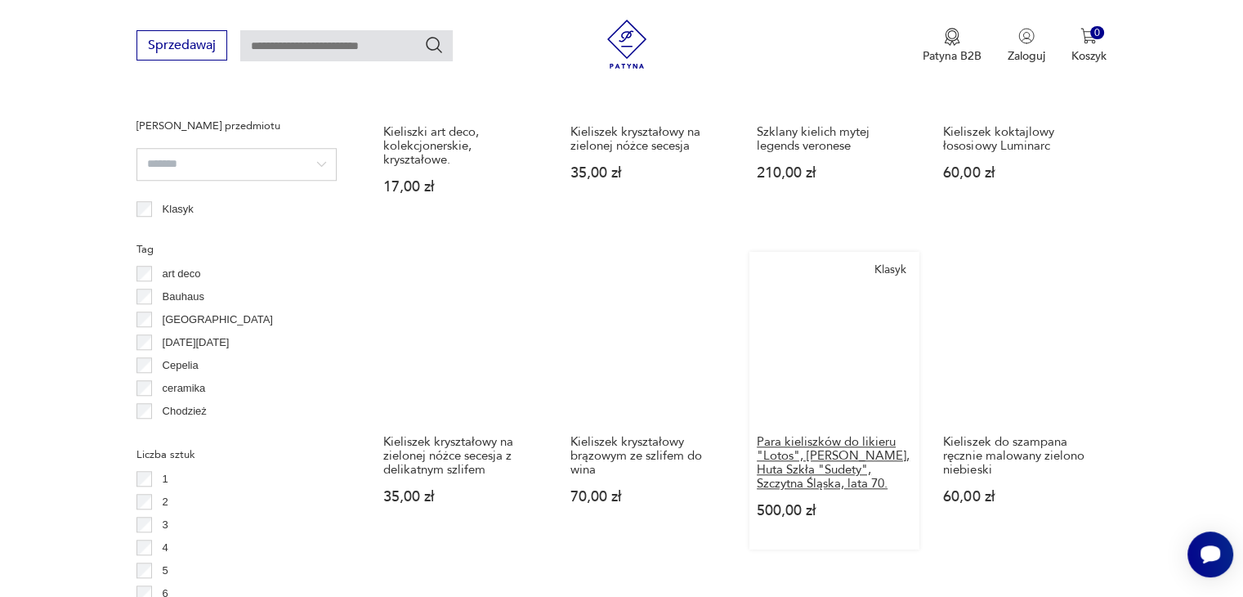
scroll to position [1741, 0]
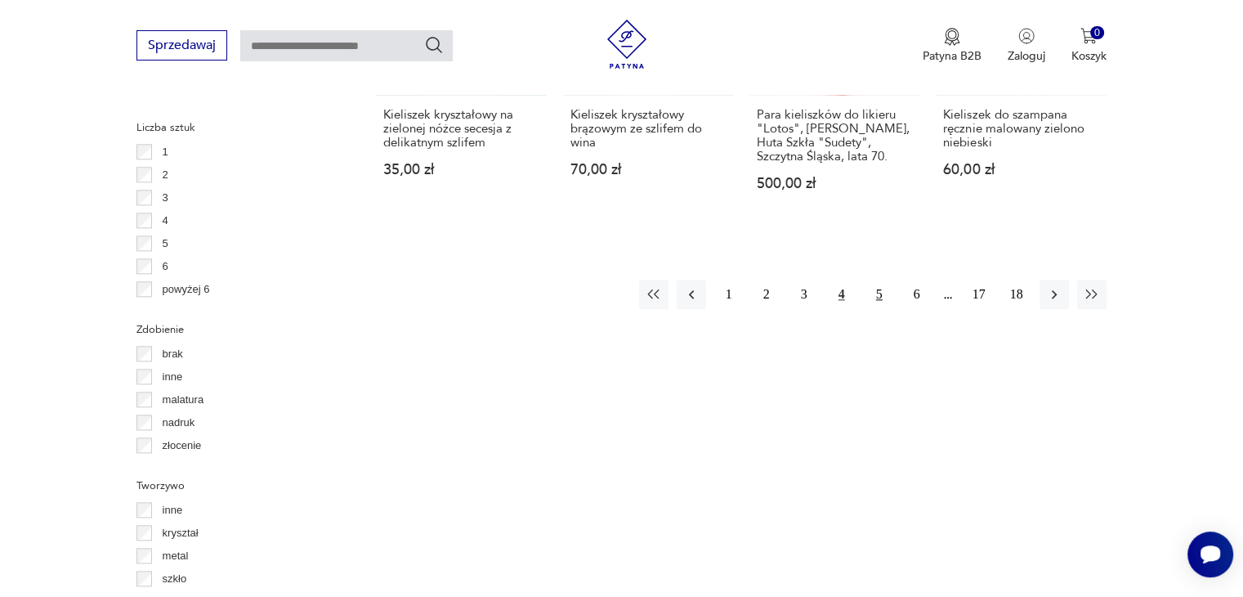
click at [877, 295] on button "5" at bounding box center [879, 293] width 29 height 29
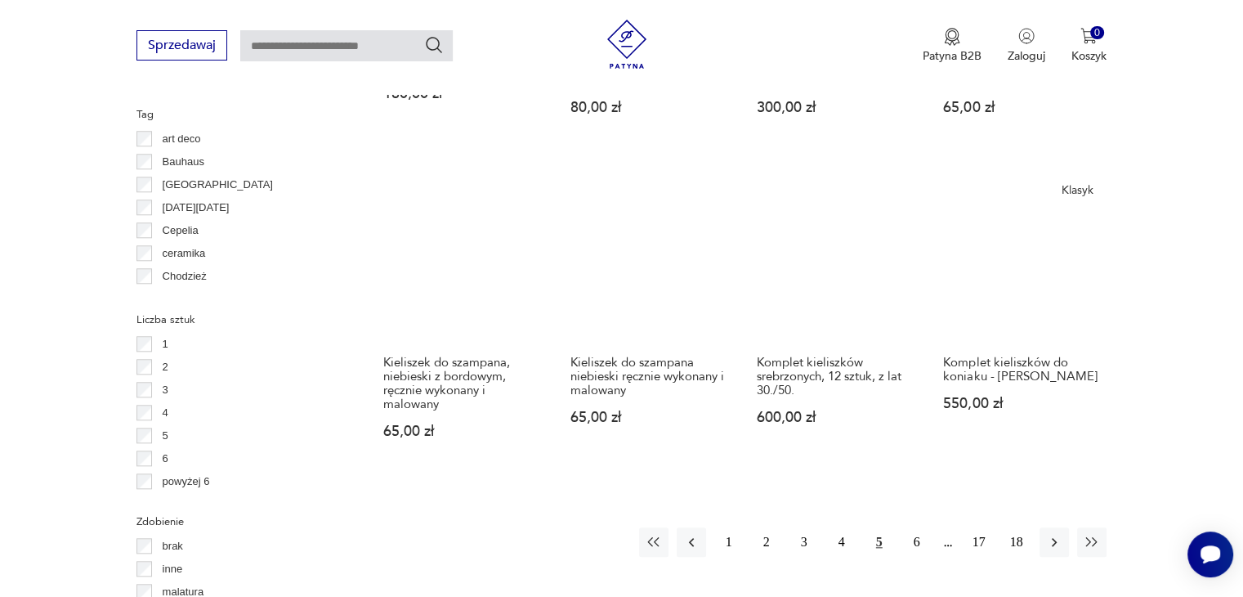
scroll to position [1577, 0]
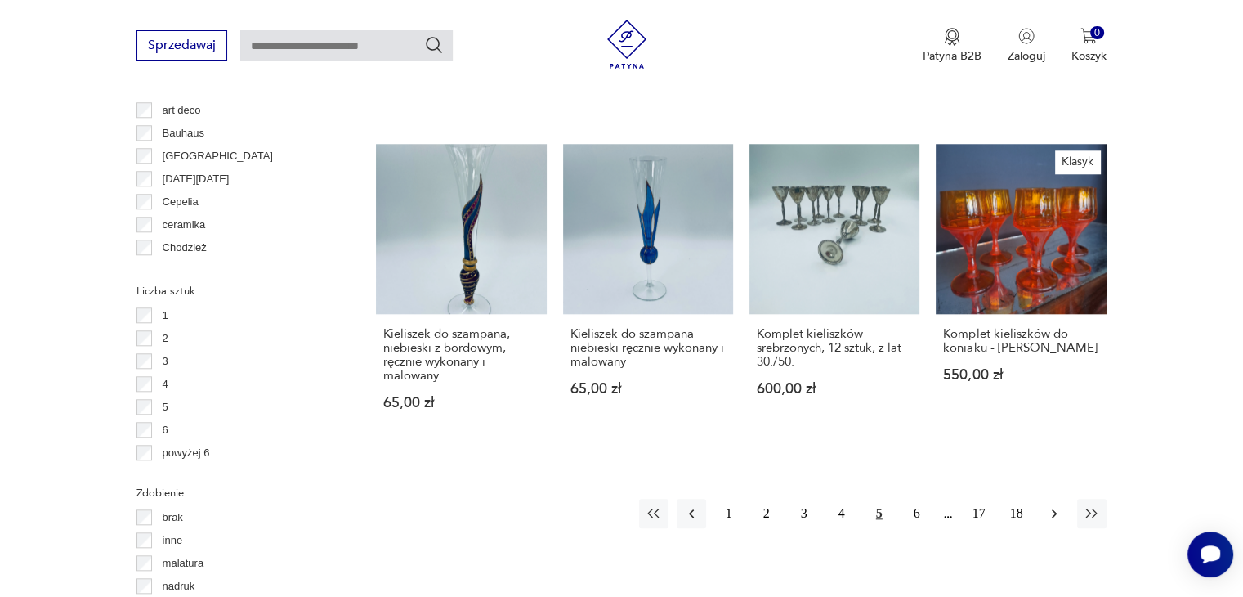
click at [1058, 505] on icon "button" at bounding box center [1054, 513] width 16 height 16
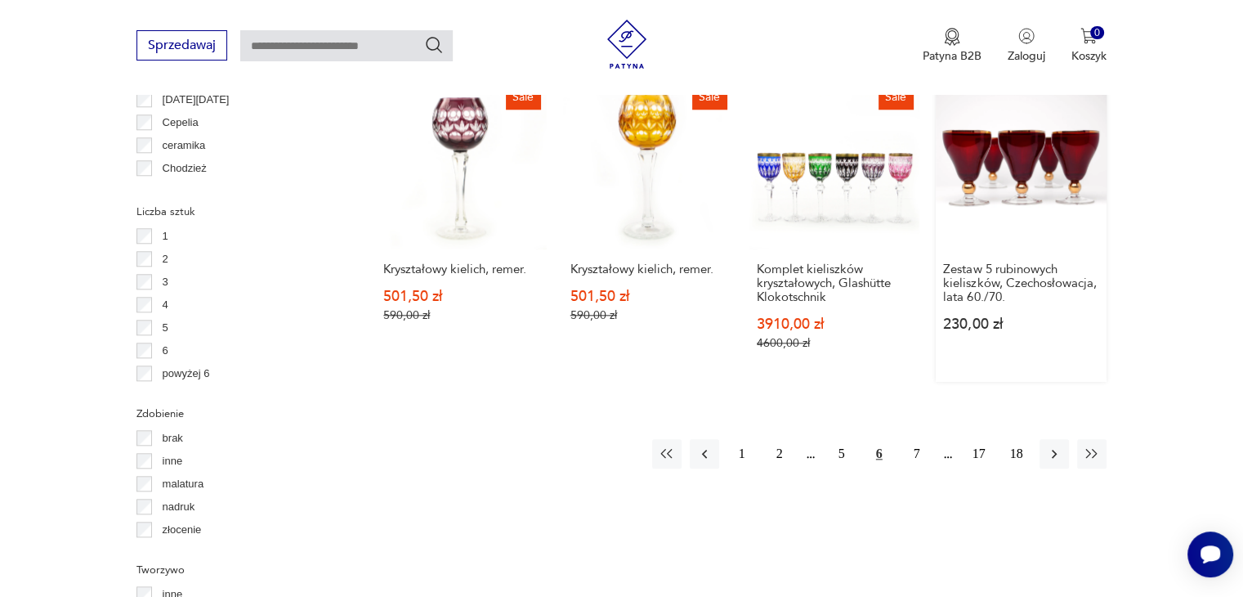
scroll to position [1659, 0]
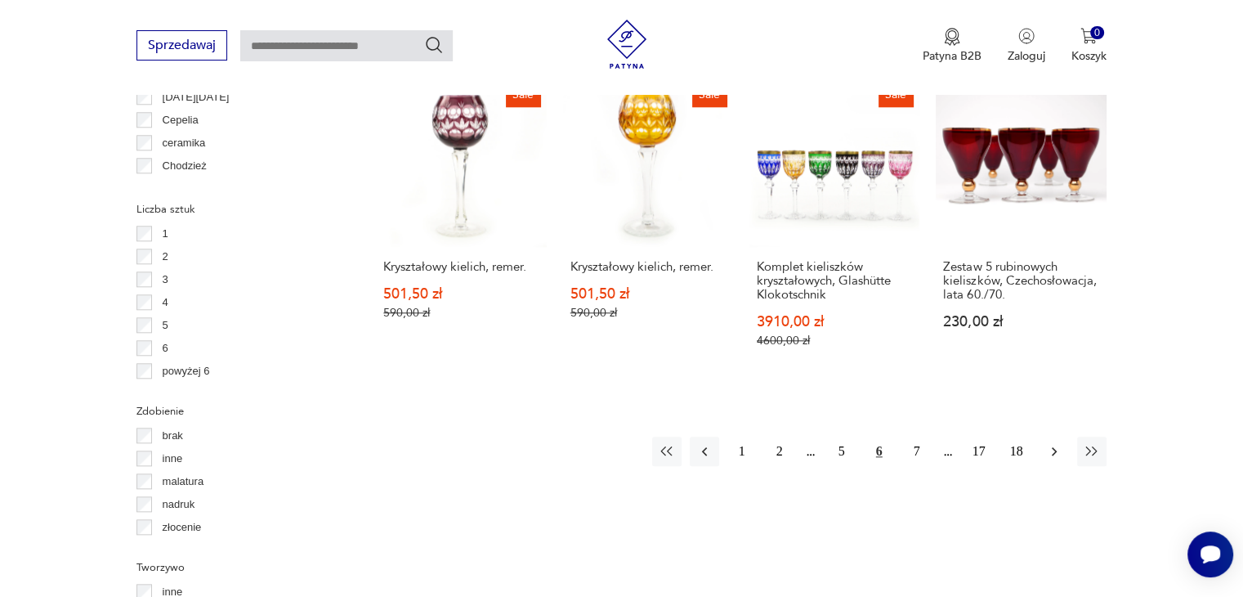
click at [1053, 443] on icon "button" at bounding box center [1054, 451] width 16 height 16
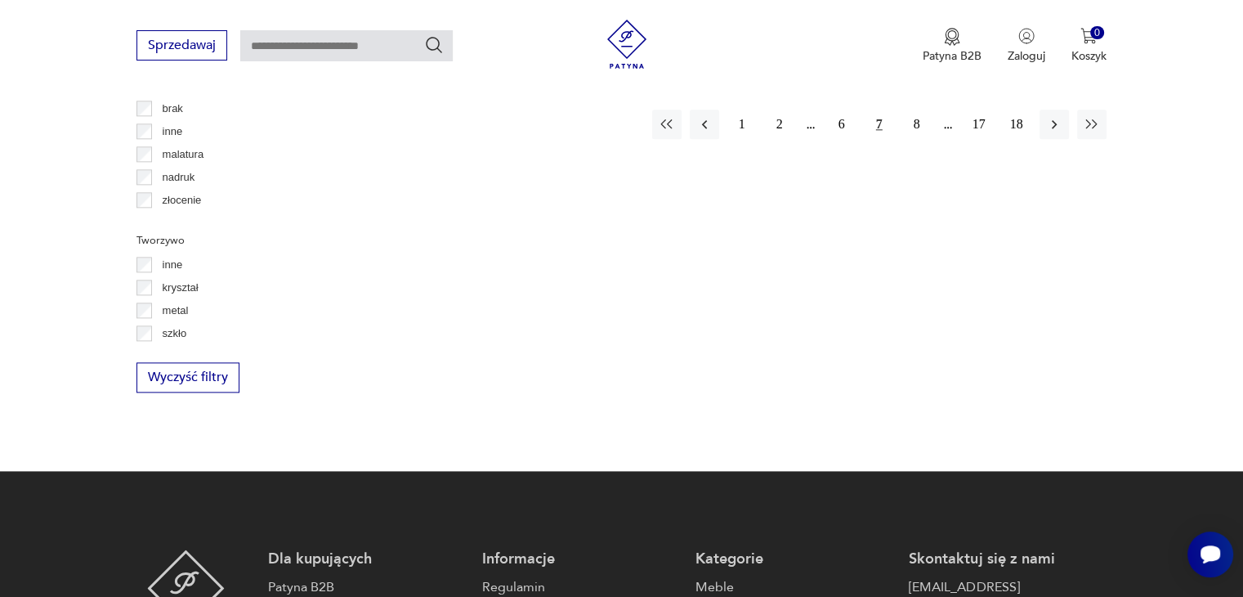
scroll to position [1659, 0]
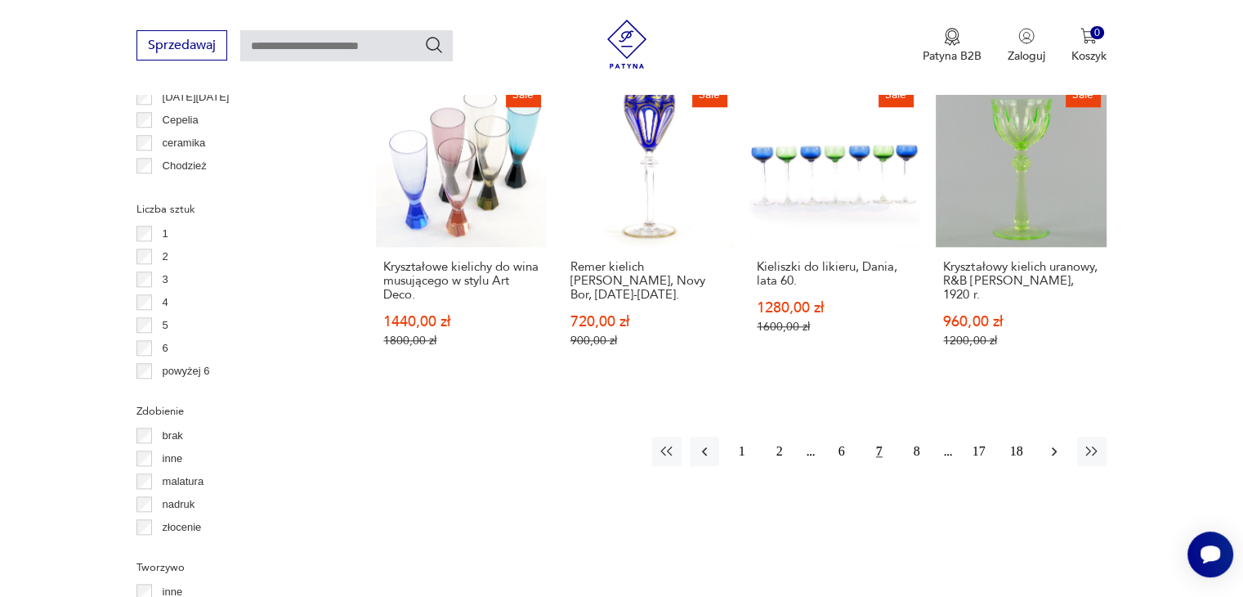
click at [1051, 443] on icon "button" at bounding box center [1054, 451] width 16 height 16
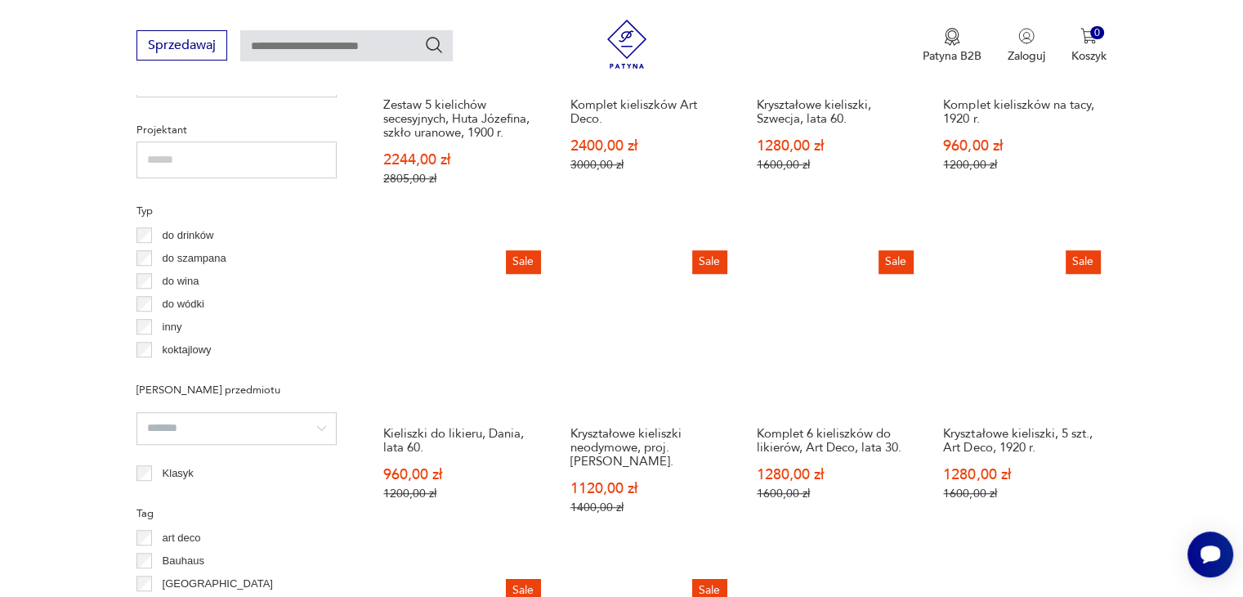
scroll to position [1169, 0]
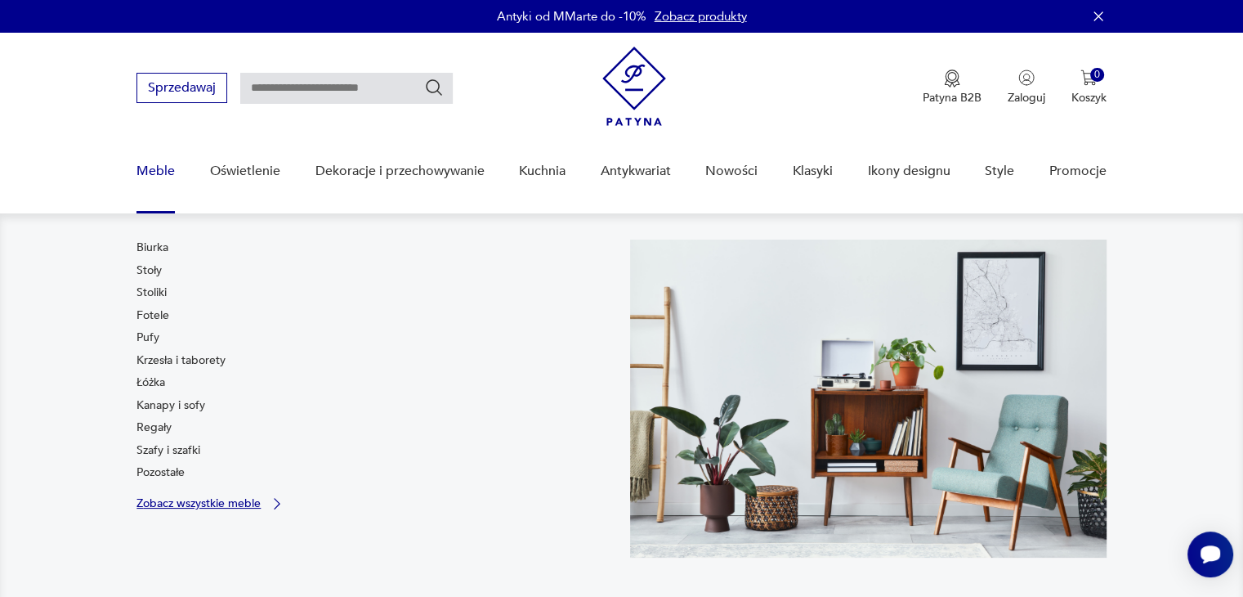
click at [201, 504] on p "Zobacz wszystkie meble" at bounding box center [198, 503] width 124 height 11
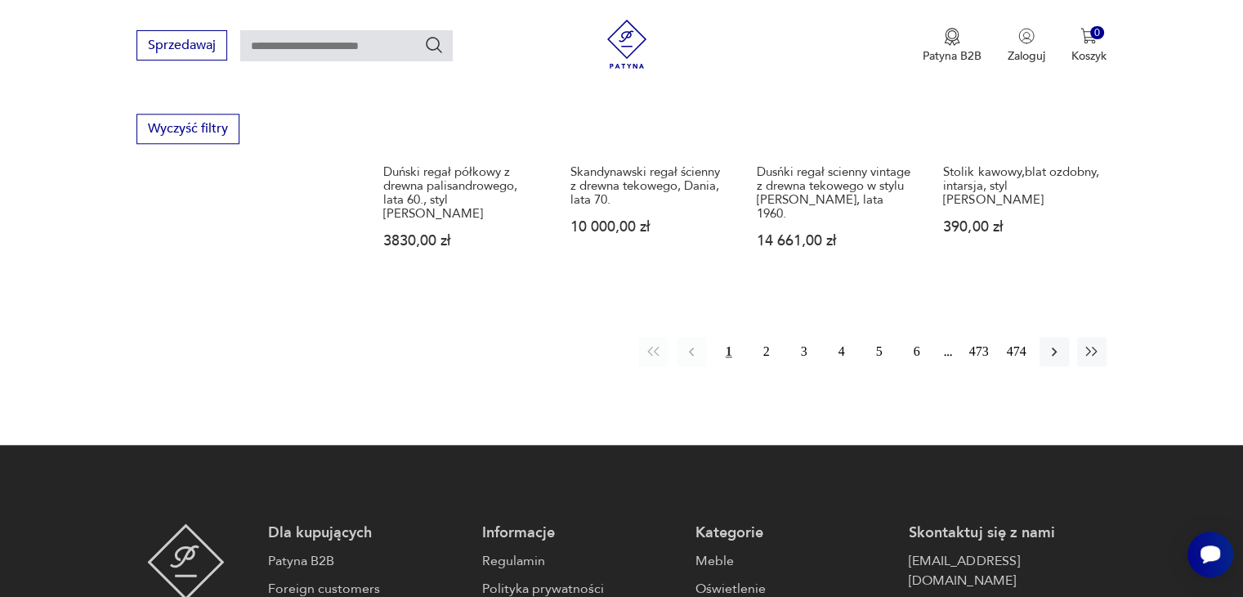
scroll to position [1740, 0]
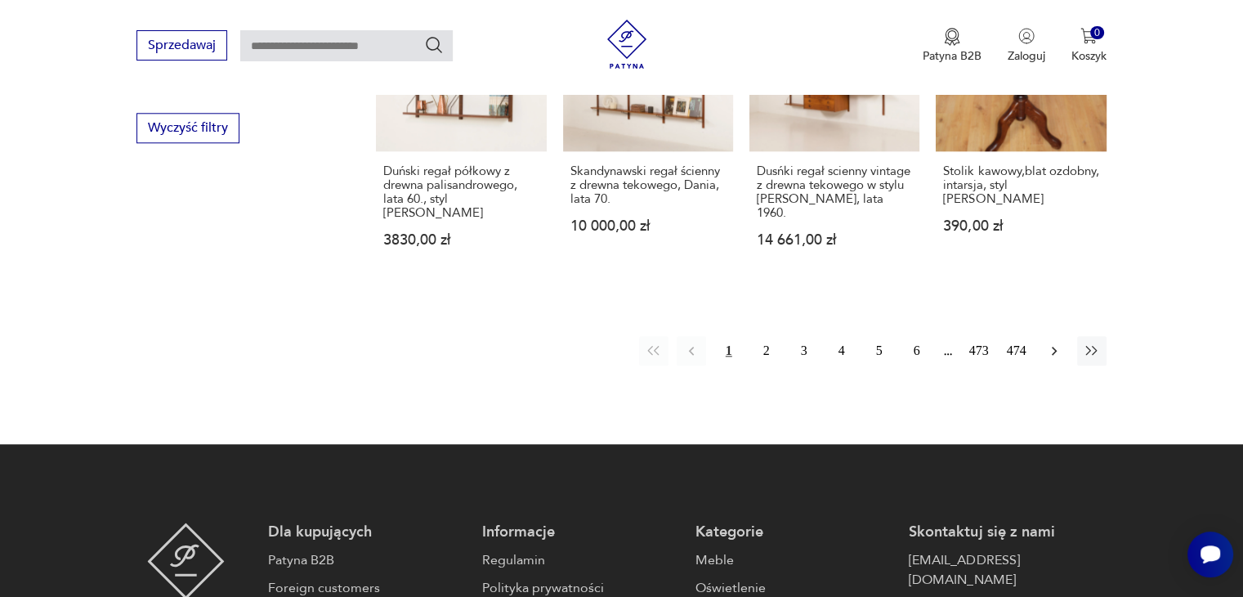
click at [1054, 346] on icon "button" at bounding box center [1054, 350] width 5 height 9
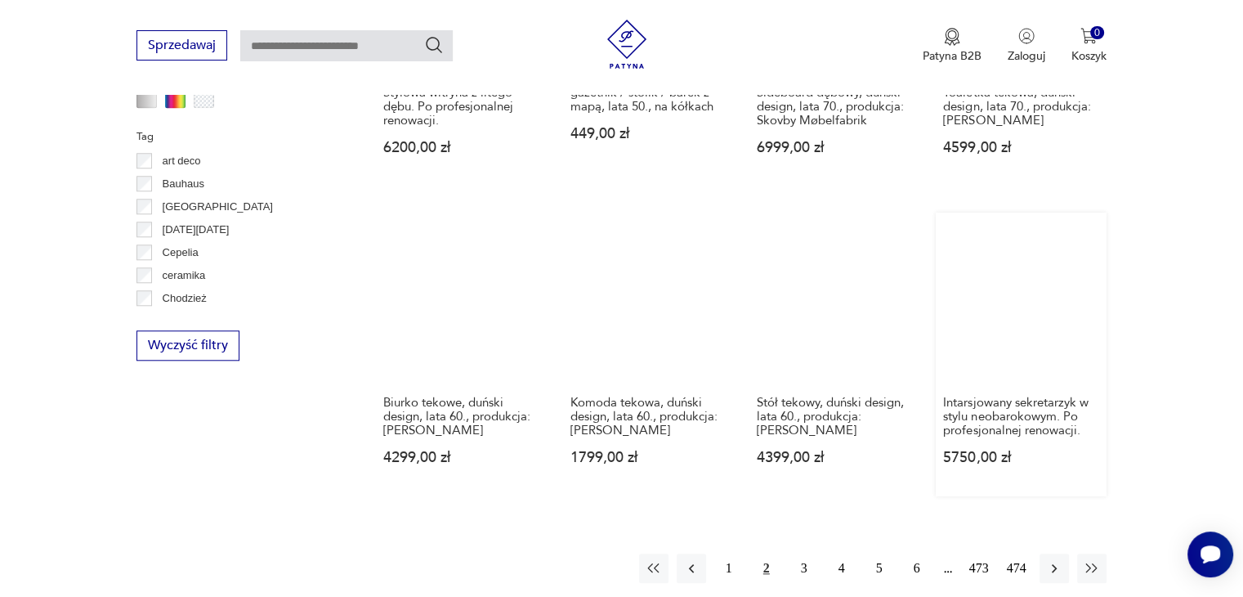
scroll to position [1659, 0]
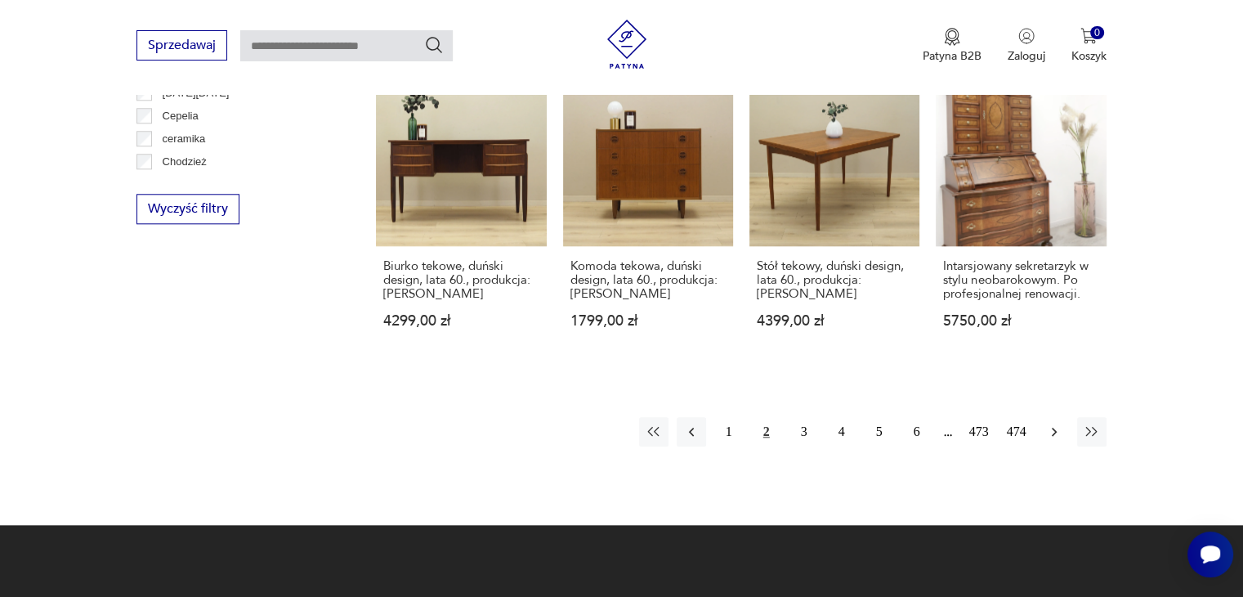
click at [1055, 423] on icon "button" at bounding box center [1054, 431] width 16 height 16
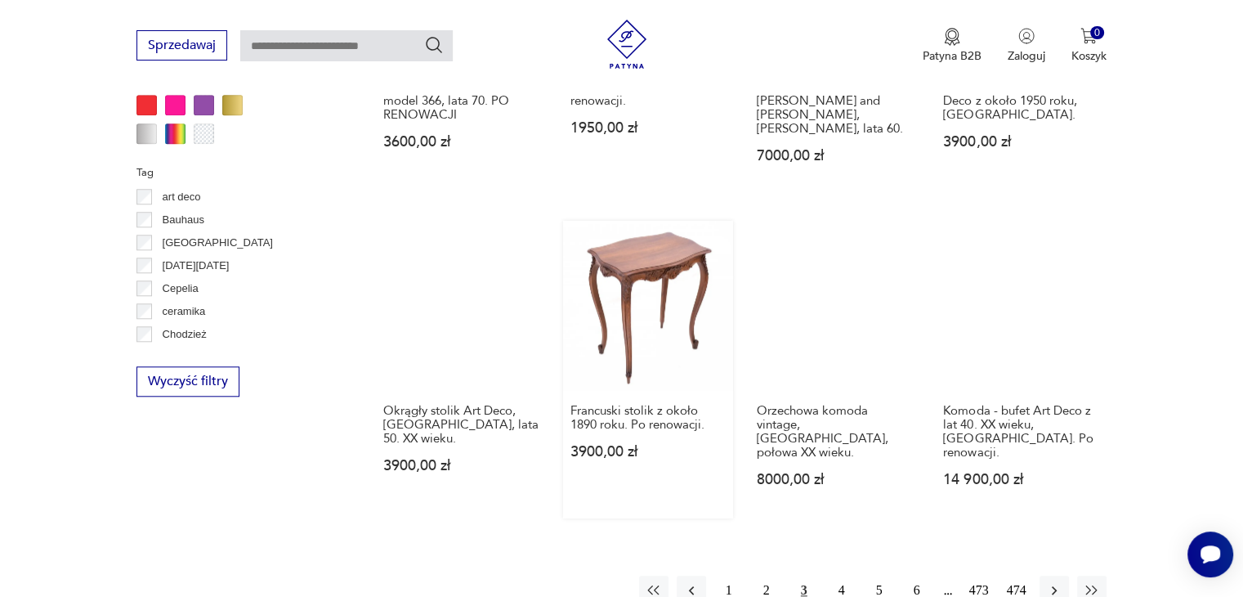
scroll to position [1495, 0]
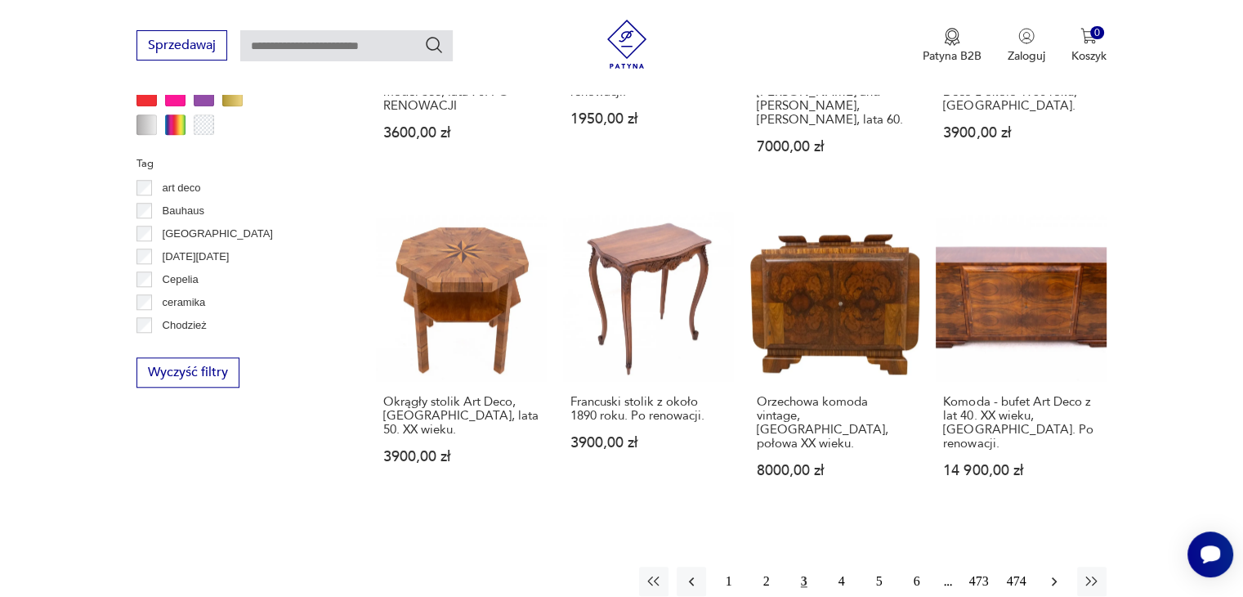
click at [1057, 573] on icon "button" at bounding box center [1054, 581] width 16 height 16
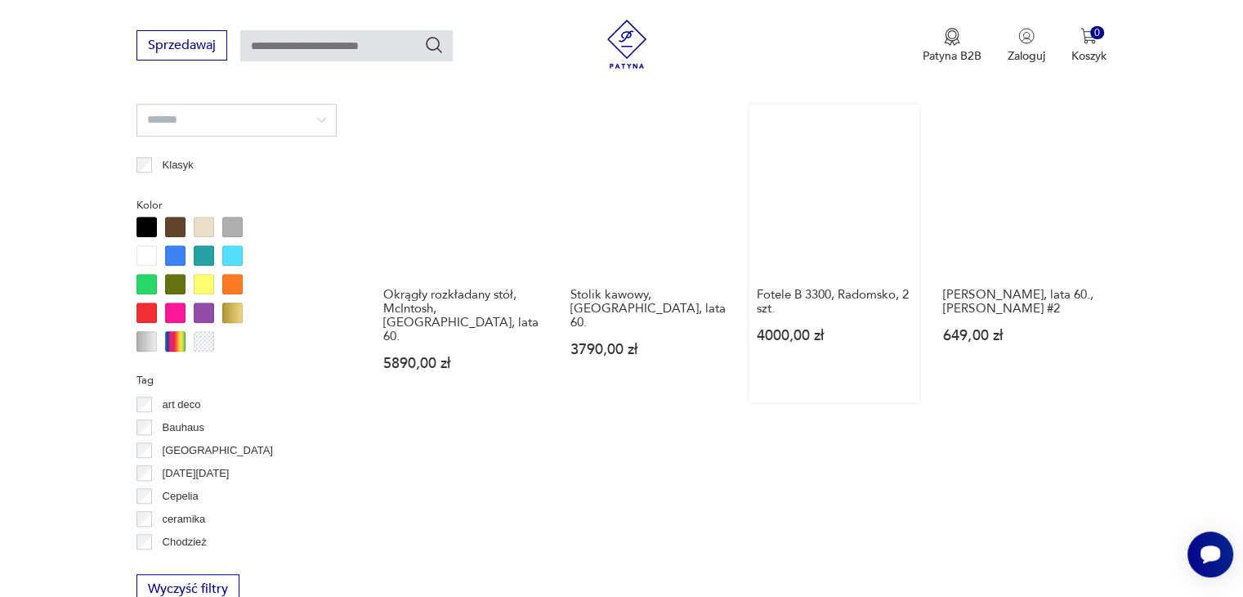
scroll to position [1495, 0]
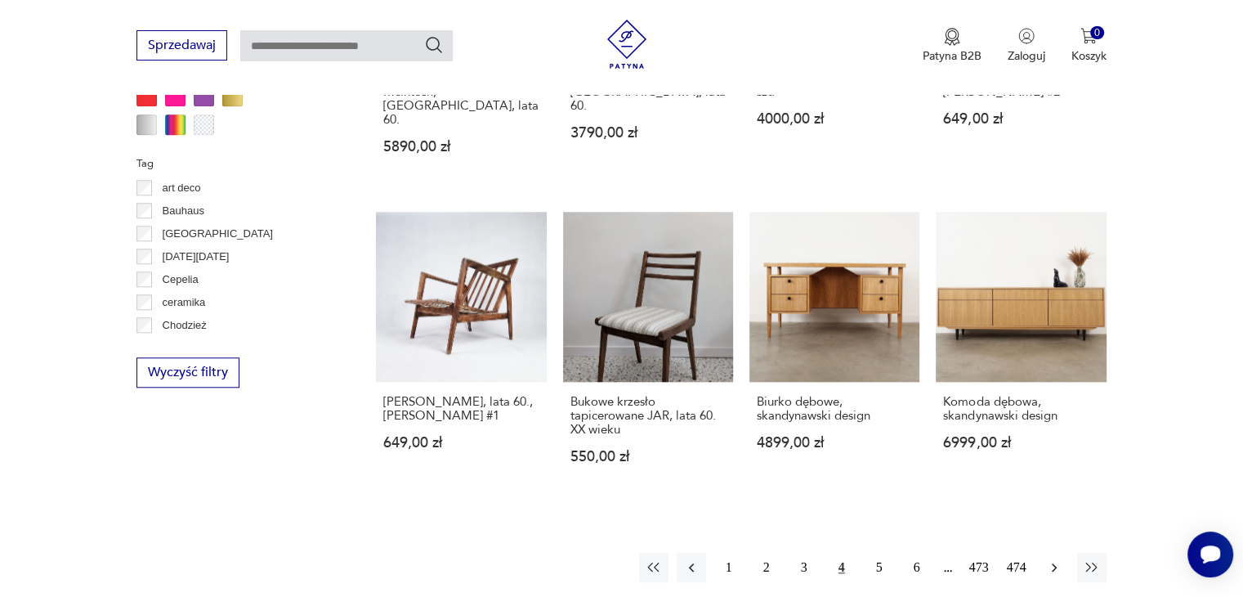
click at [1058, 559] on icon "button" at bounding box center [1054, 567] width 16 height 16
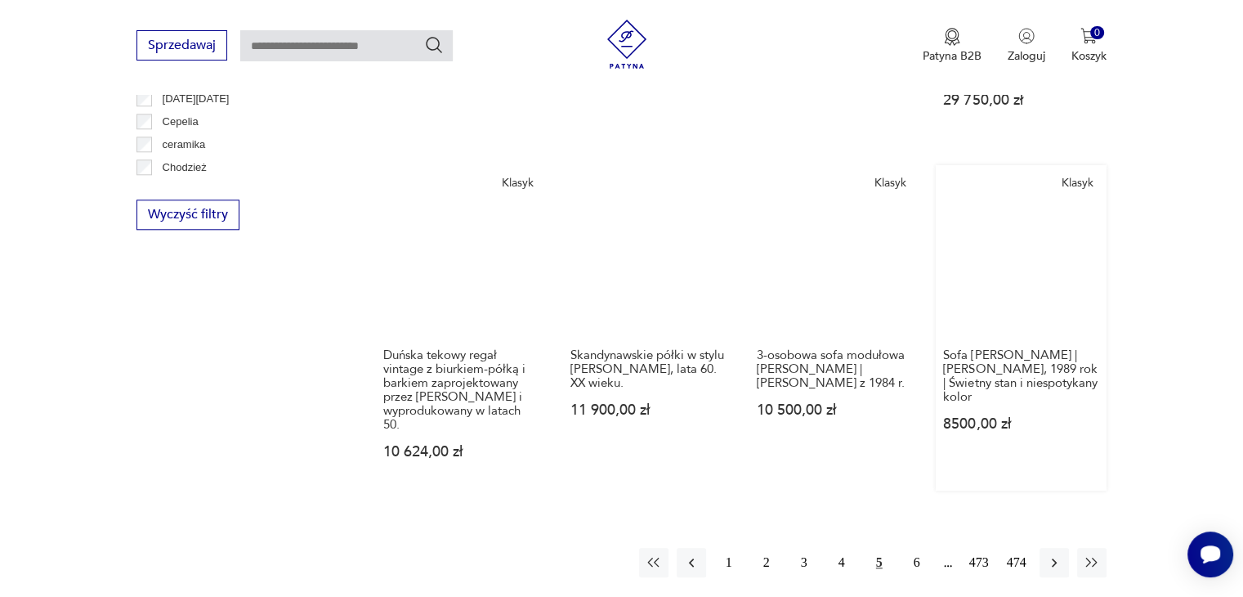
scroll to position [1659, 0]
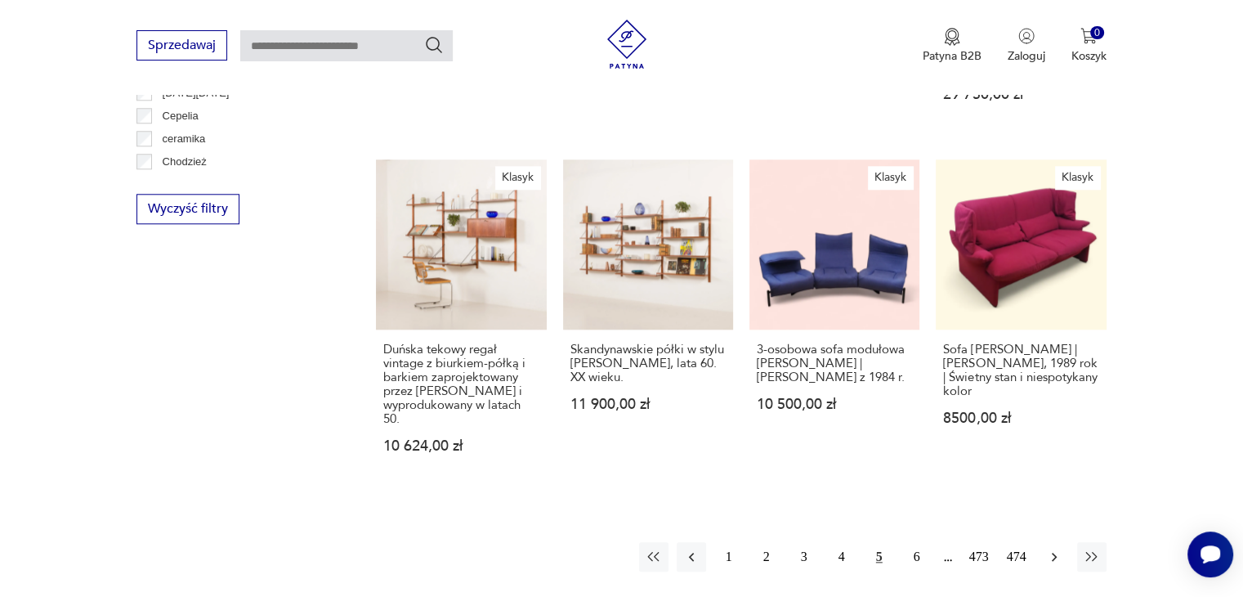
click at [1049, 548] on icon "button" at bounding box center [1054, 556] width 16 height 16
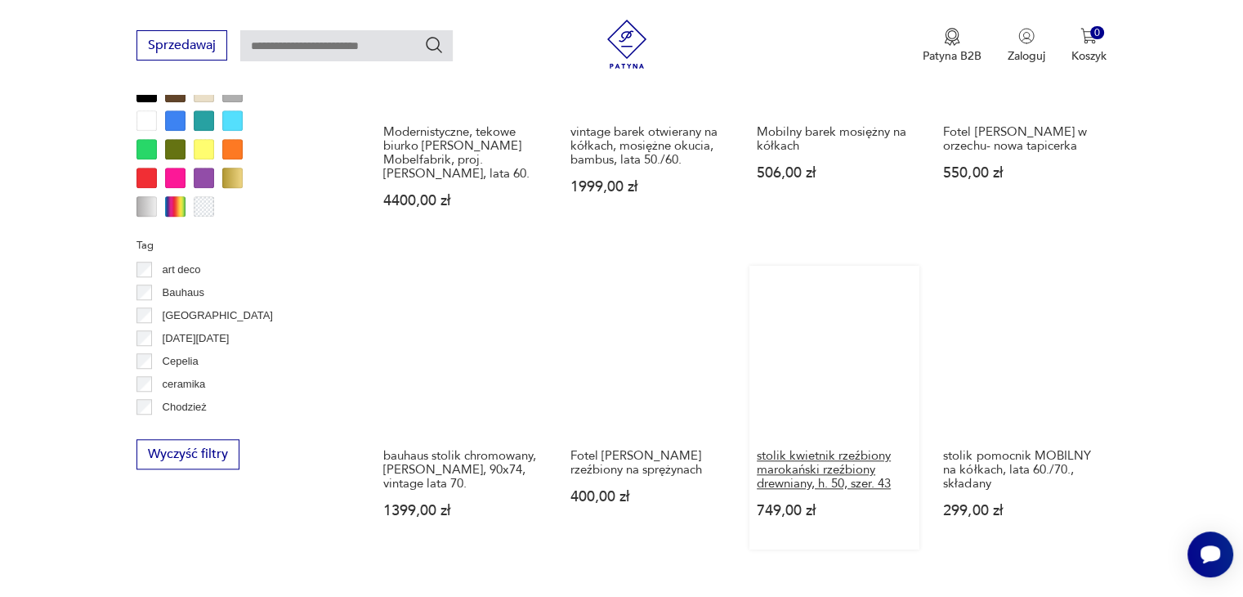
scroll to position [1577, 0]
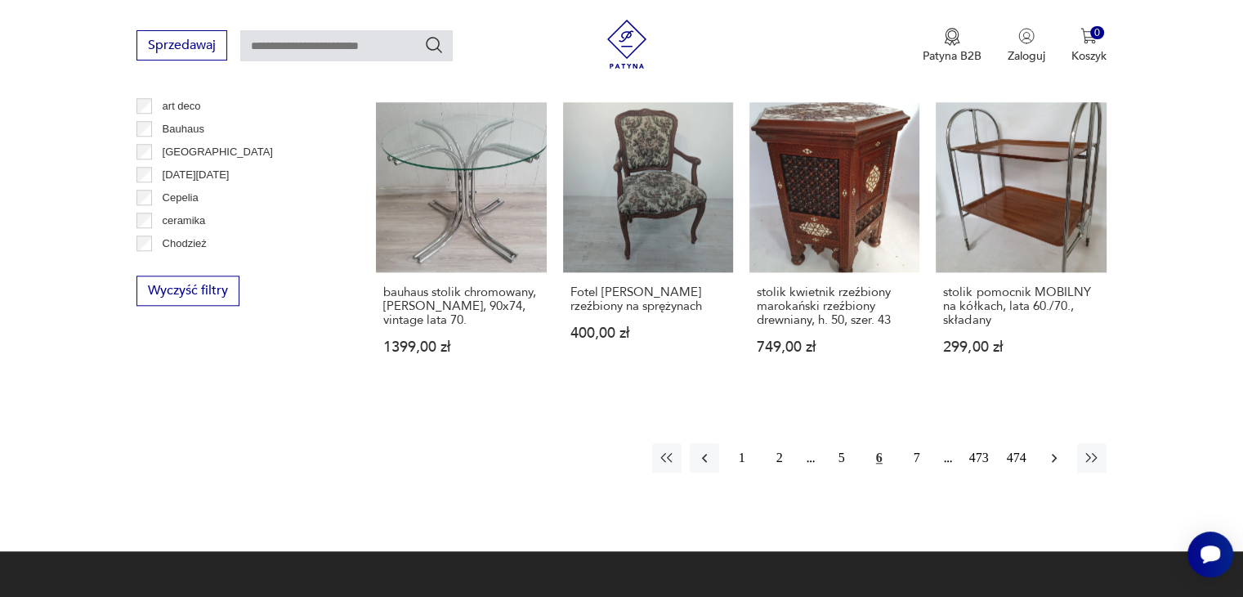
click at [1051, 455] on icon "button" at bounding box center [1054, 457] width 16 height 16
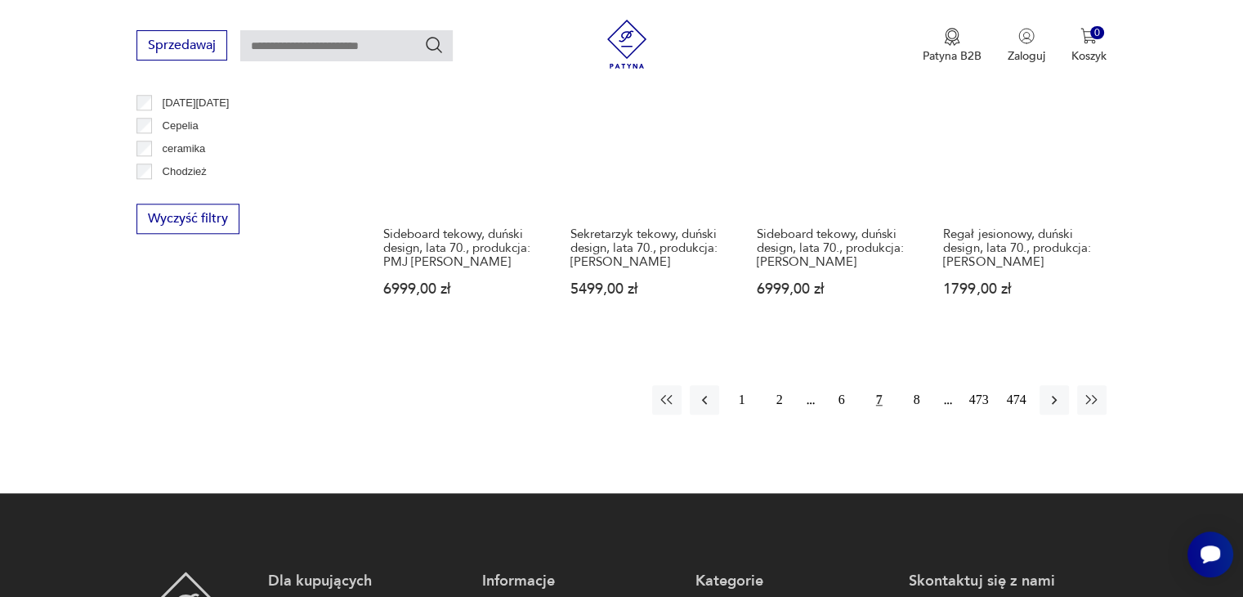
scroll to position [1659, 0]
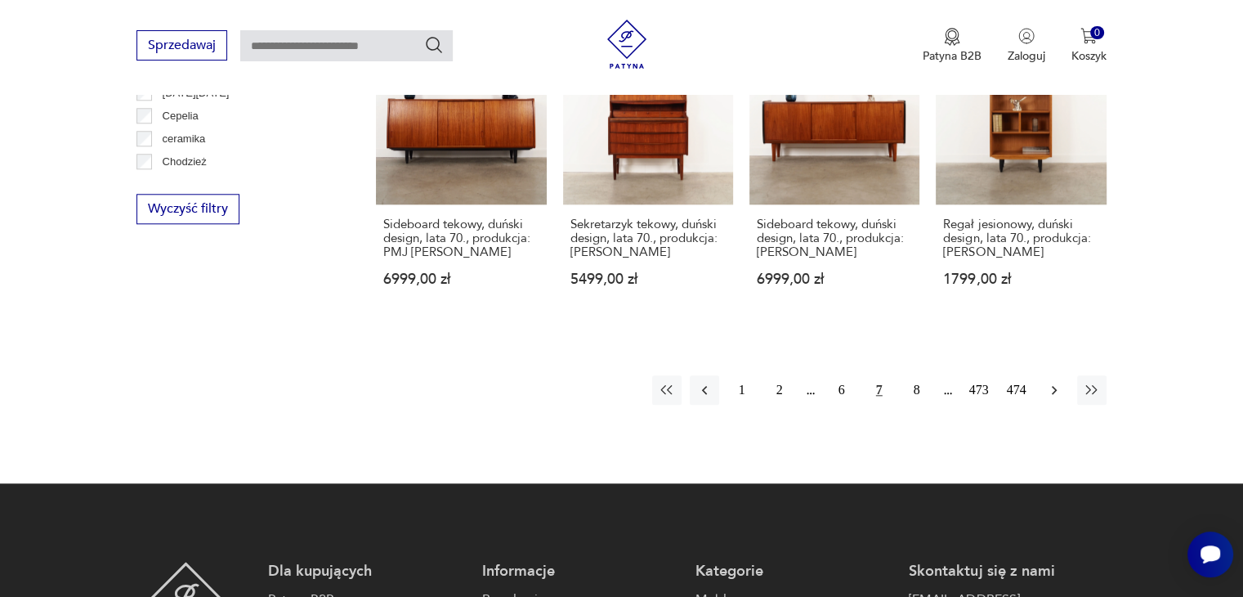
click at [1051, 383] on icon "button" at bounding box center [1054, 390] width 16 height 16
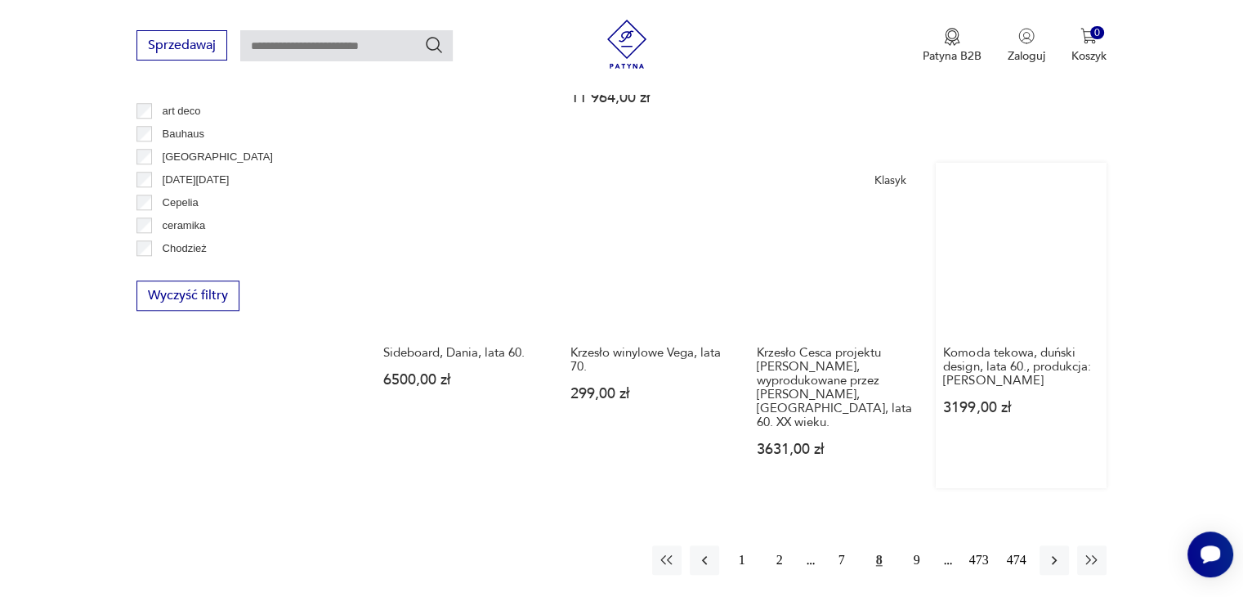
scroll to position [1659, 0]
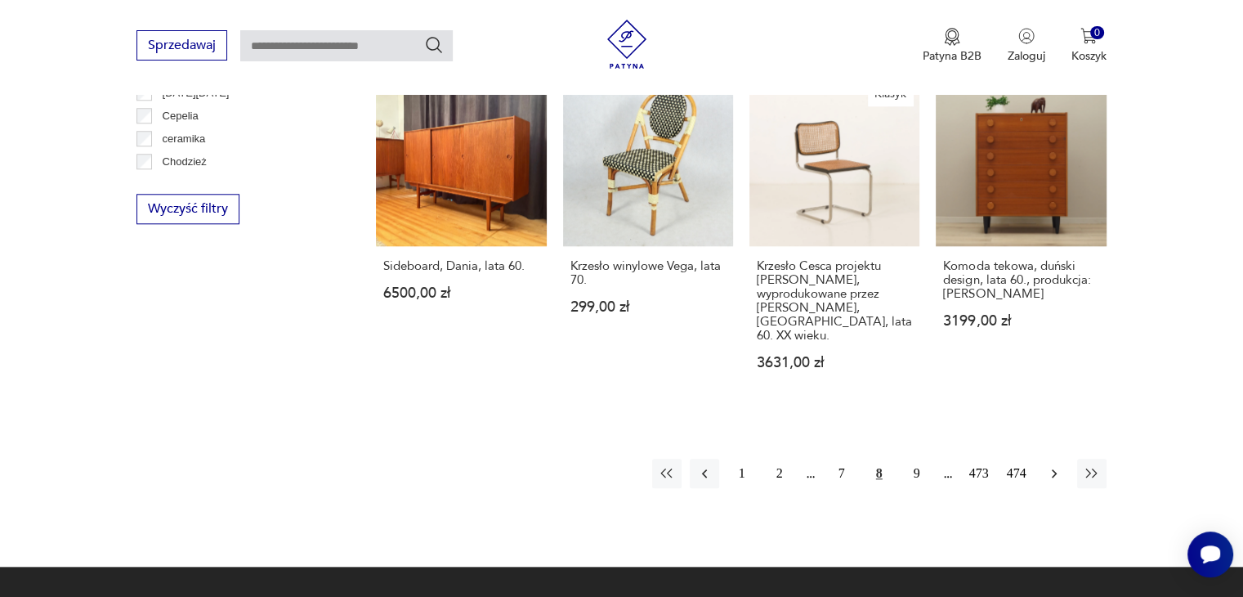
click at [1054, 465] on icon "button" at bounding box center [1054, 473] width 16 height 16
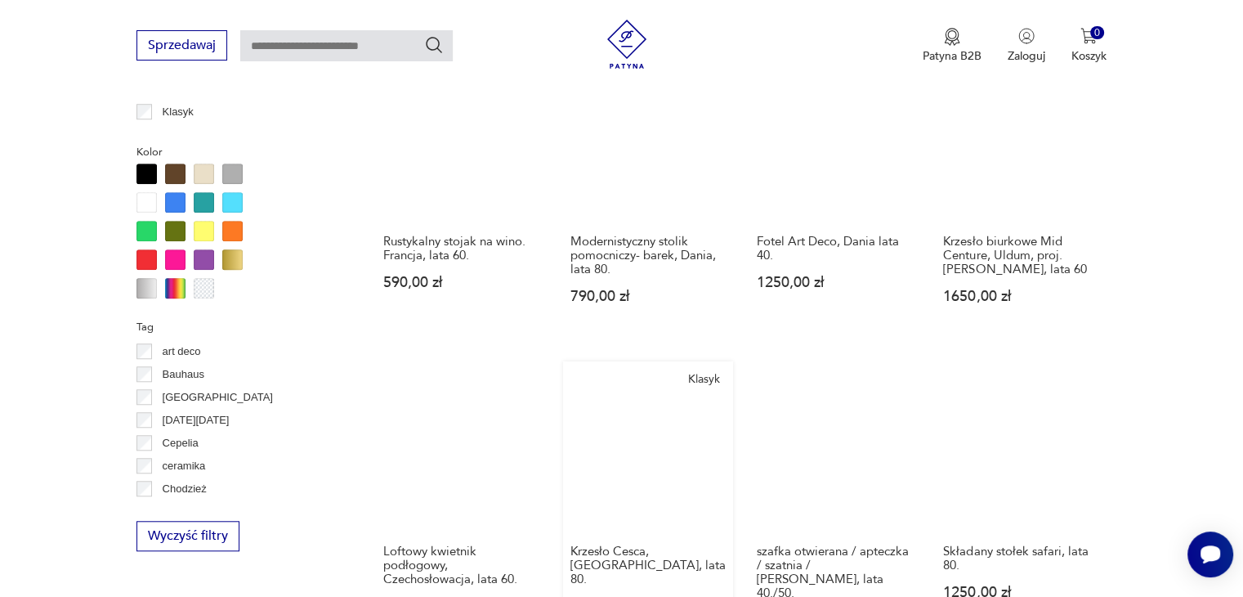
scroll to position [1577, 0]
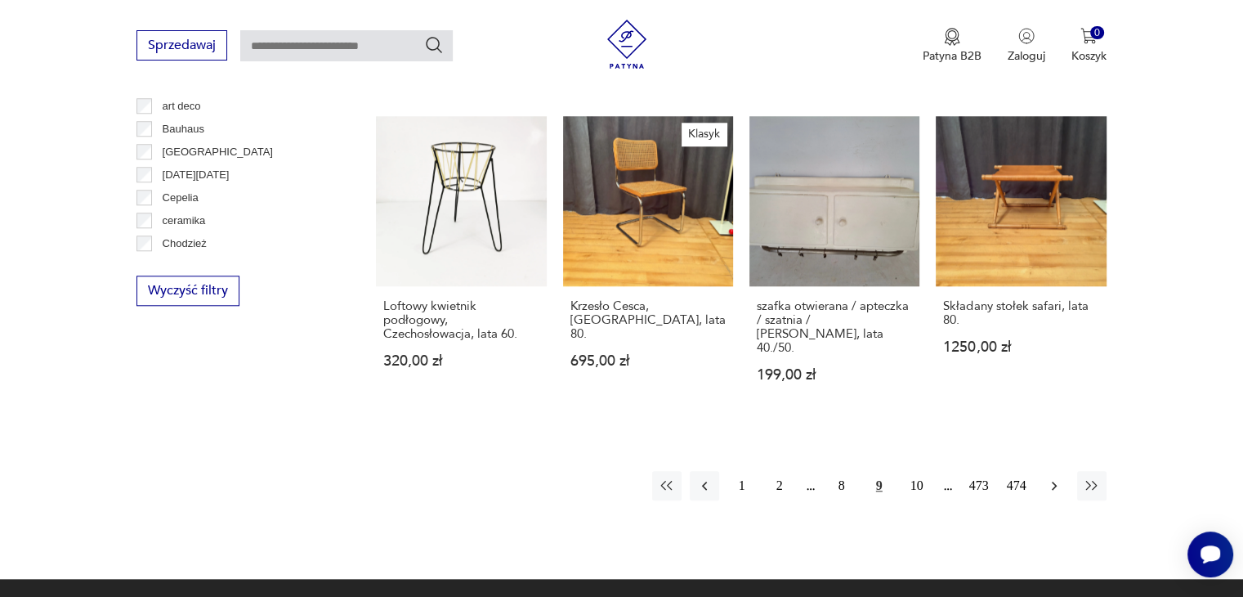
click at [1053, 477] on icon "button" at bounding box center [1054, 485] width 16 height 16
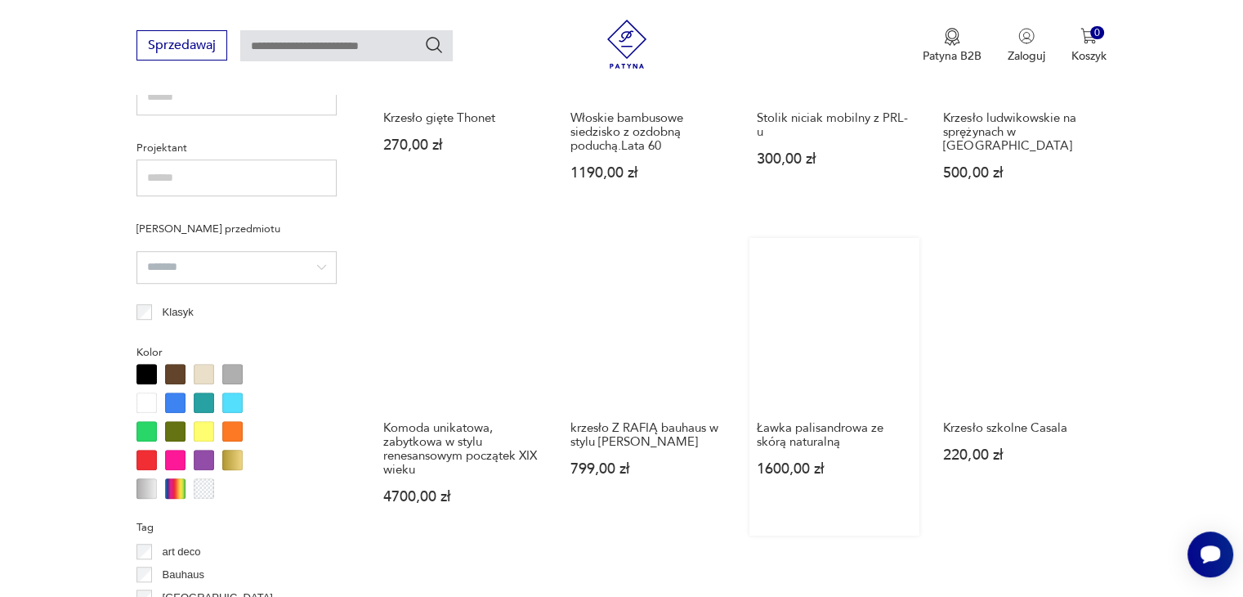
scroll to position [1169, 0]
